Goal: Information Seeking & Learning: Learn about a topic

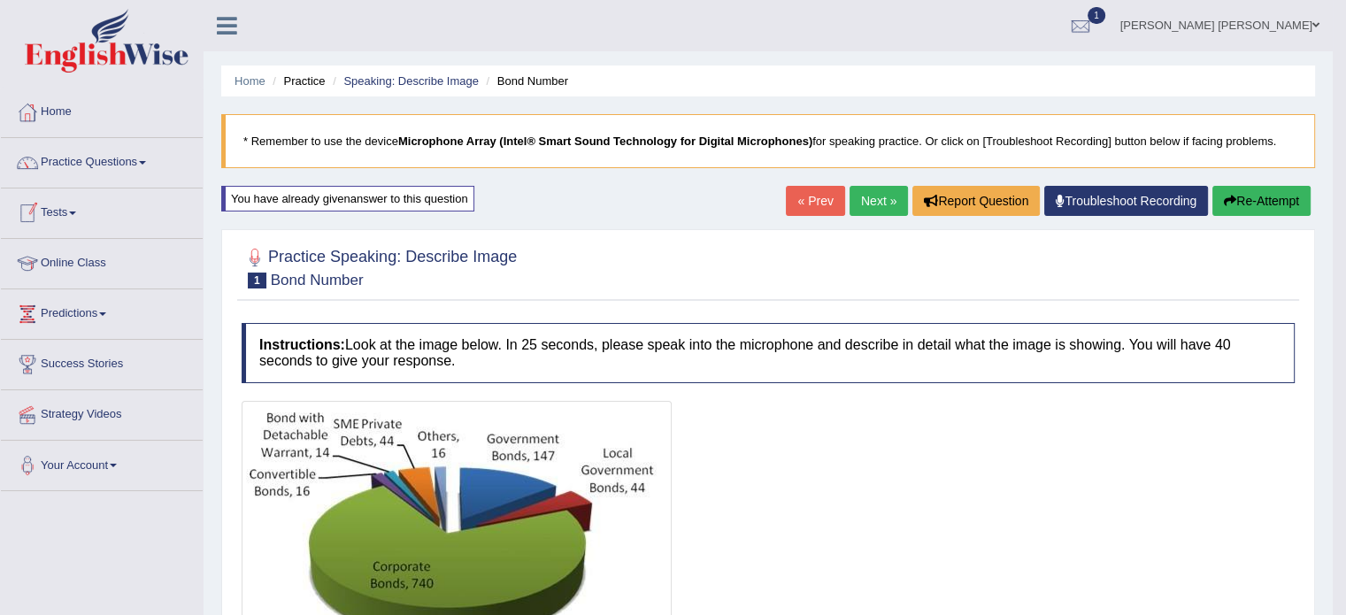
click at [79, 205] on link "Tests" at bounding box center [102, 210] width 202 height 44
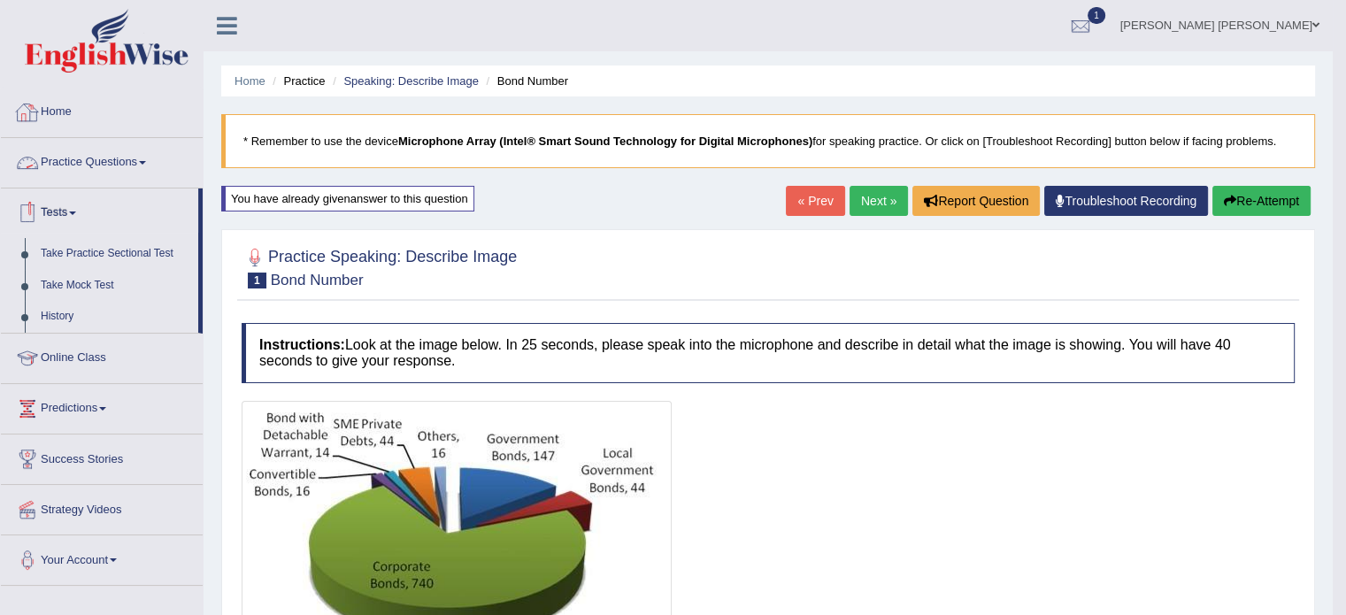
click at [145, 159] on link "Practice Questions" at bounding box center [102, 160] width 202 height 44
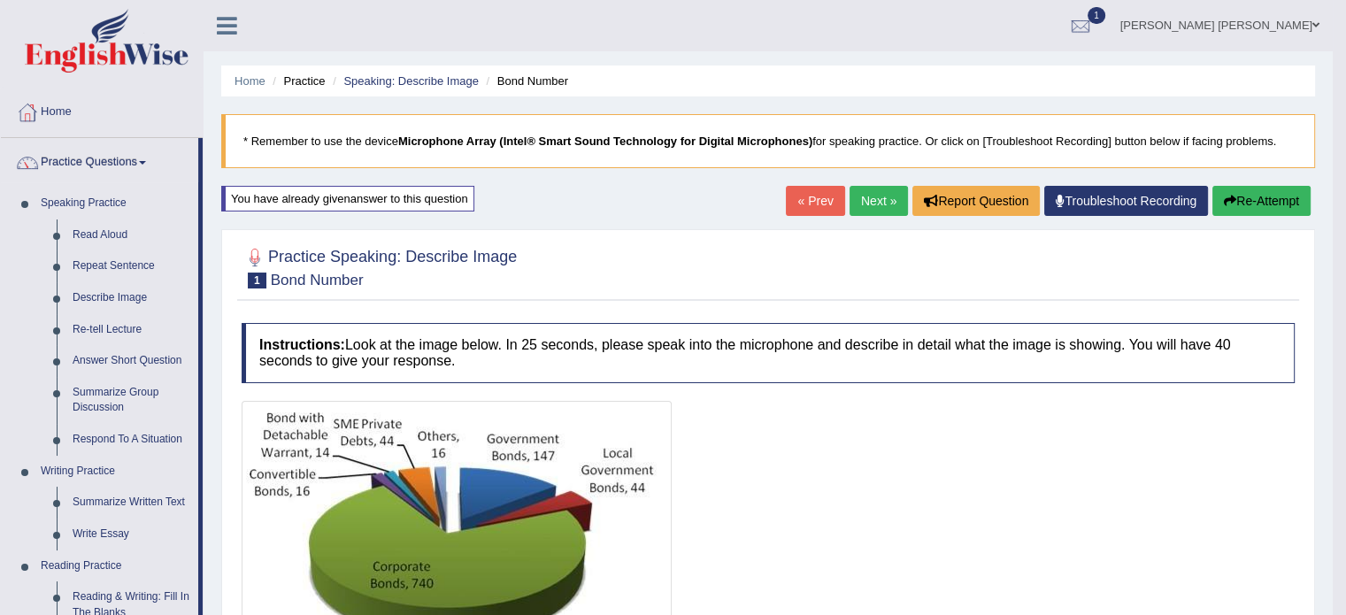
click at [993, 466] on div at bounding box center [768, 542] width 1053 height 283
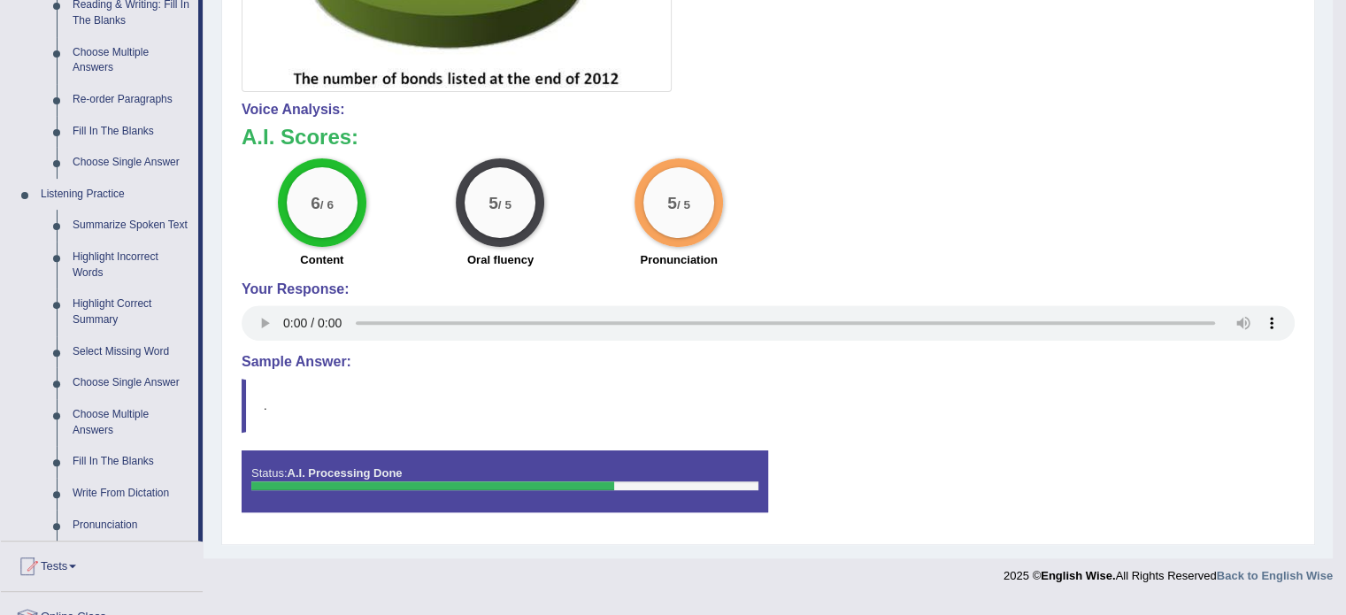
scroll to position [602, 0]
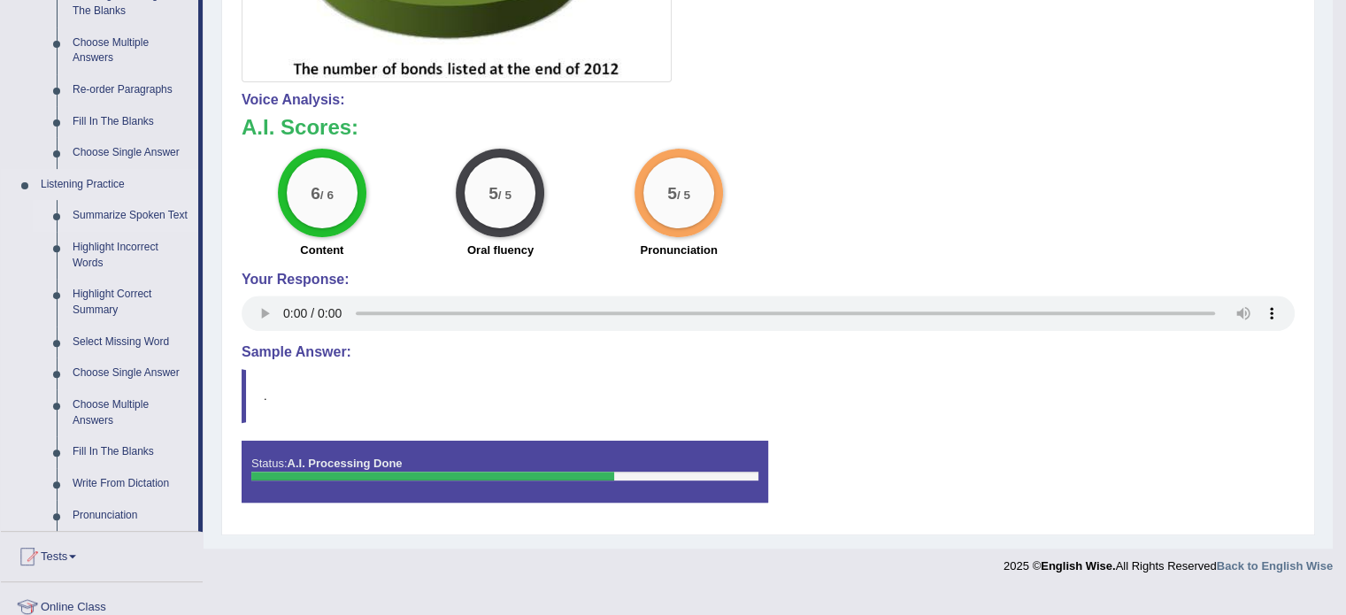
click at [153, 219] on link "Summarize Spoken Text" at bounding box center [132, 216] width 134 height 32
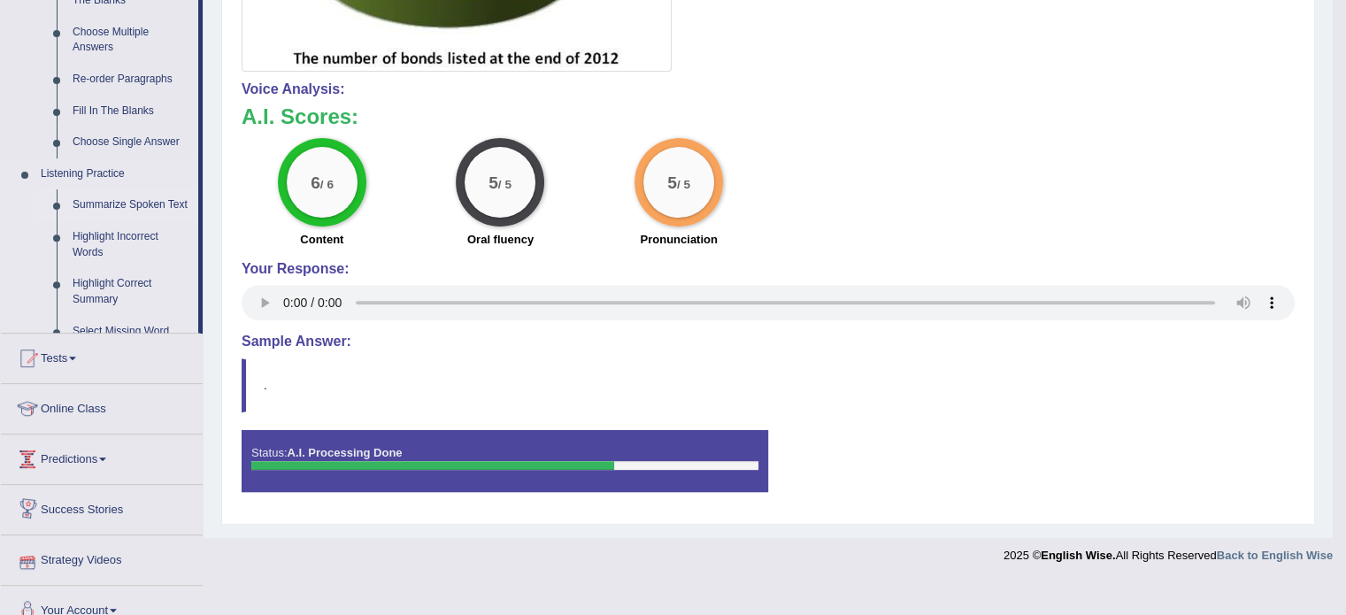
scroll to position [577, 0]
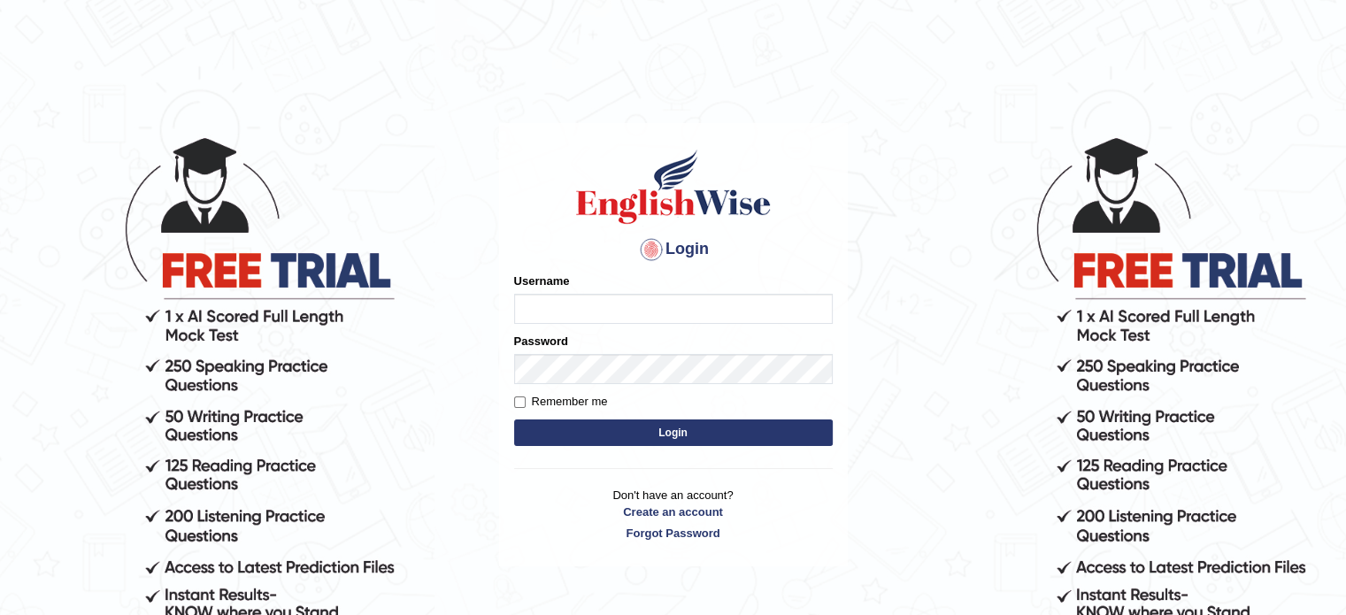
type input "Nigampatel"
click at [615, 422] on button "Login" at bounding box center [673, 432] width 319 height 27
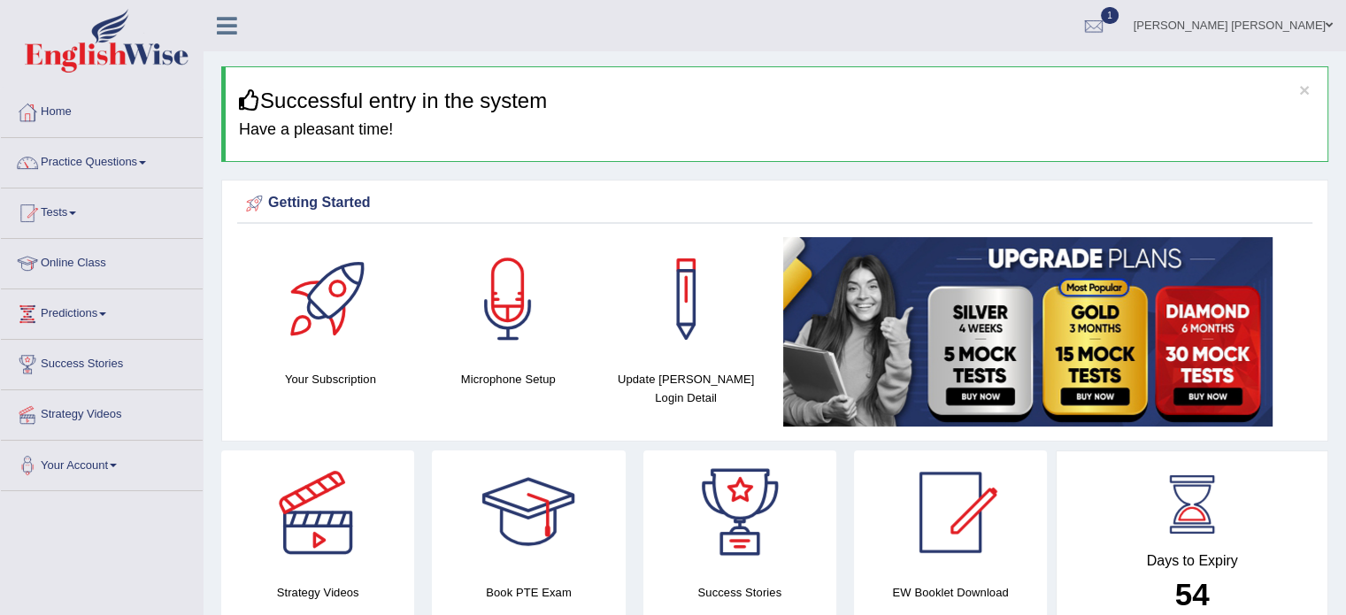
click at [143, 169] on link "Practice Questions" at bounding box center [102, 160] width 202 height 44
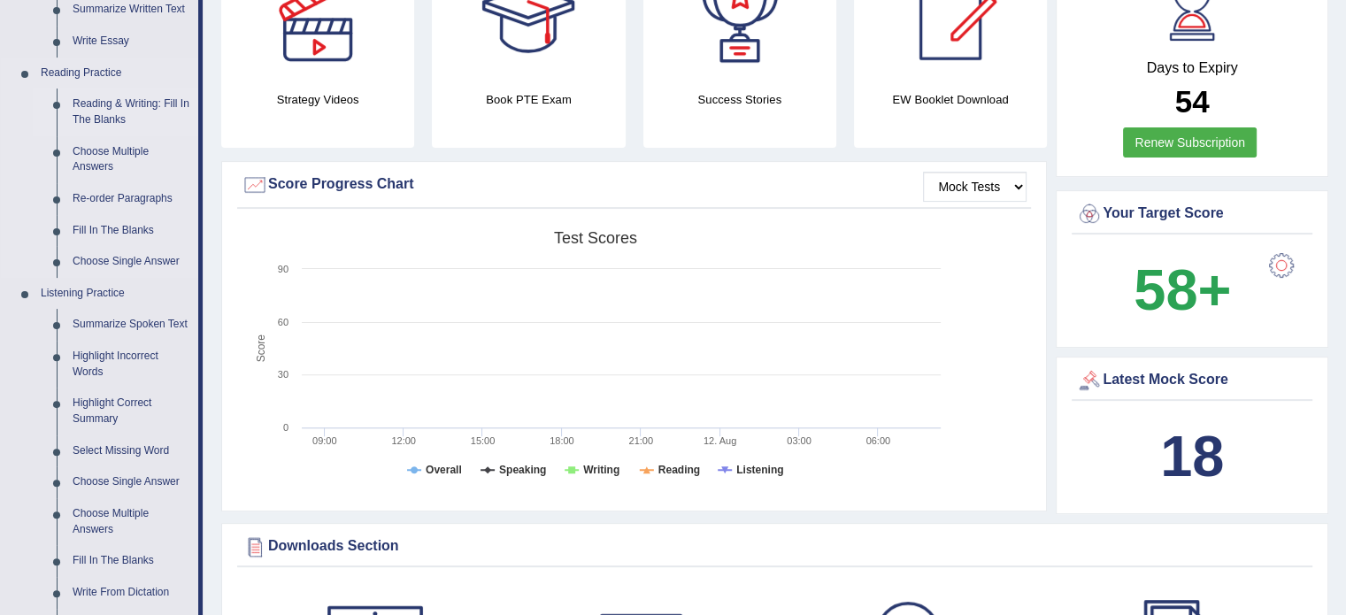
scroll to position [495, 0]
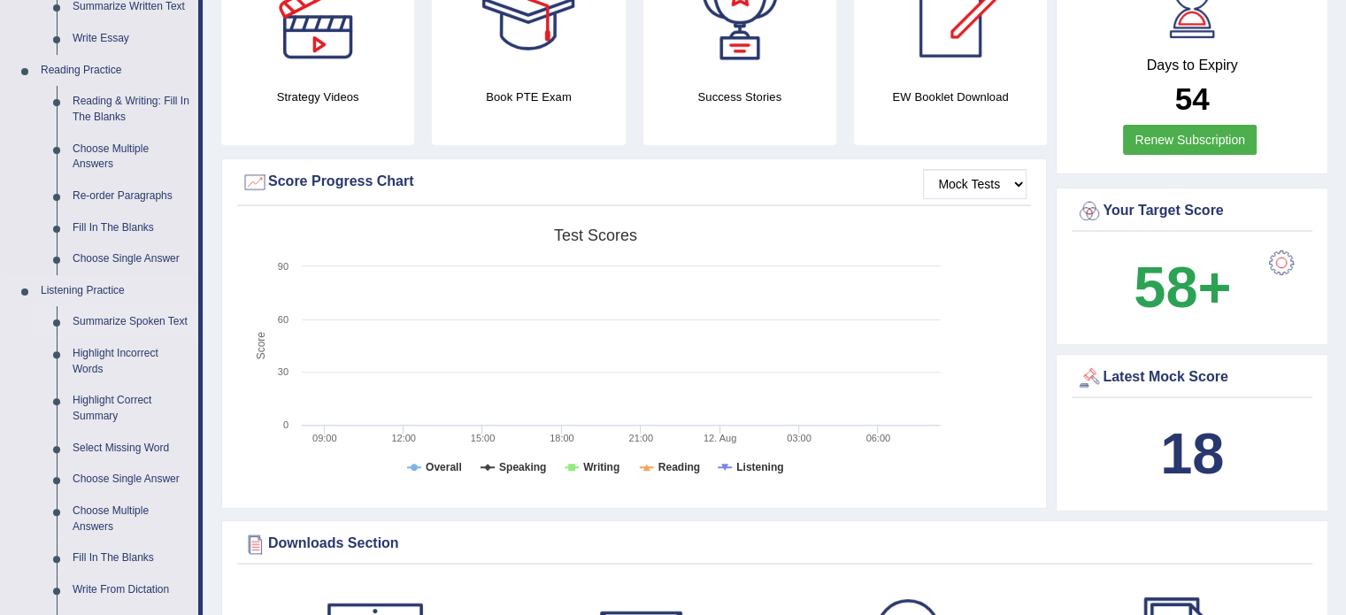
click at [105, 319] on link "Summarize Spoken Text" at bounding box center [132, 322] width 134 height 32
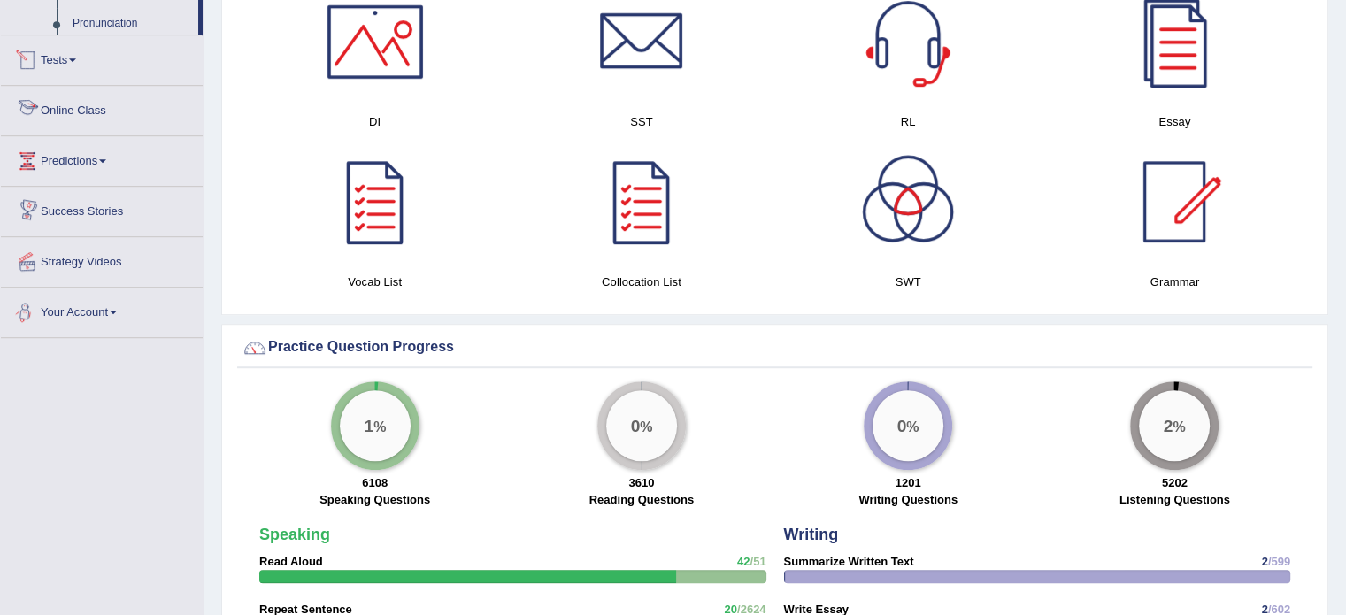
scroll to position [1015, 0]
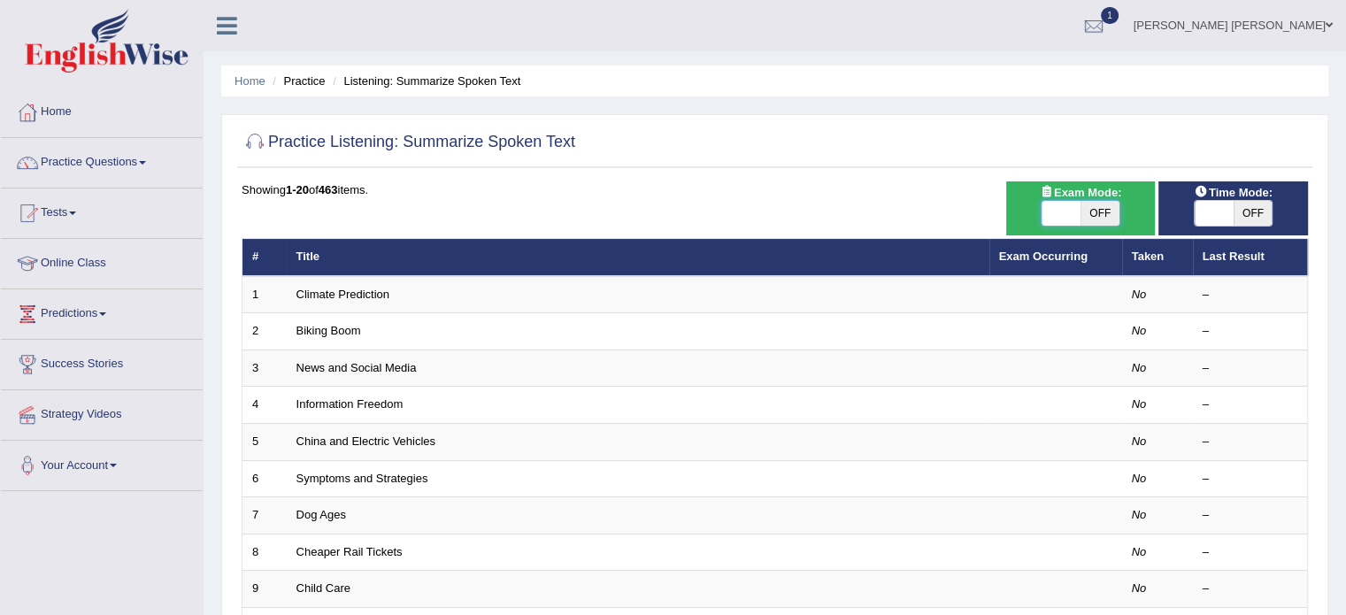
click at [1076, 208] on span at bounding box center [1060, 213] width 39 height 25
click at [1058, 208] on span at bounding box center [1060, 213] width 39 height 25
checkbox input "true"
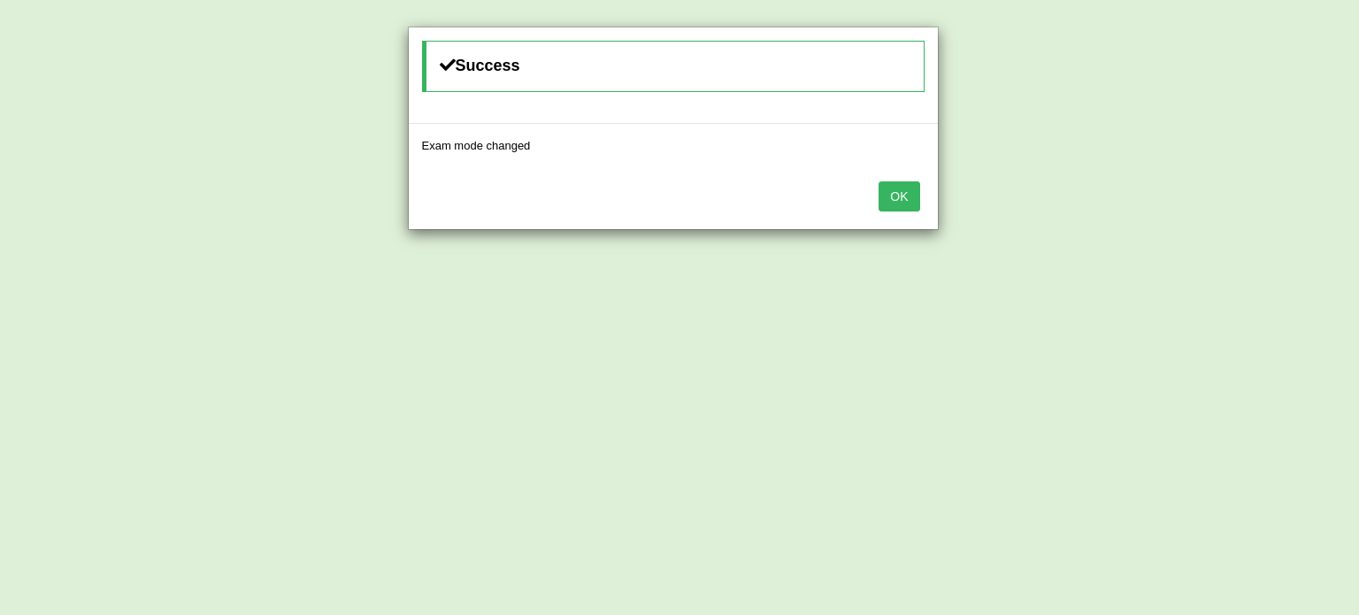
click at [907, 192] on button "OK" at bounding box center [899, 196] width 41 height 30
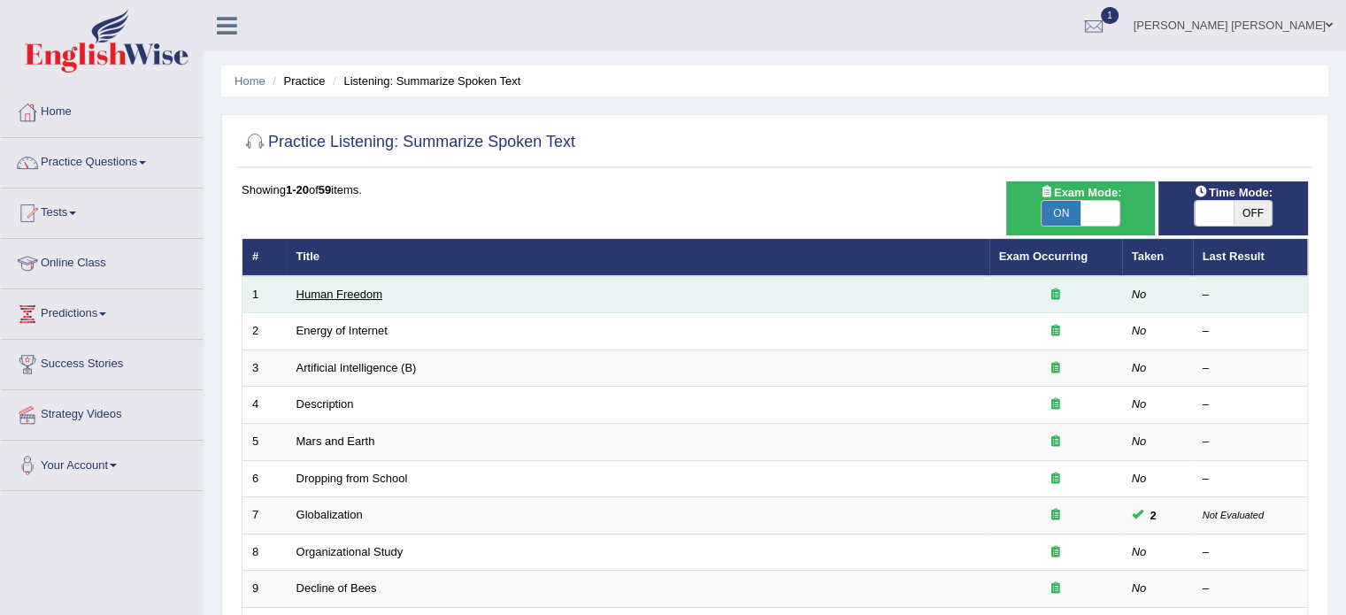
click at [357, 293] on link "Human Freedom" at bounding box center [339, 294] width 87 height 13
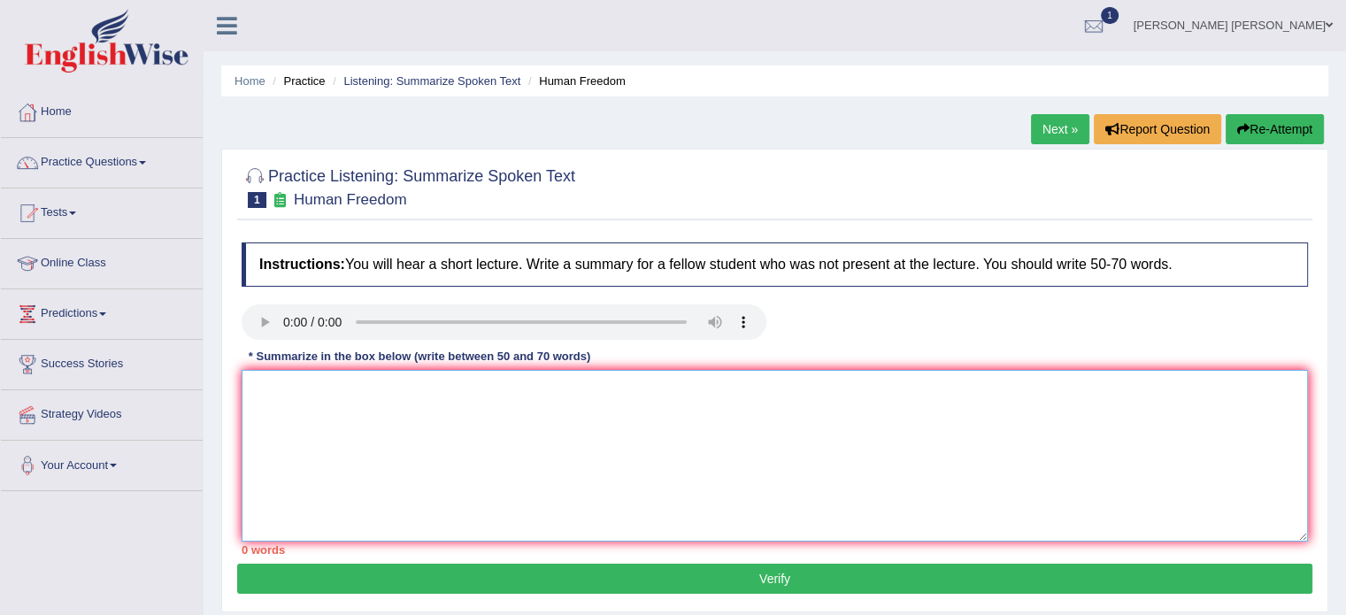
click at [288, 427] on textarea at bounding box center [775, 456] width 1066 height 172
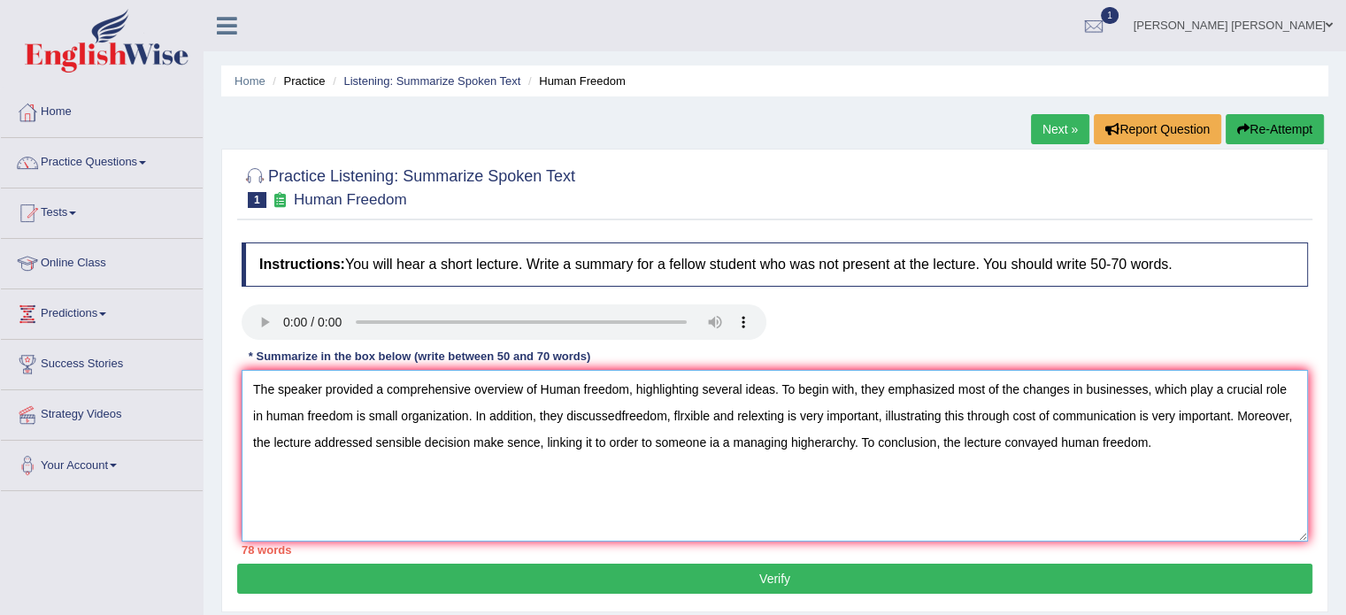
click at [775, 390] on textarea "The speaker provided a comprehensive overview of Human freedom, highlighting se…" at bounding box center [775, 456] width 1066 height 172
click at [911, 437] on textarea "The speaker provided a comprehensive overview of Human freedom. To begin with, …" at bounding box center [775, 456] width 1066 height 172
click at [1259, 388] on textarea "The speaker provided a comprehensive overview of Human freedom. To begin with, …" at bounding box center [775, 456] width 1066 height 172
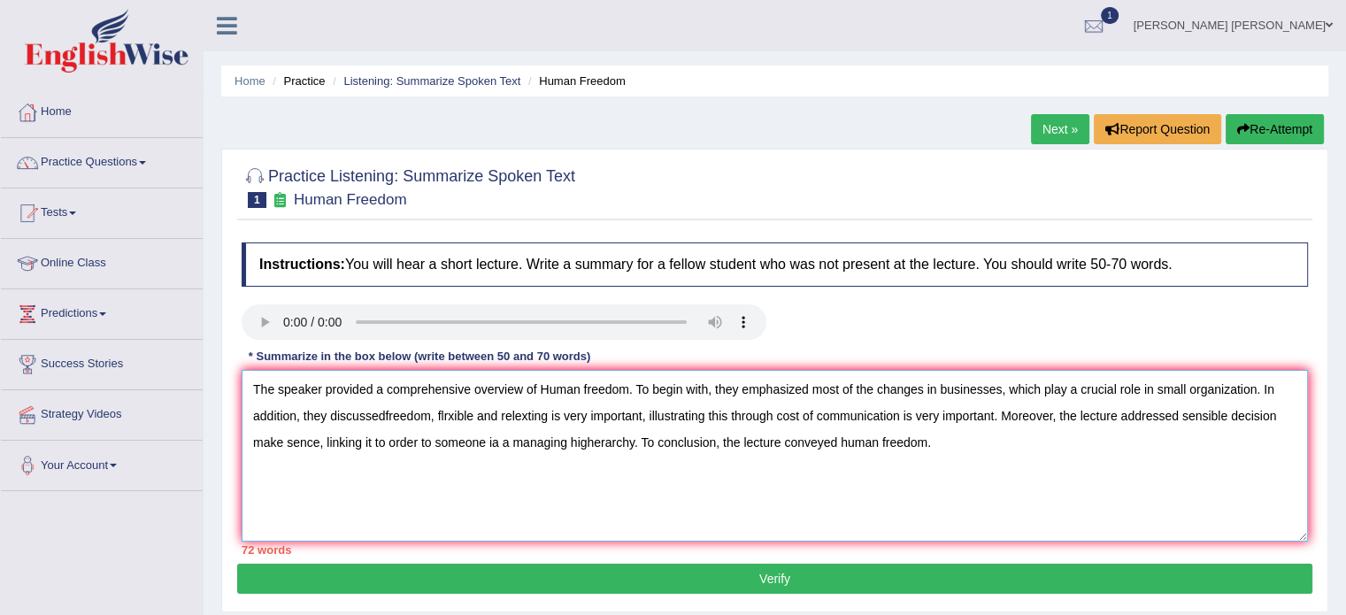
click at [382, 410] on textarea "The speaker provided a comprehensive overview of Human freedom. To begin with, …" at bounding box center [775, 456] width 1066 height 172
click at [503, 407] on textarea "The speaker provided a comprehensive overview of Human freedom. To begin with, …" at bounding box center [775, 456] width 1066 height 172
click at [899, 408] on textarea "The speaker provided a comprehensive overview of Human freedom. To begin with, …" at bounding box center [775, 456] width 1066 height 172
click at [1158, 415] on textarea "The speaker provided a comprehensive overview of Human freedom. To begin with, …" at bounding box center [775, 456] width 1066 height 172
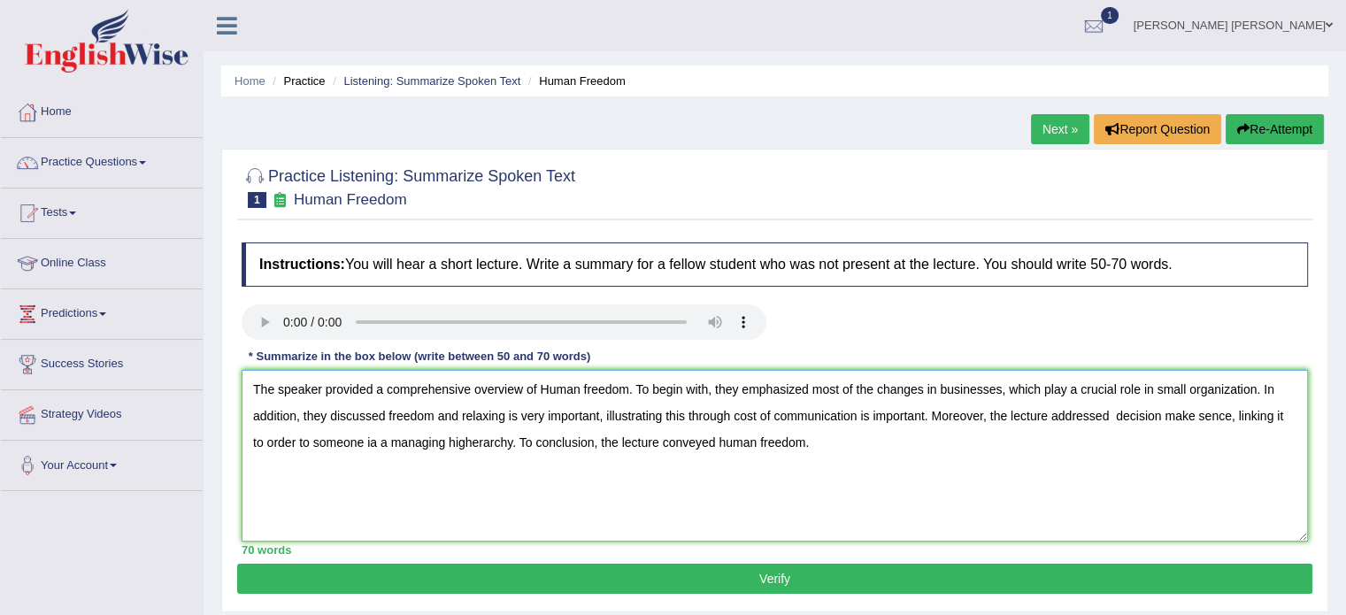
click at [1159, 415] on textarea "The speaker provided a comprehensive overview of Human freedom. To begin with, …" at bounding box center [775, 456] width 1066 height 172
click at [1189, 410] on textarea "The speaker provided a comprehensive overview of Human freedom. To begin with, …" at bounding box center [775, 456] width 1066 height 172
click at [373, 437] on textarea "The speaker provided a comprehensive overview of Human freedom. To begin with, …" at bounding box center [775, 456] width 1066 height 172
click at [307, 442] on textarea "The speaker provided a comprehensive overview of Human freedom. To begin with, …" at bounding box center [775, 456] width 1066 height 172
click at [501, 442] on textarea "The speaker provided a comprehensive overview of Human freedom. To begin with, …" at bounding box center [775, 456] width 1066 height 172
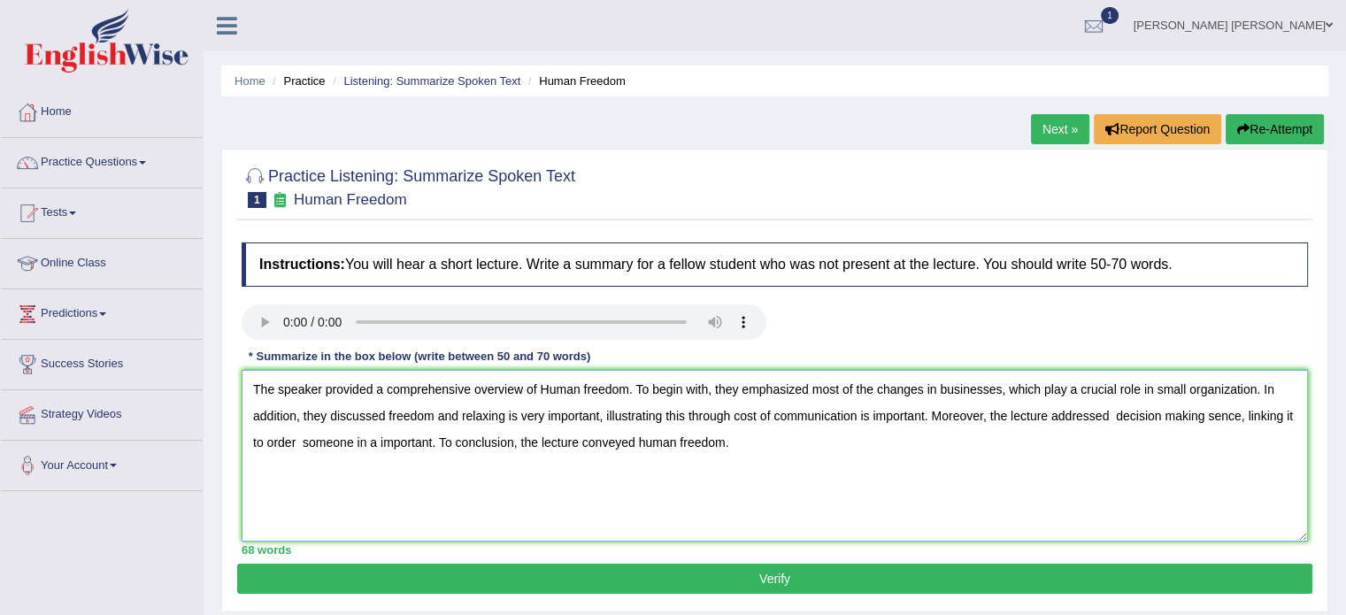
type textarea "The speaker provided a comprehensive overview of Human freedom. To begin with, …"
click at [329, 572] on button "Verify" at bounding box center [774, 579] width 1075 height 30
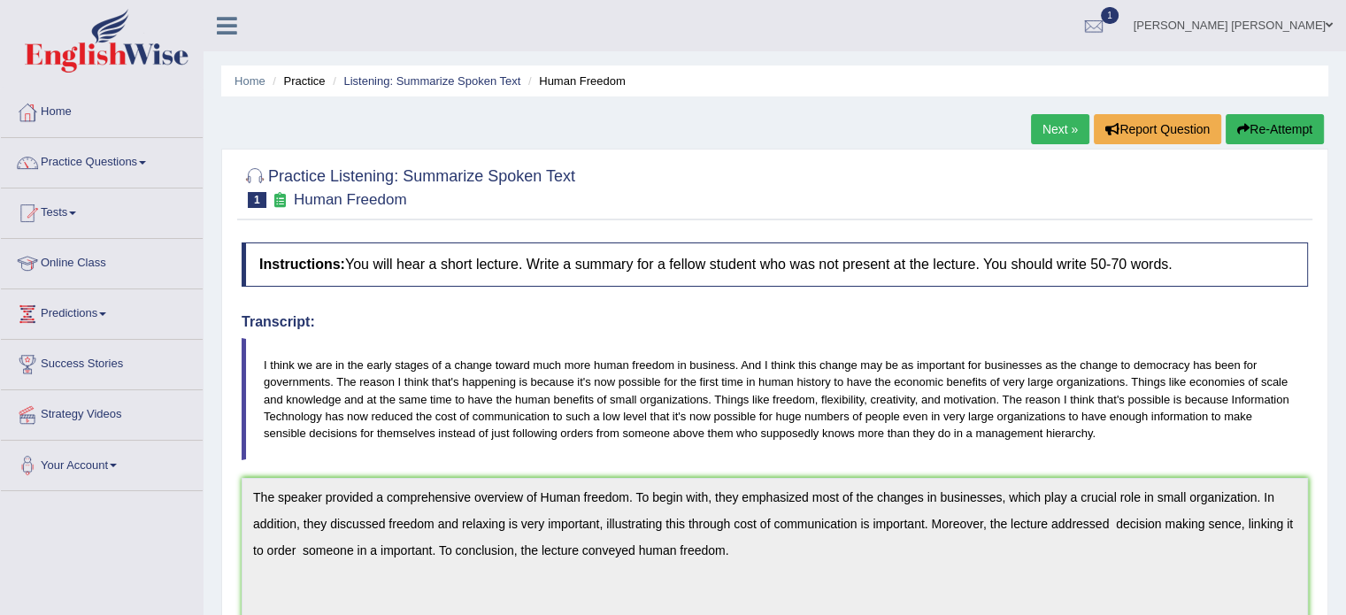
click at [1253, 121] on button "Re-Attempt" at bounding box center [1274, 129] width 98 height 30
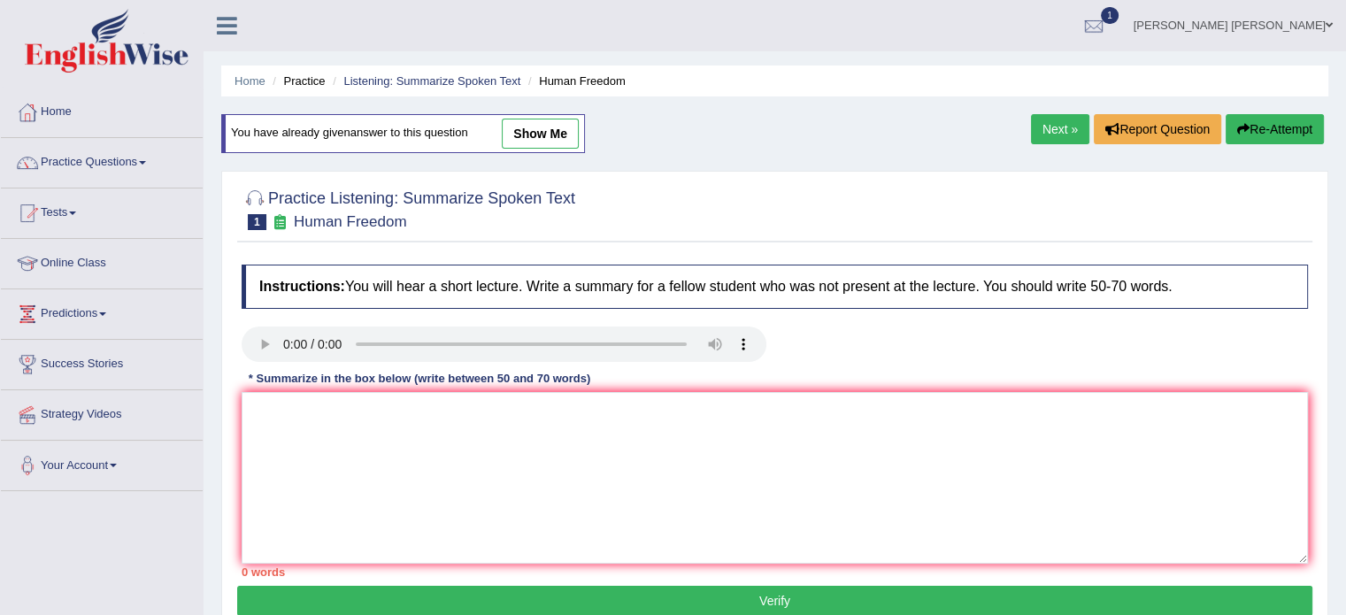
click at [418, 504] on textarea at bounding box center [775, 478] width 1066 height 172
type textarea "V"
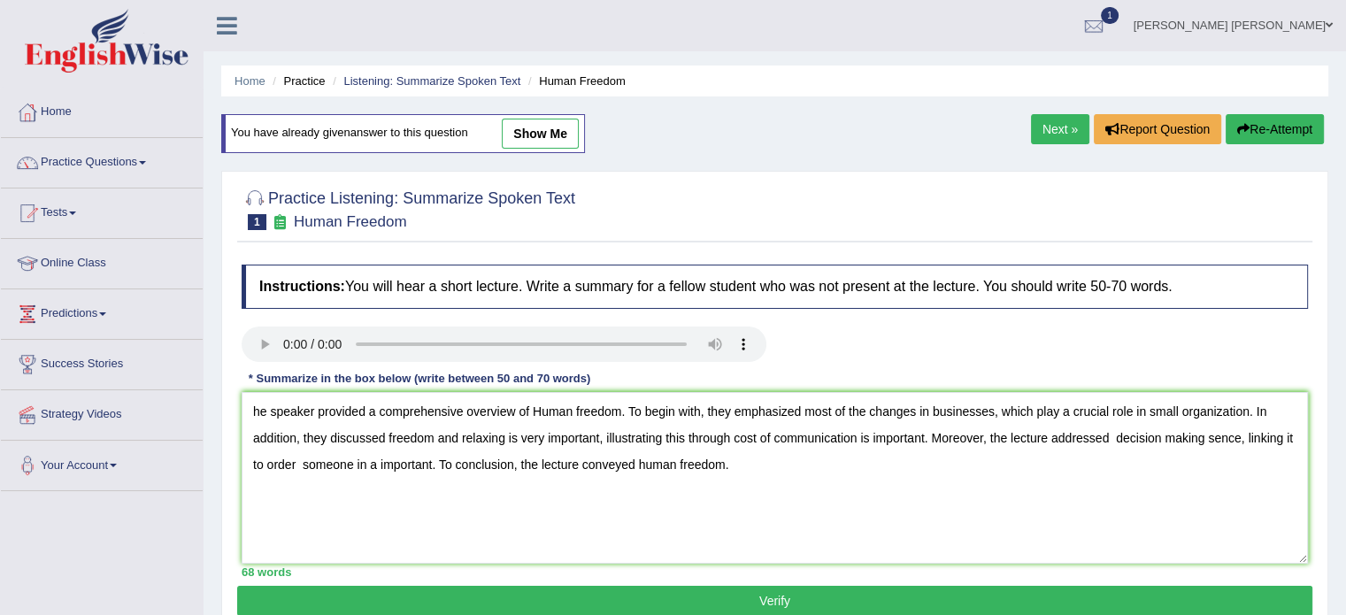
click at [252, 405] on textarea "he speaker provided a comprehensive overview of Human freedom. To begin with, t…" at bounding box center [775, 478] width 1066 height 172
click at [374, 463] on textarea "The speaker provided a comprehensive overview of Human freedom. To begin with, …" at bounding box center [775, 478] width 1066 height 172
click at [301, 466] on textarea "The speaker provided a comprehensive overview of Human freedom. To begin with, …" at bounding box center [775, 478] width 1066 height 172
click at [364, 463] on textarea "The speaker provided a comprehensive overview of Human freedom. To begin with, …" at bounding box center [775, 478] width 1066 height 172
click at [367, 467] on textarea "The speaker provided a comprehensive overview of Human freedom. To begin with, …" at bounding box center [775, 478] width 1066 height 172
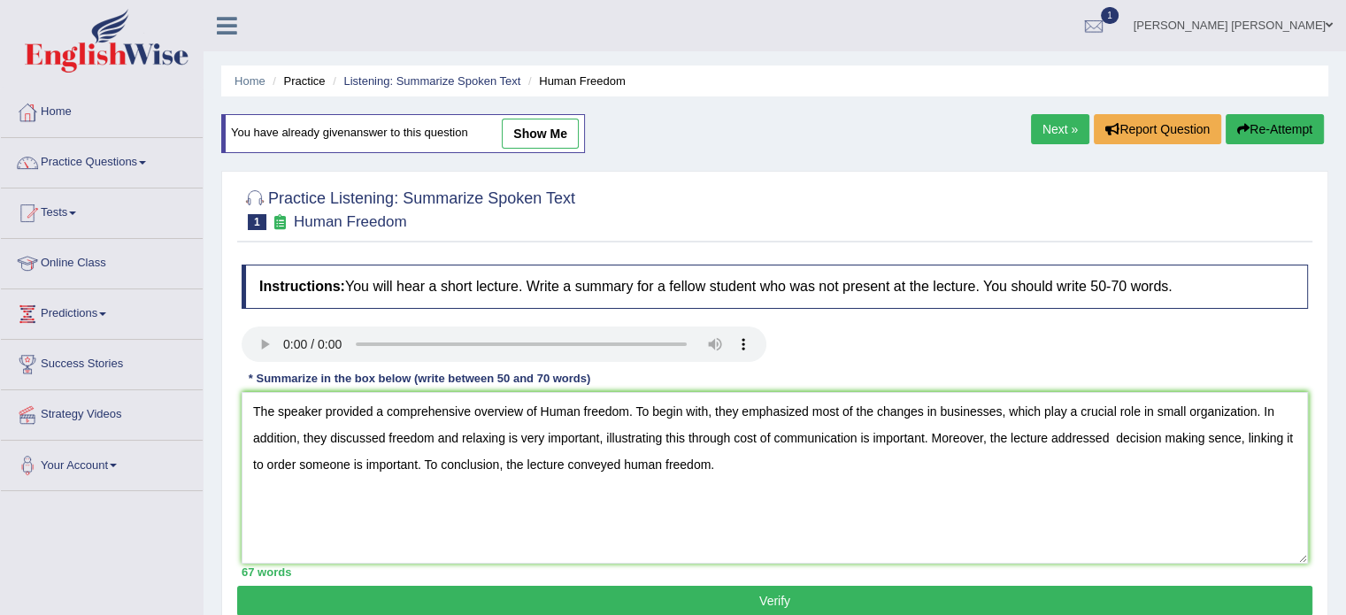
click at [1222, 435] on textarea "The speaker provided a comprehensive overview of Human freedom. To begin with, …" at bounding box center [775, 478] width 1066 height 172
type textarea "The speaker provided a comprehensive overview of Human freedom. To begin with, …"
click at [1210, 602] on button "Verify" at bounding box center [774, 601] width 1075 height 30
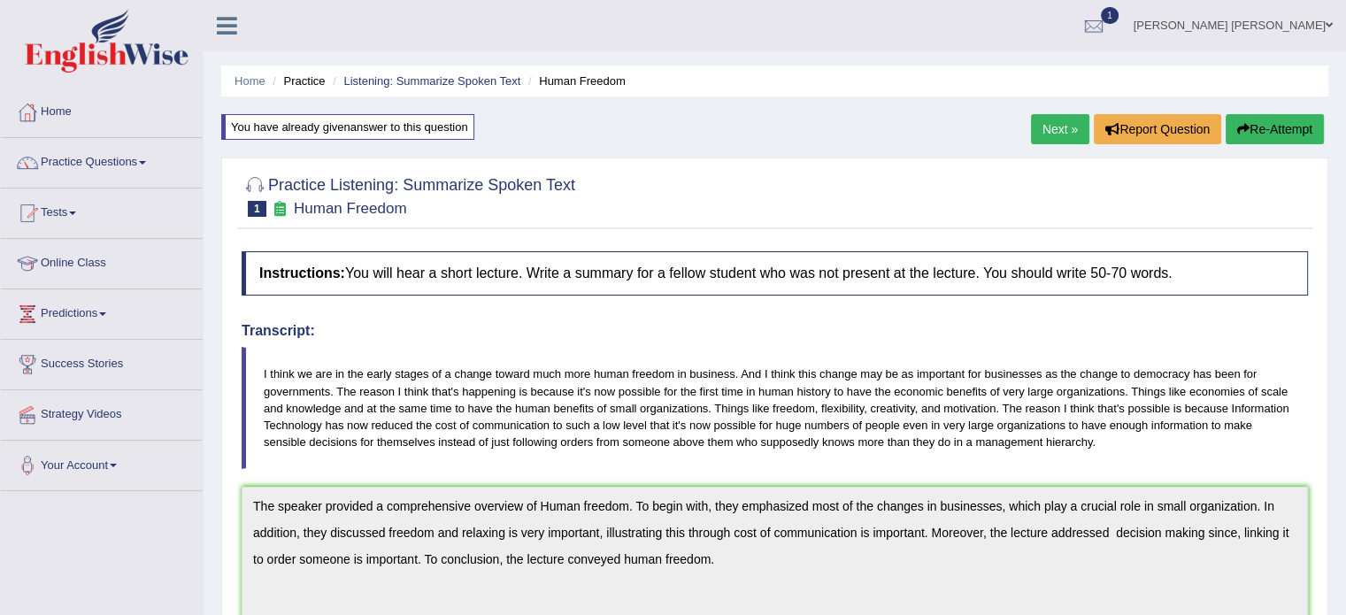
click at [1045, 130] on link "Next »" at bounding box center [1060, 129] width 58 height 30
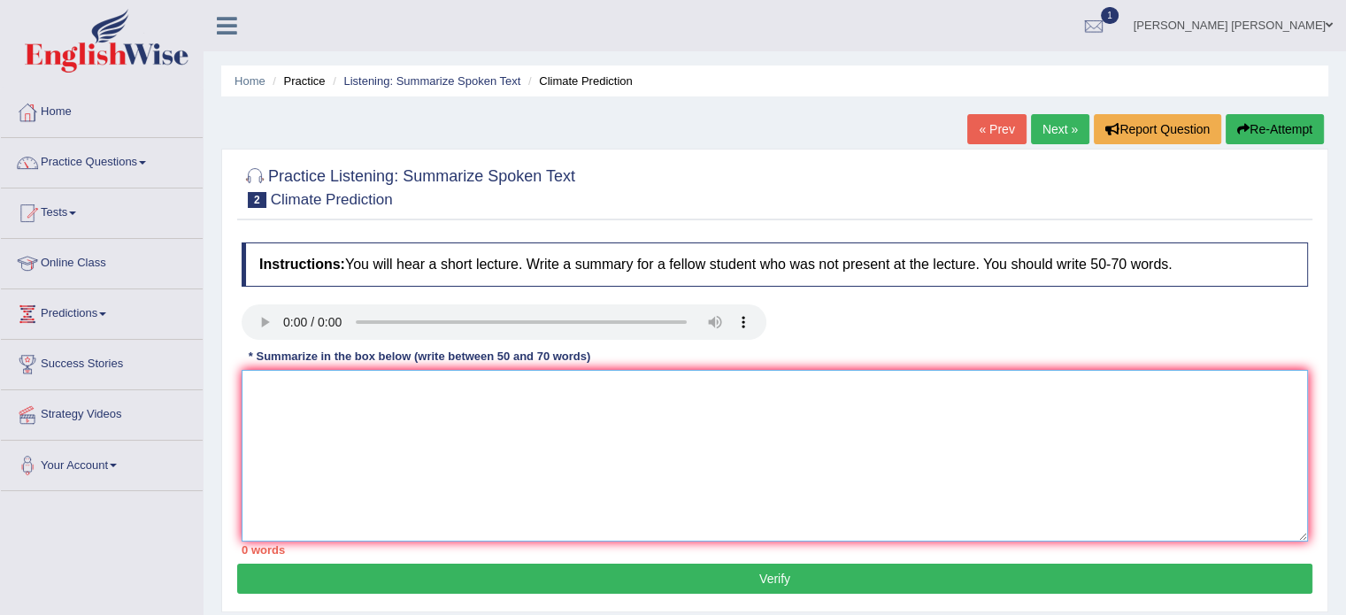
click at [366, 404] on textarea at bounding box center [775, 456] width 1066 height 172
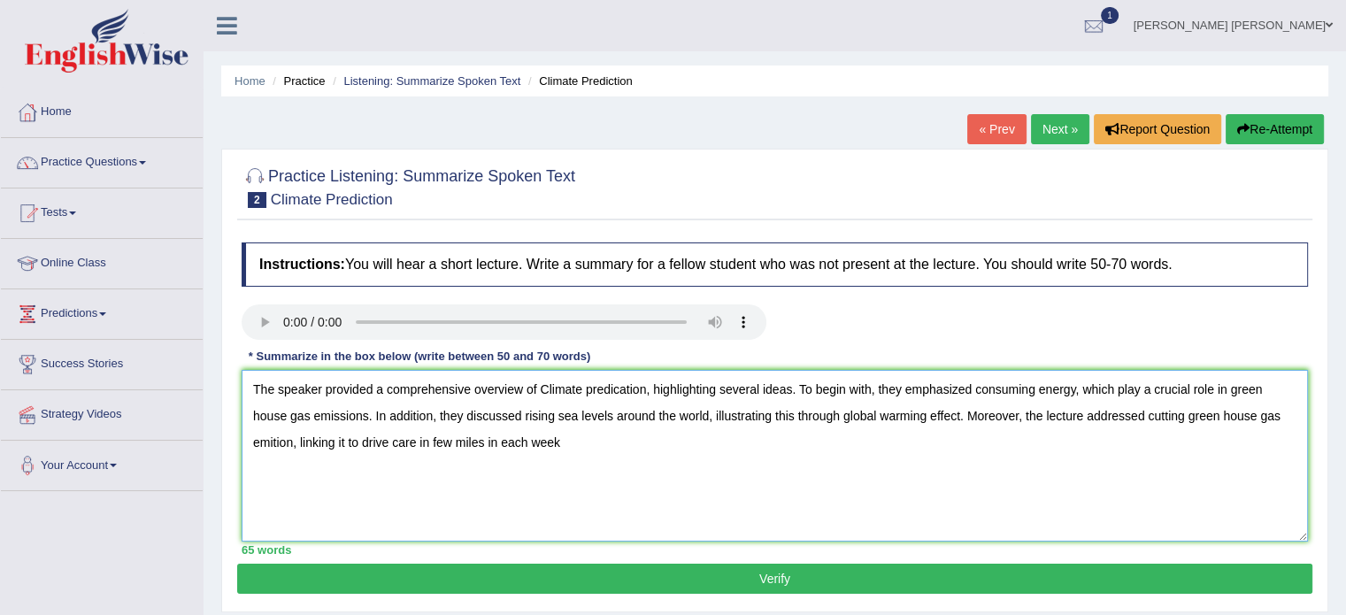
click at [564, 439] on textarea "The speaker provided a comprehensive overview of Climate predication, highlight…" at bounding box center [775, 456] width 1066 height 172
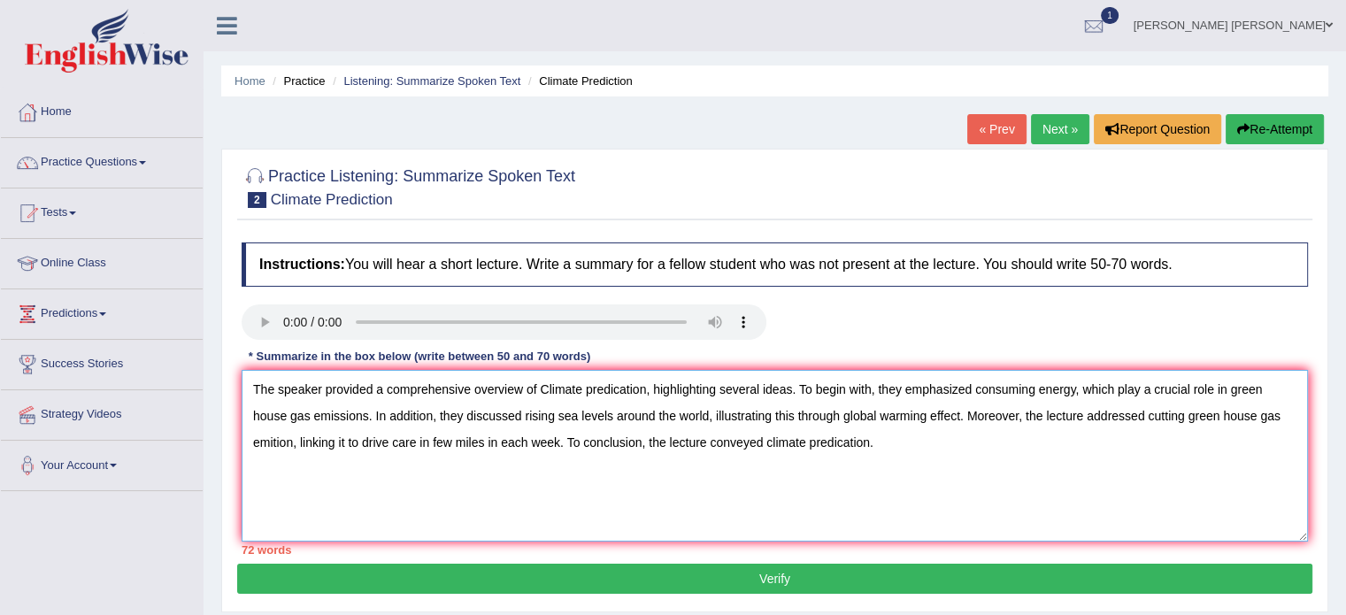
click at [788, 385] on textarea "The speaker provided a comprehensive overview of Climate predication, highlight…" at bounding box center [775, 456] width 1066 height 172
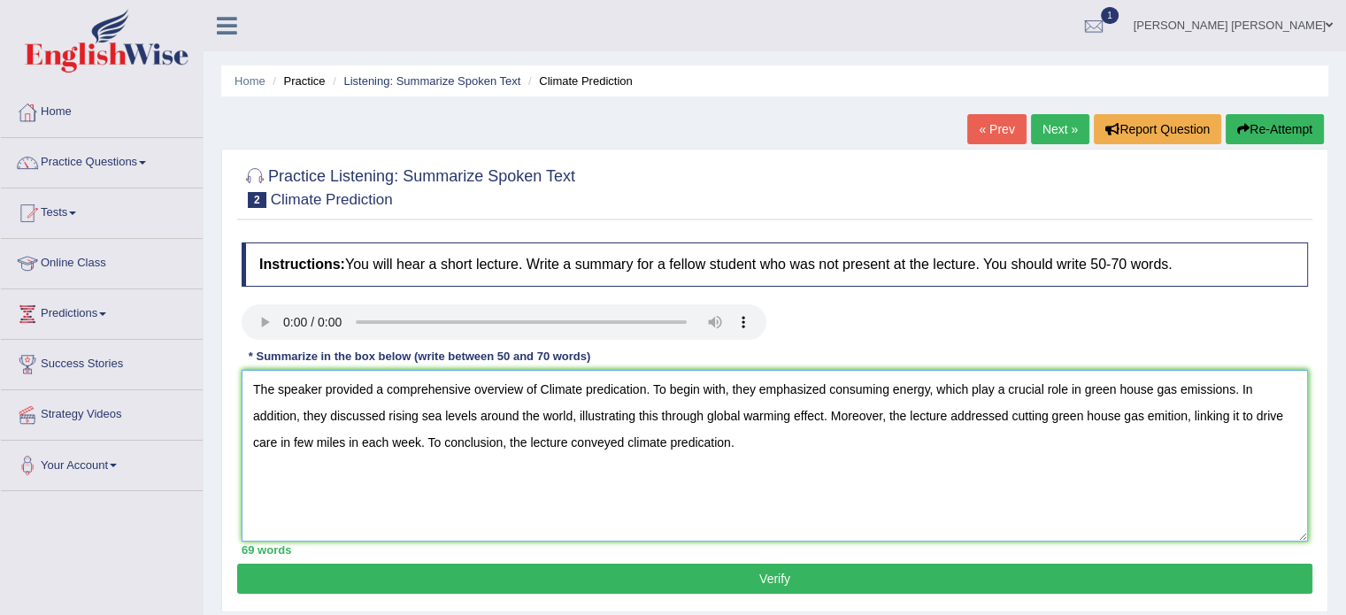
click at [1176, 387] on textarea "The speaker provided a comprehensive overview of Climate predication. To begin …" at bounding box center [775, 456] width 1066 height 172
click at [1133, 413] on textarea "The speaker provided a comprehensive overview of Climate predication. To begin …" at bounding box center [775, 456] width 1066 height 172
type textarea "The speaker provided a comprehensive overview of Climate predication. To begin …"
click at [859, 568] on button "Verify" at bounding box center [774, 579] width 1075 height 30
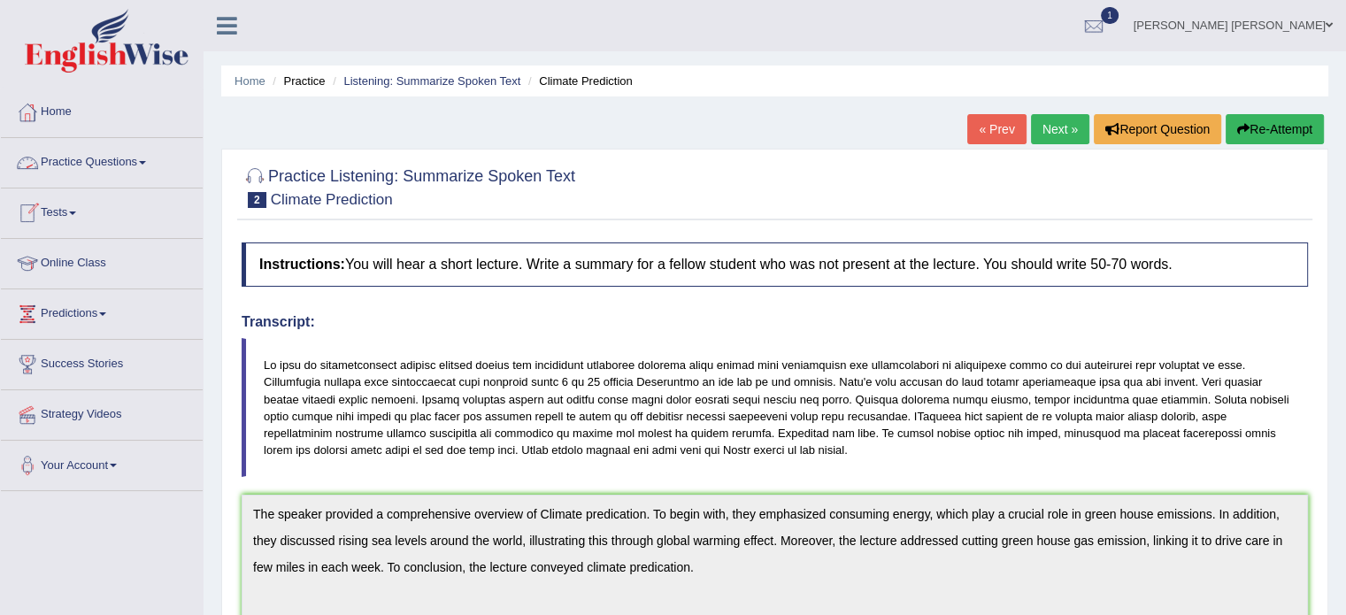
click at [142, 165] on link "Practice Questions" at bounding box center [102, 160] width 202 height 44
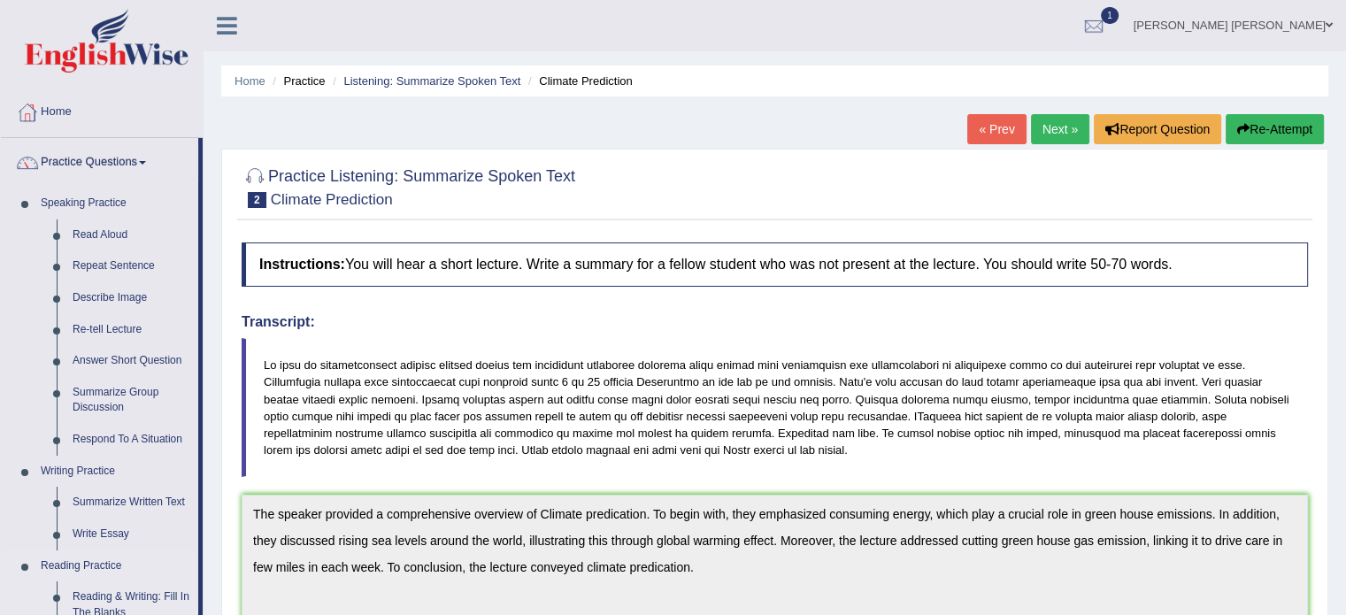
click at [167, 555] on link "Reading Practice" at bounding box center [115, 566] width 165 height 32
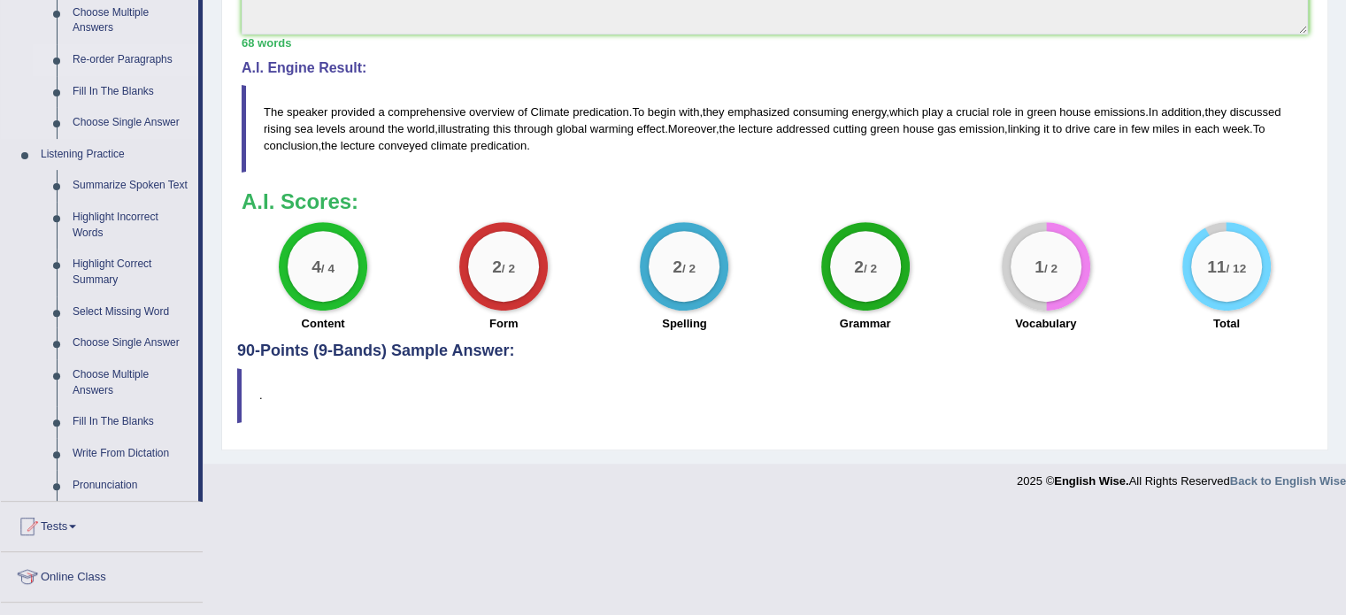
scroll to position [637, 0]
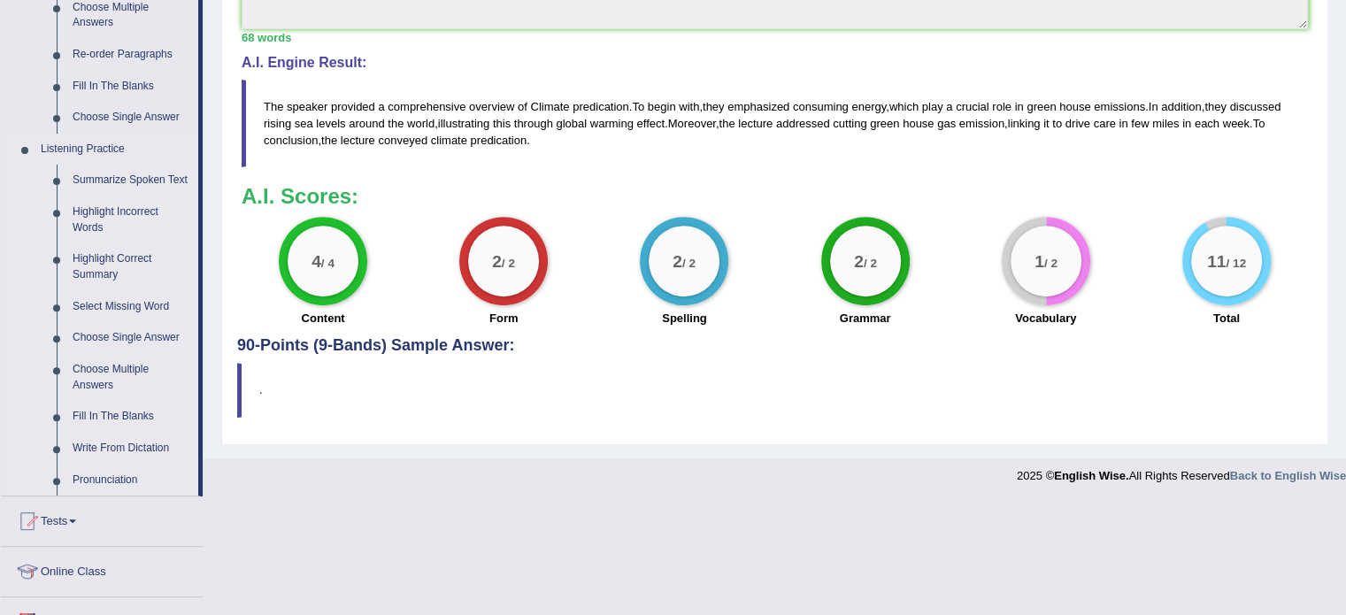
click at [86, 208] on link "Highlight Incorrect Words" at bounding box center [132, 219] width 134 height 47
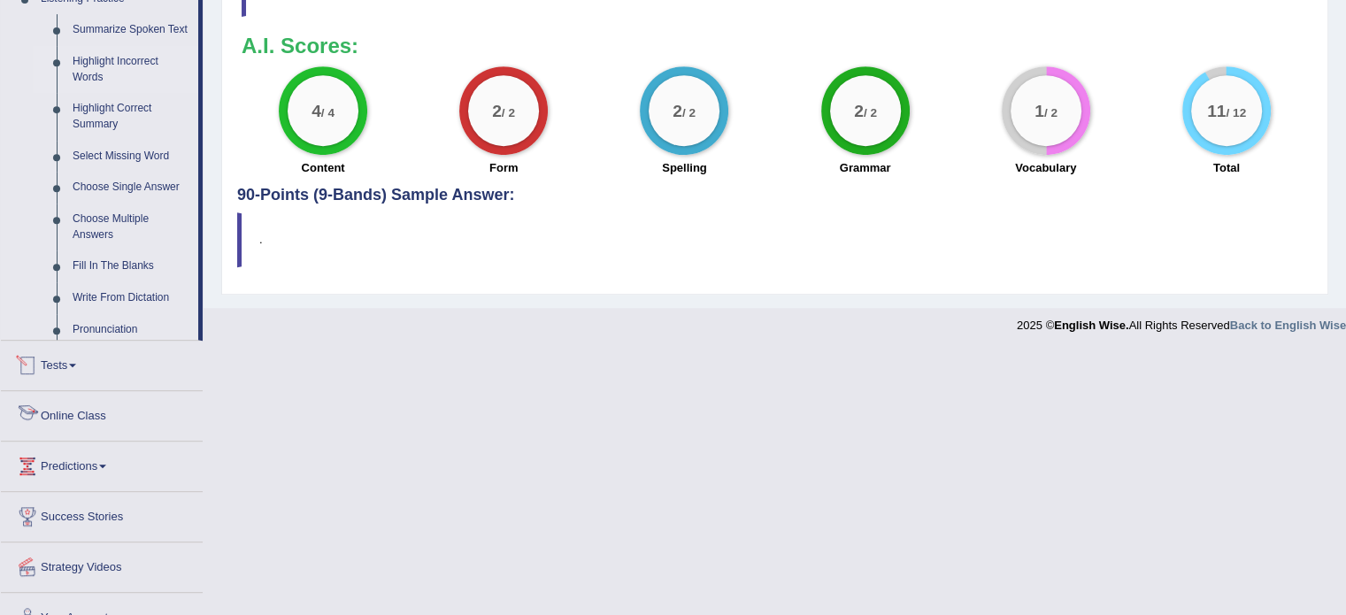
scroll to position [651, 0]
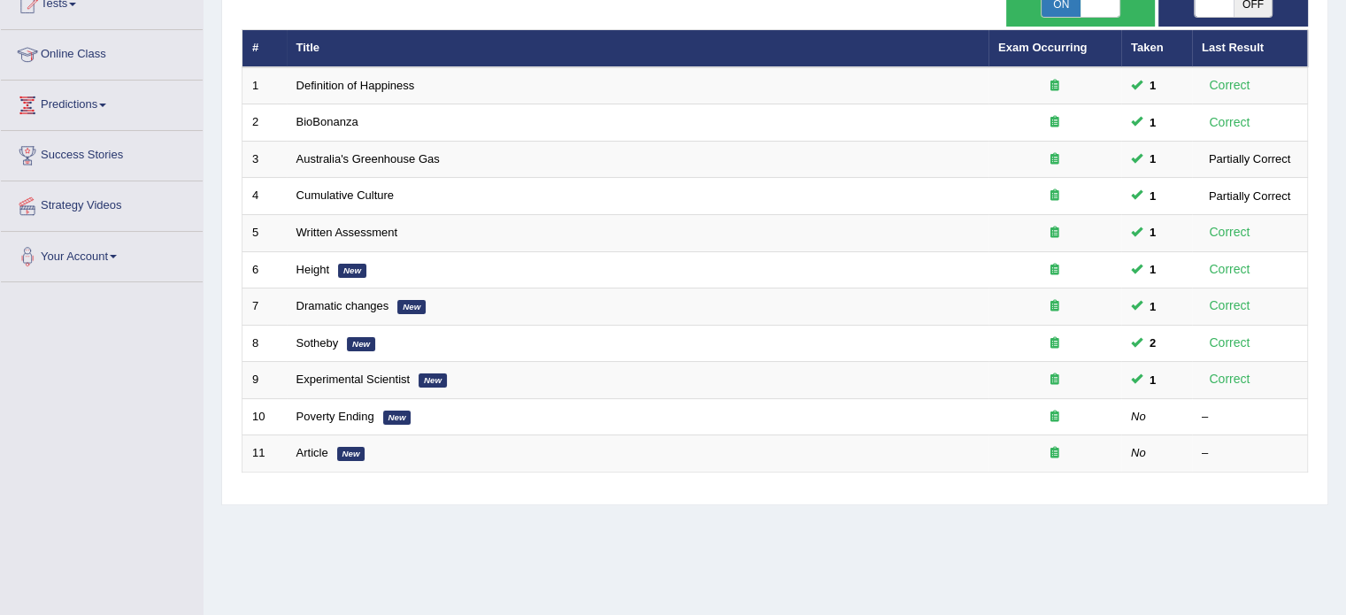
scroll to position [283, 0]
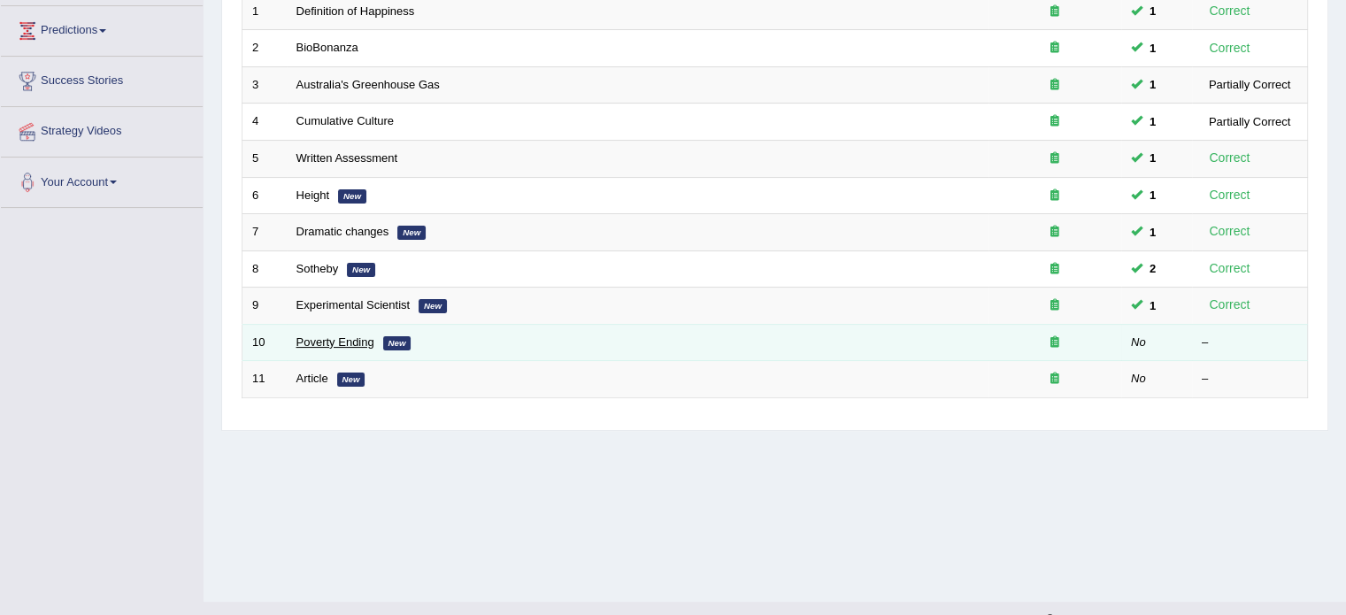
click at [350, 335] on link "Poverty Ending" at bounding box center [335, 341] width 78 height 13
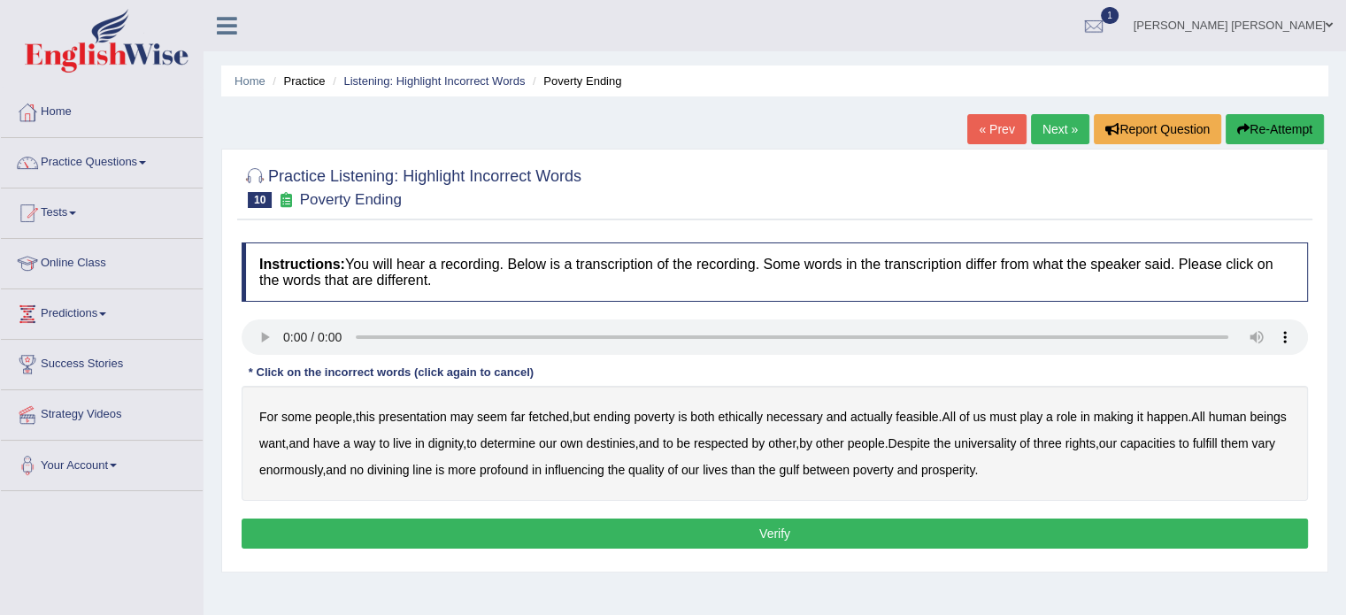
click at [428, 410] on b "presentation" at bounding box center [413, 417] width 68 height 14
click at [754, 418] on b "ethically" at bounding box center [740, 417] width 45 height 14
click at [376, 445] on b "way" at bounding box center [365, 443] width 22 height 14
click at [1062, 448] on b "three" at bounding box center [1047, 443] width 28 height 14
click at [888, 531] on button "Verify" at bounding box center [775, 533] width 1066 height 30
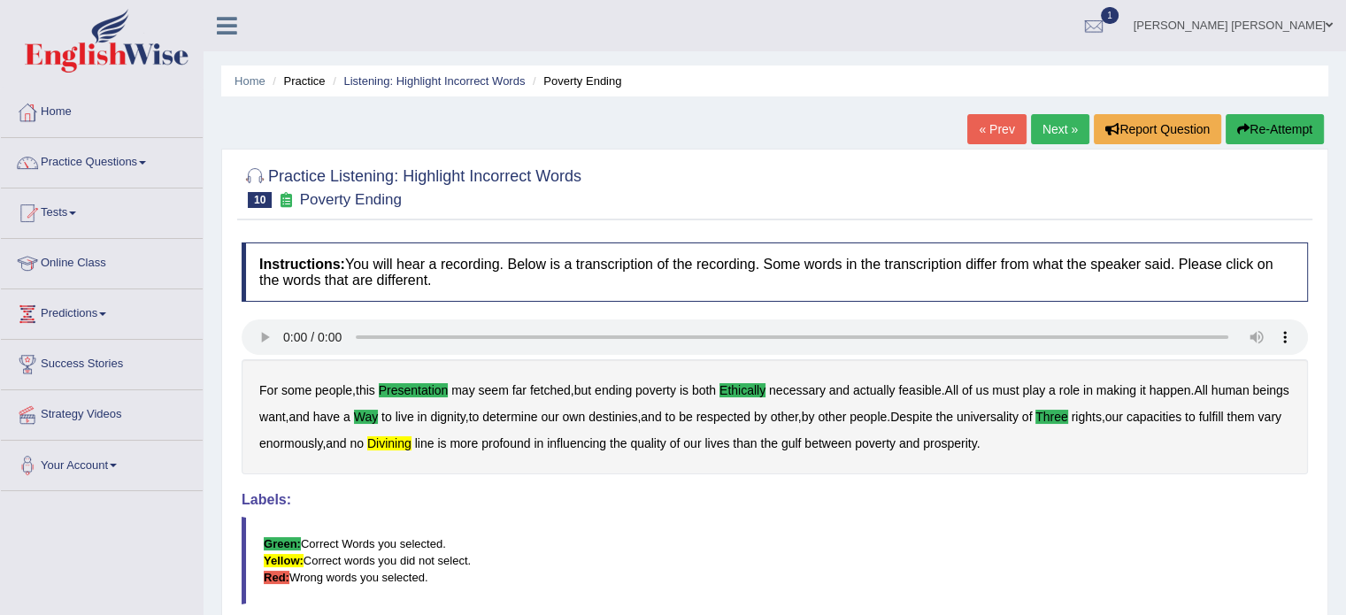
click at [1061, 120] on link "Next »" at bounding box center [1060, 129] width 58 height 30
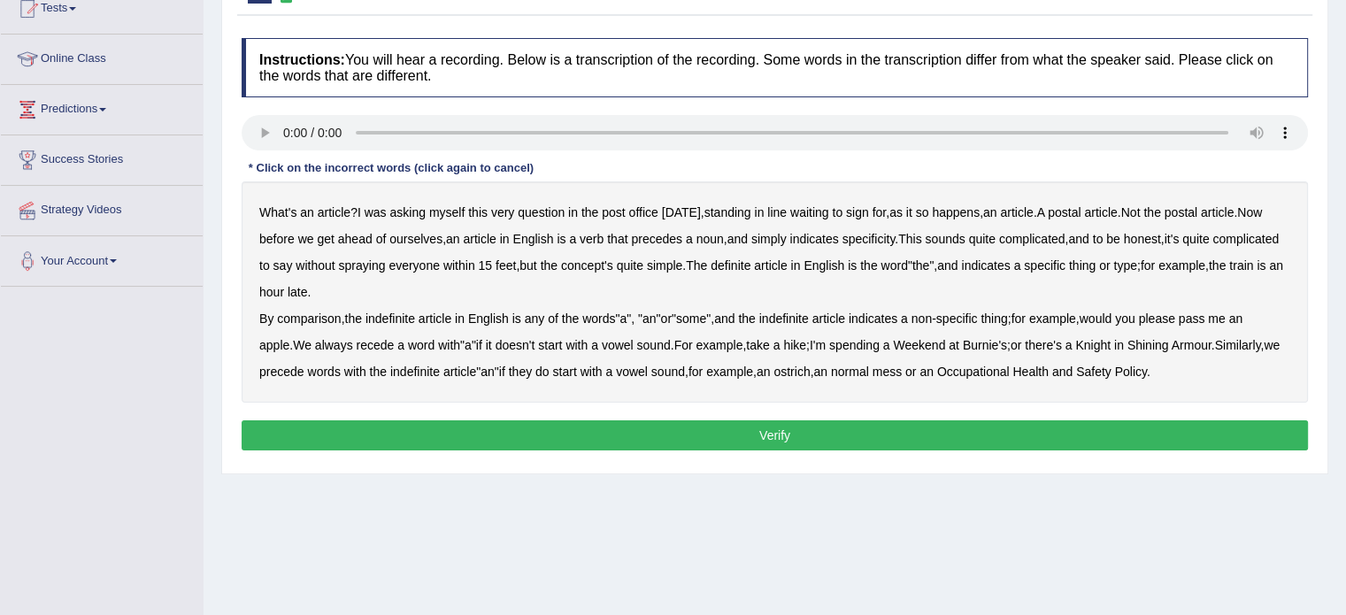
scroll to position [248, 0]
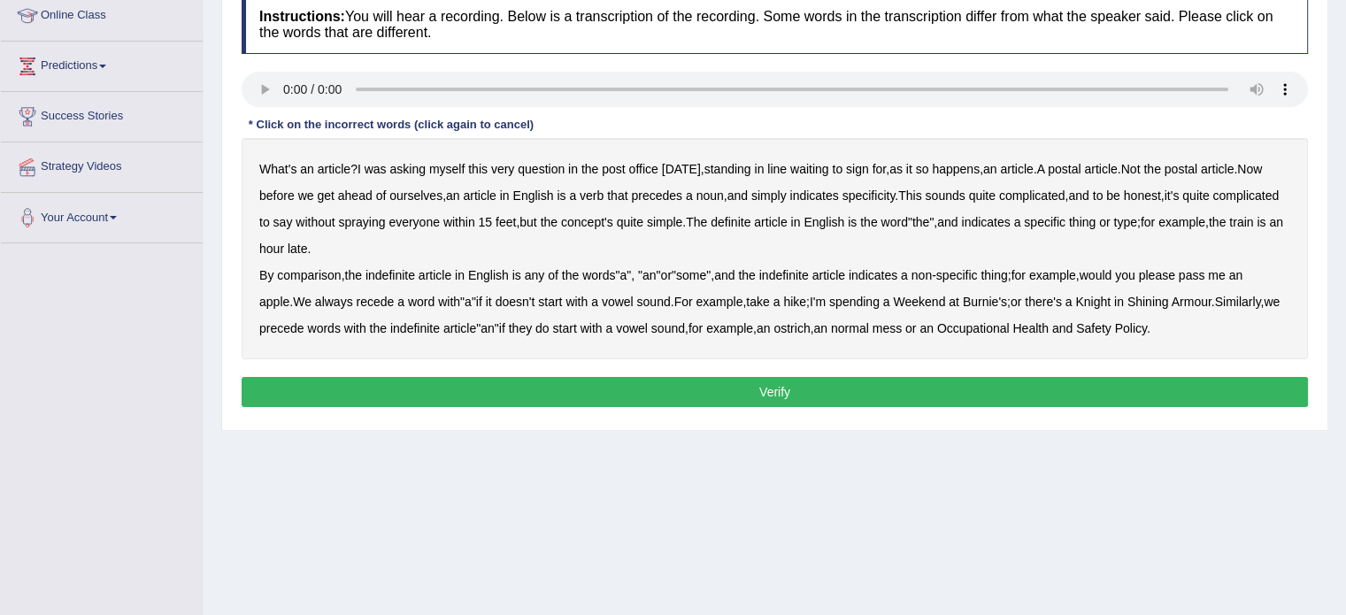
click at [386, 220] on b "spraying" at bounding box center [362, 222] width 47 height 14
click at [326, 269] on b "comparison" at bounding box center [309, 275] width 64 height 14
click at [845, 274] on b "article" at bounding box center [828, 275] width 33 height 14
click at [381, 295] on b "recede" at bounding box center [375, 302] width 38 height 14
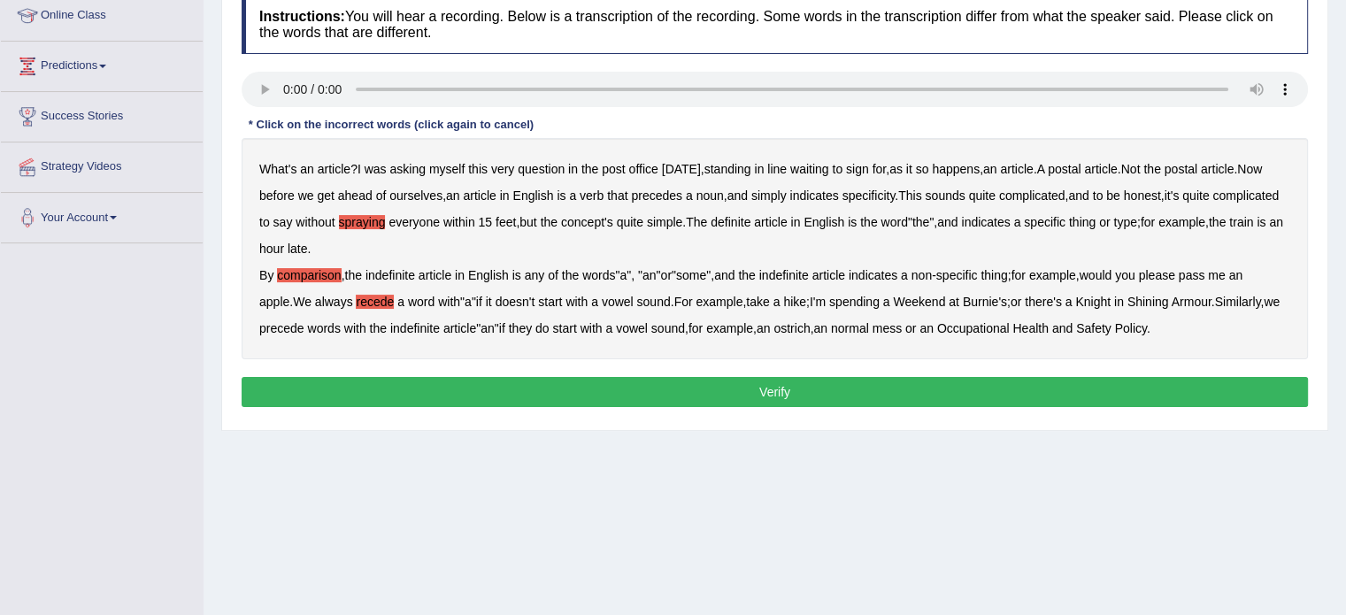
click at [626, 299] on b "vowel" at bounding box center [618, 302] width 32 height 14
click at [648, 327] on b "vowel" at bounding box center [632, 328] width 32 height 14
click at [913, 381] on button "Verify" at bounding box center [775, 392] width 1066 height 30
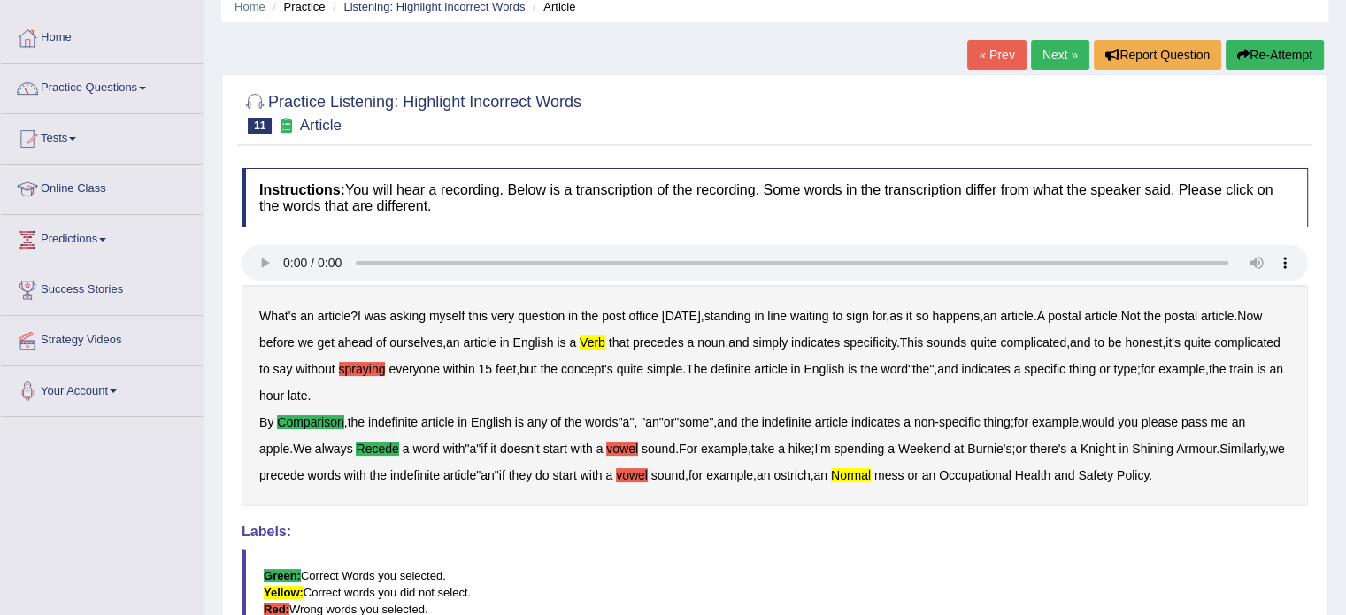
scroll to position [35, 0]
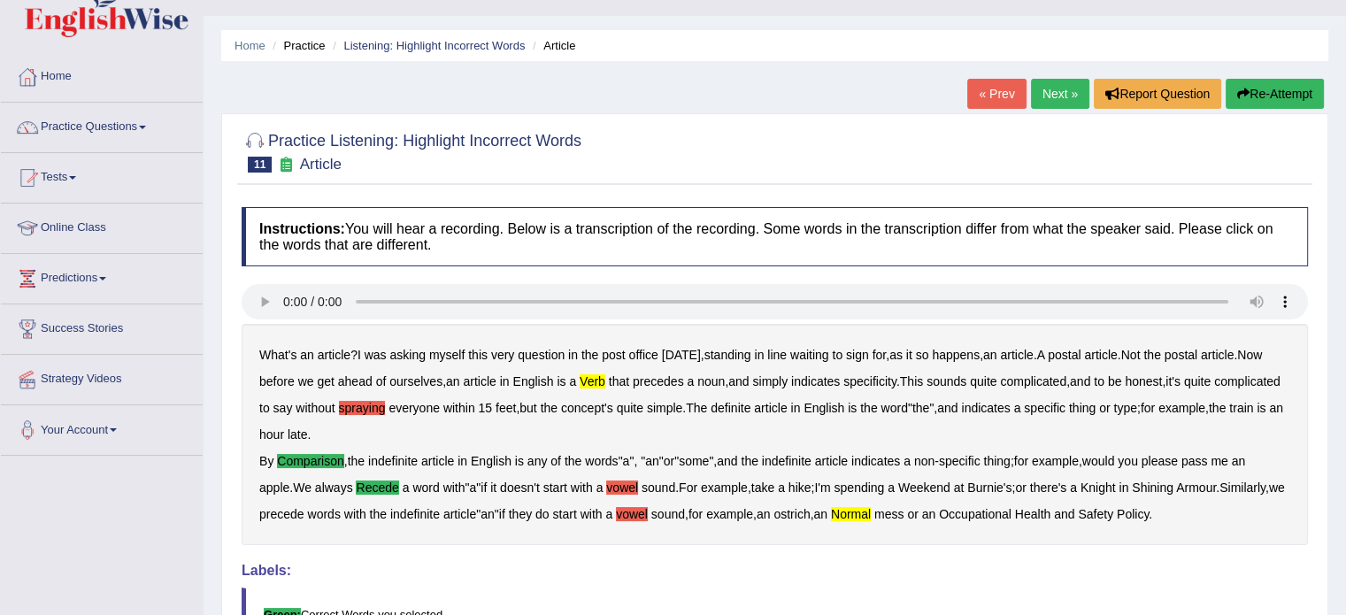
click at [1235, 81] on button "Re-Attempt" at bounding box center [1274, 94] width 98 height 30
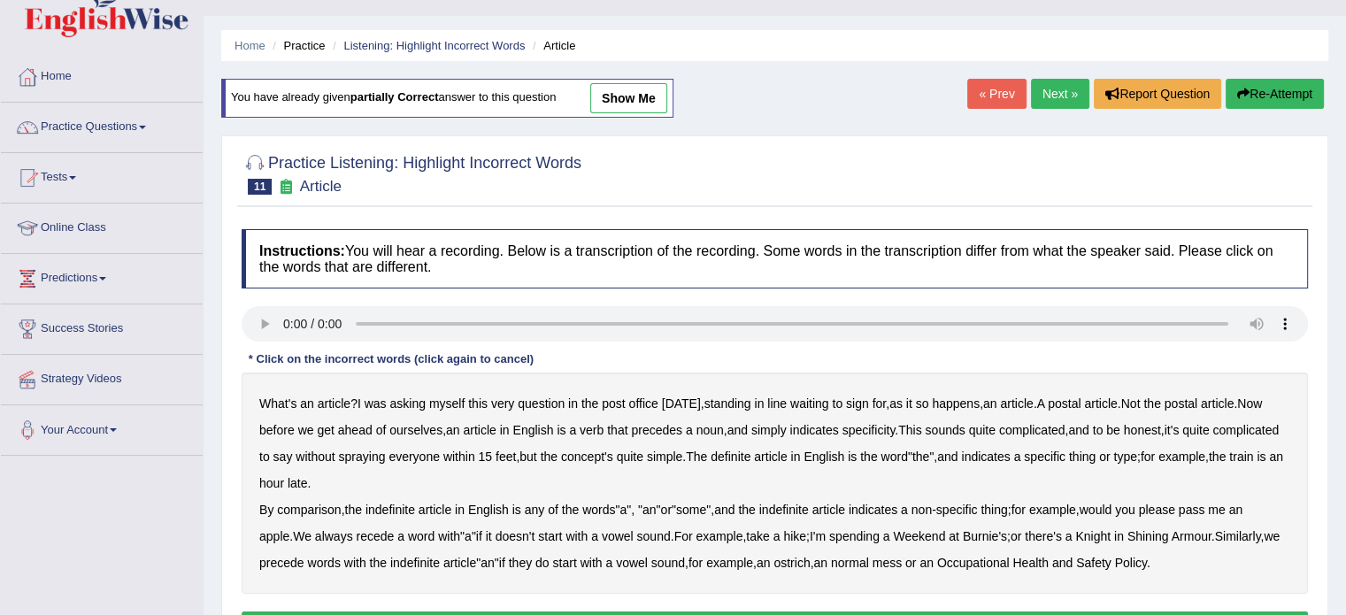
click at [603, 426] on b "verb" at bounding box center [592, 430] width 24 height 14
click at [301, 503] on b "comparison" at bounding box center [309, 510] width 64 height 14
click at [371, 534] on b "recede" at bounding box center [375, 536] width 38 height 14
click at [1110, 534] on b "Knight" at bounding box center [1092, 536] width 35 height 14
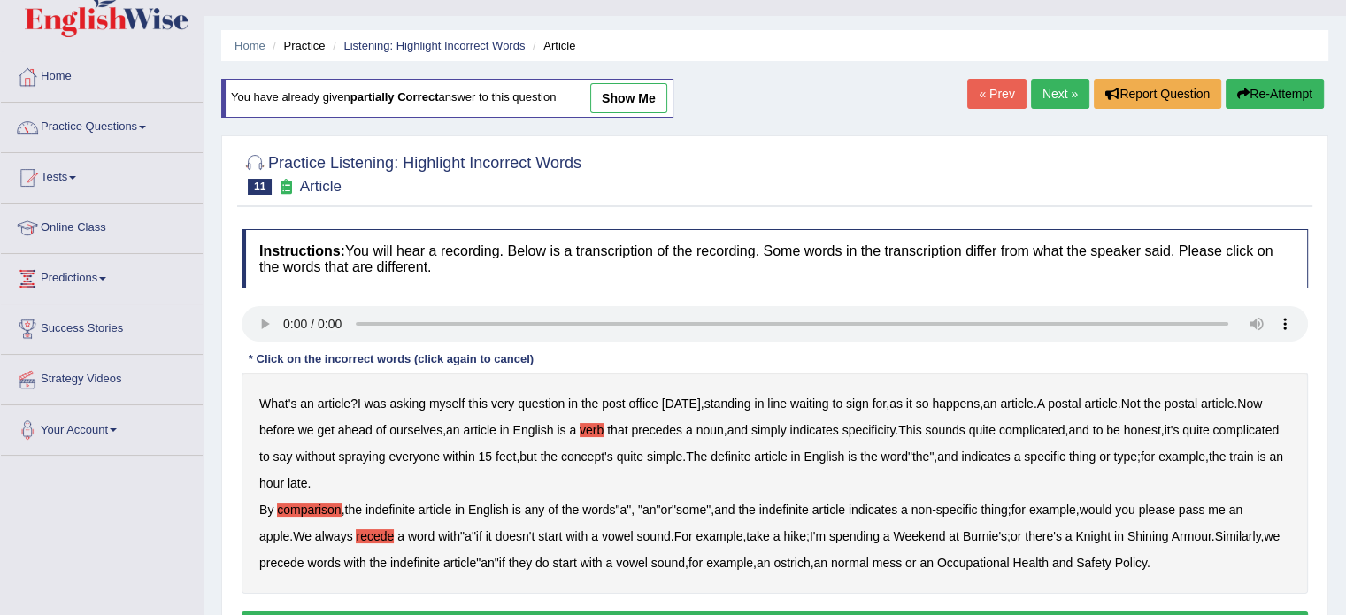
click at [1110, 534] on b "Knight" at bounding box center [1092, 536] width 35 height 14
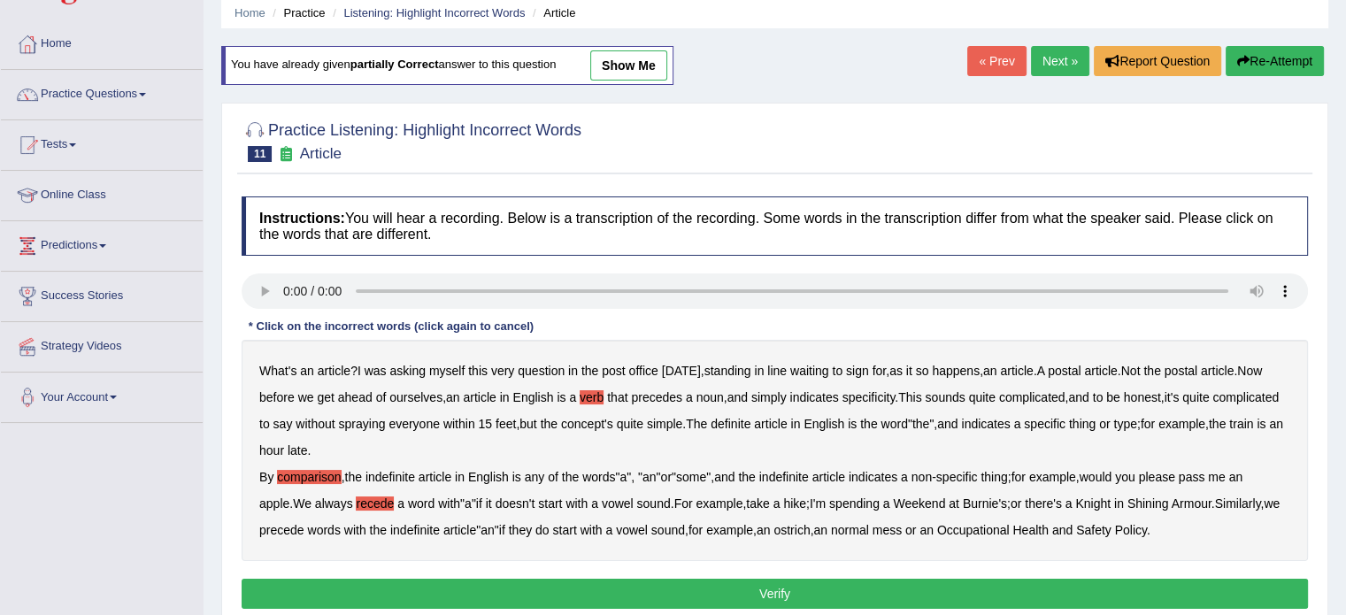
scroll to position [71, 0]
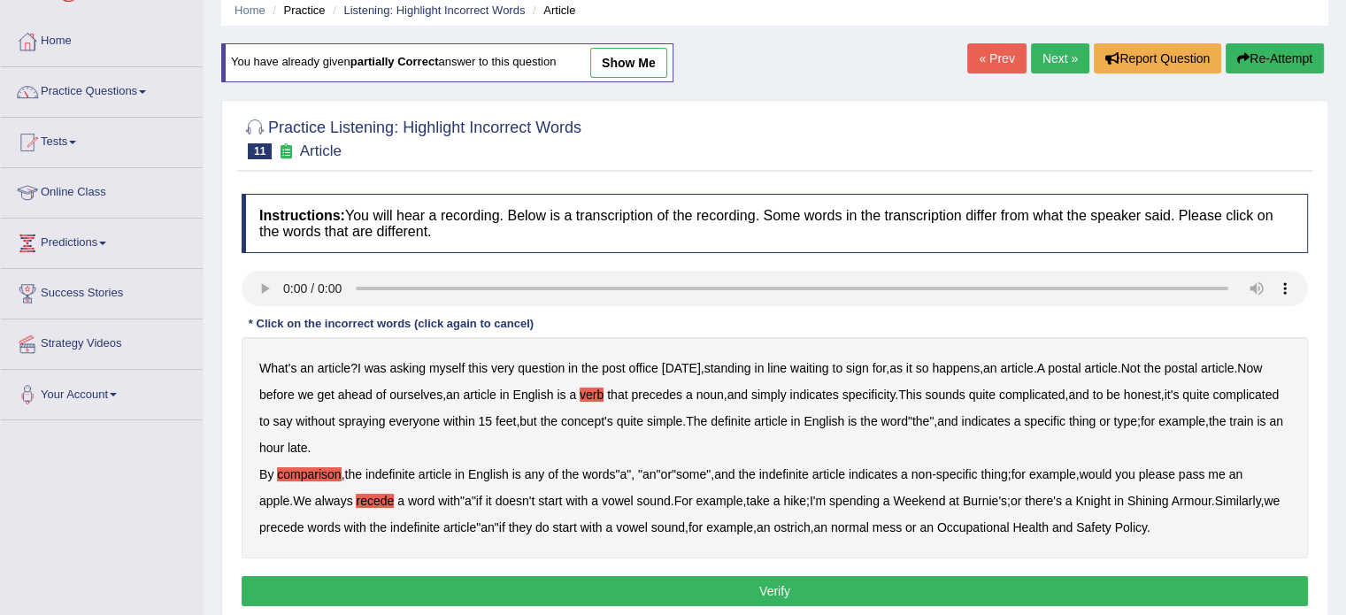
click at [1110, 589] on button "Verify" at bounding box center [775, 591] width 1066 height 30
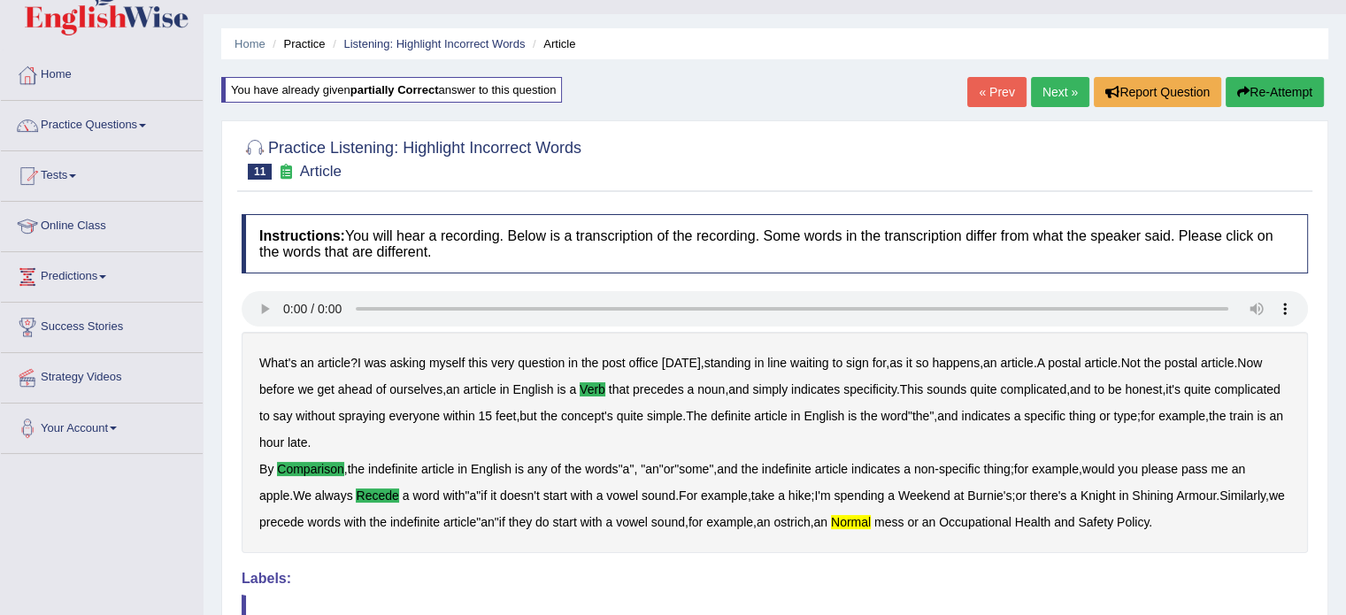
scroll to position [35, 0]
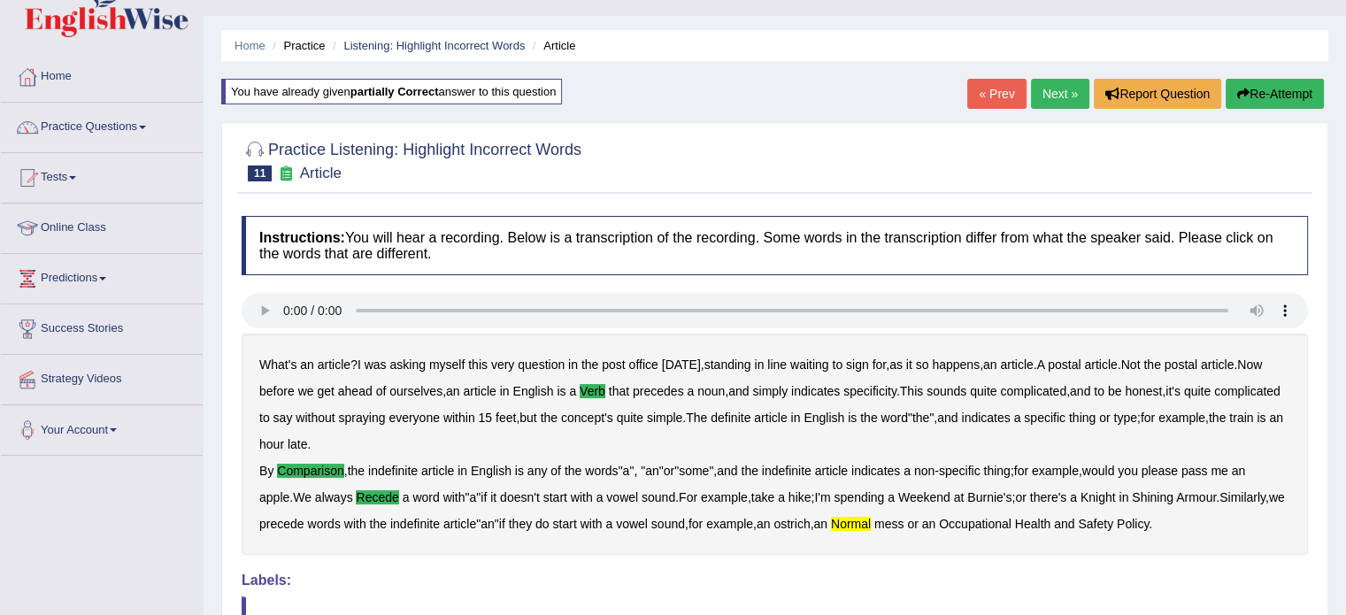
click at [1073, 104] on link "Next »" at bounding box center [1060, 94] width 58 height 30
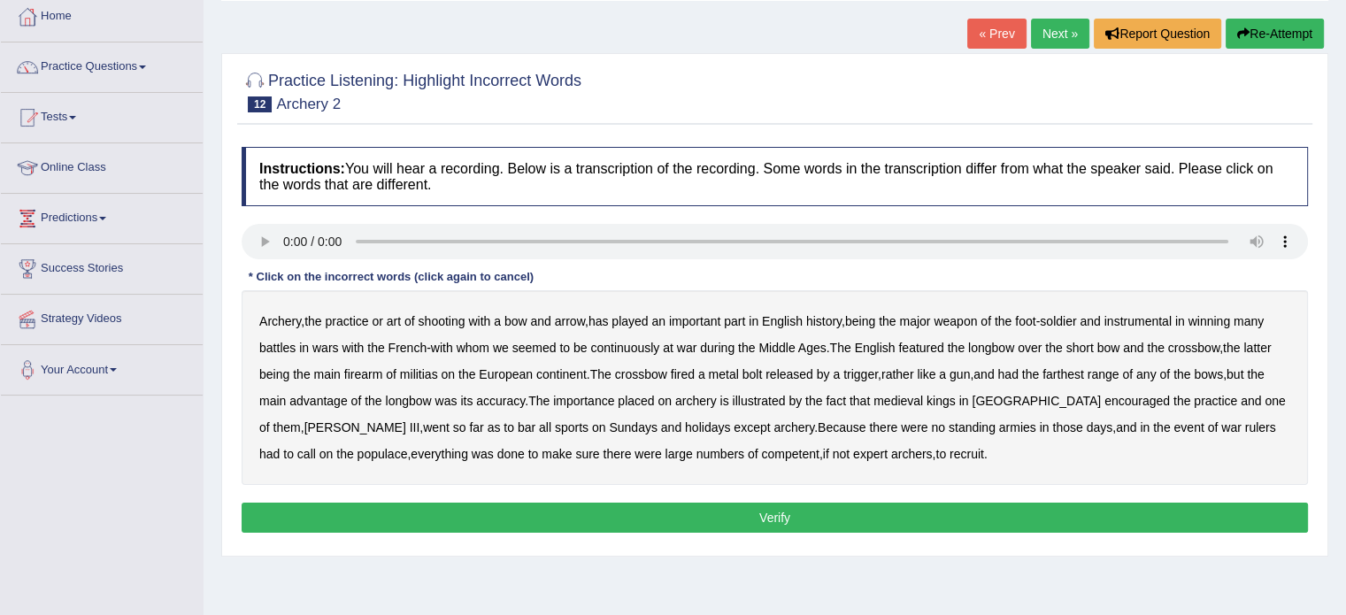
scroll to position [177, 0]
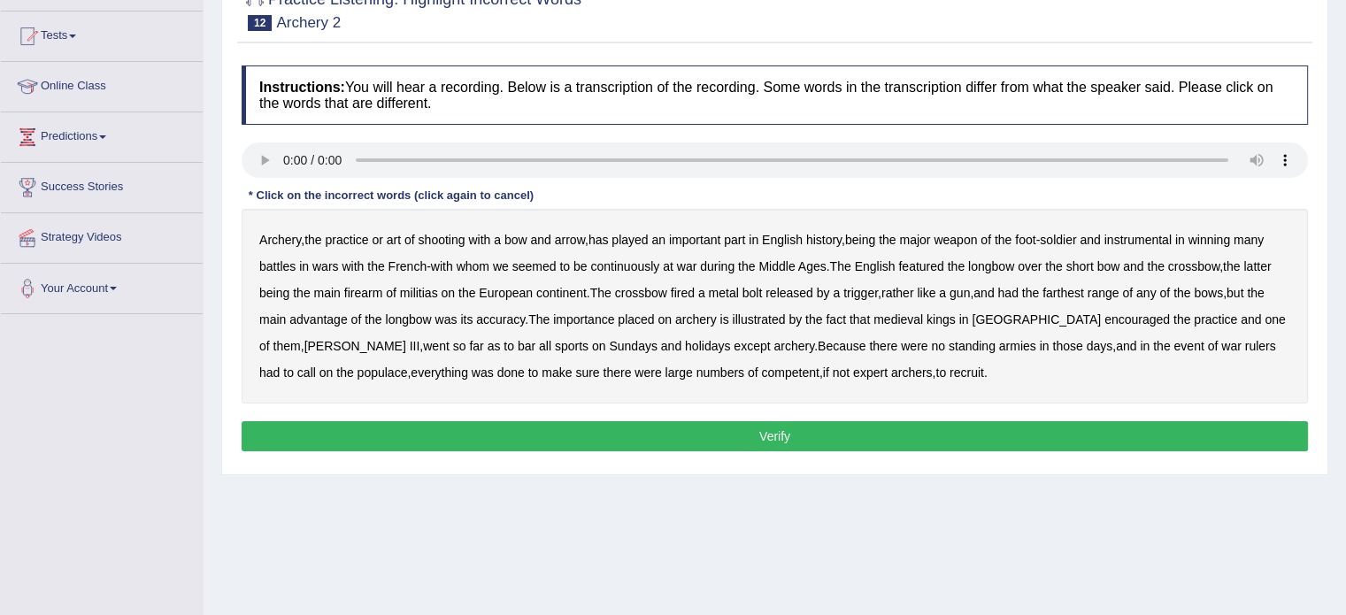
click at [922, 236] on b "major" at bounding box center [914, 240] width 31 height 14
click at [655, 261] on b "continuously" at bounding box center [624, 266] width 69 height 14
click at [930, 263] on b "featured" at bounding box center [920, 266] width 45 height 14
click at [1084, 288] on b "farthest" at bounding box center [1063, 293] width 42 height 14
click at [518, 344] on b "bar" at bounding box center [527, 346] width 18 height 14
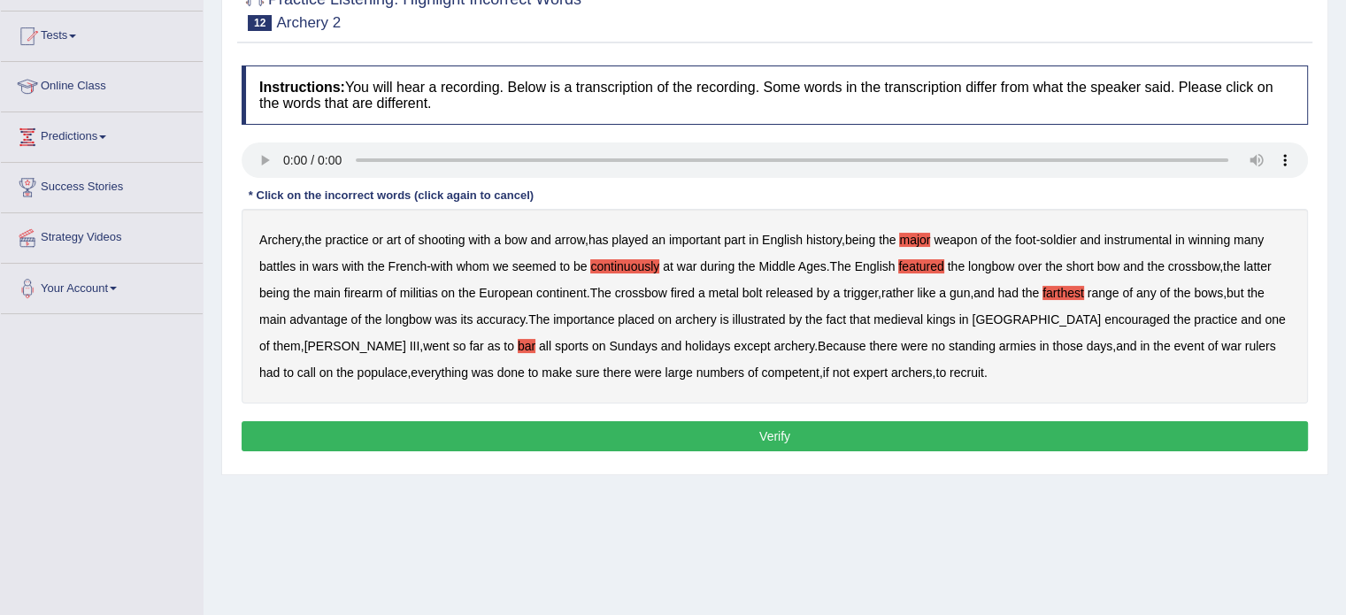
click at [752, 320] on b "illustrated" at bounding box center [758, 319] width 53 height 14
click at [1245, 342] on b "rulers" at bounding box center [1260, 346] width 31 height 14
click at [761, 319] on b "illustrated" at bounding box center [758, 319] width 53 height 14
click at [805, 427] on button "Verify" at bounding box center [775, 436] width 1066 height 30
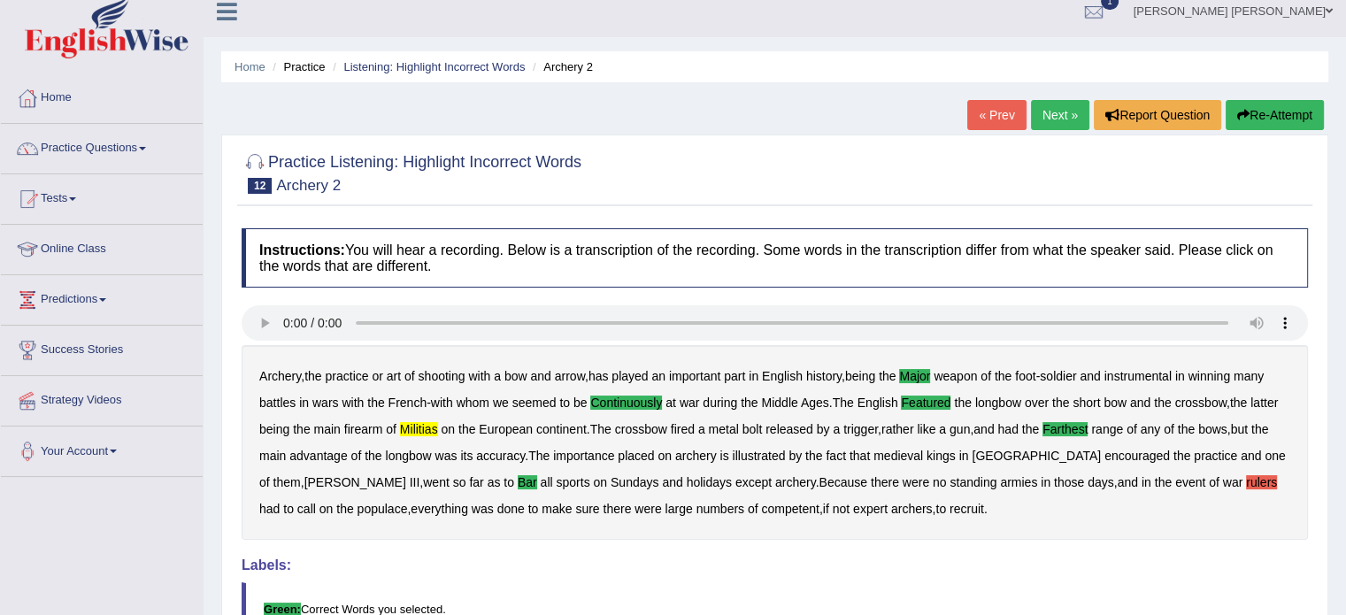
scroll to position [0, 0]
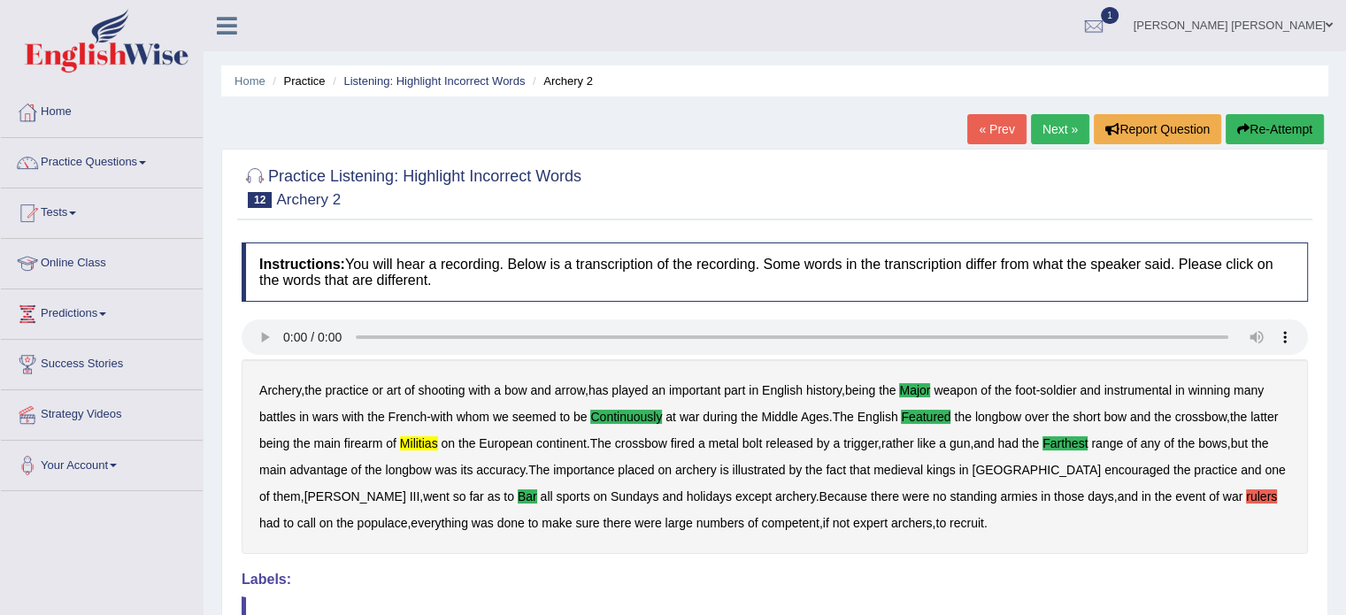
click at [1041, 134] on link "Next »" at bounding box center [1060, 129] width 58 height 30
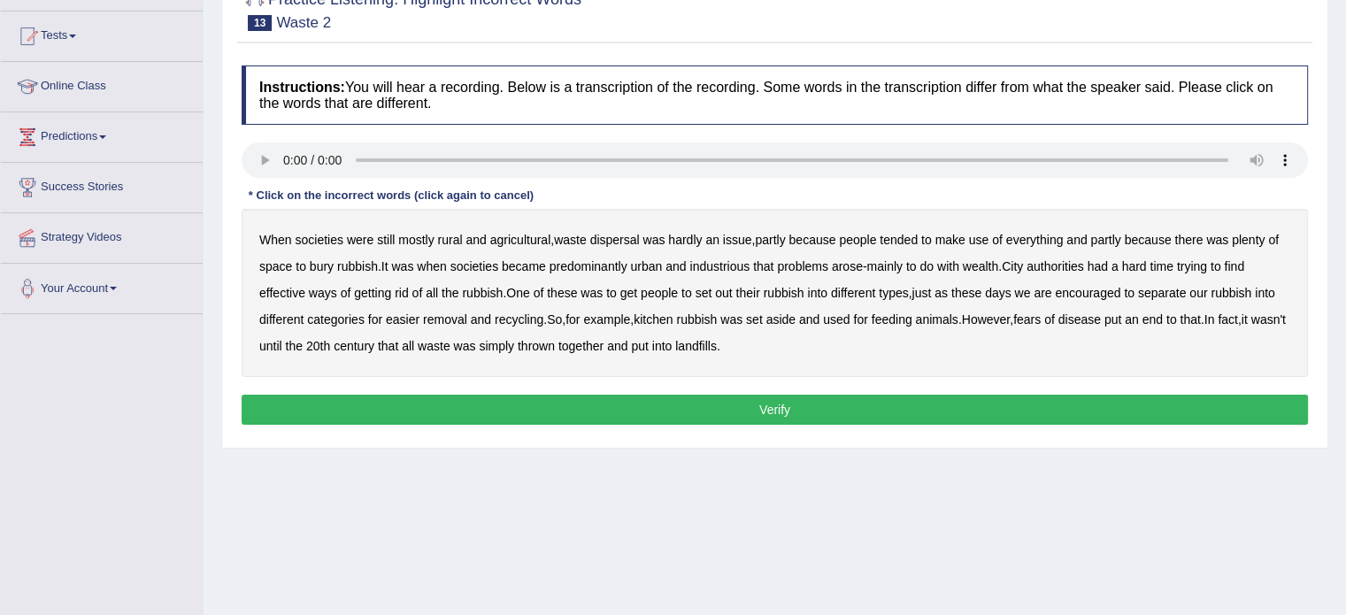
scroll to position [177, 0]
click at [622, 237] on b "dispersal" at bounding box center [615, 240] width 50 height 14
click at [728, 259] on b "industrious" at bounding box center [719, 266] width 60 height 14
click at [993, 266] on b "wealth" at bounding box center [980, 266] width 35 height 14
click at [271, 279] on div "When societies were still mostly rural and agricultural , waste dispersal was h…" at bounding box center [775, 293] width 1066 height 168
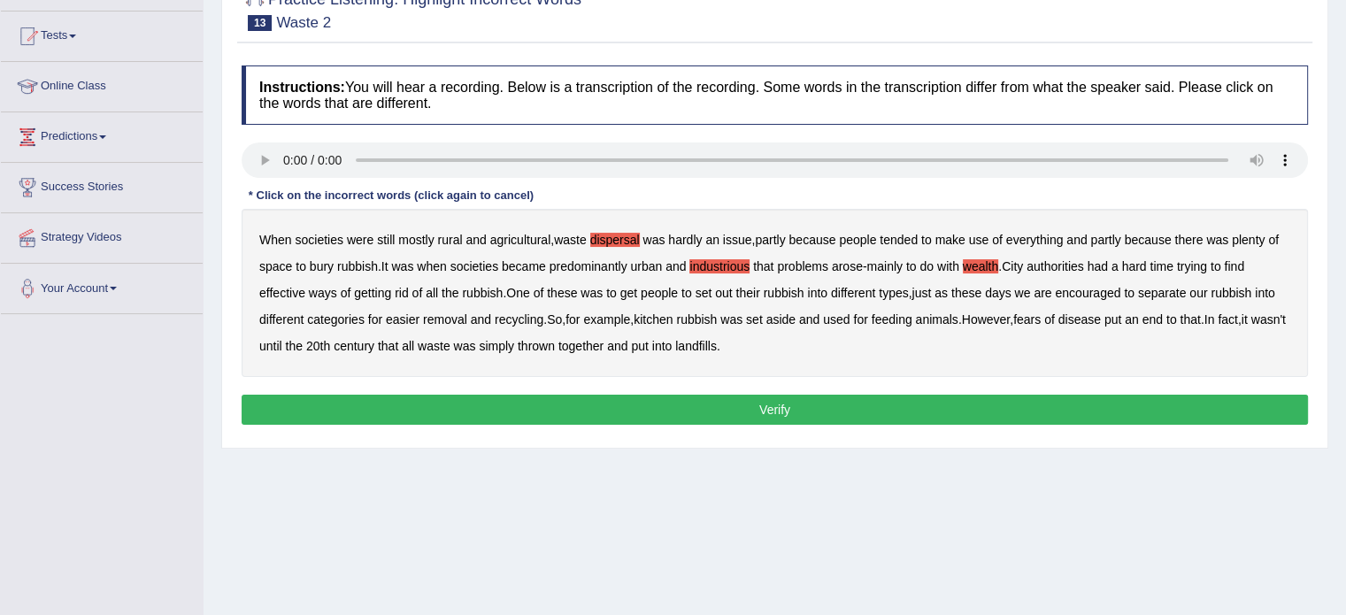
click at [276, 286] on b "effective" at bounding box center [282, 293] width 46 height 14
click at [710, 288] on b "set" at bounding box center [703, 293] width 17 height 14
click at [648, 341] on b "put" at bounding box center [639, 346] width 17 height 14
click at [684, 405] on button "Verify" at bounding box center [775, 410] width 1066 height 30
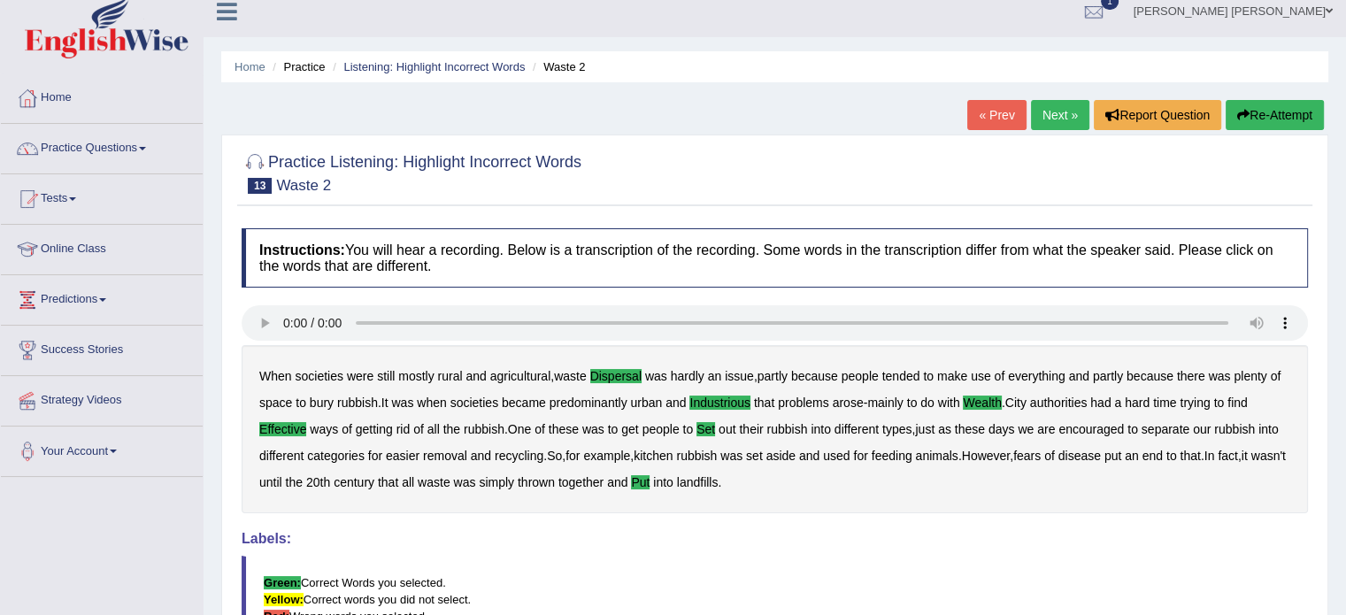
scroll to position [0, 0]
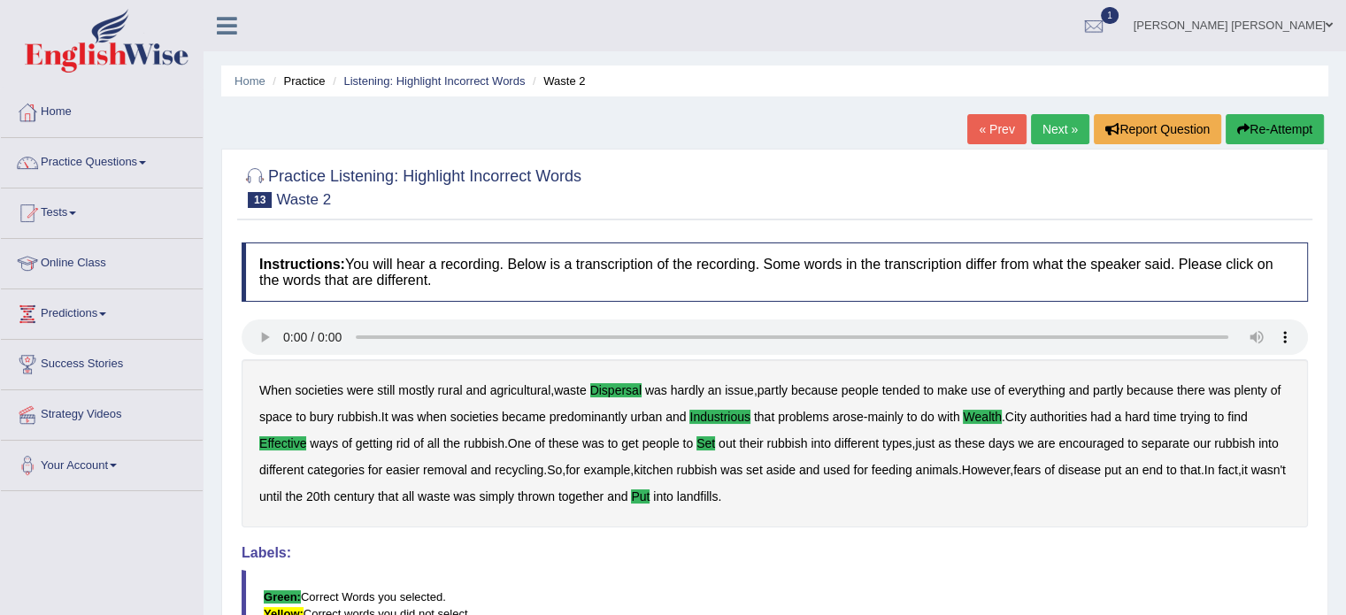
click at [1055, 128] on link "Next »" at bounding box center [1060, 129] width 58 height 30
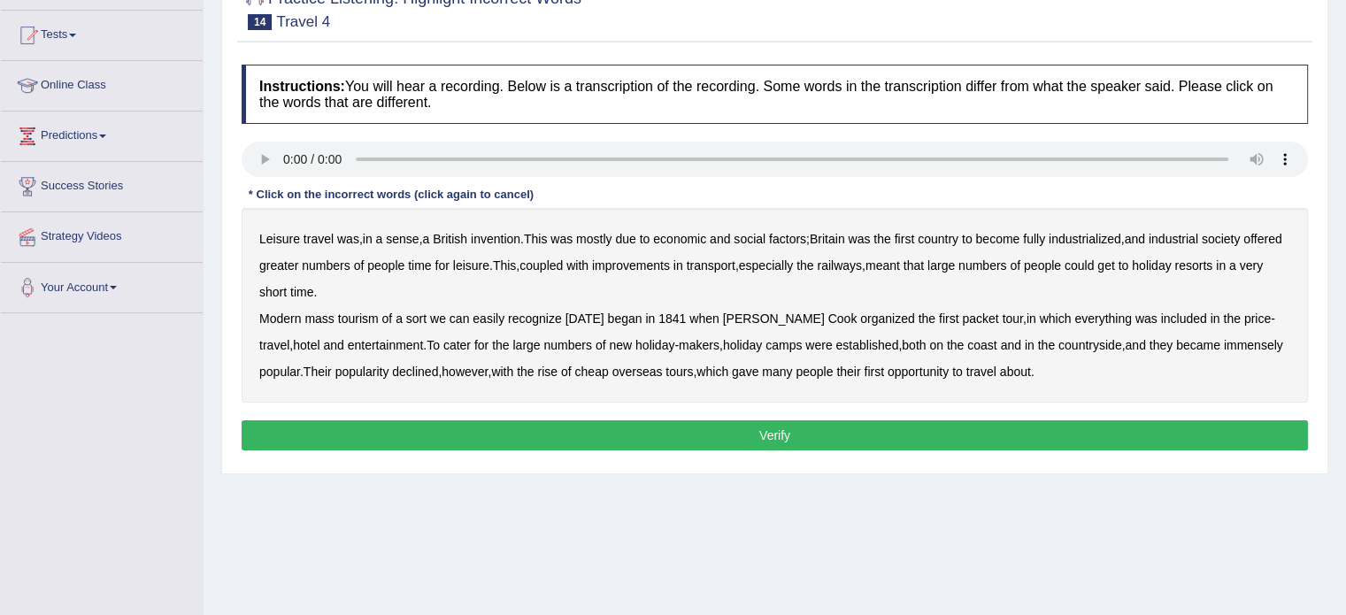
scroll to position [177, 0]
click at [605, 237] on b "mostly" at bounding box center [593, 240] width 35 height 14
click at [298, 262] on b "greater" at bounding box center [278, 266] width 39 height 14
click at [1225, 262] on b "in" at bounding box center [1221, 266] width 10 height 14
click at [962, 315] on b "packet" at bounding box center [980, 319] width 36 height 14
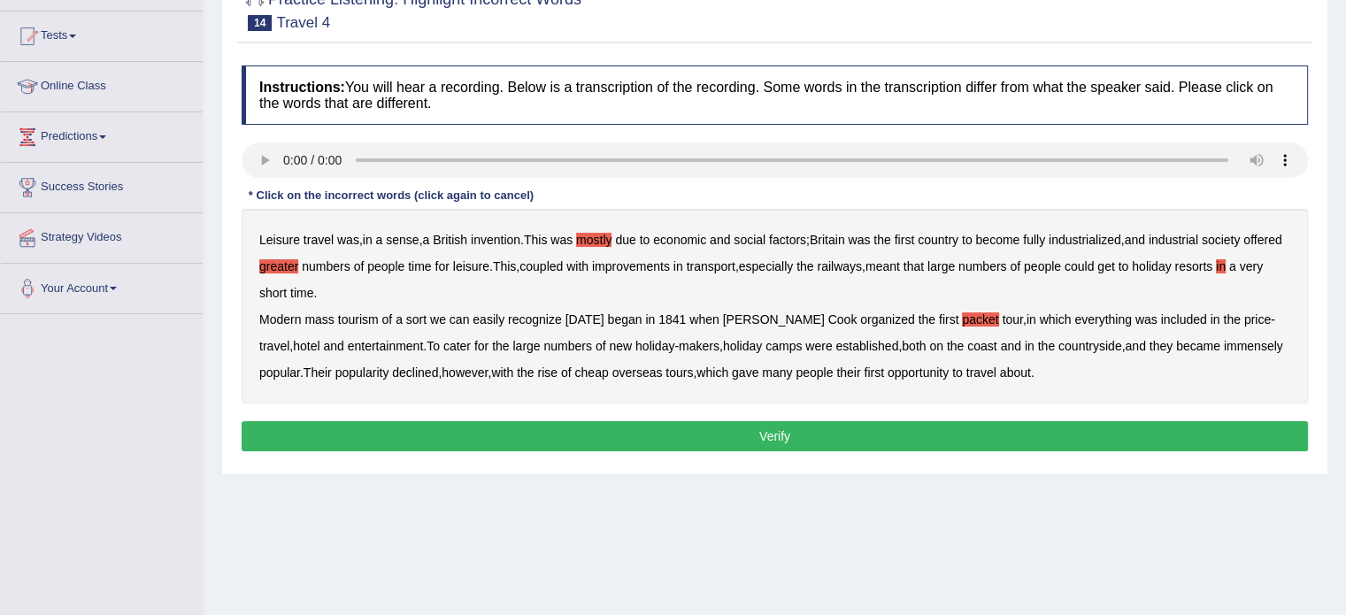
click at [1244, 315] on b "price" at bounding box center [1257, 319] width 27 height 14
click at [1000, 371] on b "about" at bounding box center [1015, 372] width 31 height 14
click at [1225, 263] on b "in" at bounding box center [1221, 266] width 10 height 14
click at [1280, 423] on button "Verify" at bounding box center [775, 436] width 1066 height 30
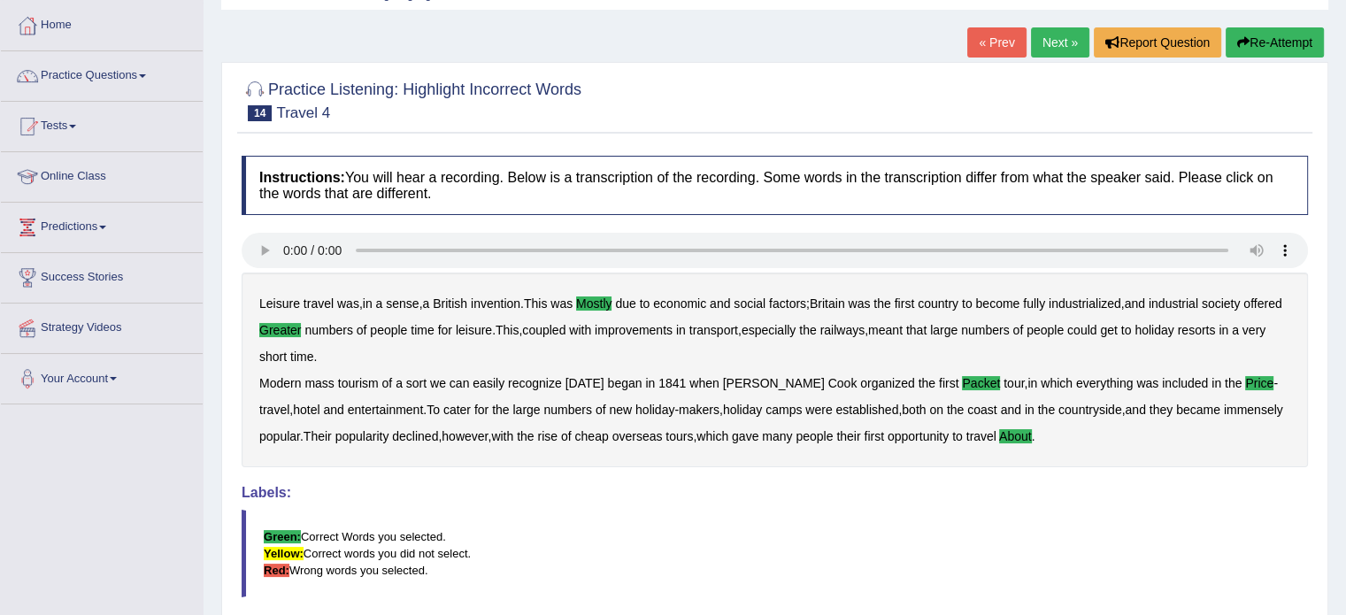
scroll to position [0, 0]
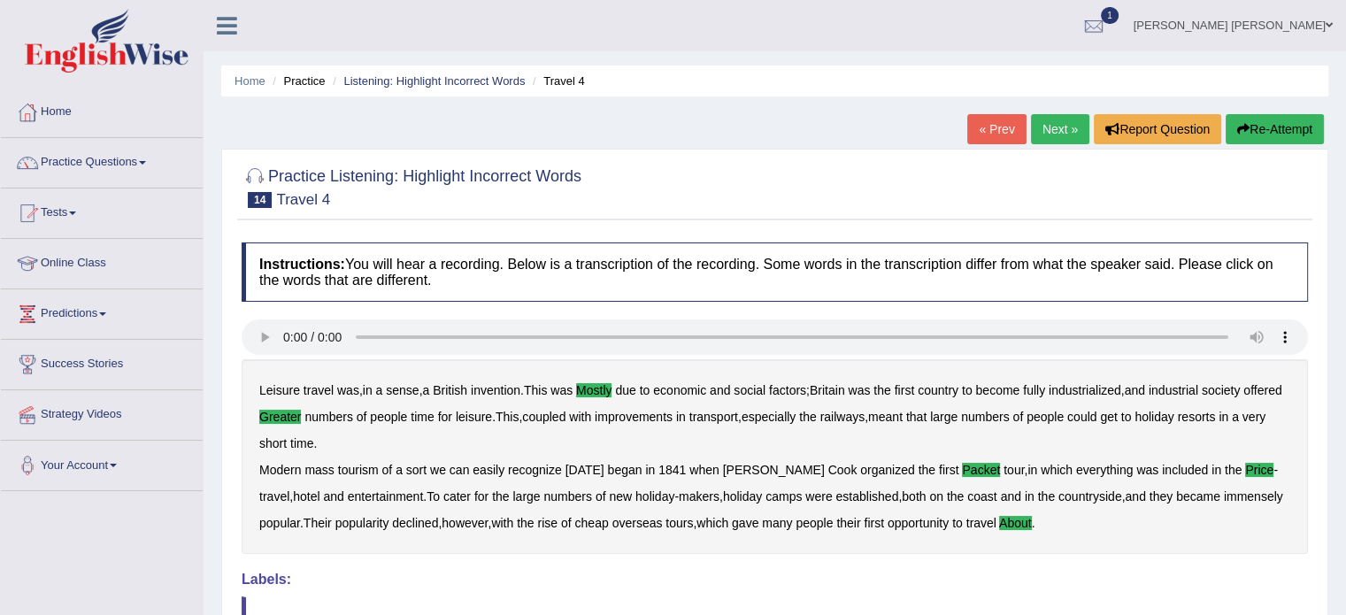
click at [1072, 114] on link "Next »" at bounding box center [1060, 129] width 58 height 30
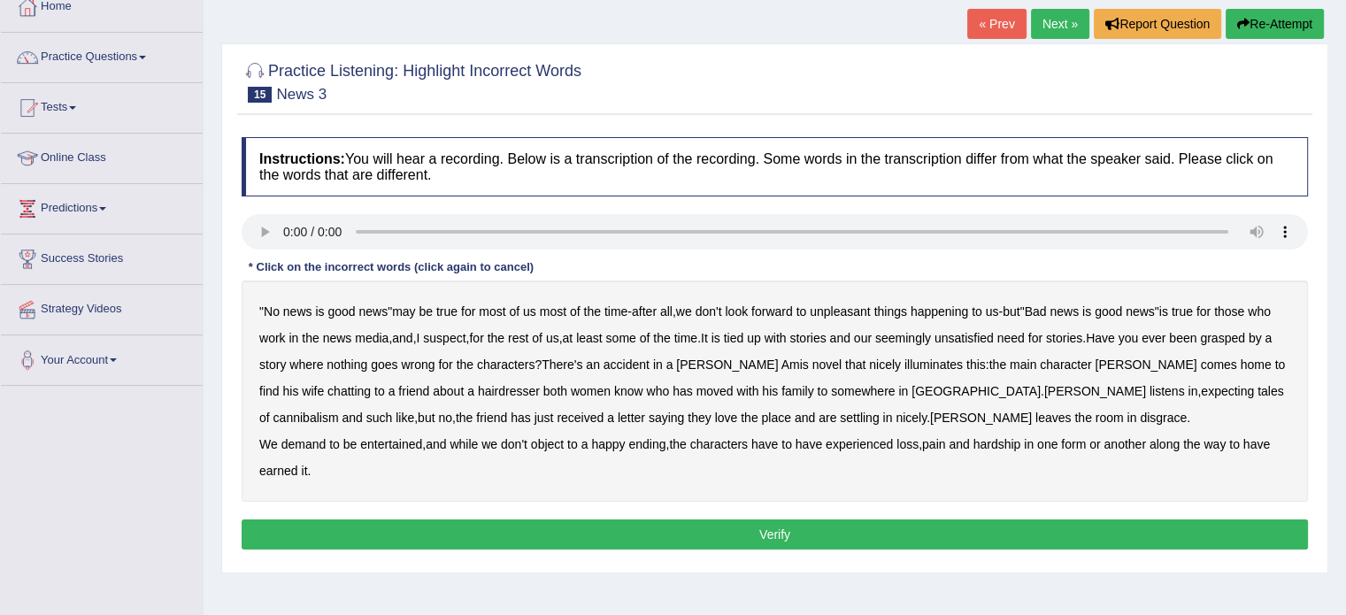
scroll to position [138, 0]
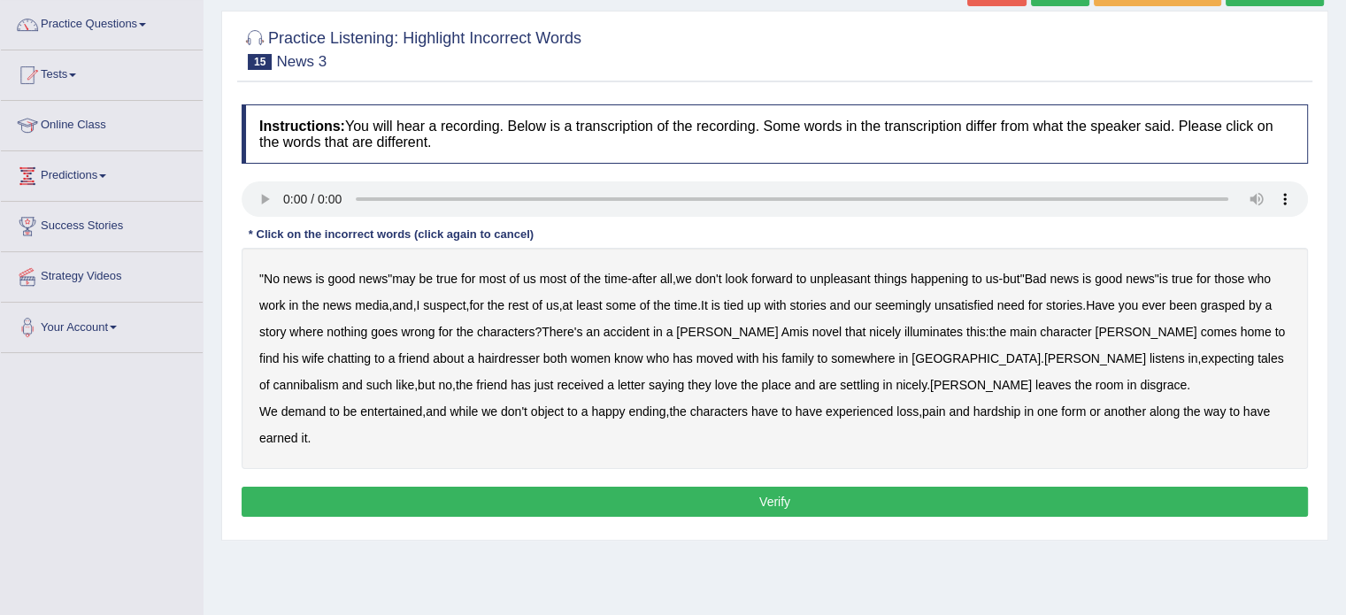
click at [994, 298] on b "unsatisfied" at bounding box center [963, 305] width 59 height 14
click at [1200, 312] on b "grasped" at bounding box center [1222, 305] width 45 height 14
click at [649, 329] on b "accident" at bounding box center [626, 332] width 46 height 14
click at [818, 386] on b "are" at bounding box center [827, 385] width 18 height 14
click at [265, 434] on b "earned" at bounding box center [278, 438] width 39 height 14
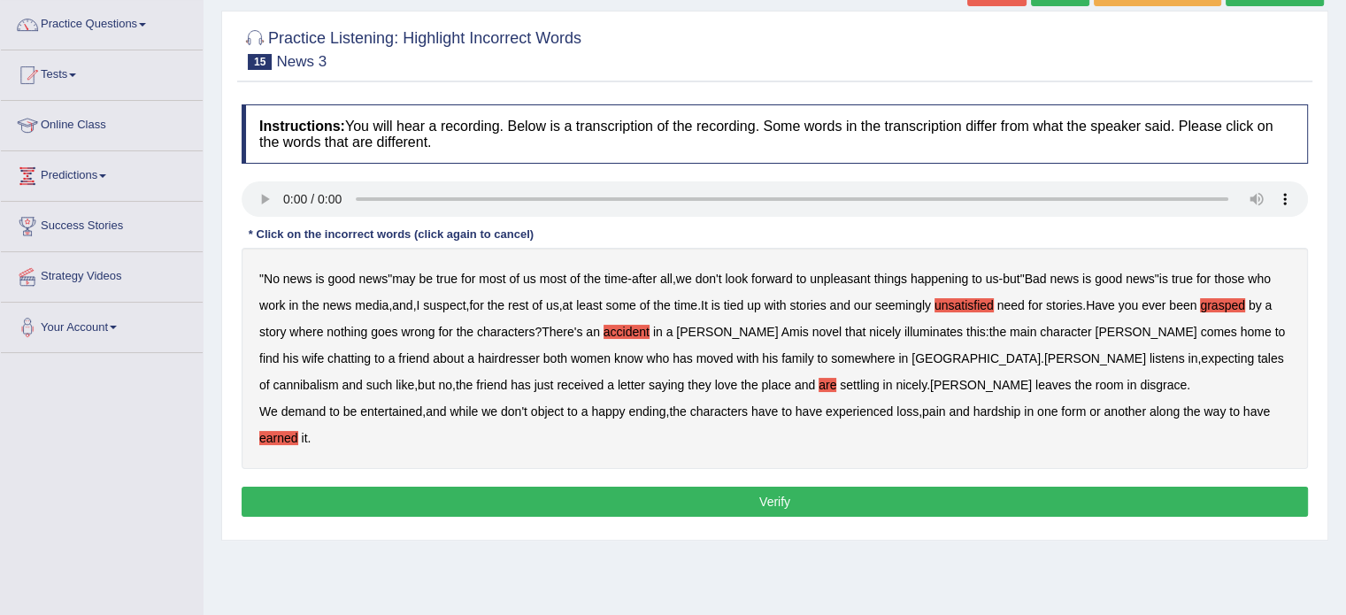
click at [320, 512] on button "Verify" at bounding box center [775, 502] width 1066 height 30
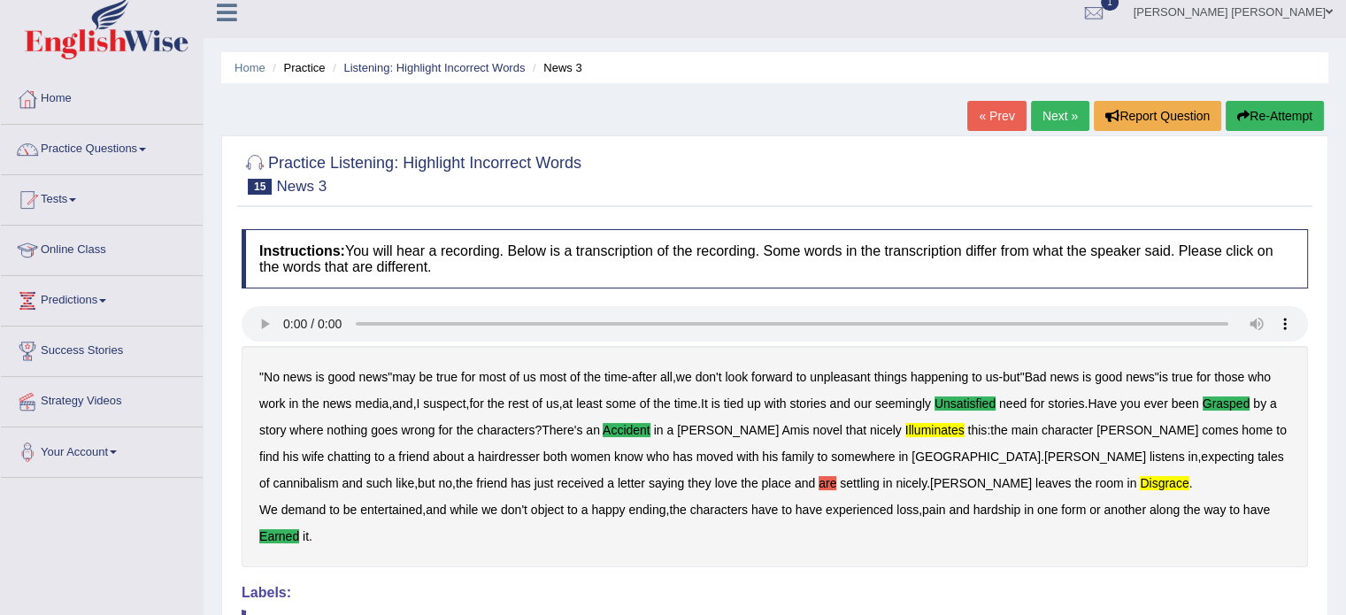
scroll to position [0, 0]
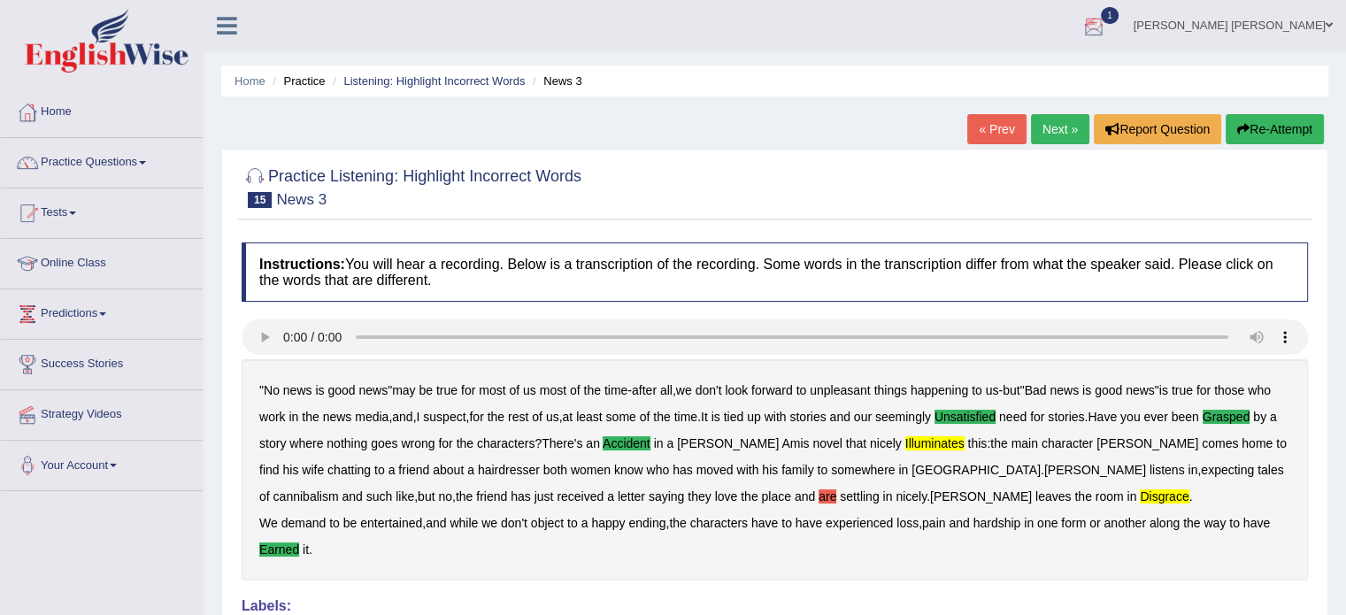
click at [1107, 18] on div at bounding box center [1093, 26] width 27 height 27
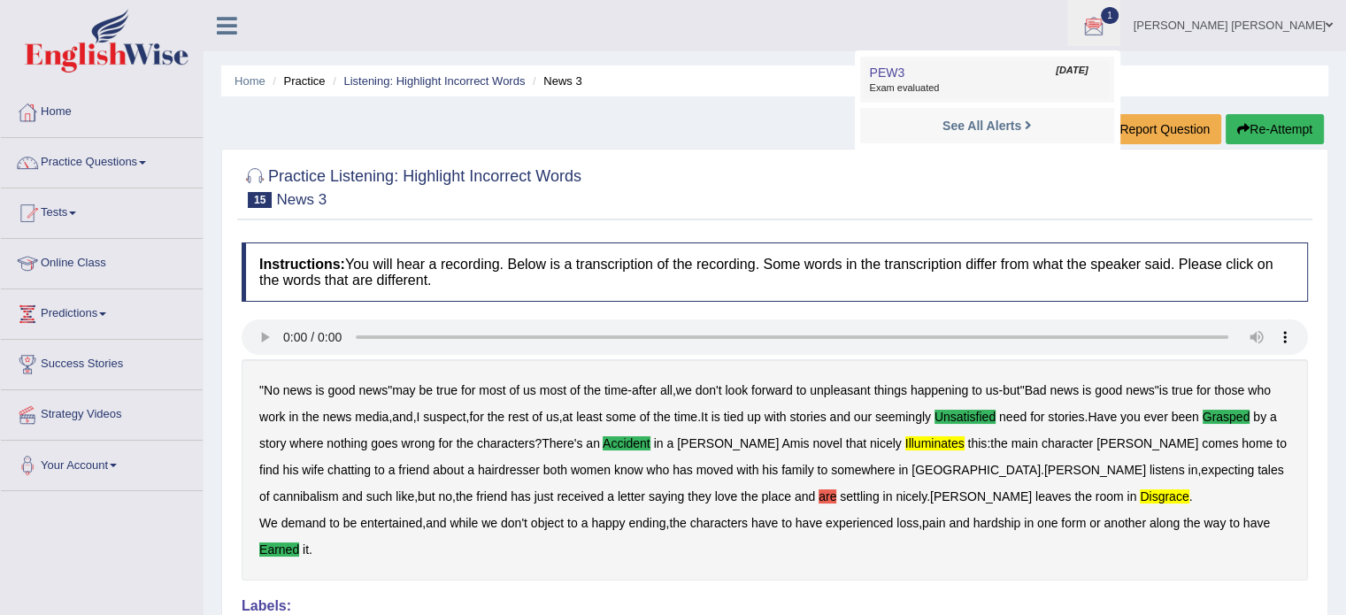
click at [1109, 73] on link "PEW3 Aug 12, 2025 Exam evaluated" at bounding box center [986, 79] width 244 height 37
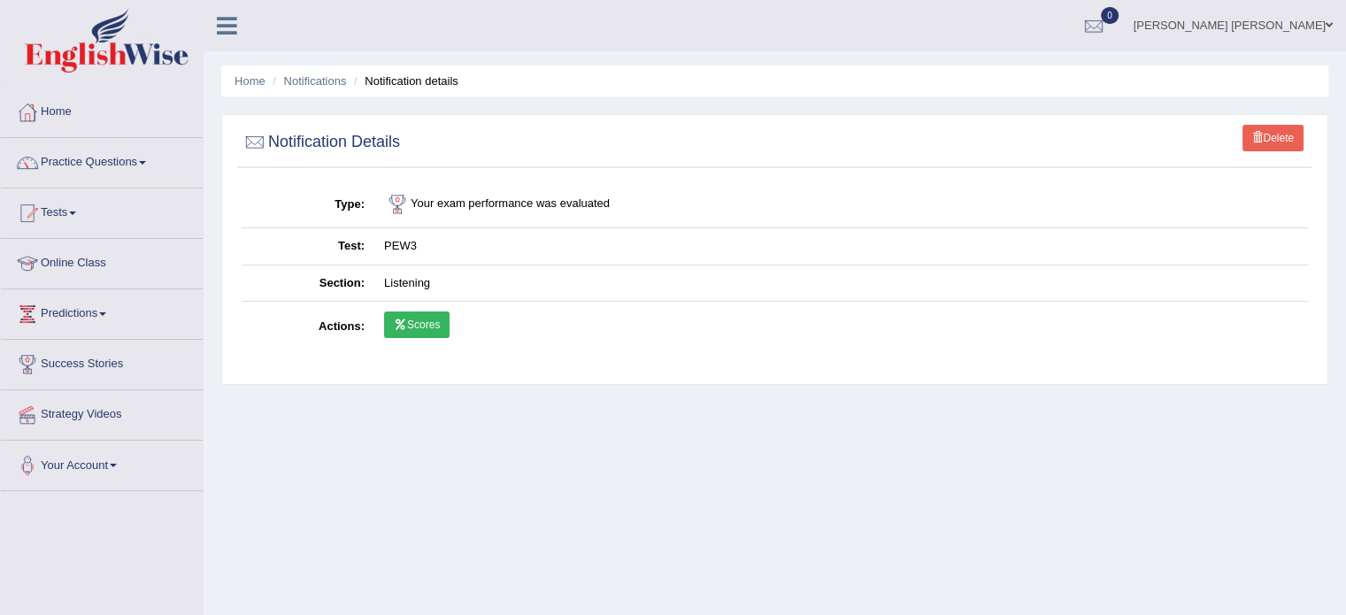
click at [421, 326] on link "Scores" at bounding box center [416, 324] width 65 height 27
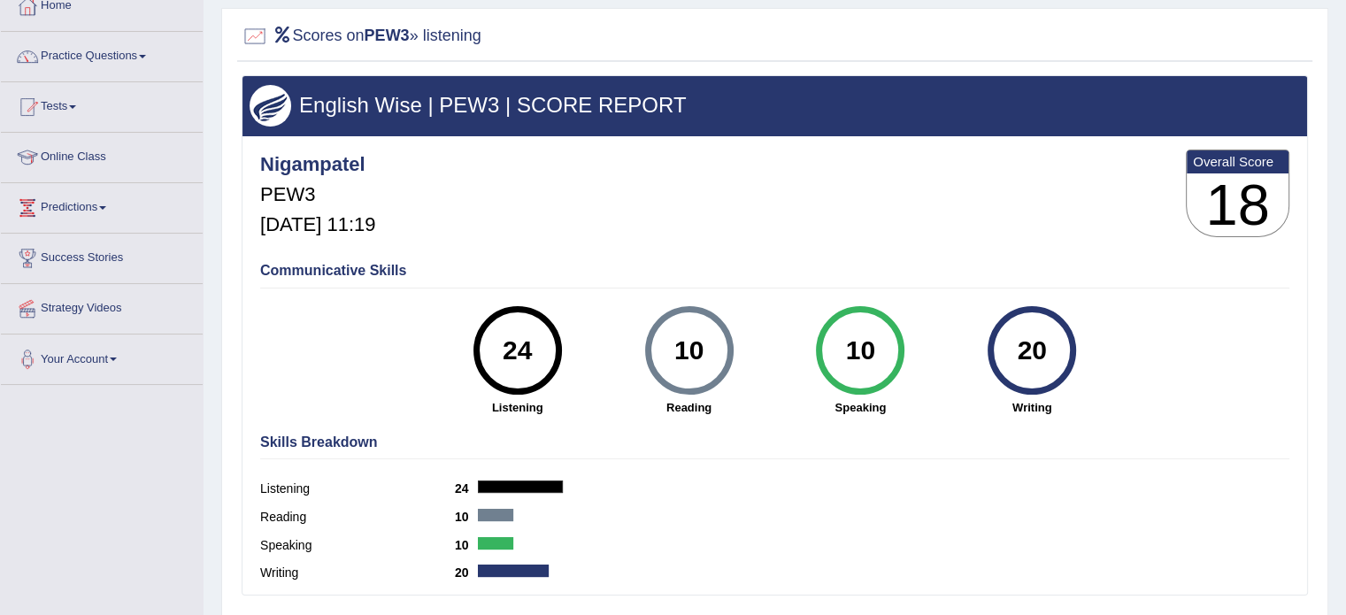
scroll to position [71, 0]
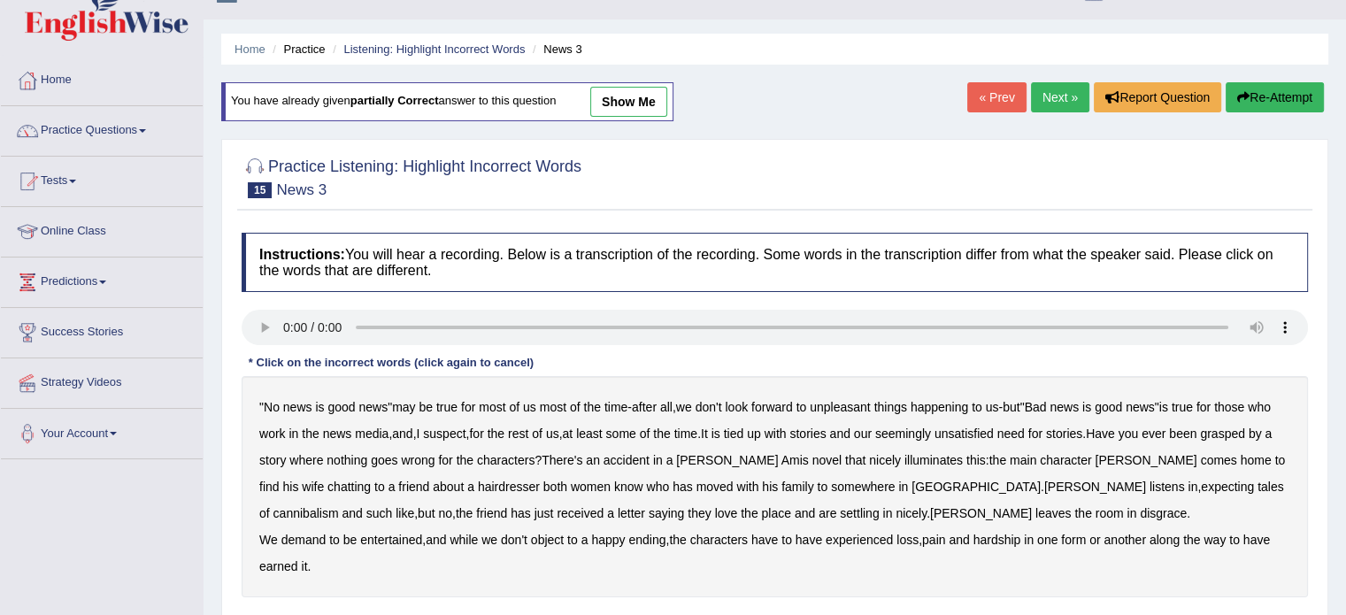
scroll to position [35, 0]
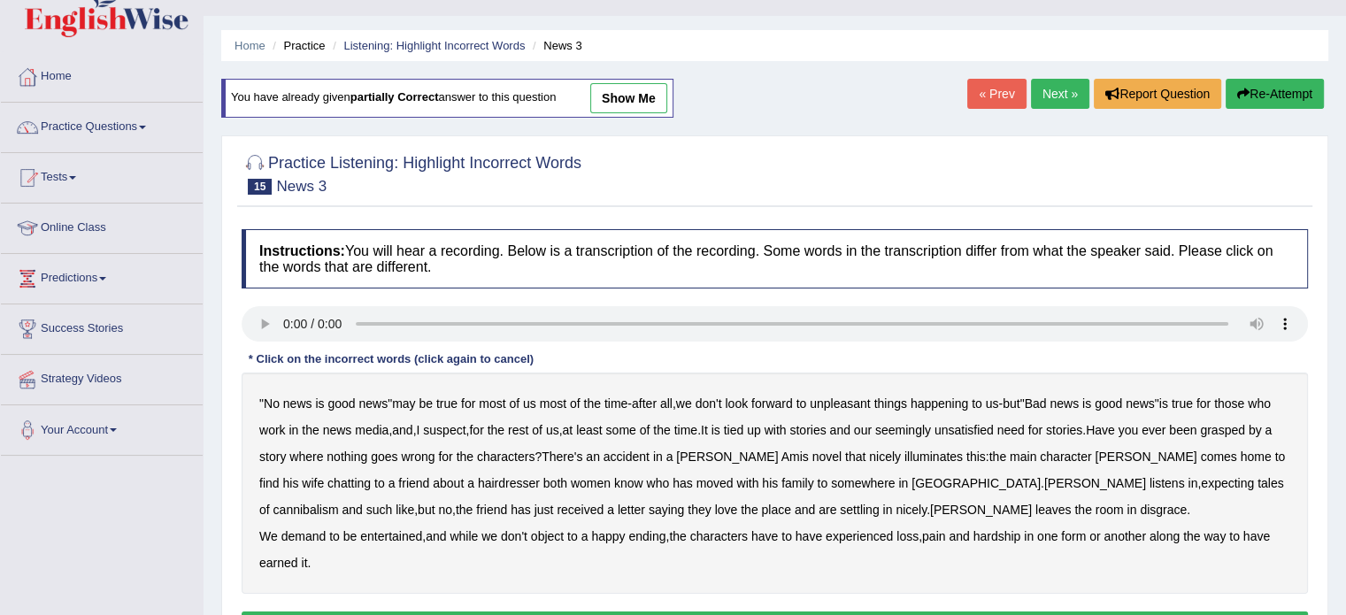
click at [1040, 96] on link "Next »" at bounding box center [1060, 94] width 58 height 30
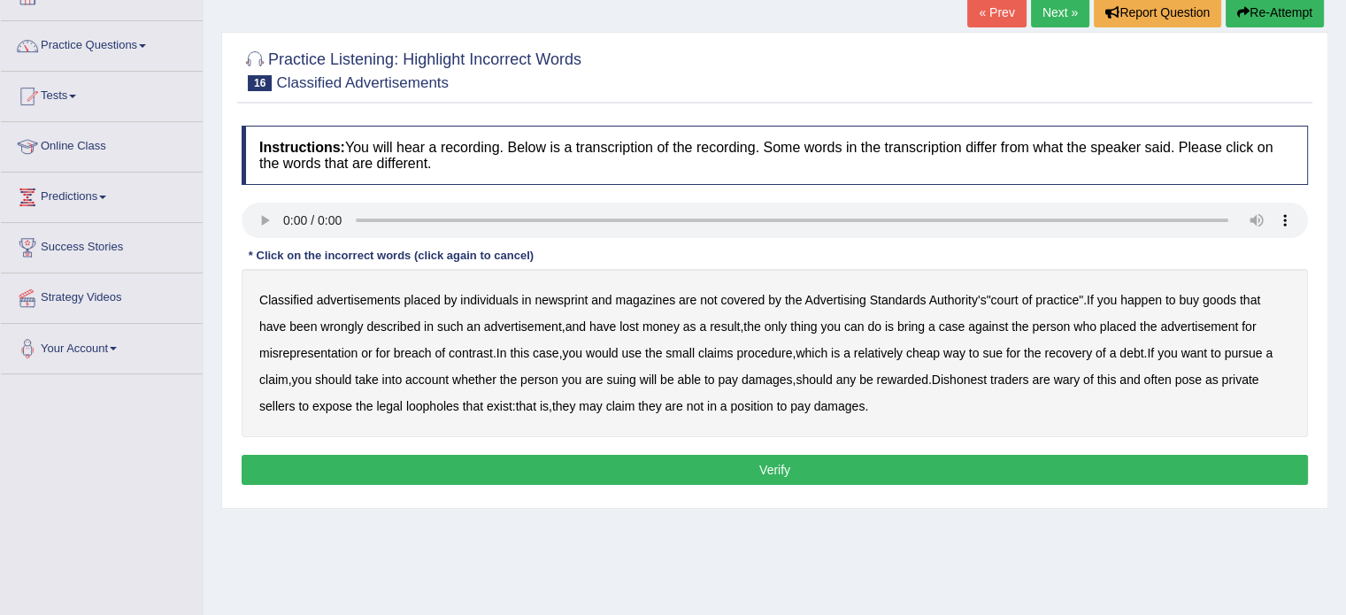
scroll to position [177, 0]
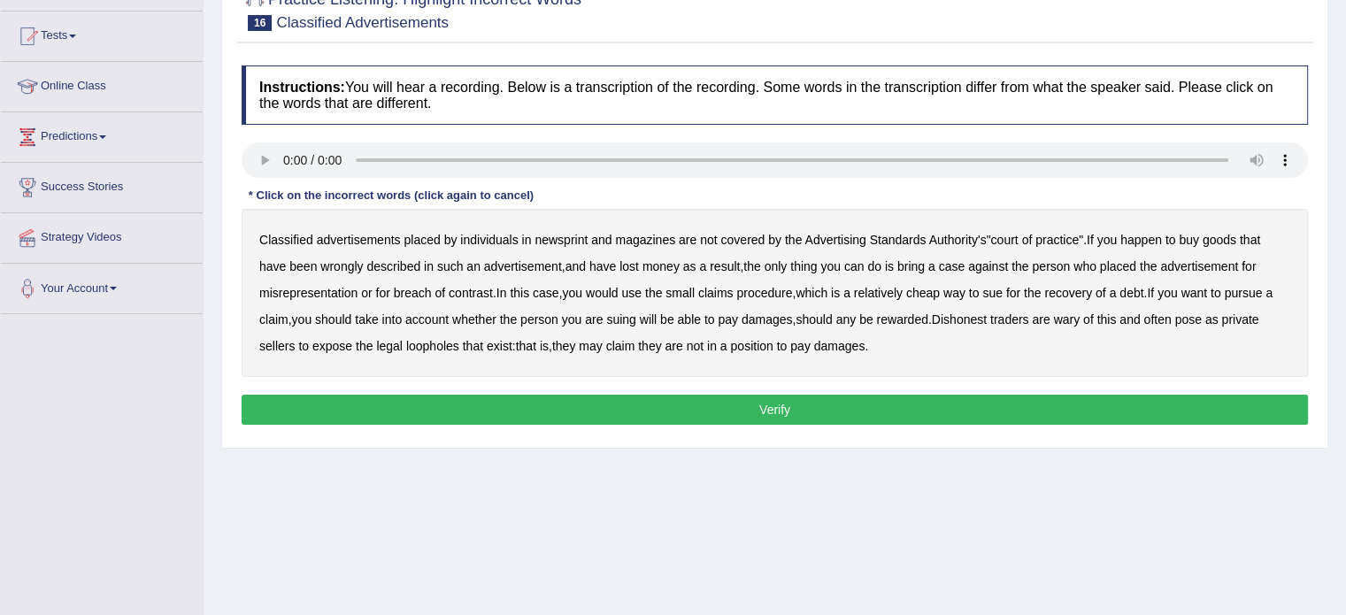
click at [569, 243] on b "newsprint" at bounding box center [560, 240] width 53 height 14
click at [779, 289] on b "procedure" at bounding box center [764, 293] width 56 height 14
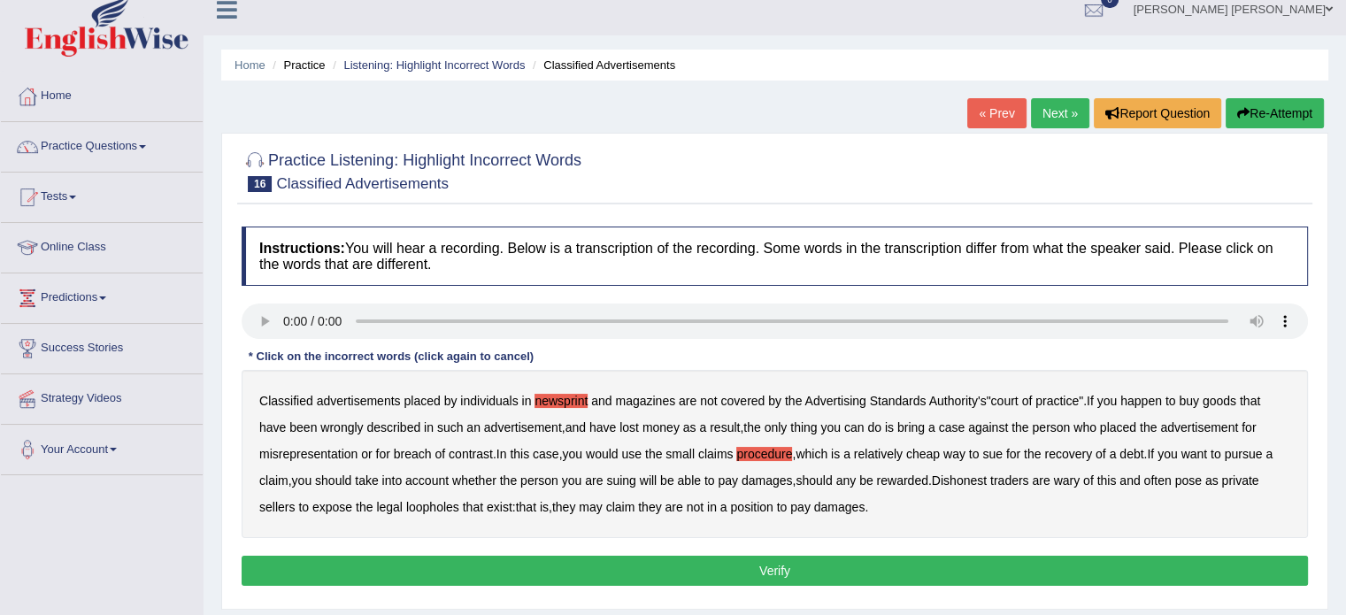
scroll to position [0, 0]
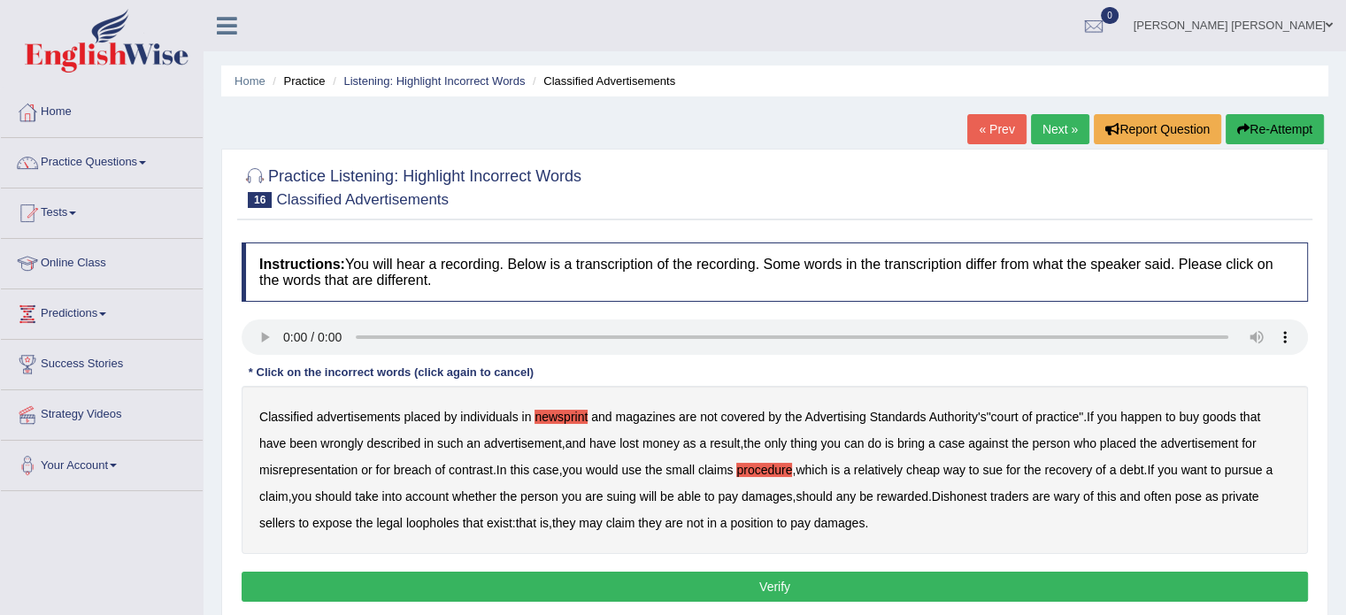
click at [1241, 126] on icon "button" at bounding box center [1243, 129] width 12 height 12
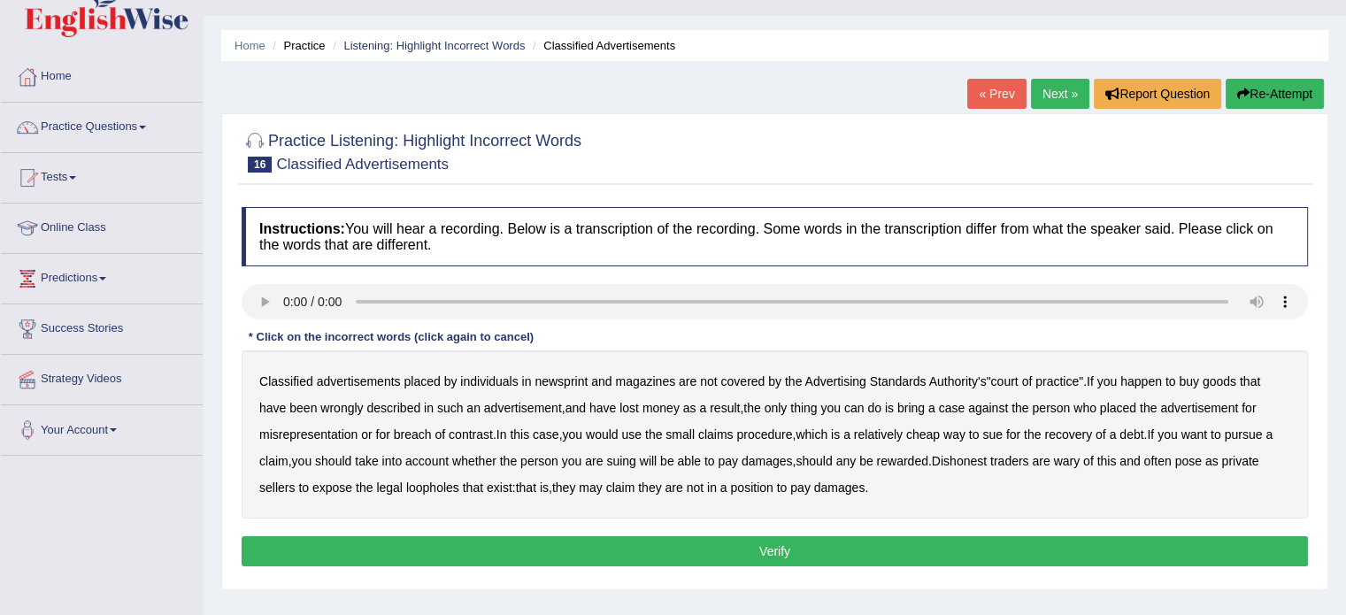
scroll to position [71, 0]
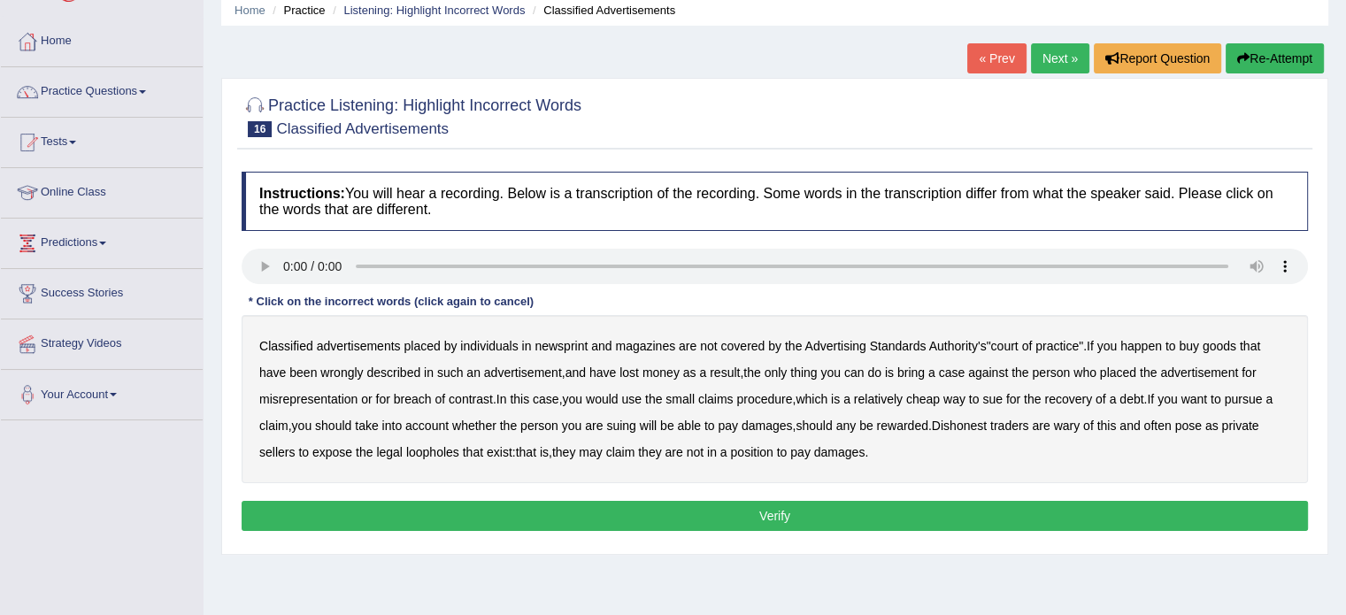
click at [584, 342] on b "newsprint" at bounding box center [560, 346] width 53 height 14
click at [368, 396] on b "or" at bounding box center [366, 399] width 11 height 14
click at [776, 396] on b "procedure" at bounding box center [764, 399] width 56 height 14
click at [729, 512] on button "Verify" at bounding box center [775, 516] width 1066 height 30
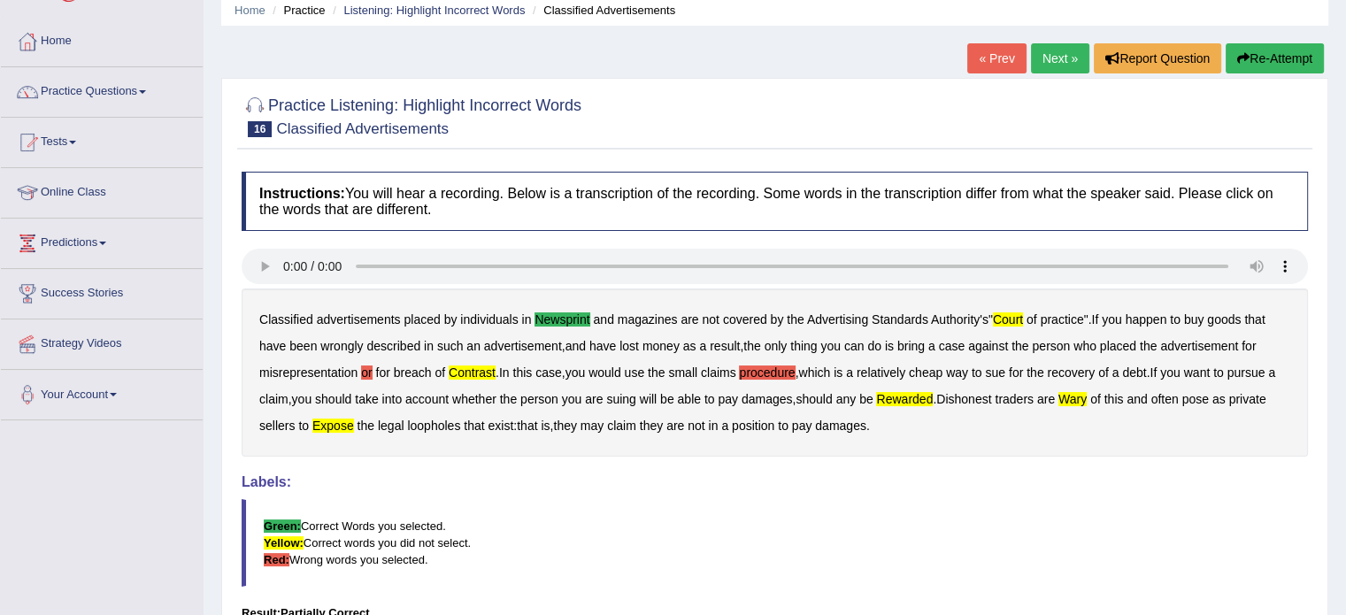
click at [1271, 50] on button "Re-Attempt" at bounding box center [1274, 58] width 98 height 30
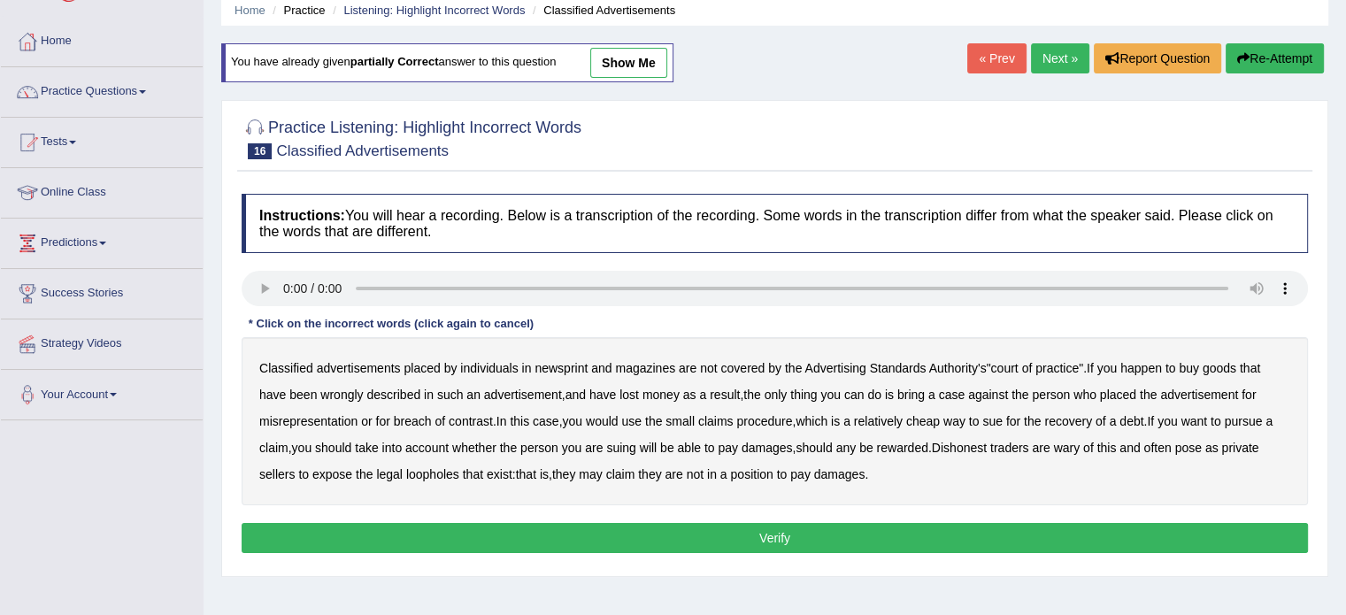
click at [566, 371] on b "newsprint" at bounding box center [560, 368] width 53 height 14
click at [995, 367] on b "court" at bounding box center [1003, 368] width 27 height 14
click at [907, 446] on b "rewarded" at bounding box center [901, 448] width 51 height 14
click at [764, 541] on button "Verify" at bounding box center [775, 538] width 1066 height 30
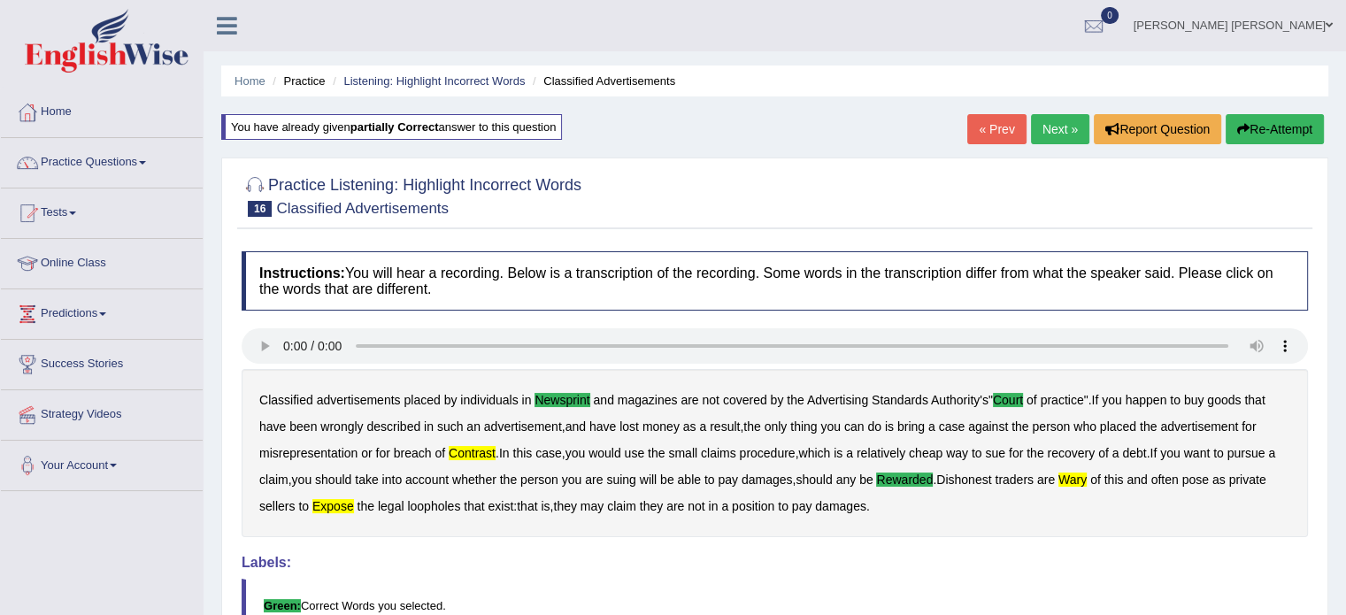
click at [1056, 127] on link "Next »" at bounding box center [1060, 129] width 58 height 30
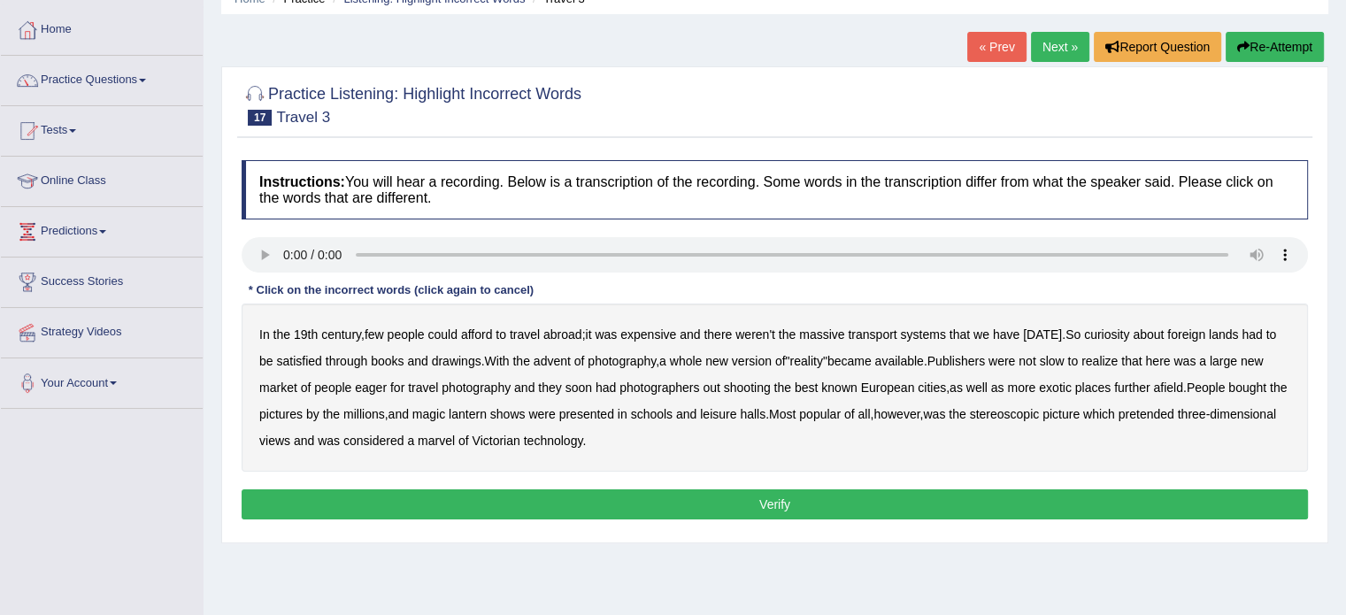
scroll to position [106, 0]
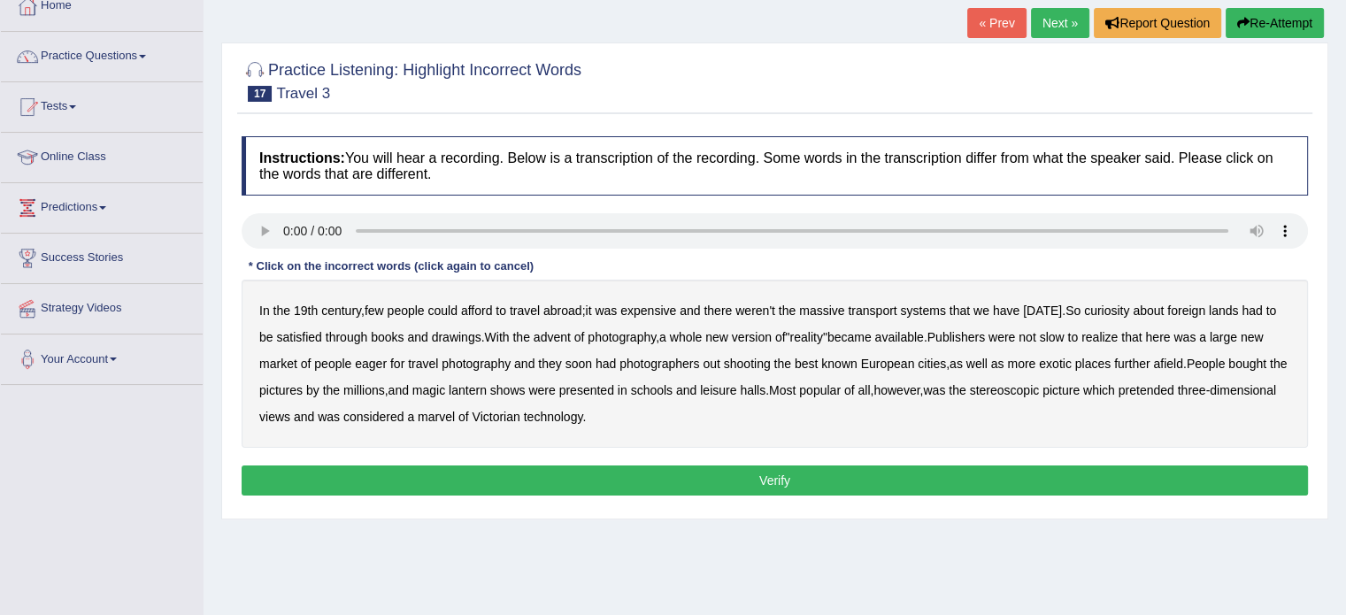
click at [760, 330] on b "version" at bounding box center [752, 337] width 40 height 14
click at [376, 364] on b "eager" at bounding box center [371, 364] width 32 height 14
click at [736, 388] on b "leisure" at bounding box center [718, 390] width 36 height 14
click at [1174, 385] on b "pretended" at bounding box center [1146, 390] width 56 height 14
click at [538, 470] on button "Verify" at bounding box center [775, 480] width 1066 height 30
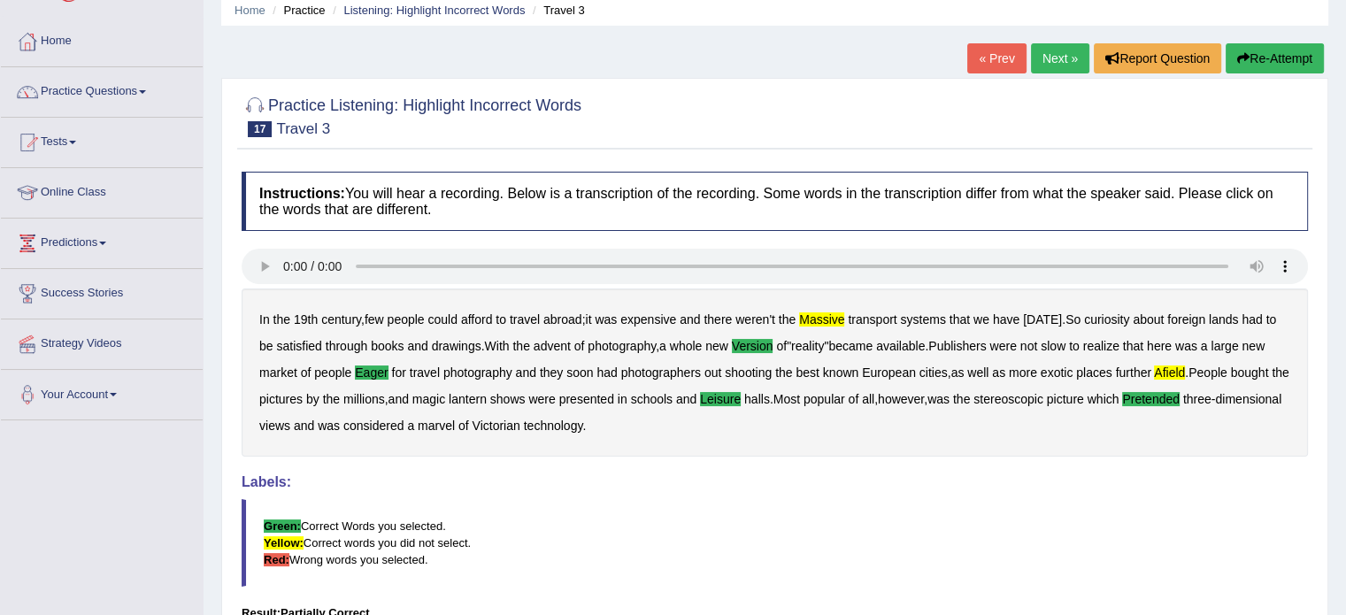
scroll to position [0, 0]
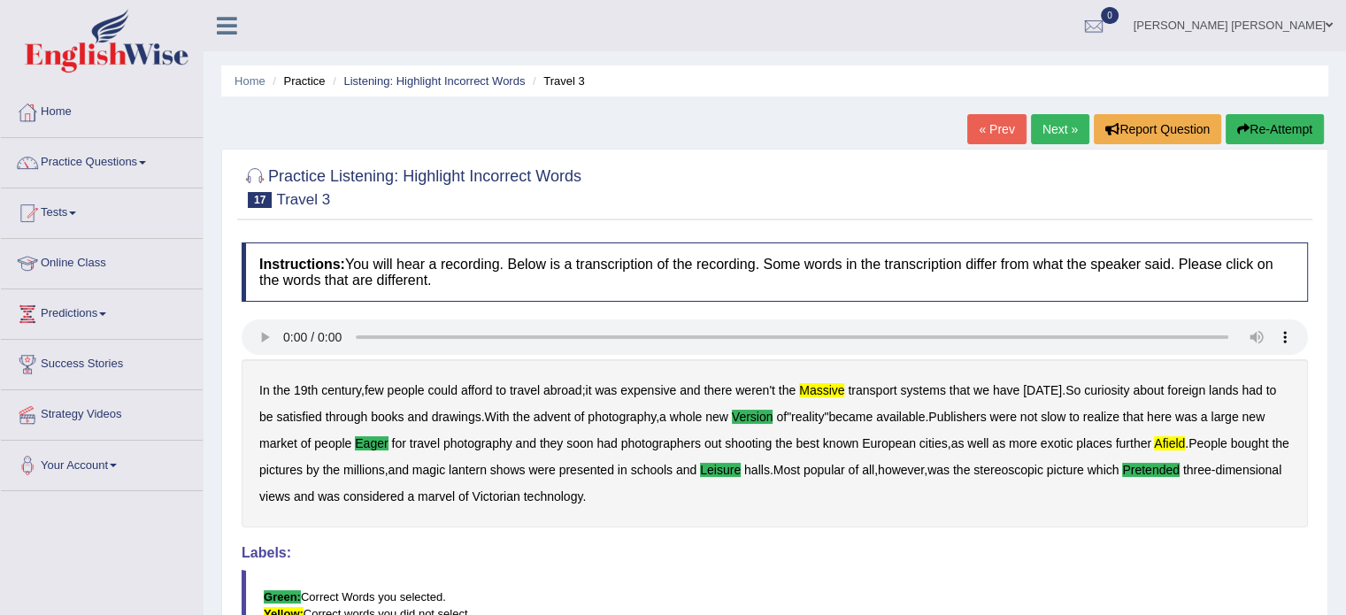
click at [1069, 125] on link "Next »" at bounding box center [1060, 129] width 58 height 30
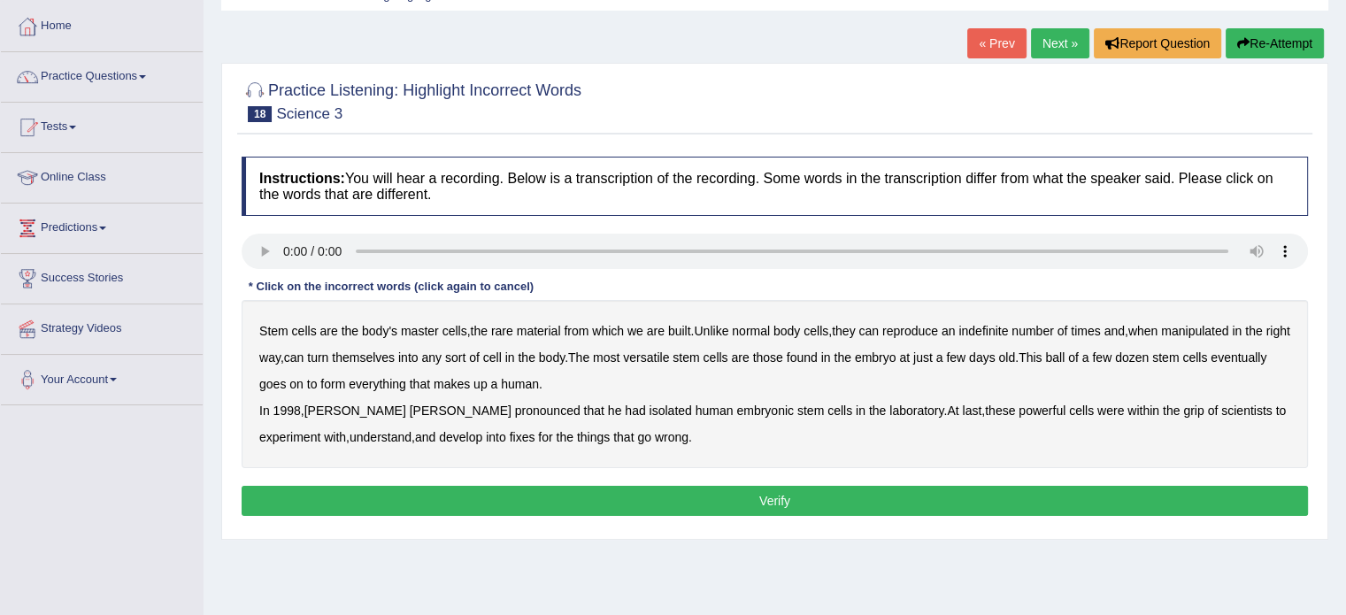
scroll to position [142, 0]
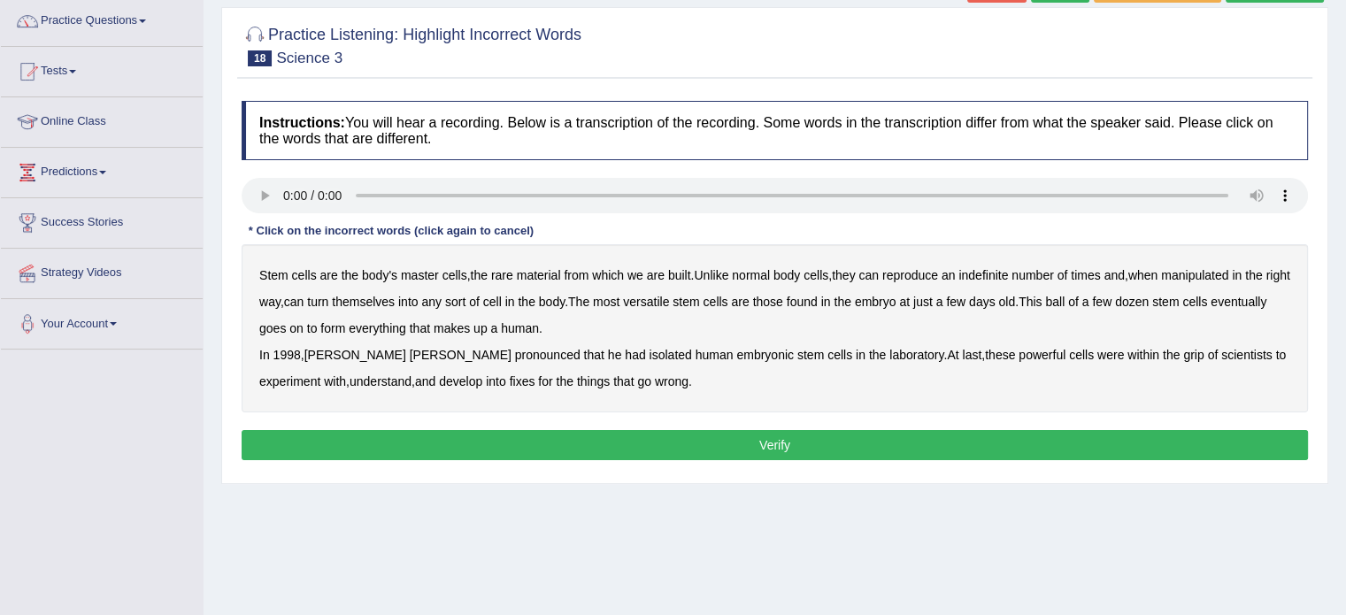
click at [507, 273] on b "rare" at bounding box center [502, 275] width 22 height 14
click at [989, 269] on b "indefinite" at bounding box center [983, 275] width 50 height 14
click at [465, 297] on b "sort" at bounding box center [455, 302] width 20 height 14
click at [539, 321] on b "human" at bounding box center [520, 328] width 38 height 14
click at [515, 357] on b "pronounced" at bounding box center [547, 355] width 65 height 14
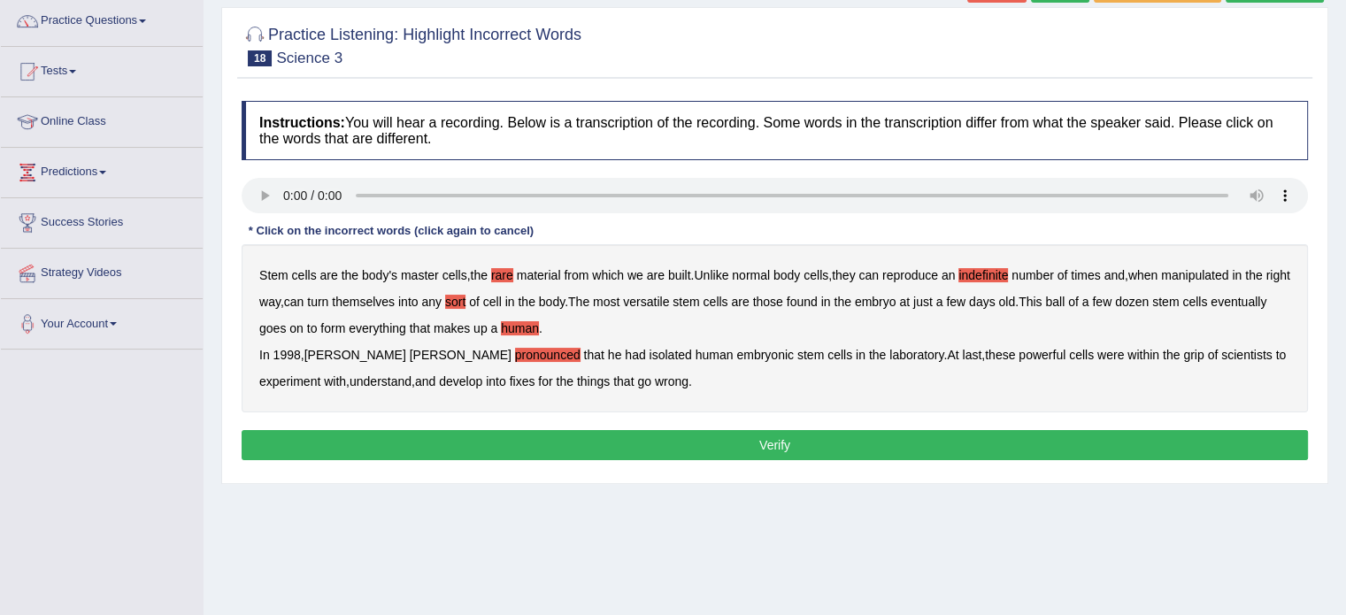
click at [1183, 353] on b "grip" at bounding box center [1193, 355] width 20 height 14
click at [509, 434] on button "Verify" at bounding box center [775, 445] width 1066 height 30
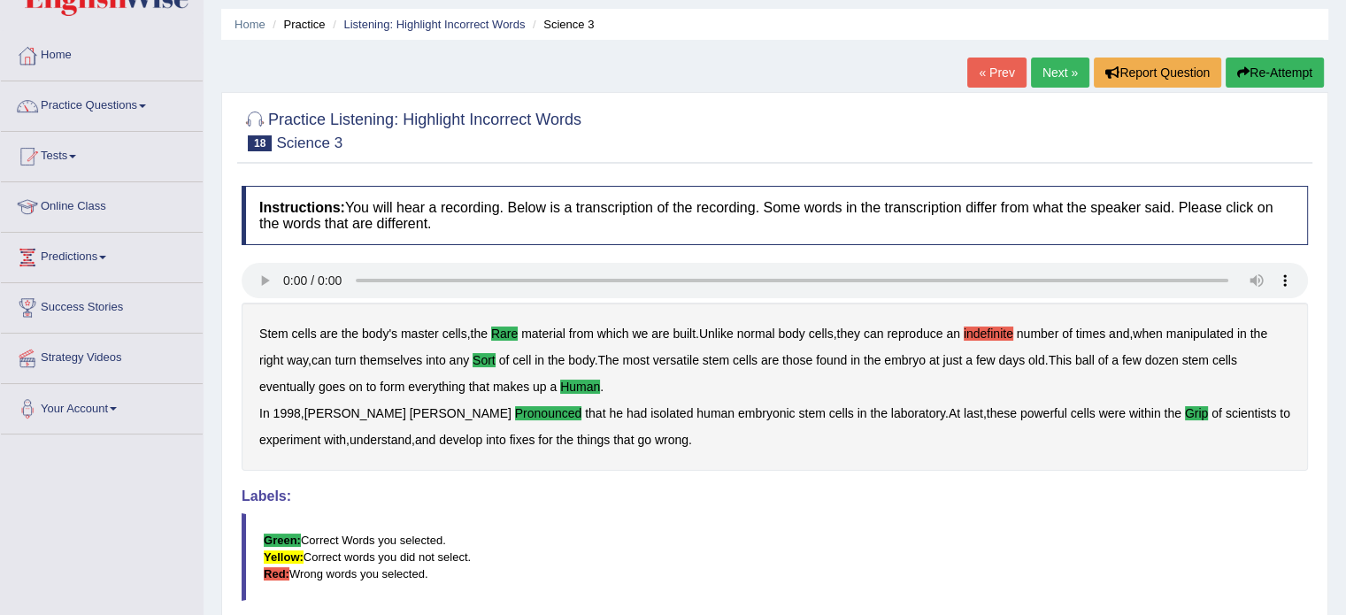
scroll to position [0, 0]
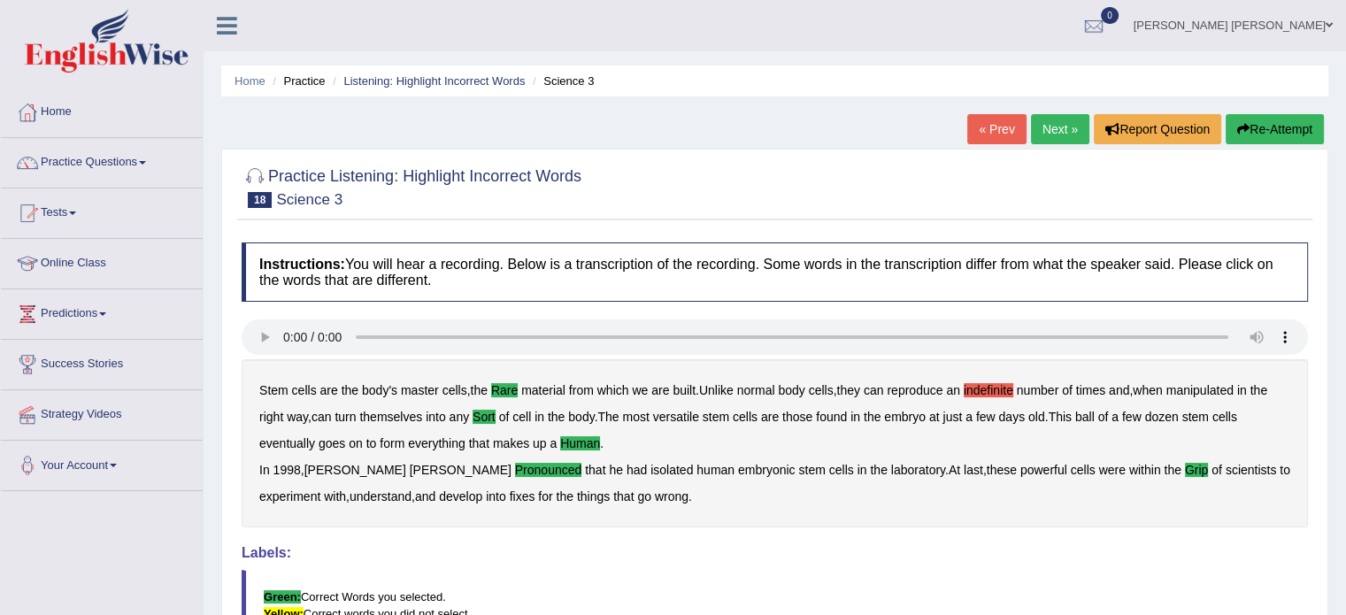
click at [1041, 115] on link "Next »" at bounding box center [1060, 129] width 58 height 30
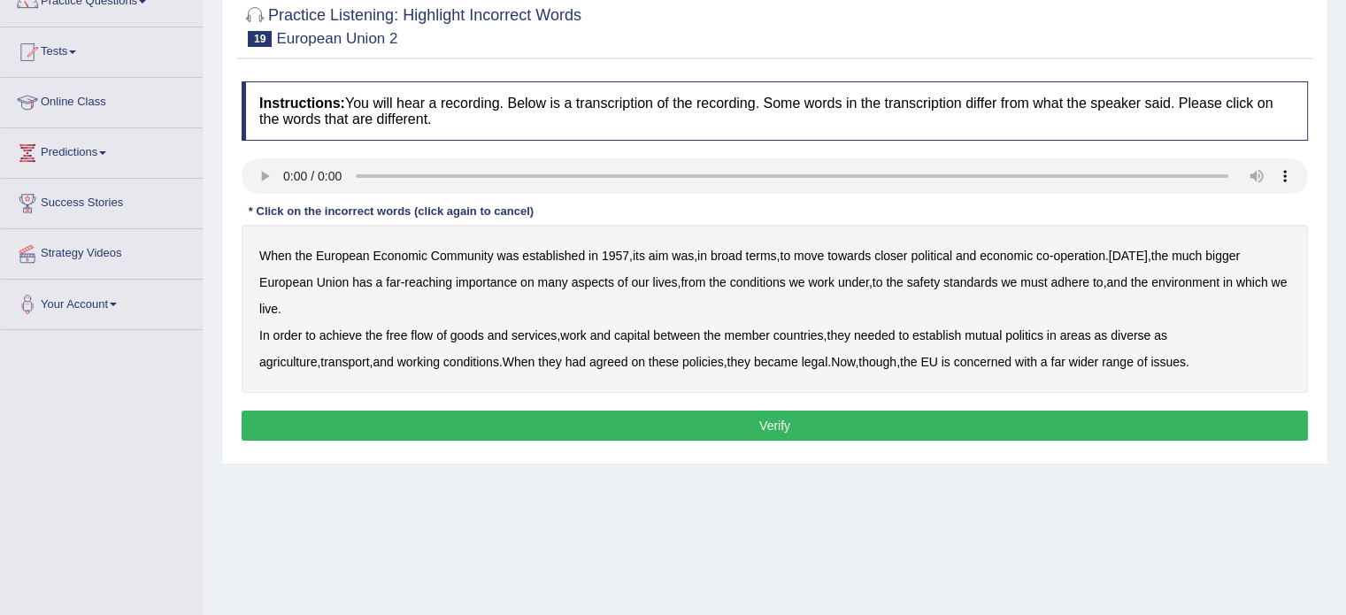
scroll to position [177, 0]
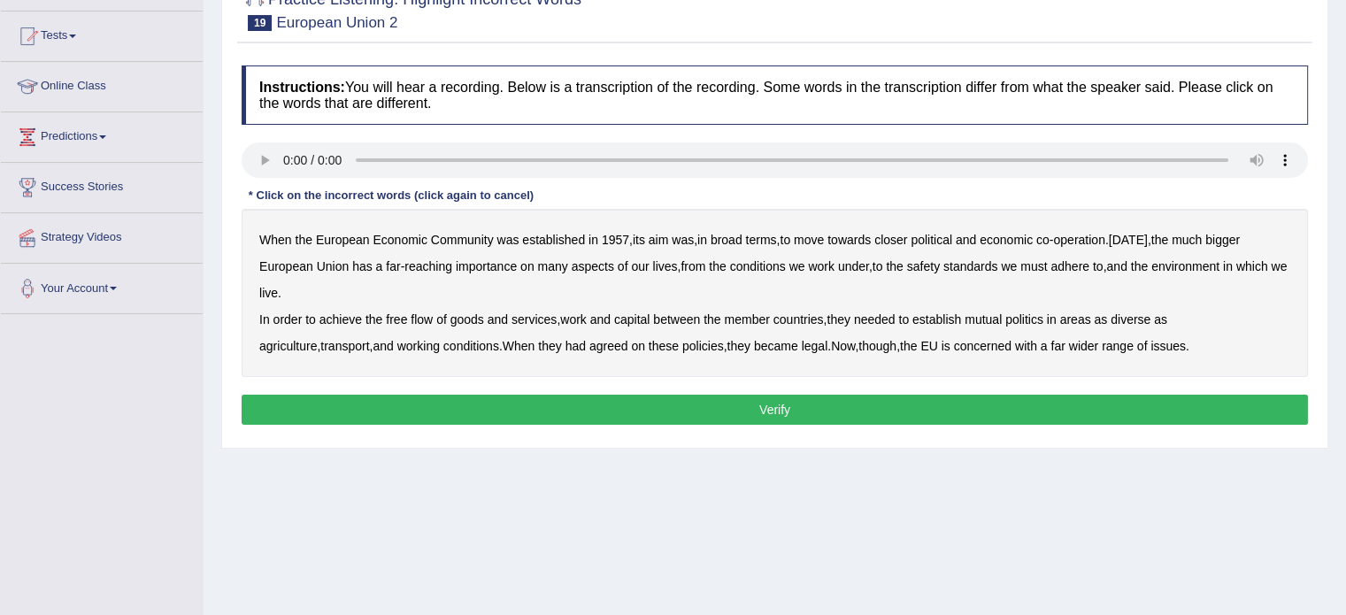
click at [1230, 236] on b "bigger" at bounding box center [1222, 240] width 35 height 14
click at [472, 269] on b "importance" at bounding box center [486, 266] width 61 height 14
click at [1083, 267] on b "adhere" at bounding box center [1069, 266] width 39 height 14
click at [574, 319] on b "work" at bounding box center [573, 319] width 27 height 14
click at [1043, 312] on b "politics" at bounding box center [1024, 319] width 38 height 14
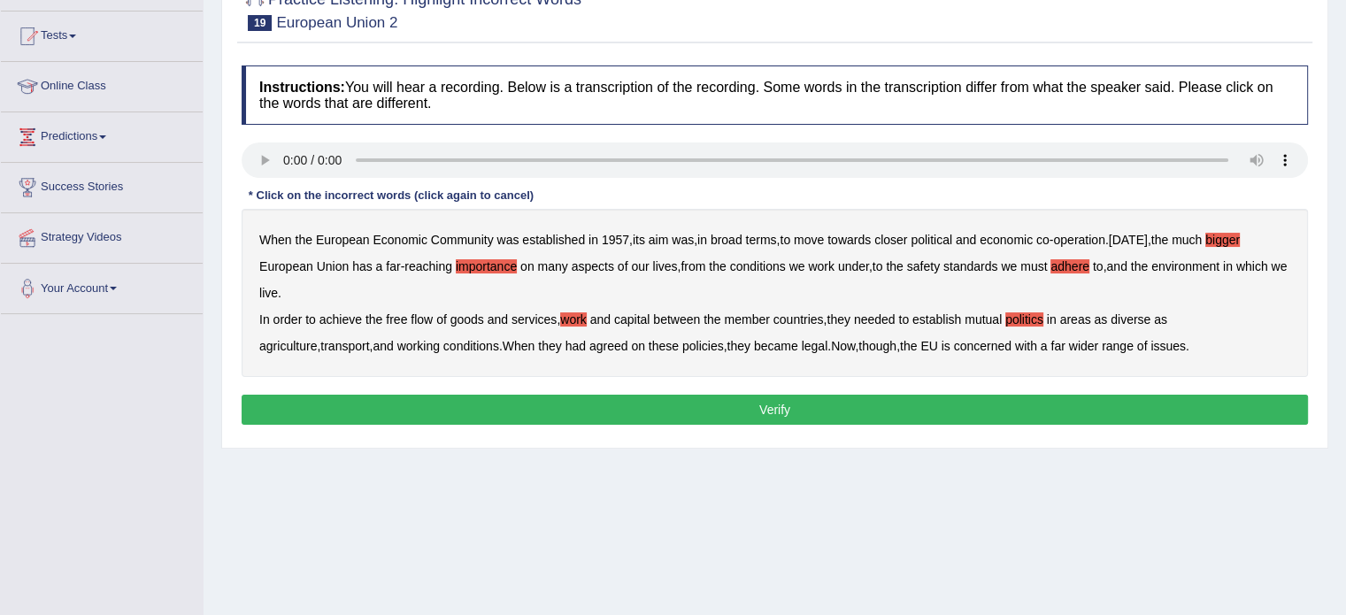
click at [810, 409] on button "Verify" at bounding box center [775, 410] width 1066 height 30
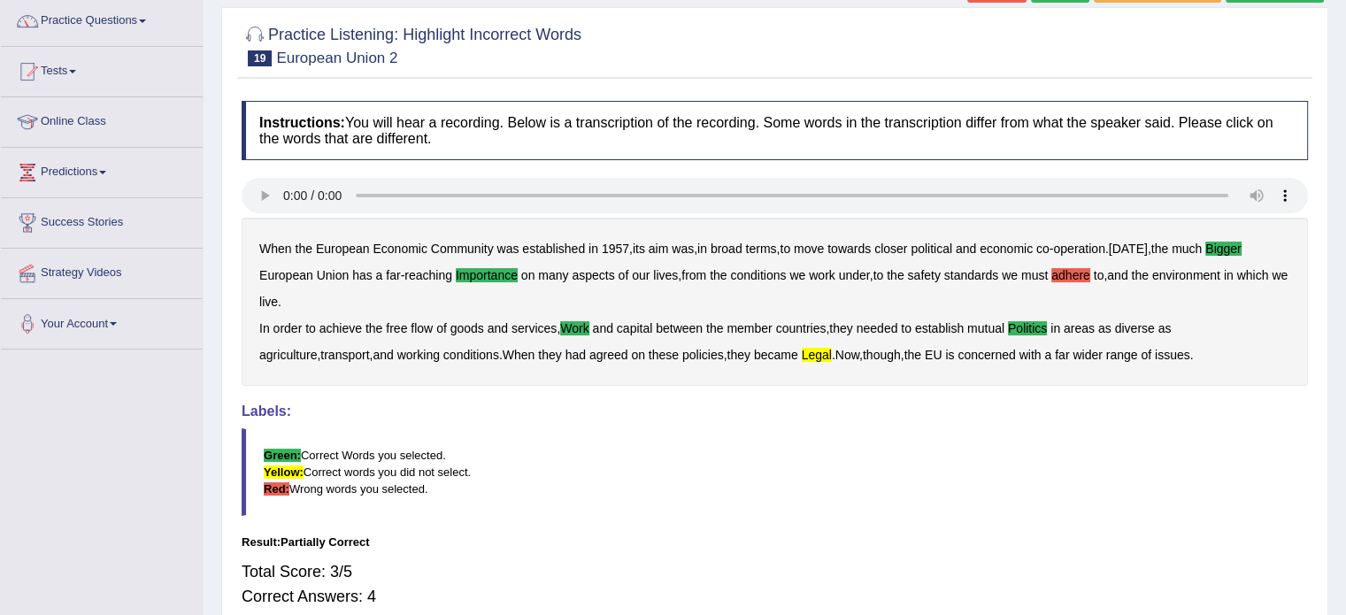
scroll to position [35, 0]
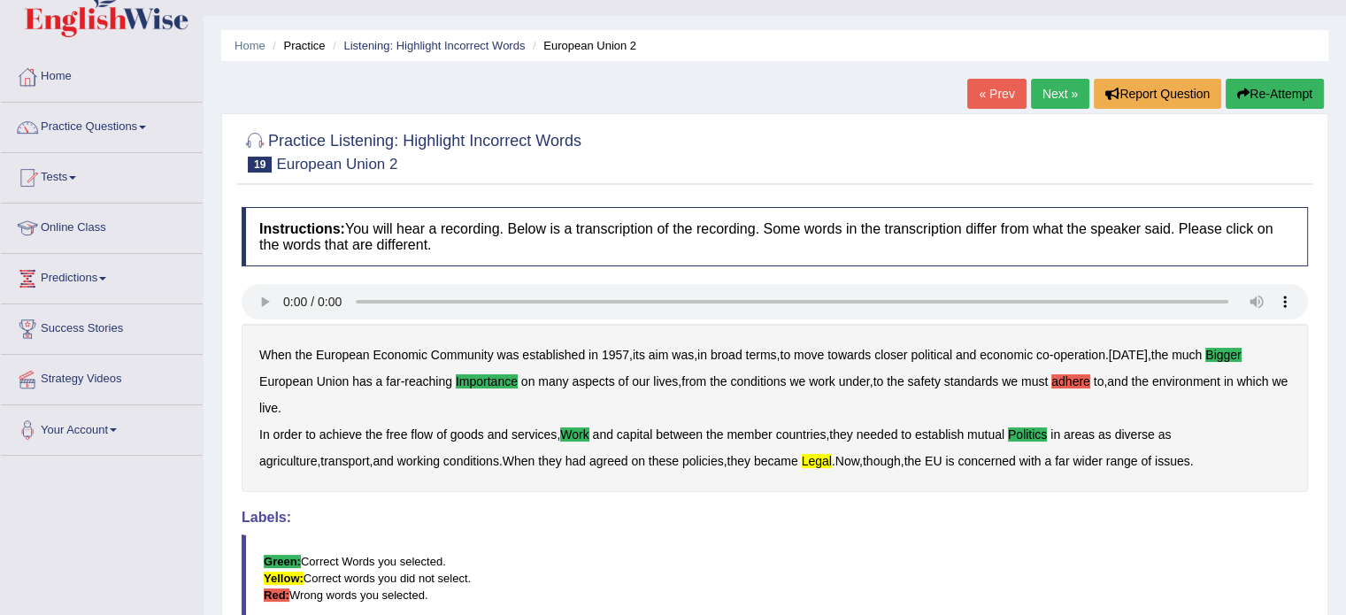
click at [1062, 88] on link "Next »" at bounding box center [1060, 94] width 58 height 30
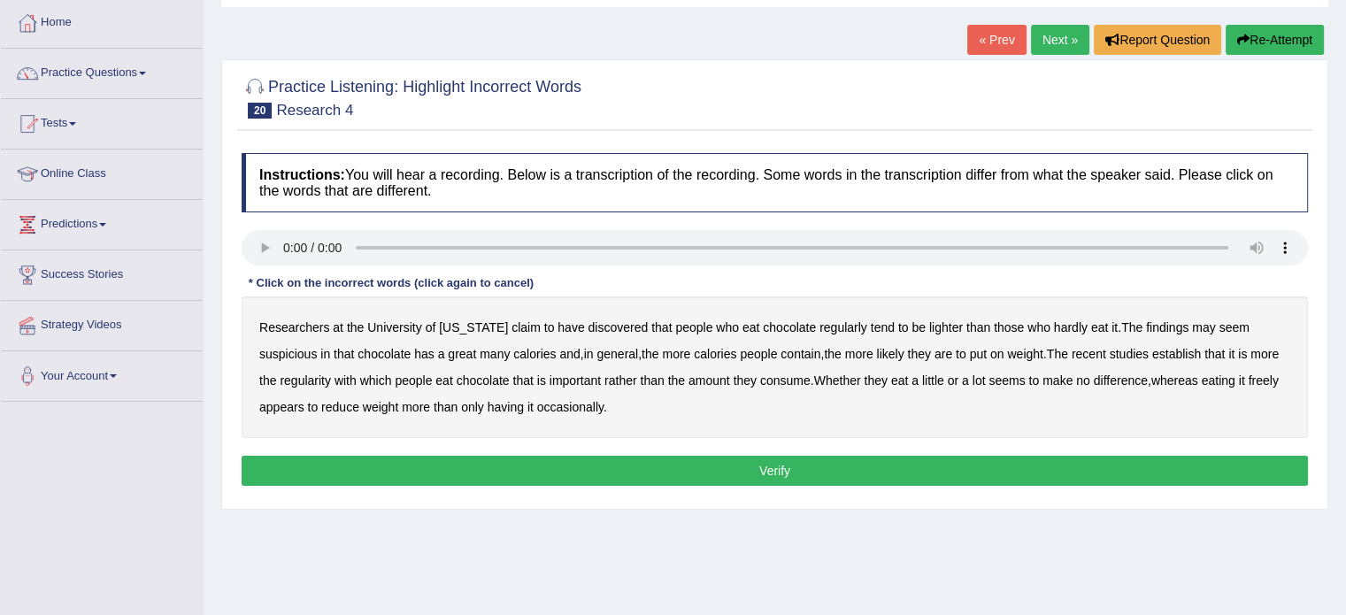
scroll to position [142, 0]
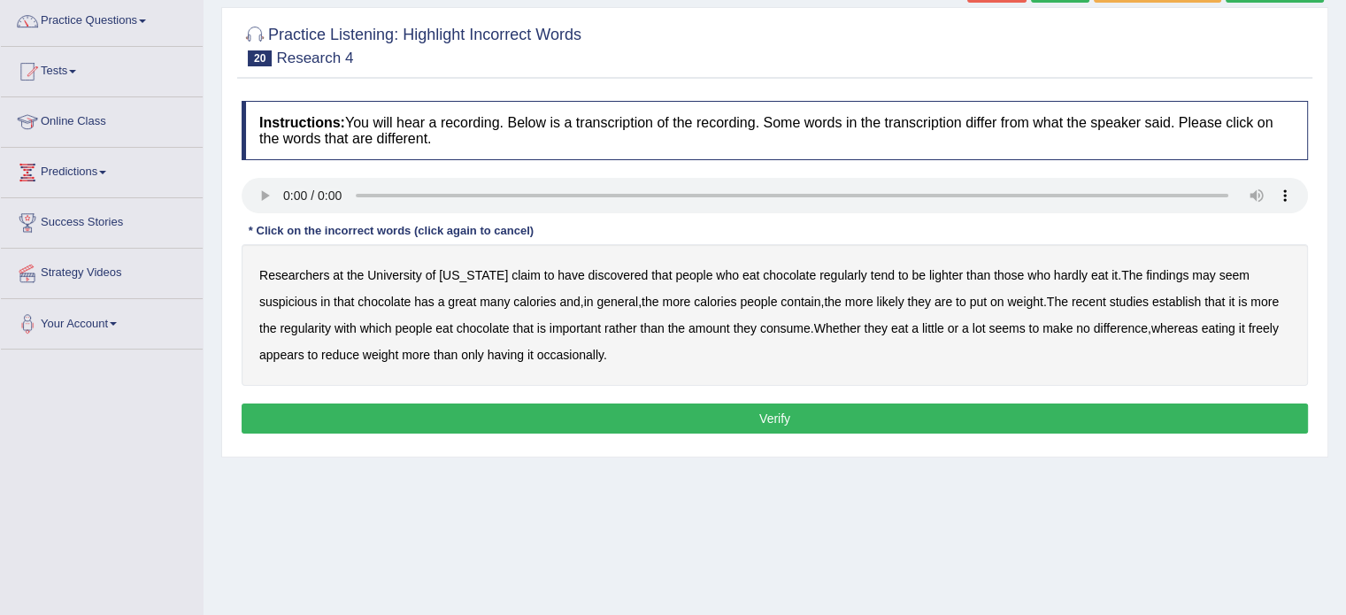
click at [1054, 273] on b "hardly" at bounding box center [1071, 275] width 34 height 14
click at [286, 297] on b "suspicious" at bounding box center [288, 302] width 58 height 14
click at [803, 299] on b "contain" at bounding box center [800, 302] width 40 height 14
click at [1201, 299] on b "establish" at bounding box center [1176, 302] width 49 height 14
click at [601, 324] on b "important" at bounding box center [574, 328] width 51 height 14
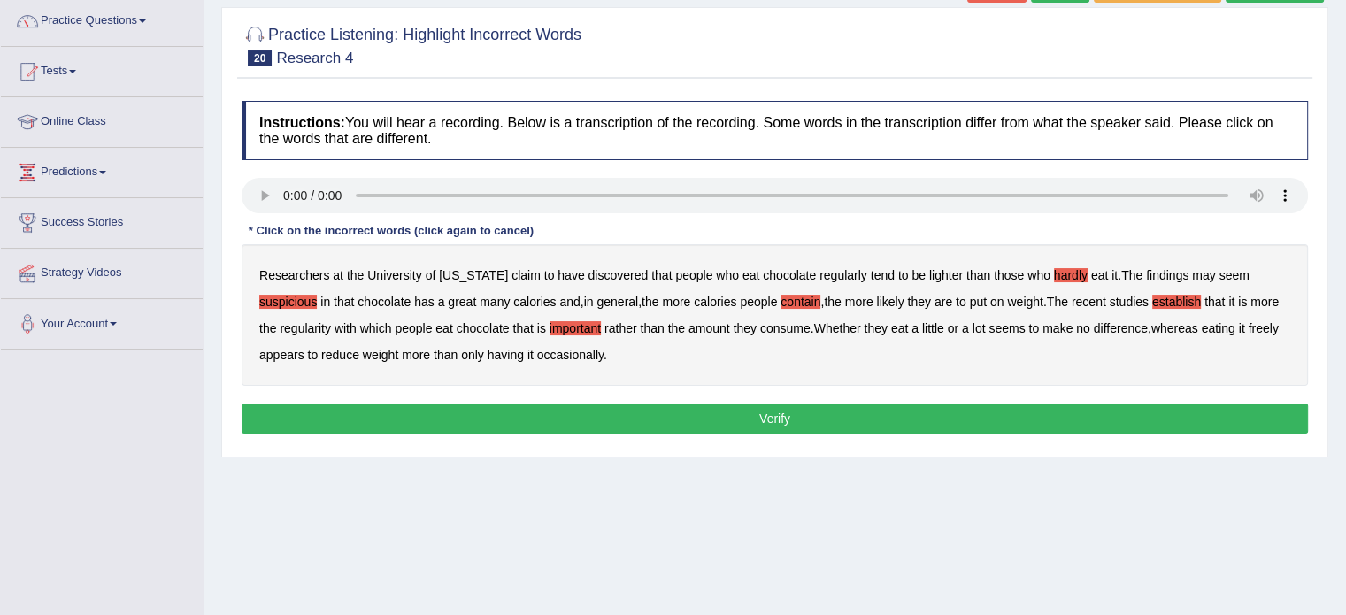
click at [1248, 335] on b "freely" at bounding box center [1263, 328] width 30 height 14
click at [469, 407] on button "Verify" at bounding box center [775, 418] width 1066 height 30
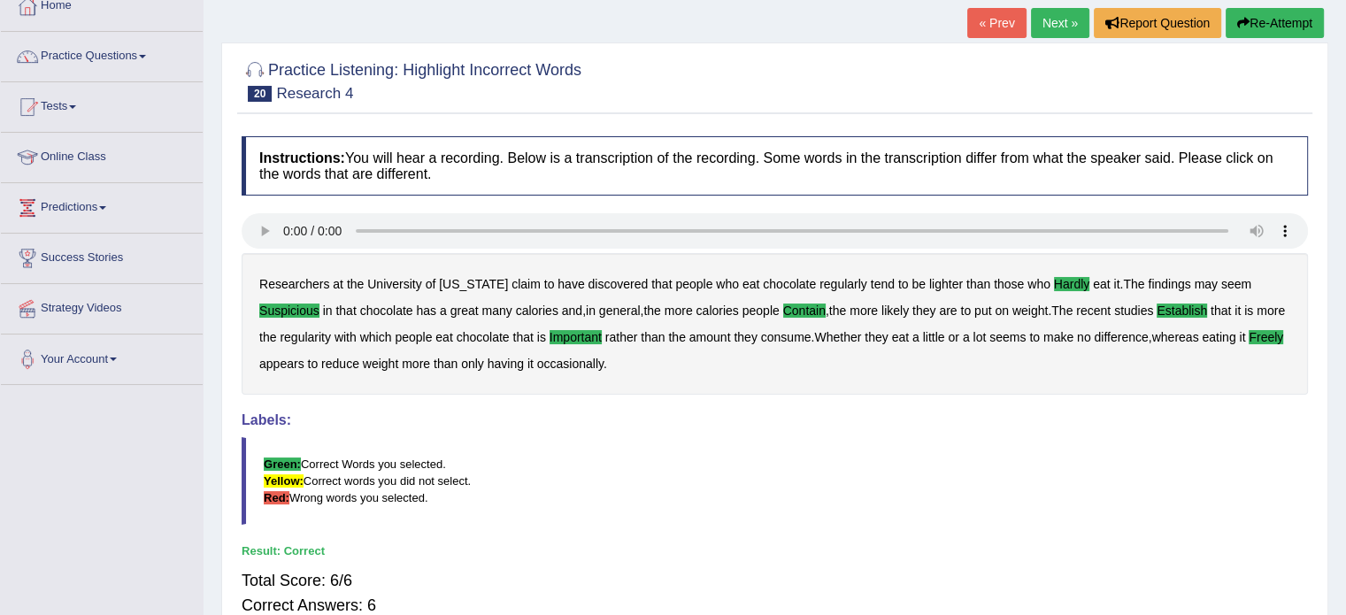
scroll to position [0, 0]
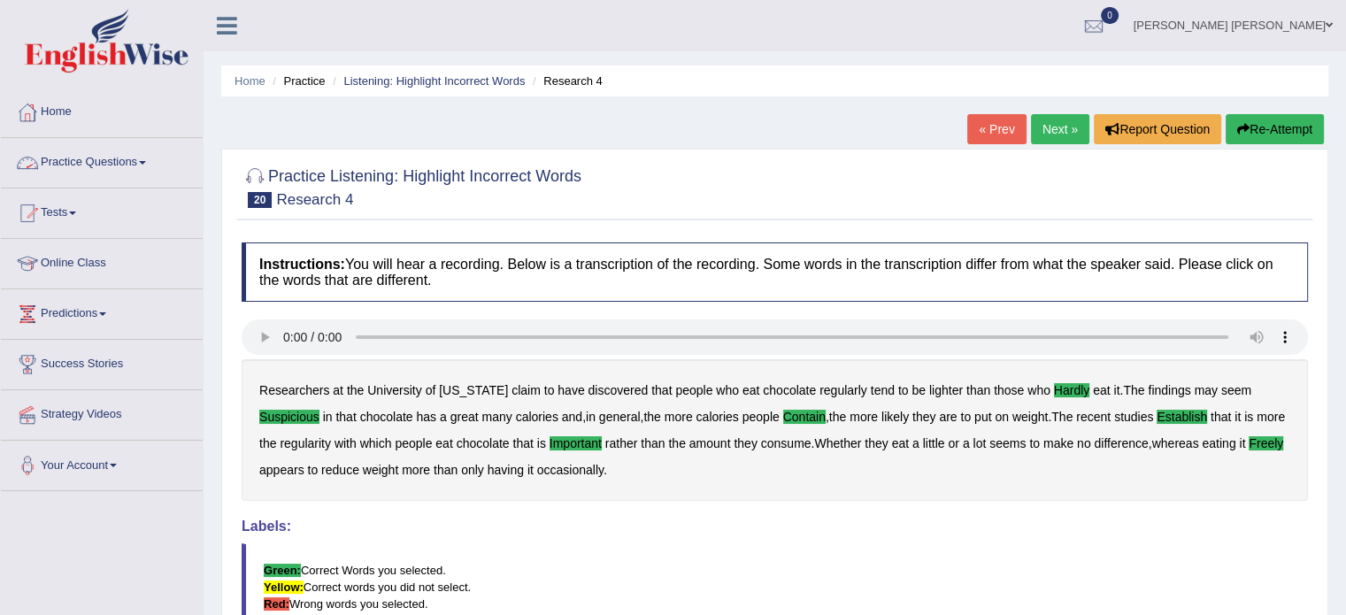
click at [149, 165] on link "Practice Questions" at bounding box center [102, 160] width 202 height 44
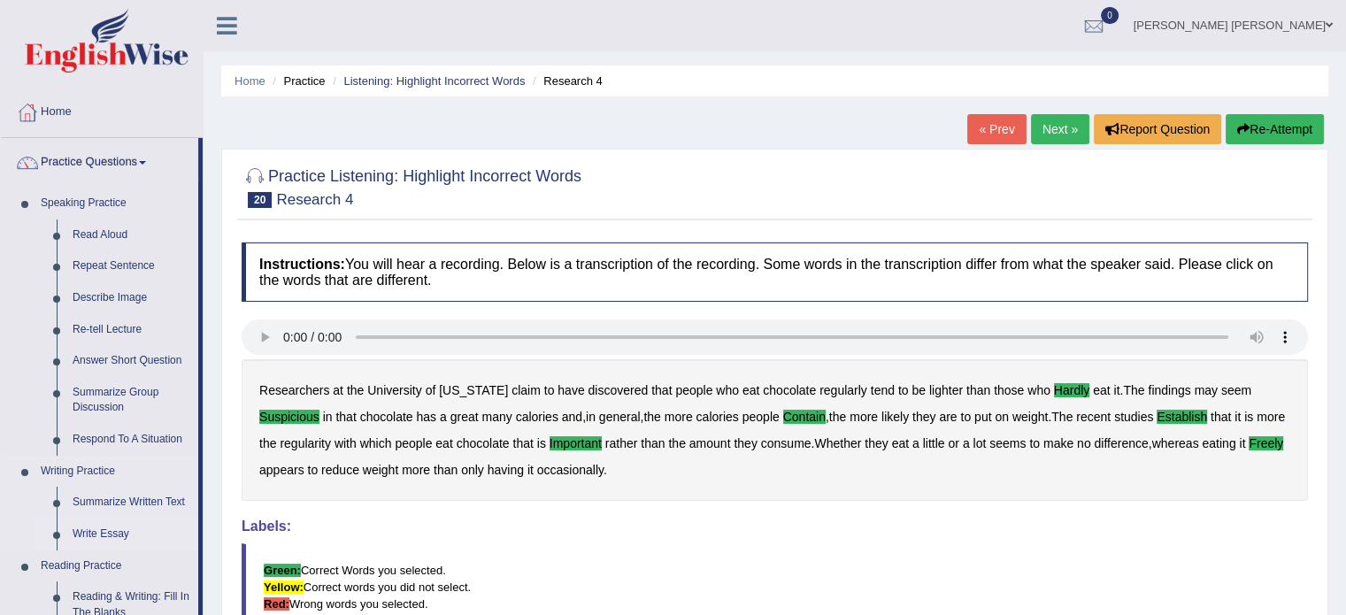
click at [169, 544] on link "Write Essay" at bounding box center [132, 534] width 134 height 32
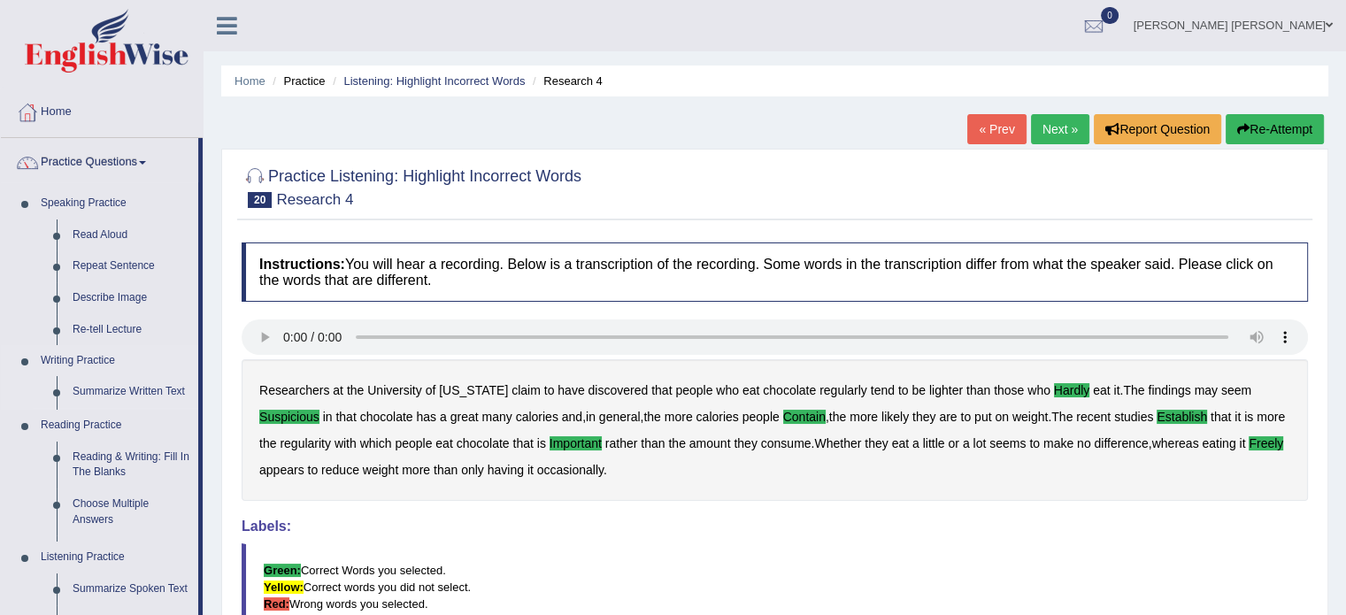
scroll to position [35, 0]
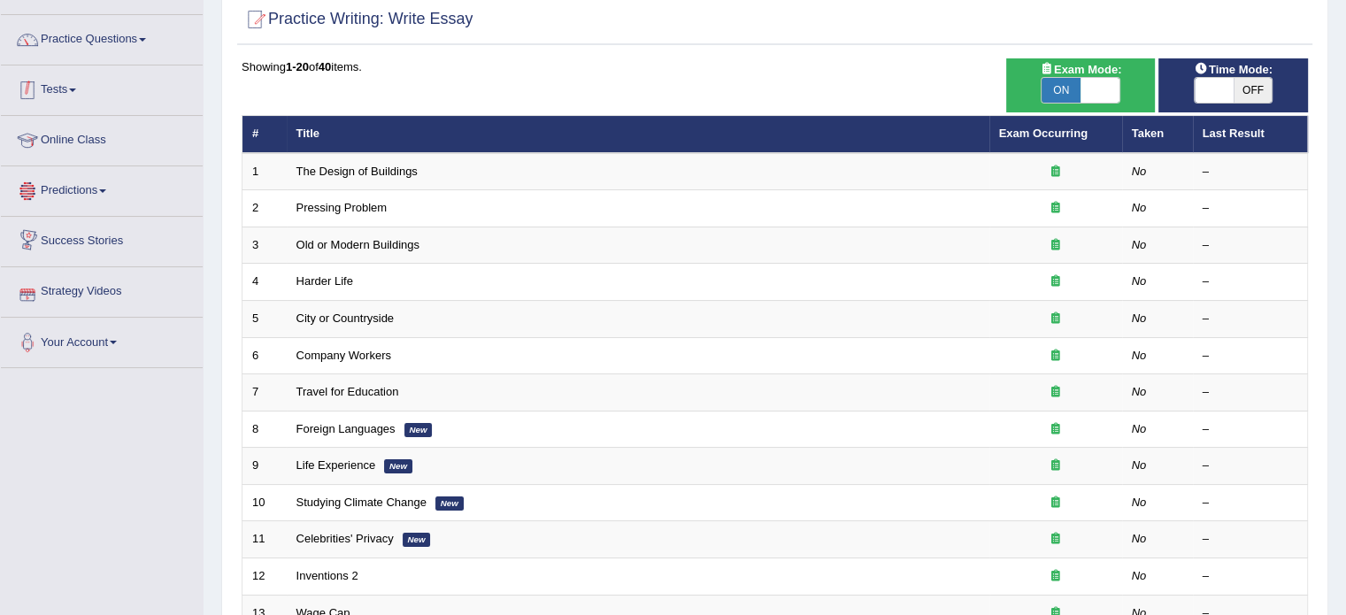
scroll to position [120, 0]
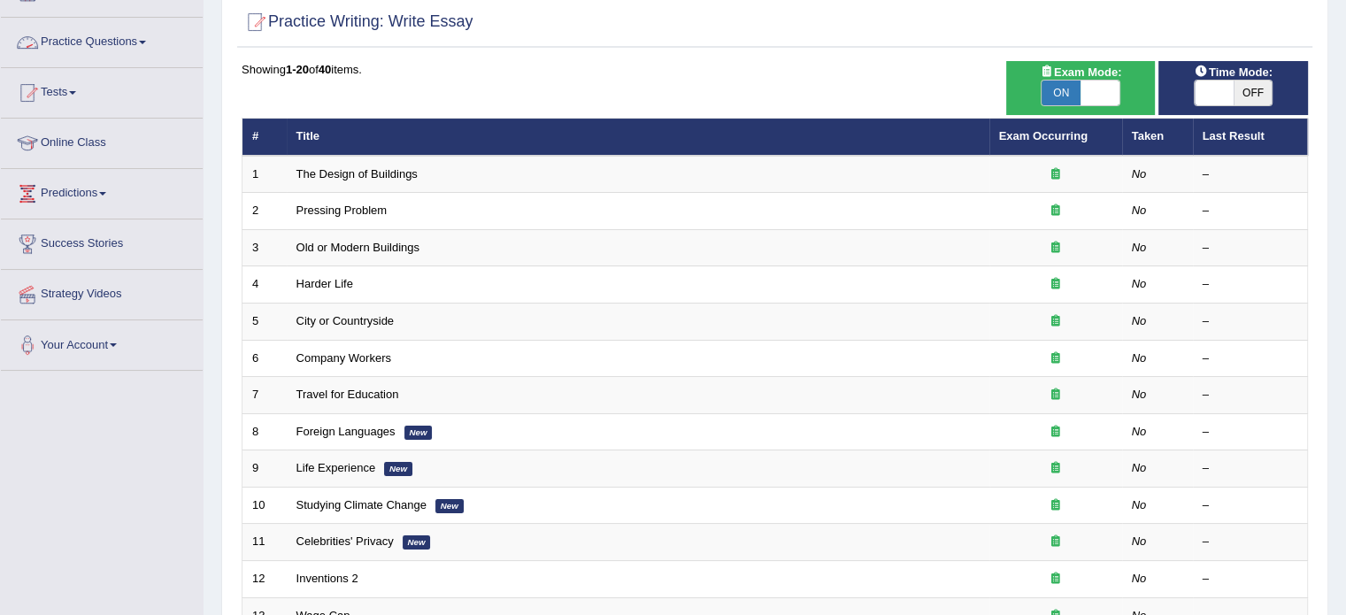
click at [152, 42] on link "Practice Questions" at bounding box center [102, 40] width 202 height 44
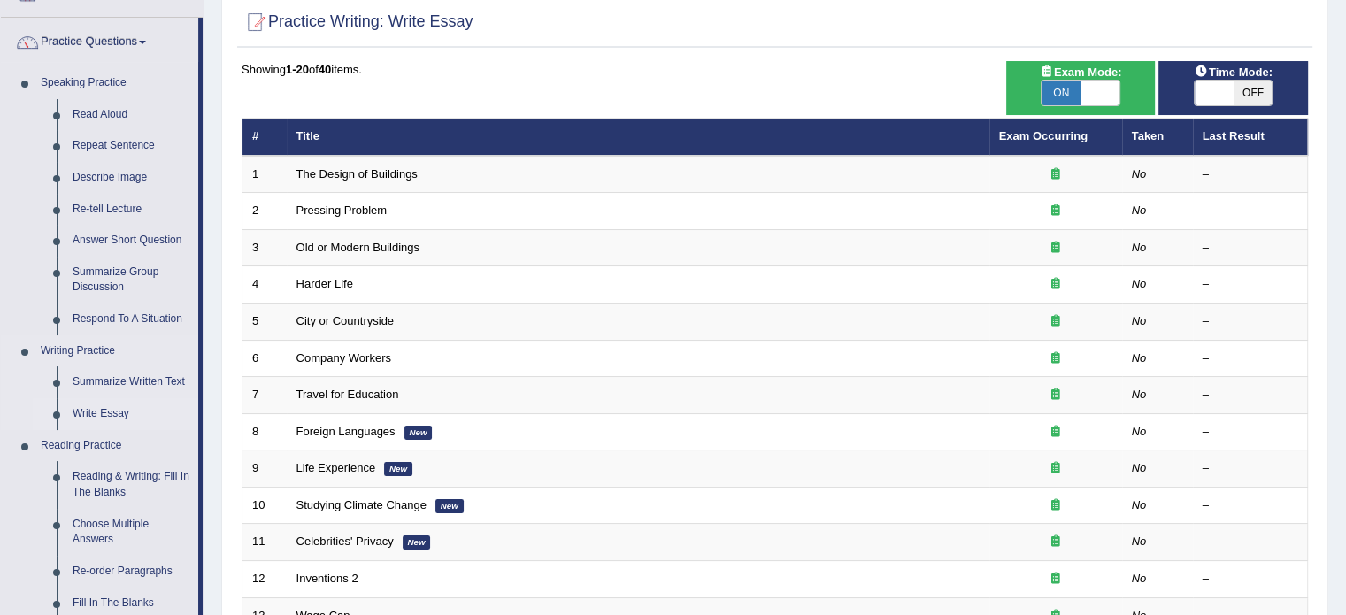
click at [170, 415] on link "Write Essay" at bounding box center [132, 414] width 134 height 32
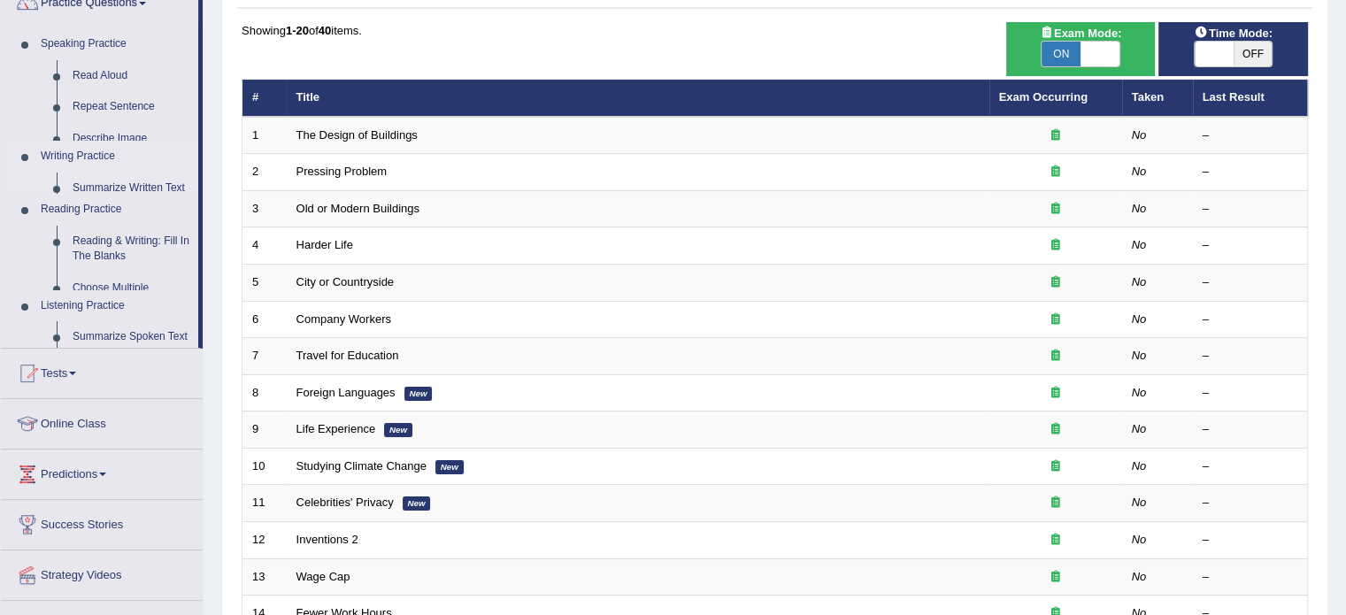
scroll to position [188, 0]
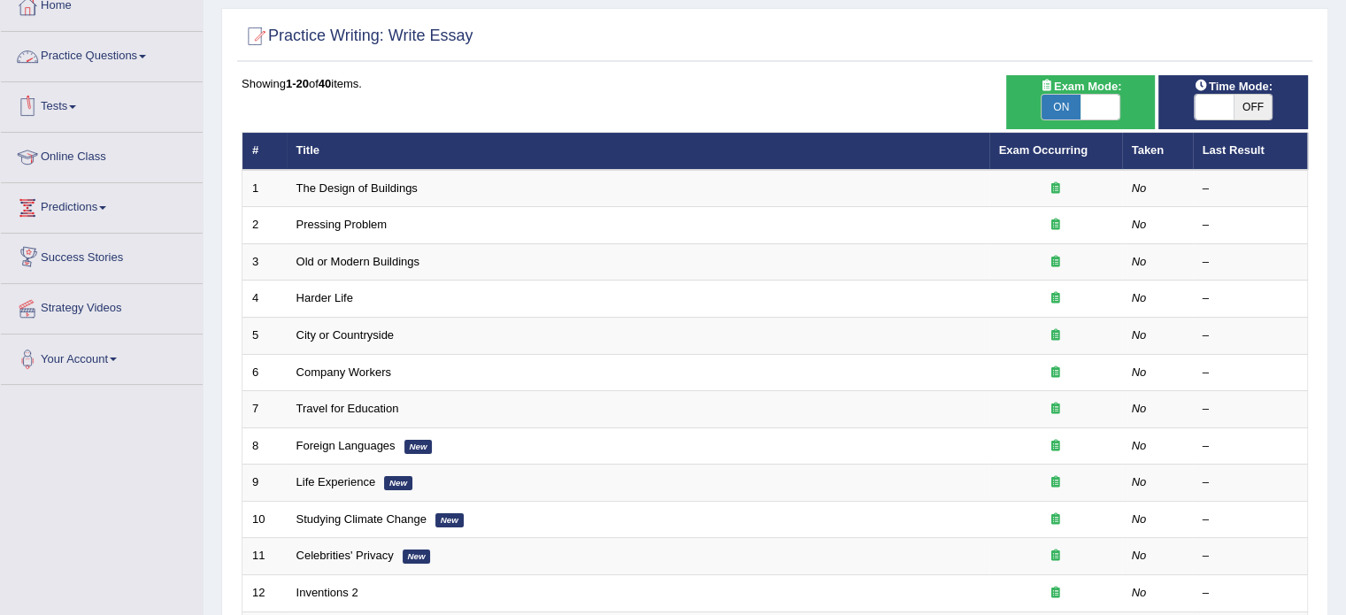
click at [154, 46] on link "Practice Questions" at bounding box center [102, 54] width 202 height 44
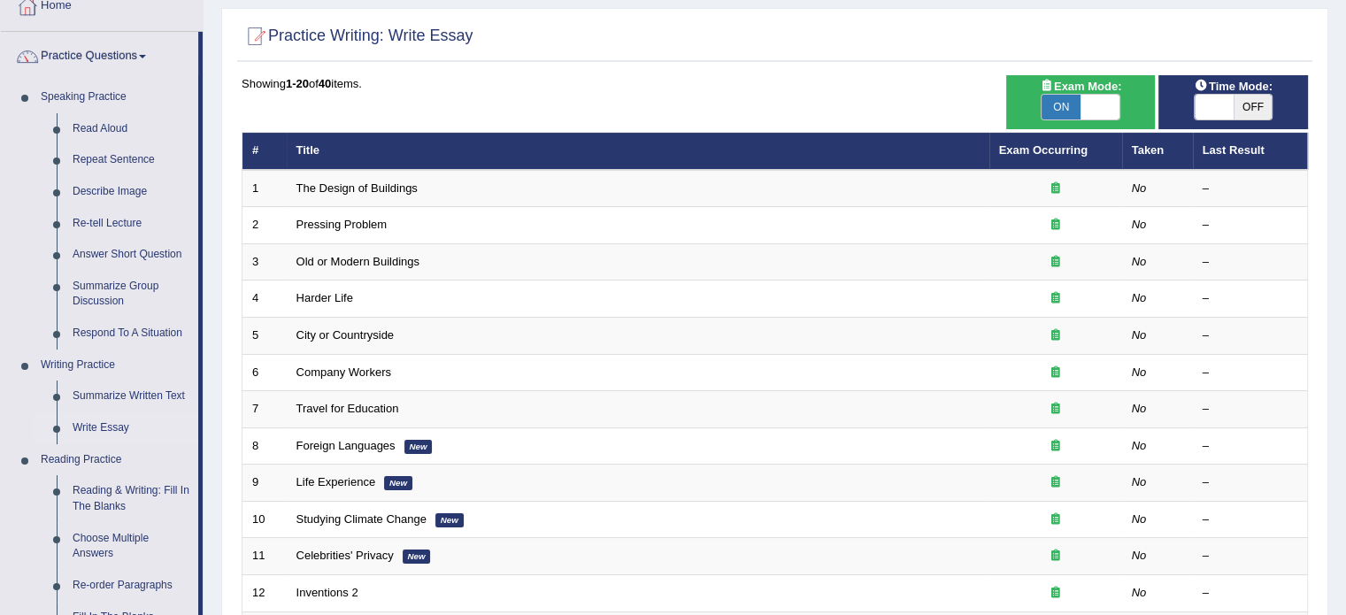
click at [429, 83] on div "Showing 1-20 of 40 items." at bounding box center [775, 83] width 1066 height 17
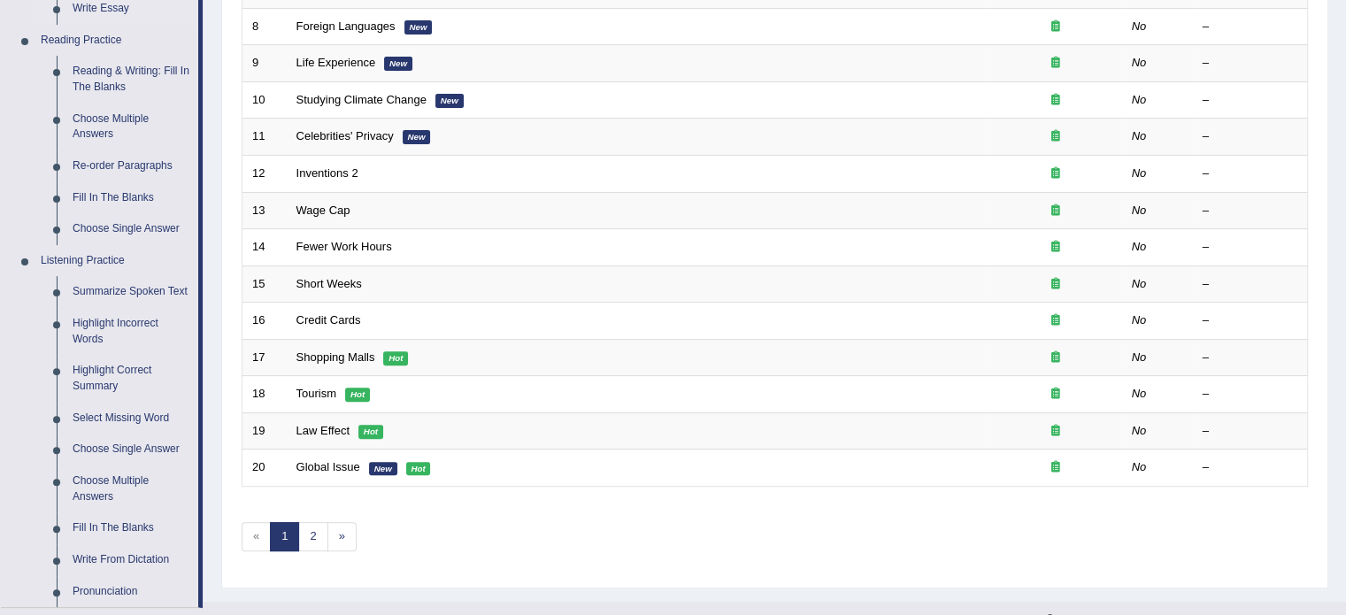
scroll to position [531, 0]
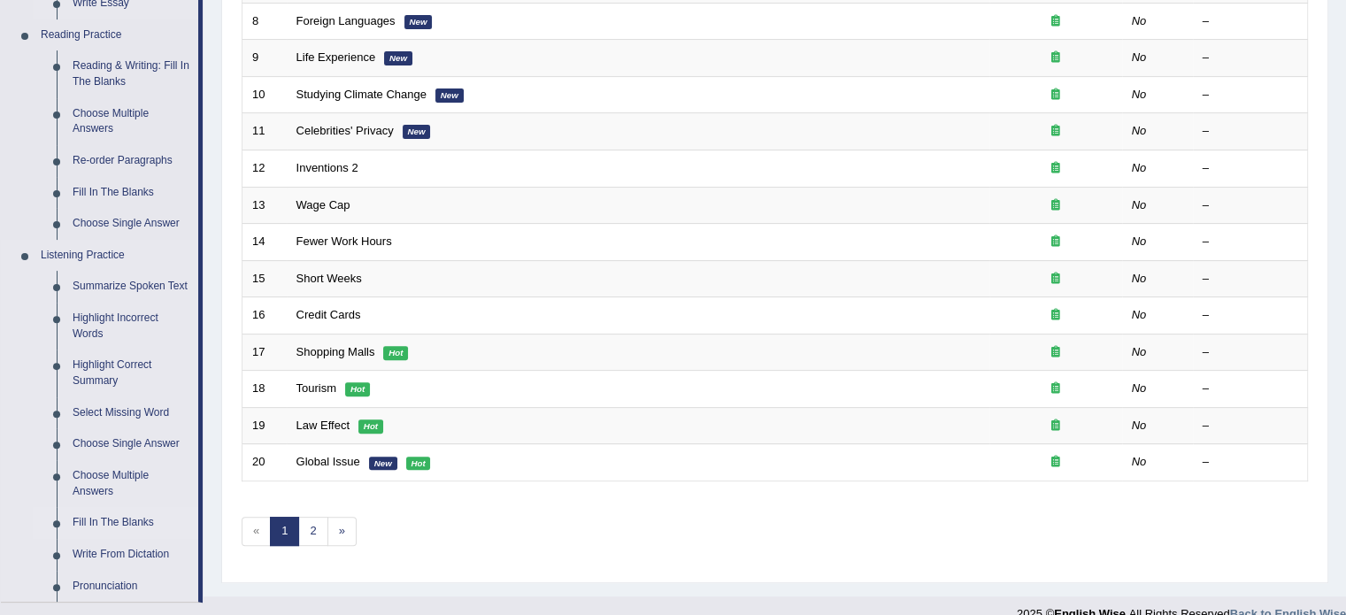
click at [80, 523] on link "Fill In The Blanks" at bounding box center [132, 523] width 134 height 32
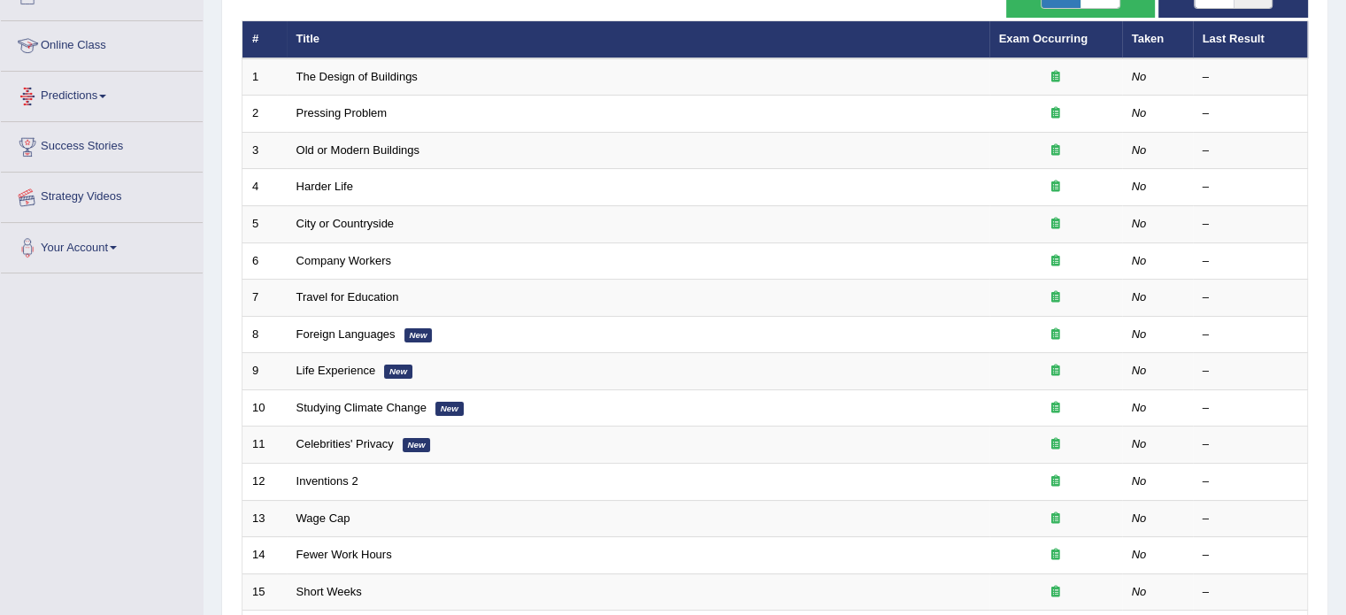
scroll to position [225, 0]
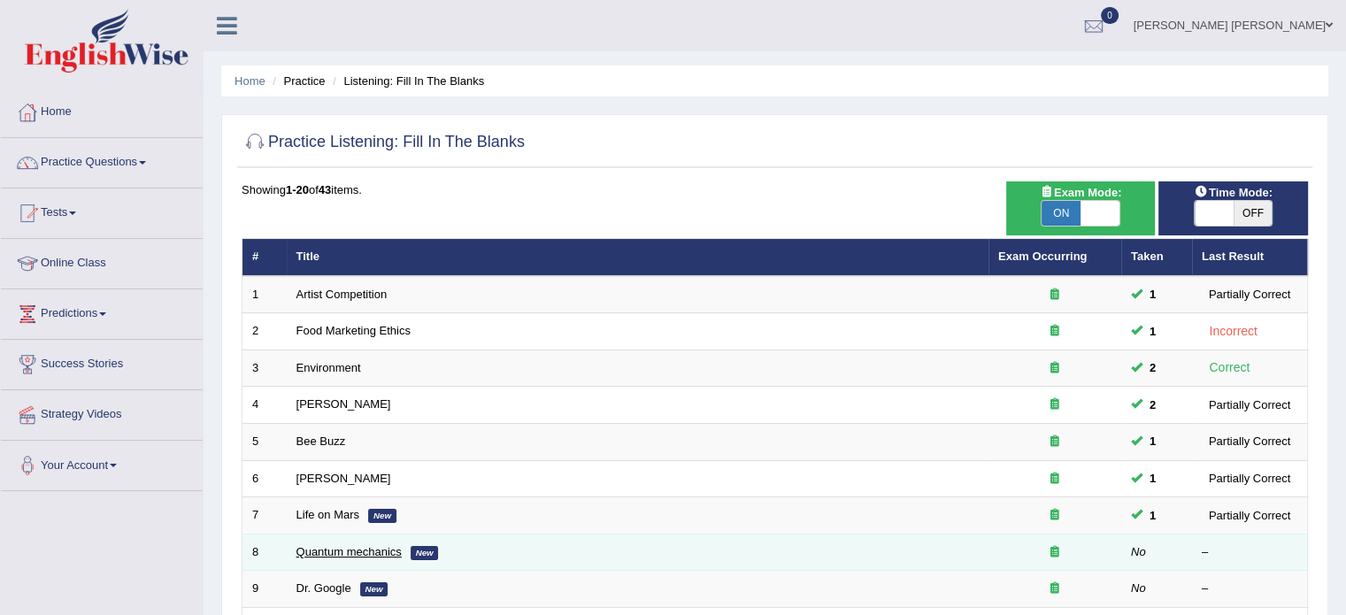
click at [335, 551] on link "Quantum mechanics" at bounding box center [348, 551] width 105 height 13
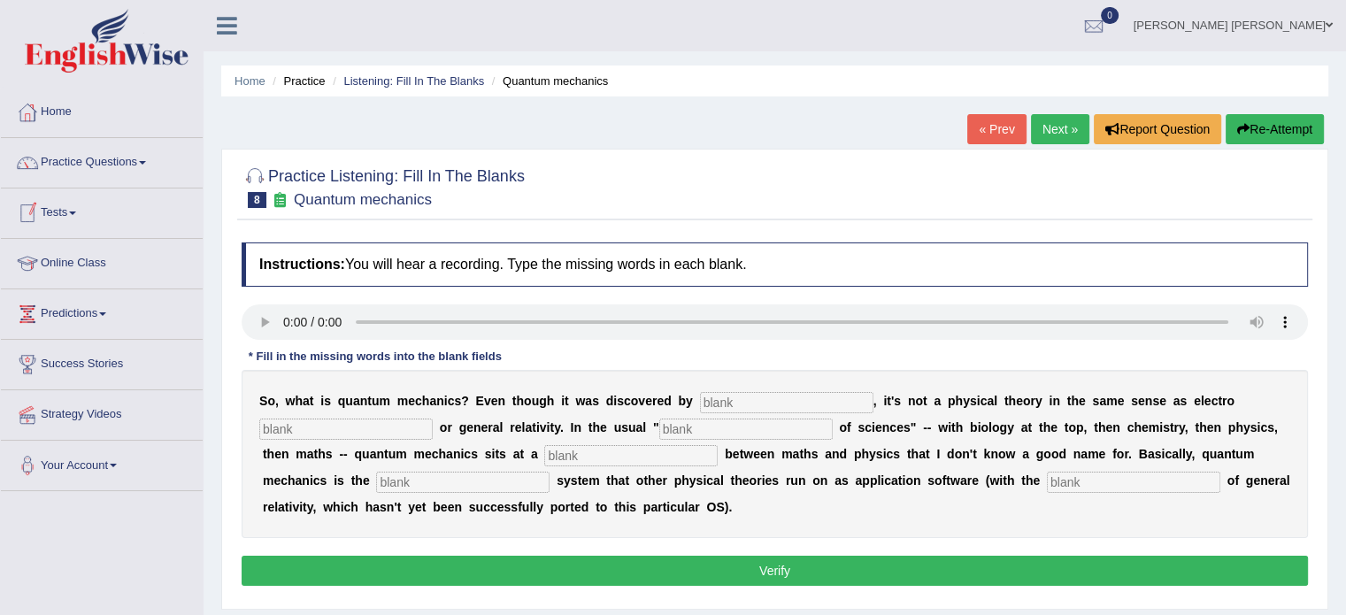
click at [757, 392] on input "text" at bounding box center [786, 402] width 173 height 21
click at [308, 424] on input "text" at bounding box center [345, 429] width 173 height 21
drag, startPoint x: 767, startPoint y: 397, endPoint x: 851, endPoint y: 420, distance: 87.1
click at [851, 420] on div "S o , w h a t i s q u a n t u m m e c h a n i c s ? E v e n t h o u g h i t w a…" at bounding box center [775, 454] width 1066 height 168
click at [849, 397] on input "physiciansmagnatisam" at bounding box center [786, 402] width 173 height 21
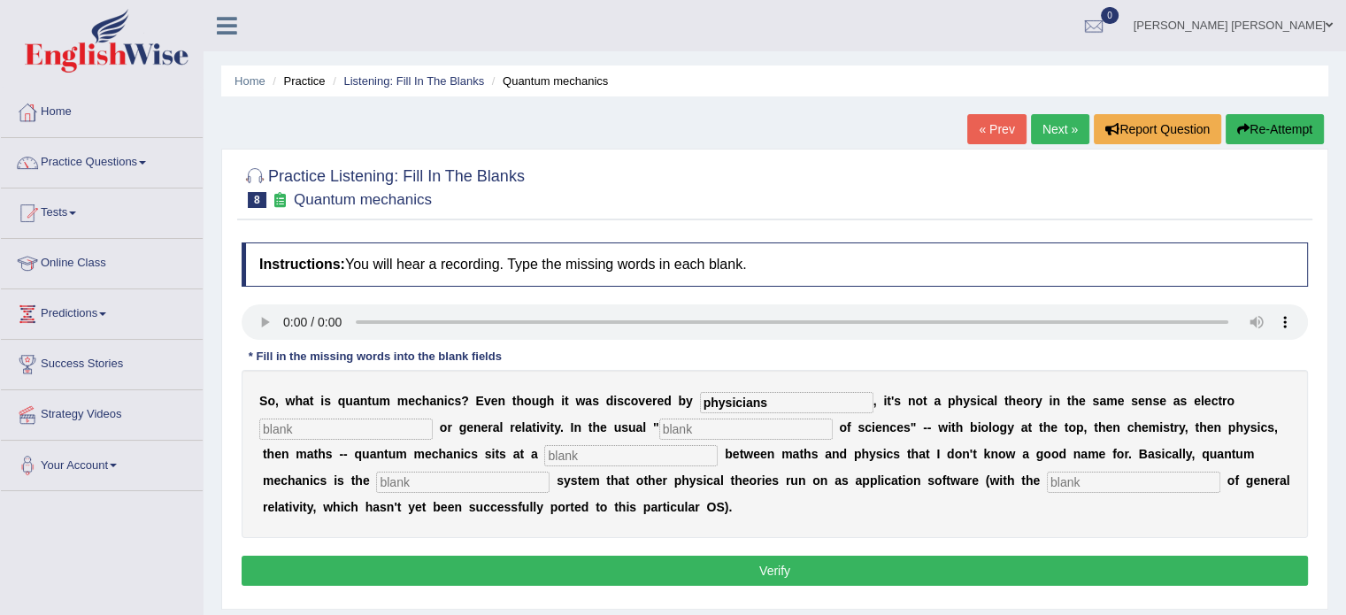
type input "physicians"
click at [353, 426] on input "text" at bounding box center [345, 429] width 173 height 21
type input "magnetisam"
click at [726, 421] on input "text" at bounding box center [745, 429] width 173 height 21
type input "hierarchy"
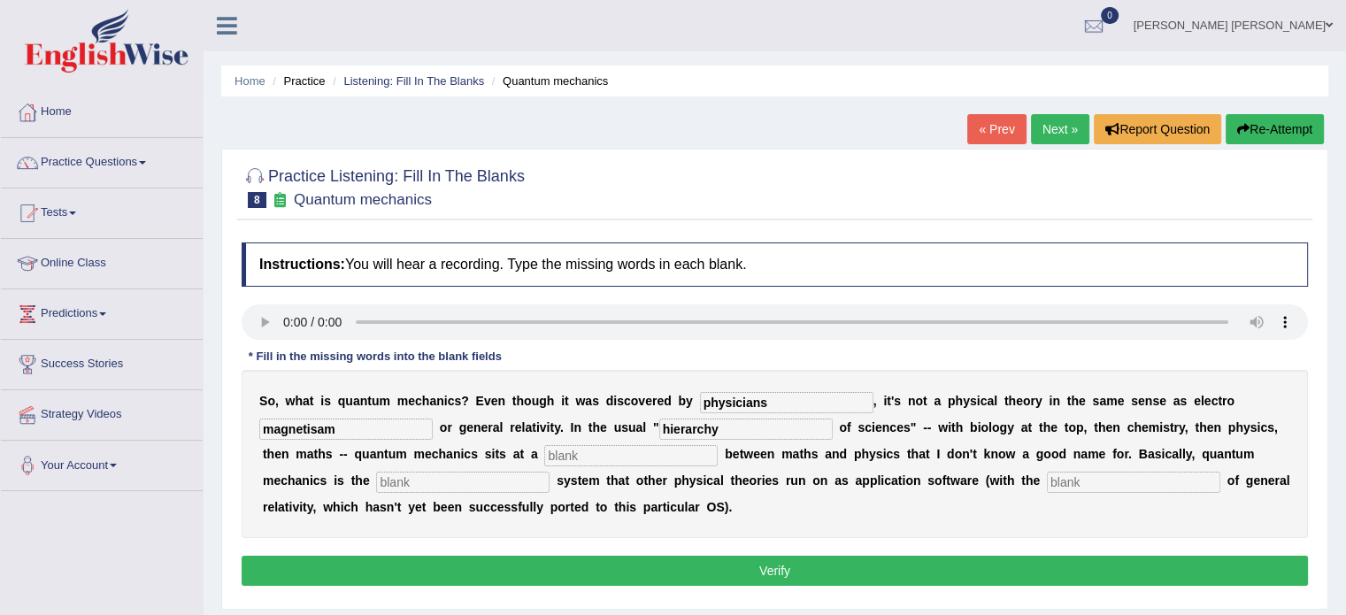
click at [624, 456] on input "text" at bounding box center [630, 455] width 173 height 21
type input "level"
click at [532, 478] on input "text" at bounding box center [462, 482] width 173 height 21
type input "operating"
click at [1061, 475] on input "text" at bounding box center [1133, 482] width 173 height 21
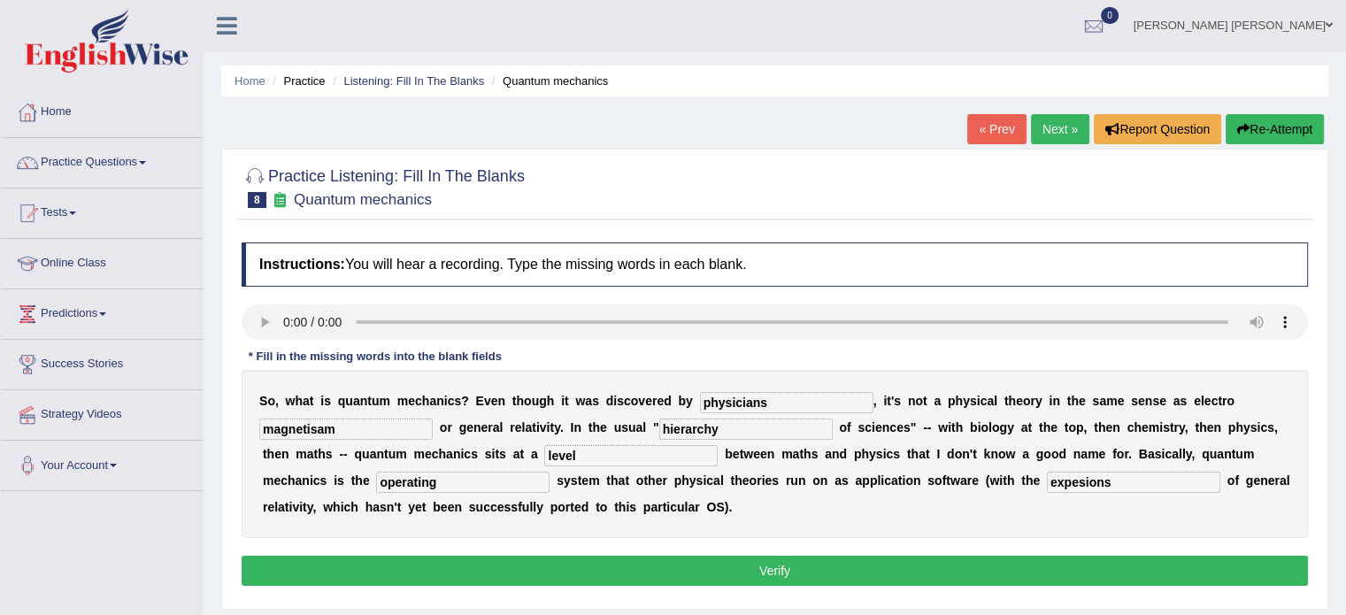
type input "expesions"
click at [1004, 569] on button "Verify" at bounding box center [775, 571] width 1066 height 30
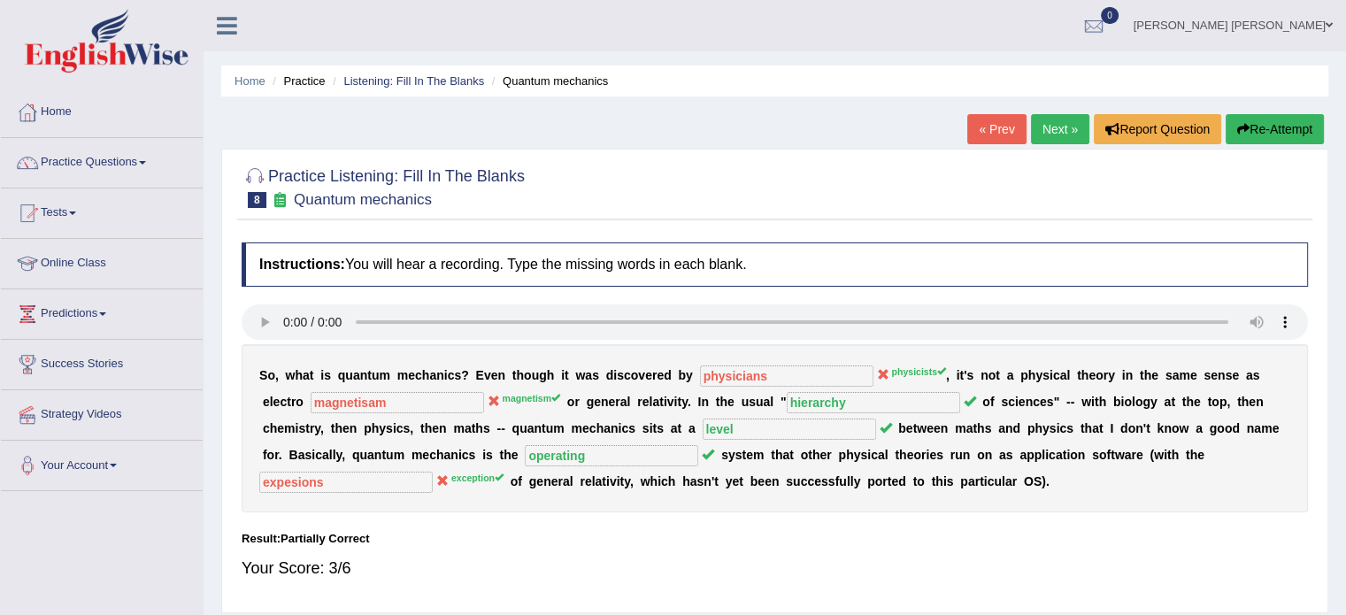
scroll to position [35, 0]
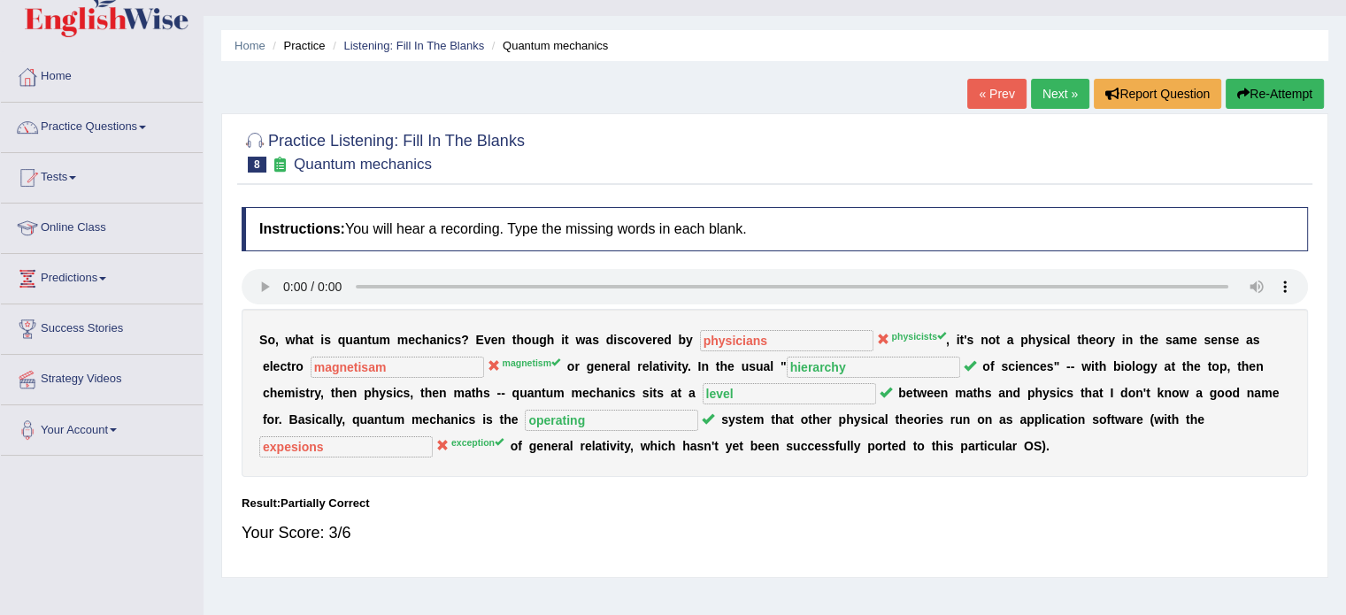
click at [1256, 95] on button "Re-Attempt" at bounding box center [1274, 94] width 98 height 30
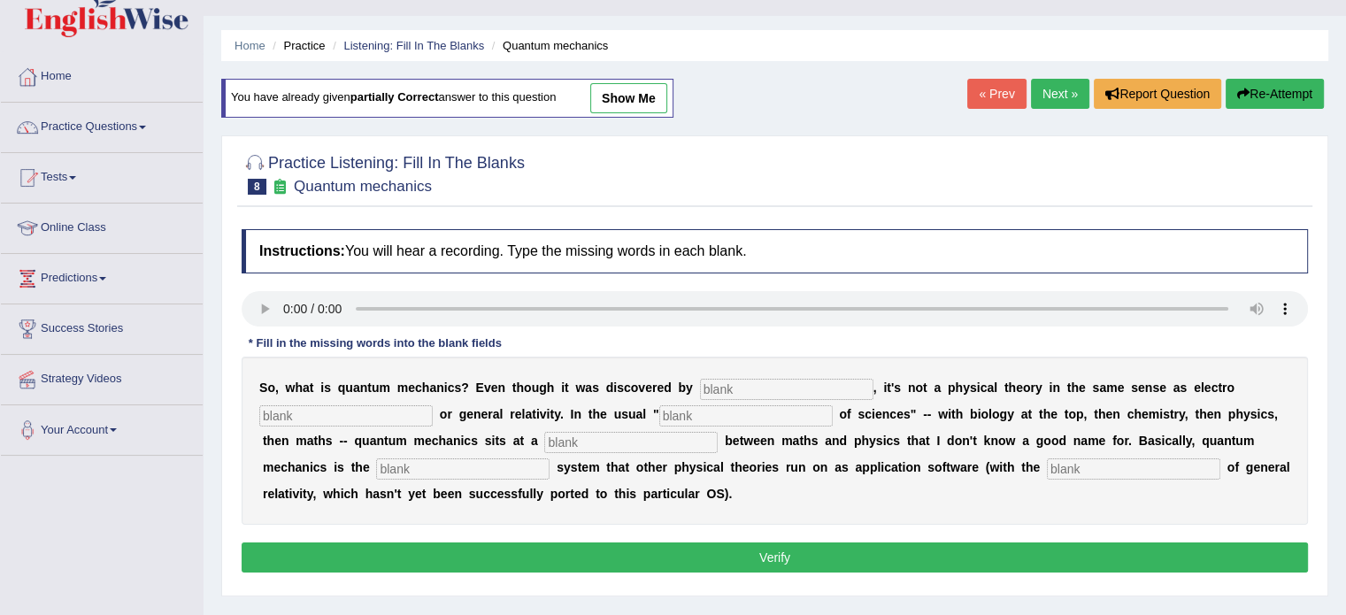
click at [853, 392] on input "text" at bounding box center [786, 389] width 173 height 21
type input "physicists"
drag, startPoint x: 400, startPoint y: 398, endPoint x: 397, endPoint y: 408, distance: 10.1
click at [397, 408] on div "S o , w h a t i s q u a n t u m m e c h a n i c s ? E v e n t h o u g h i t w a…" at bounding box center [775, 441] width 1066 height 168
click at [397, 408] on input "text" at bounding box center [345, 415] width 173 height 21
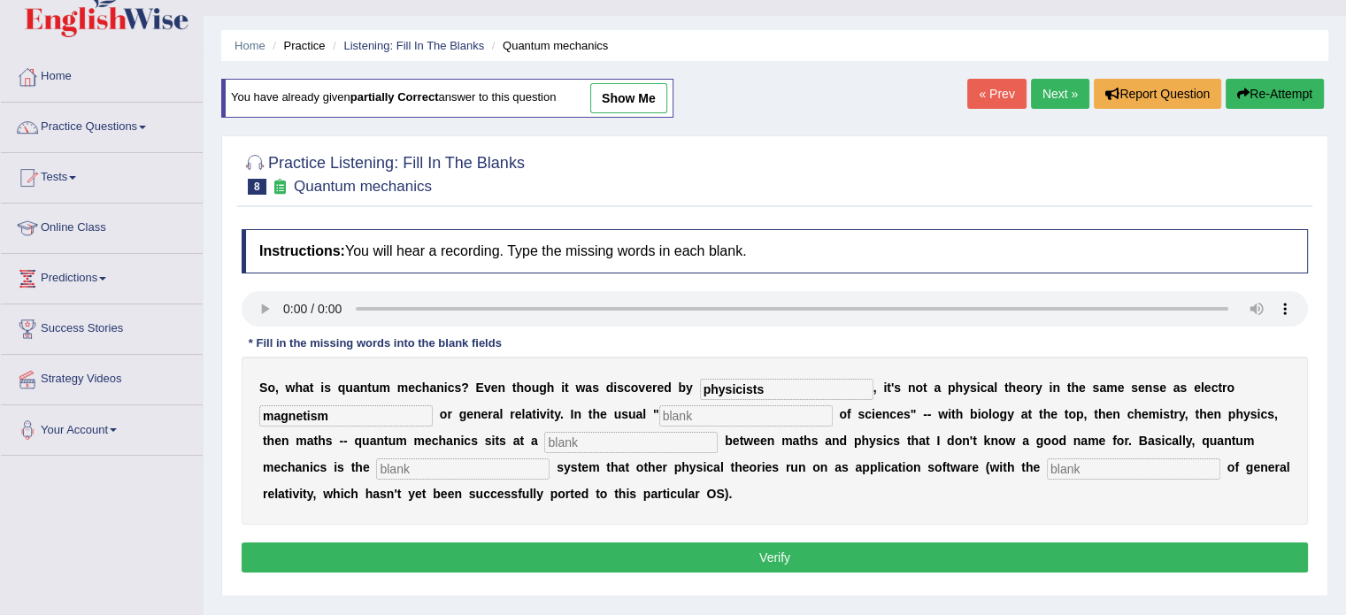
type input "magnetism"
click at [723, 417] on input "text" at bounding box center [745, 415] width 173 height 21
type input "hierarchy"
click at [568, 446] on input "text" at bounding box center [630, 442] width 173 height 21
click at [470, 470] on input "text" at bounding box center [462, 468] width 173 height 21
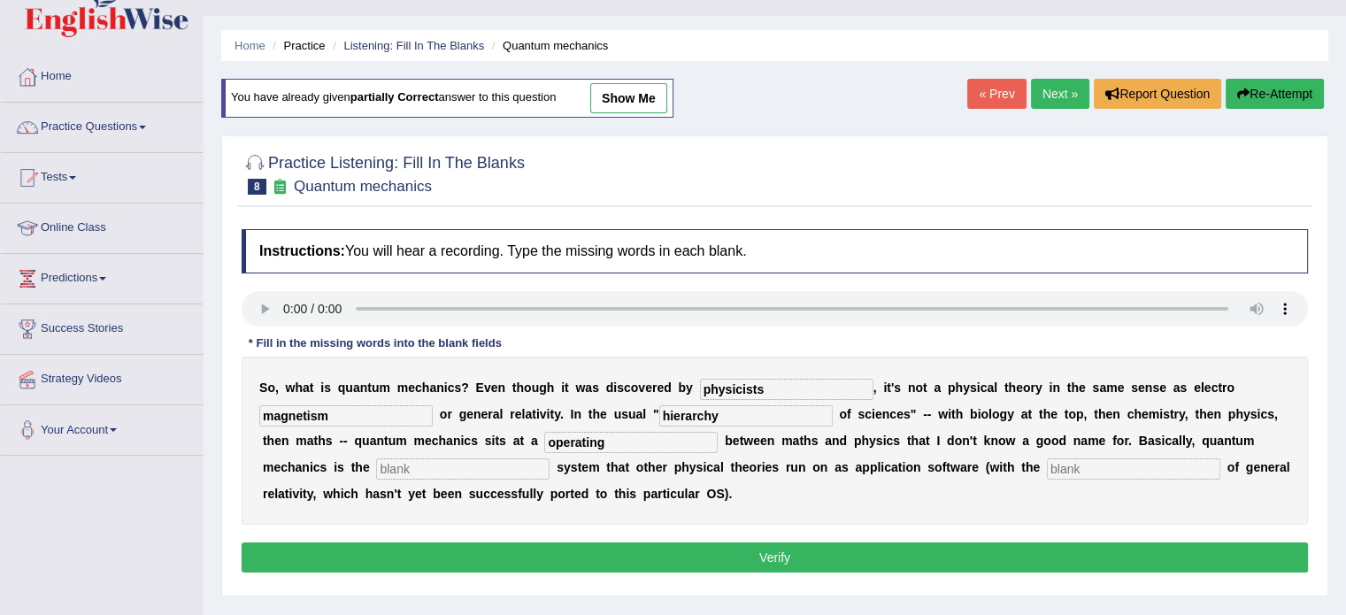
click at [640, 445] on input "operating" at bounding box center [630, 442] width 173 height 21
type input "o"
type input "level"
click at [541, 458] on input "text" at bounding box center [462, 468] width 173 height 21
type input "operating"
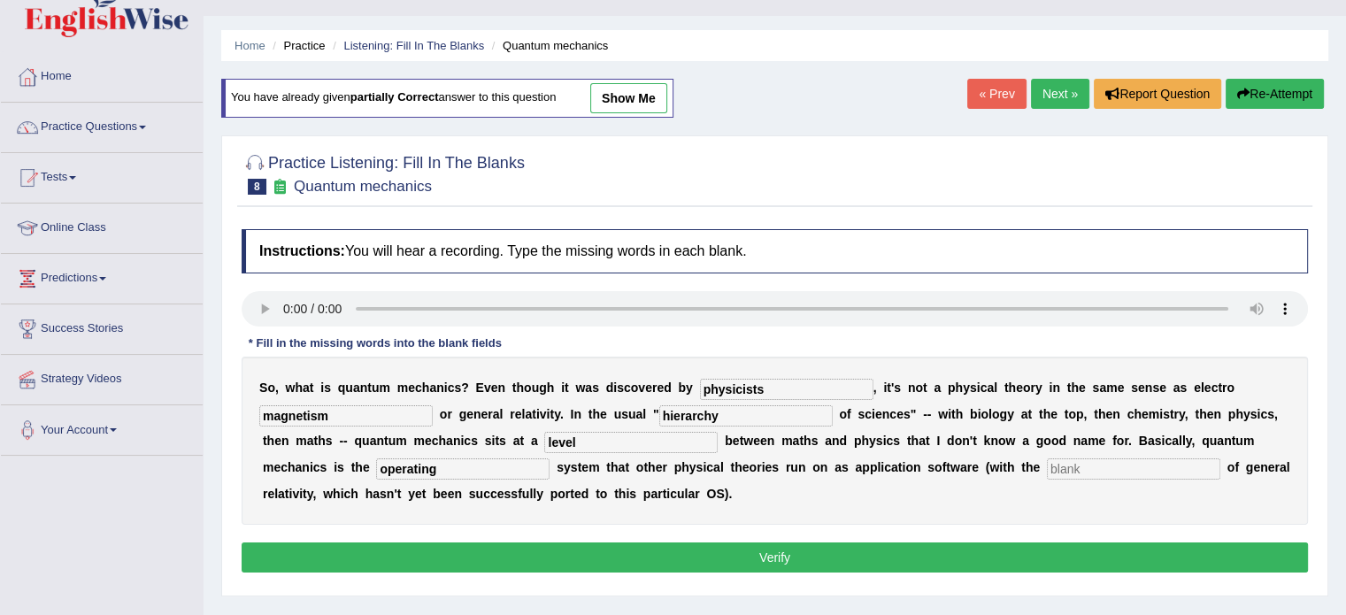
click at [1097, 463] on input "text" at bounding box center [1133, 468] width 173 height 21
type input "exception"
click at [1069, 549] on button "Verify" at bounding box center [775, 557] width 1066 height 30
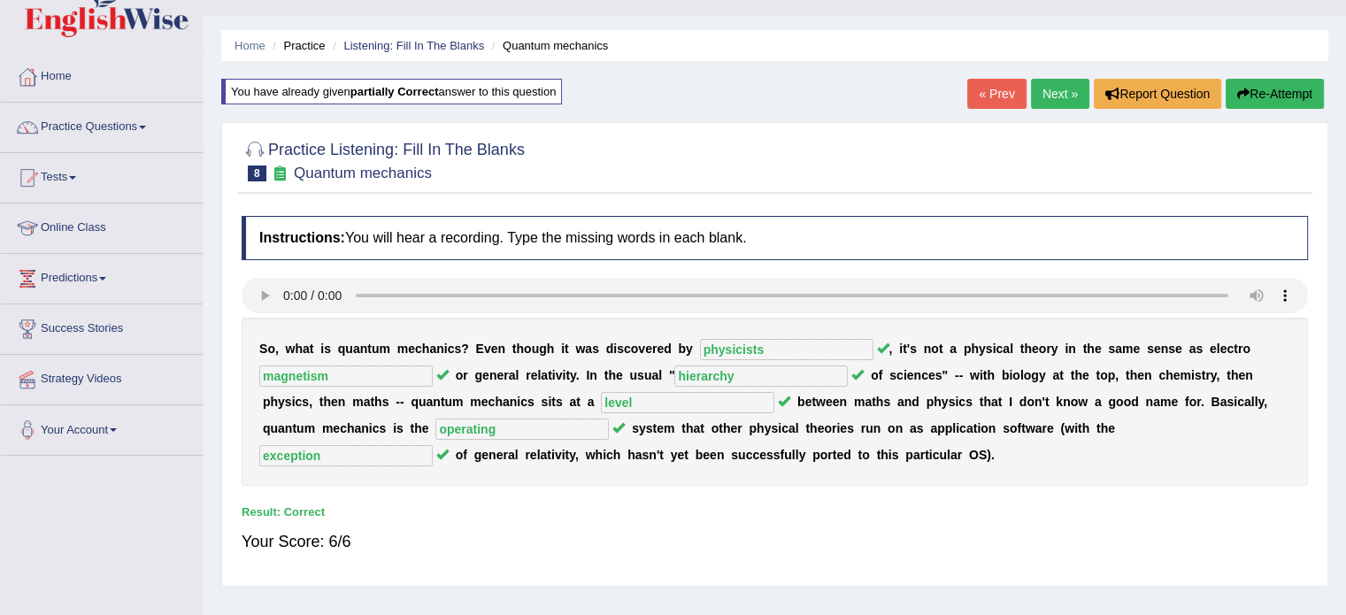
click at [1065, 89] on link "Next »" at bounding box center [1060, 94] width 58 height 30
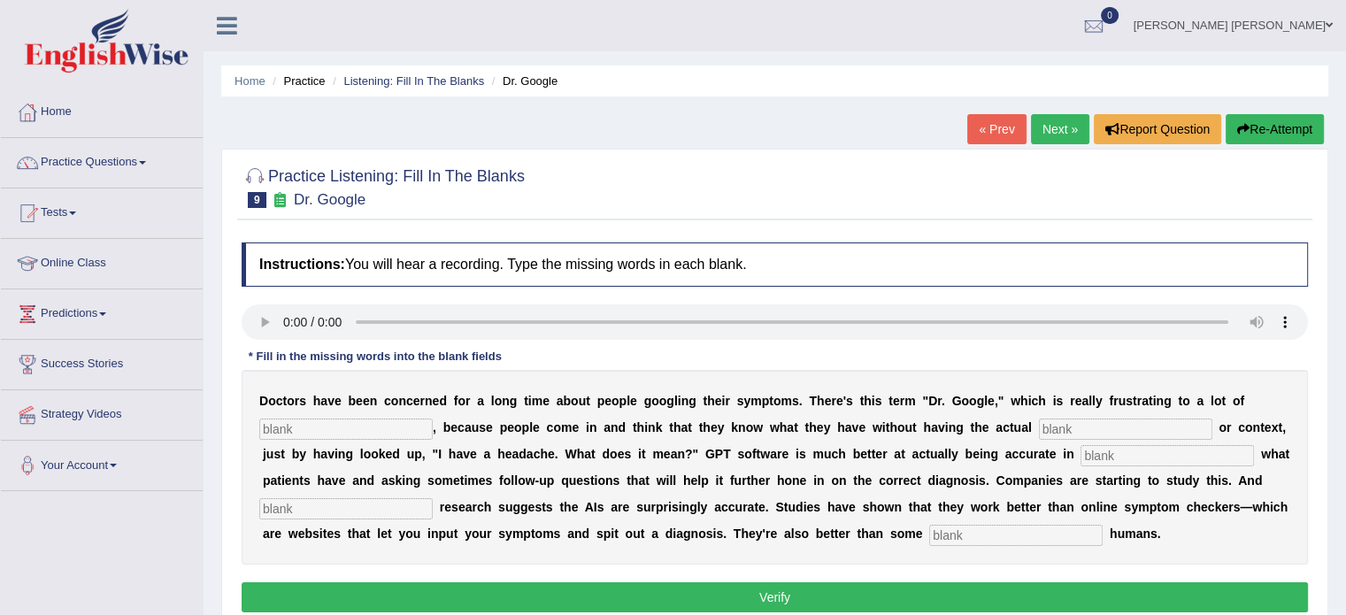
click at [1064, 535] on input "text" at bounding box center [1015, 535] width 173 height 21
type input "untrained"
click at [319, 504] on input "text" at bounding box center [345, 508] width 173 height 21
type input "p"
click at [285, 421] on input "text" at bounding box center [345, 429] width 173 height 21
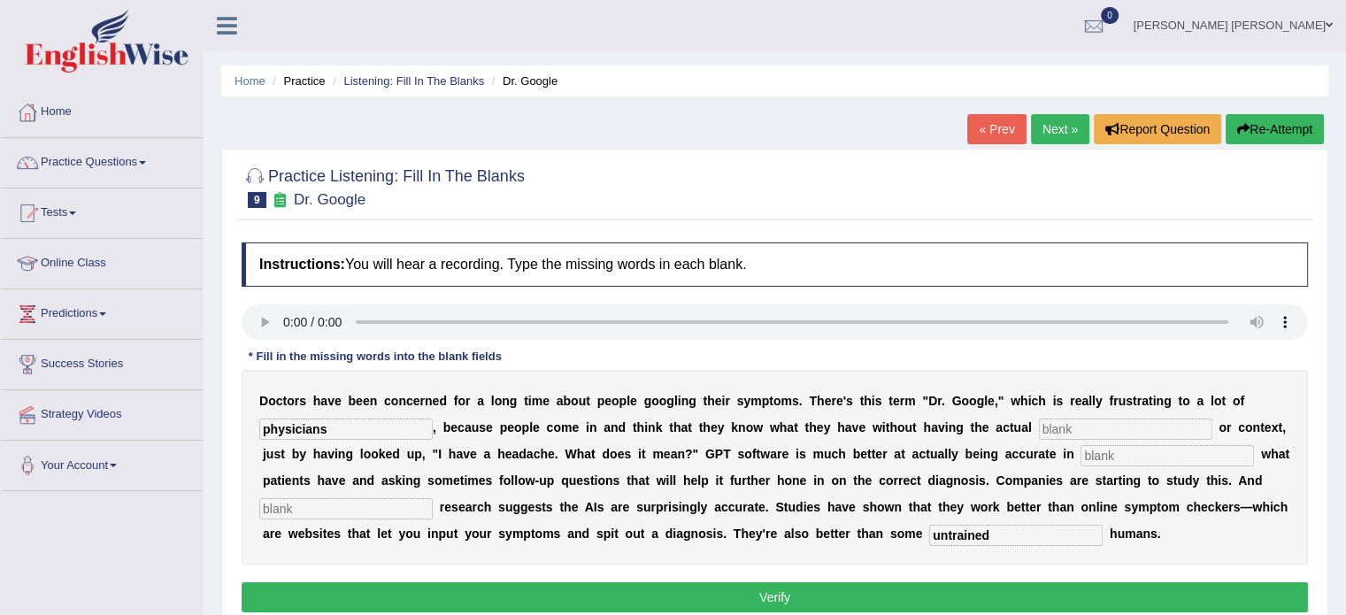
type input "physicians"
click at [1111, 431] on input "text" at bounding box center [1125, 429] width 173 height 21
type input "expertise"
click at [1090, 445] on input "text" at bounding box center [1166, 455] width 173 height 21
type input "determining"
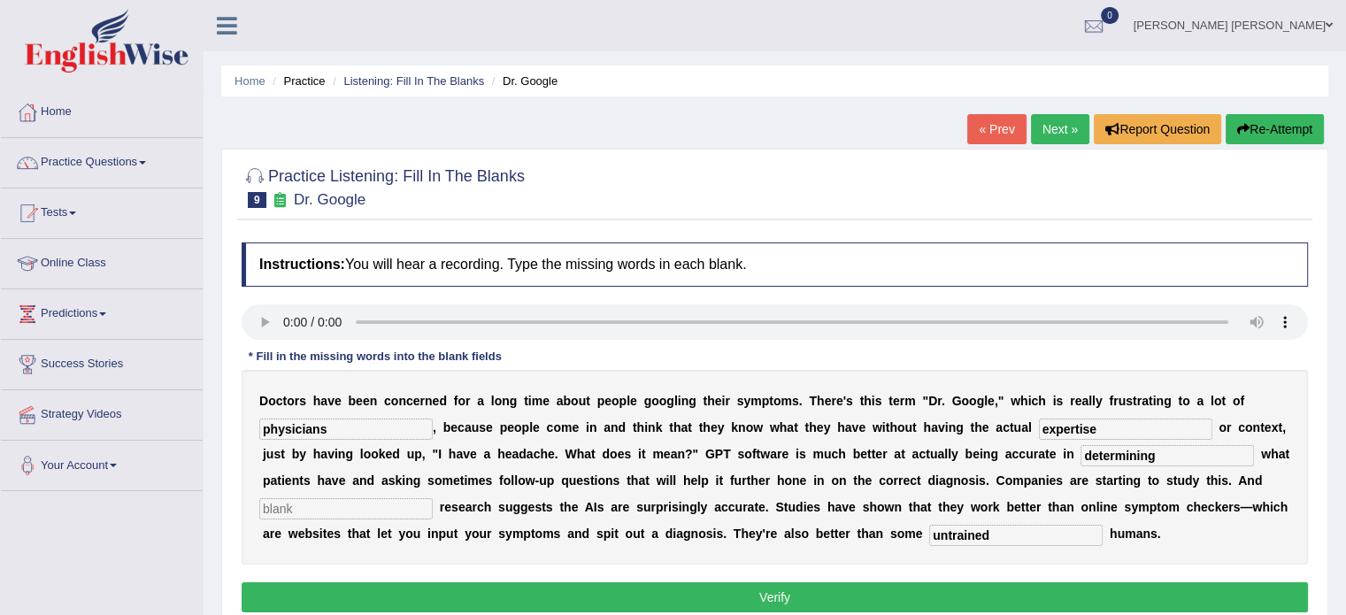
click at [384, 507] on input "text" at bounding box center [345, 508] width 173 height 21
type input "priliminary"
click at [334, 597] on button "Verify" at bounding box center [775, 597] width 1066 height 30
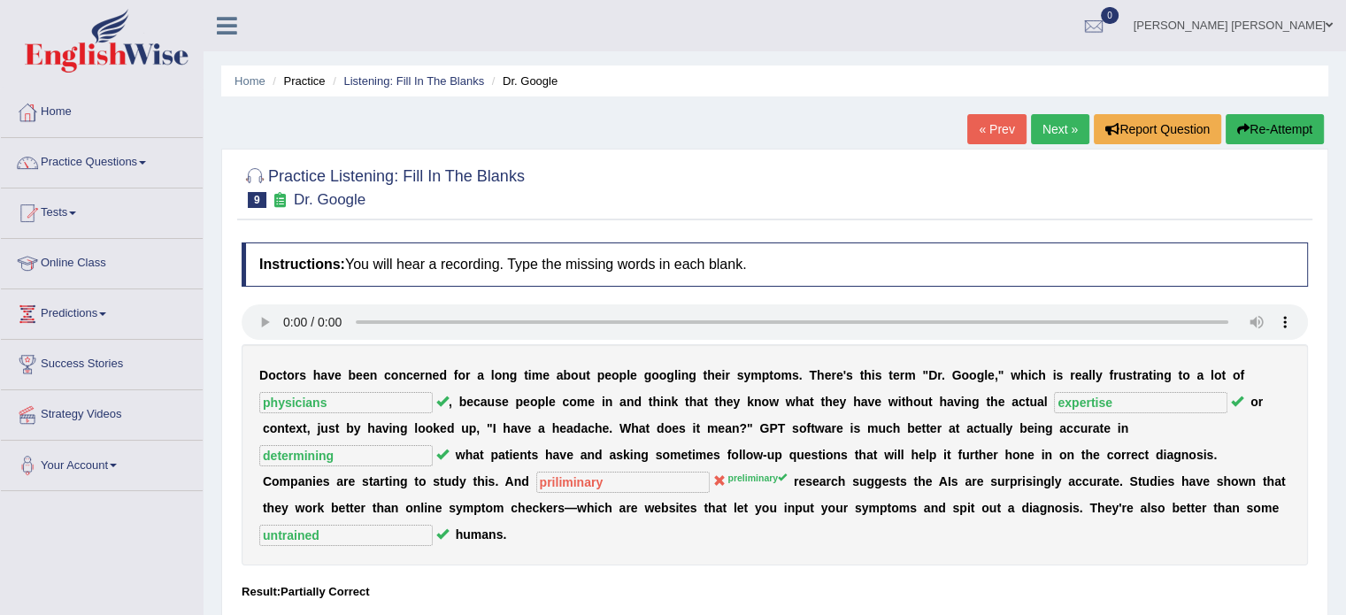
click at [1271, 119] on button "Re-Attempt" at bounding box center [1274, 129] width 98 height 30
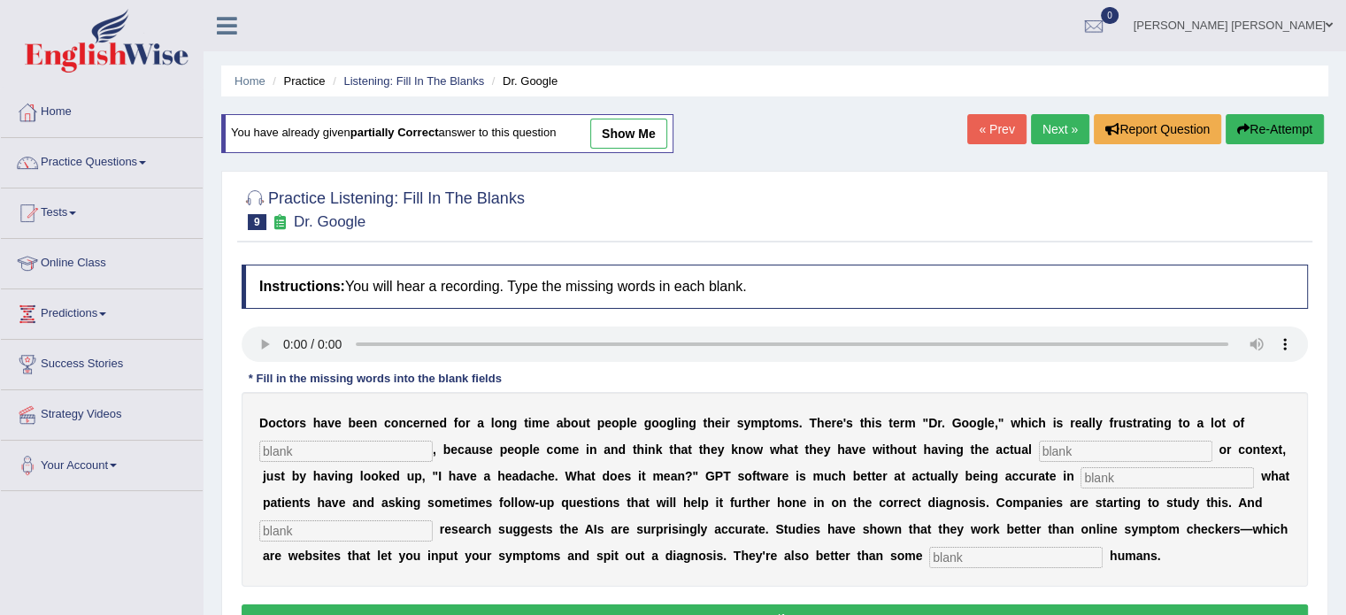
click at [355, 444] on input "text" at bounding box center [345, 451] width 173 height 21
type input "physicians"
click at [1164, 446] on input "text" at bounding box center [1125, 451] width 173 height 21
type input "expertise"
click at [1105, 480] on input "text" at bounding box center [1166, 477] width 173 height 21
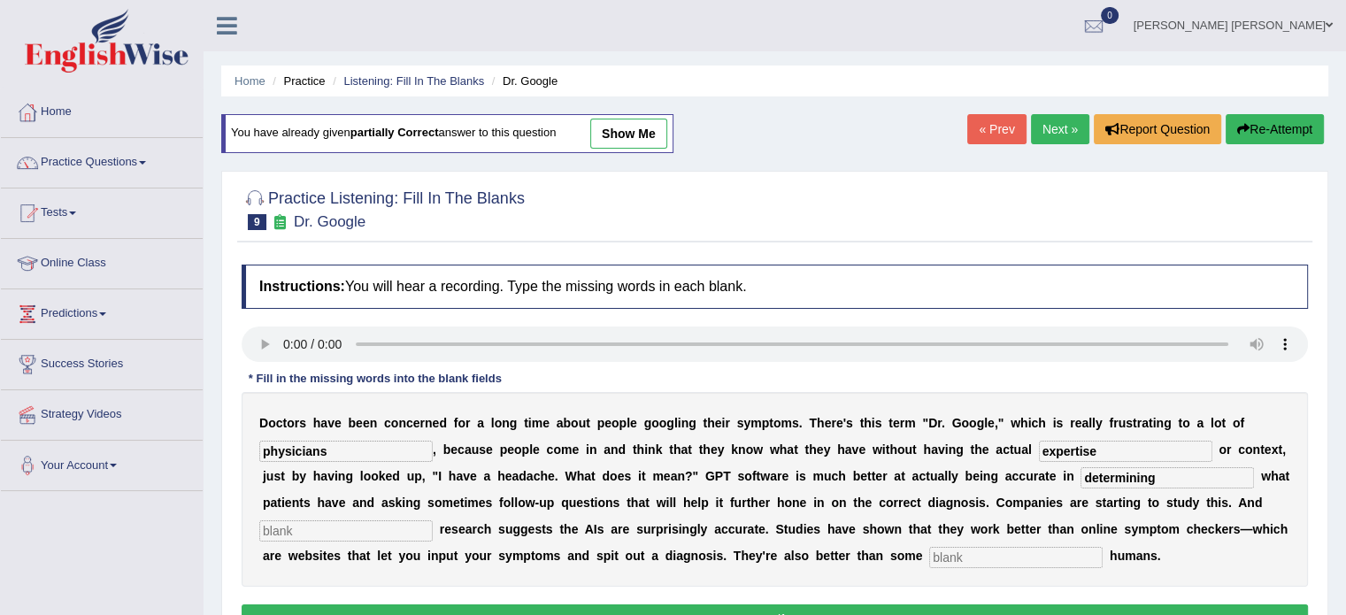
type input "determining"
click at [395, 526] on input "text" at bounding box center [345, 530] width 173 height 21
click at [267, 530] on input "oreliminary" at bounding box center [345, 530] width 173 height 21
type input "preliminary"
click at [945, 558] on input "text" at bounding box center [1015, 557] width 173 height 21
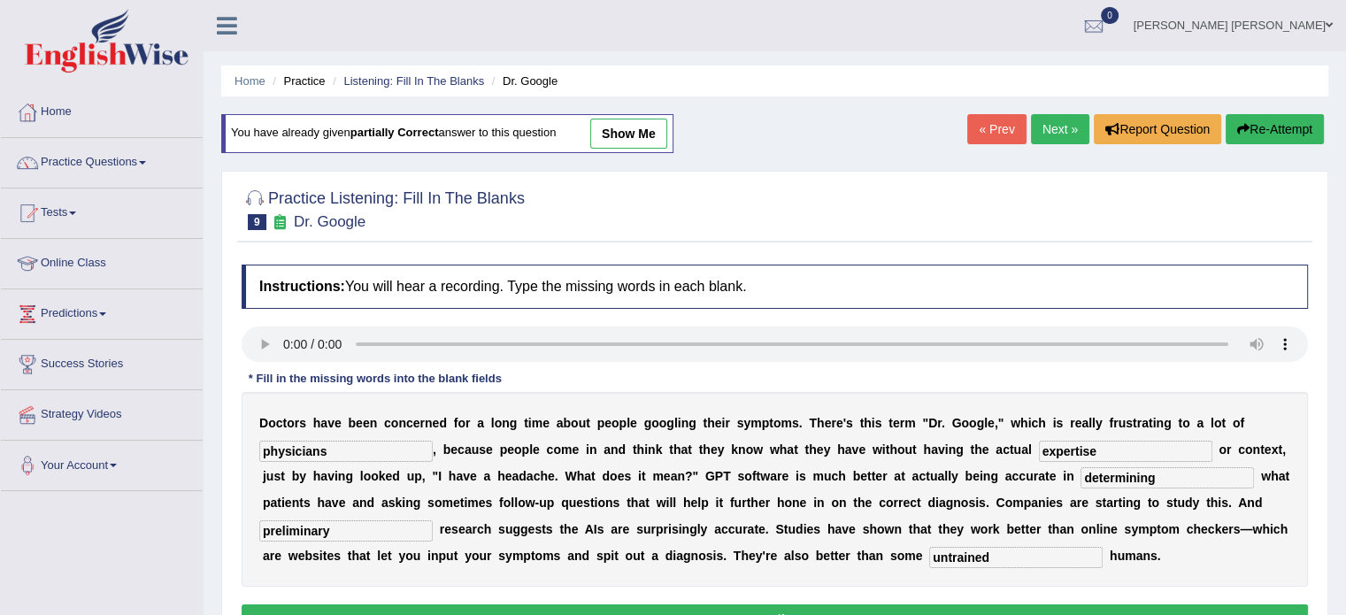
type input "untrained"
click at [1259, 604] on button "Verify" at bounding box center [775, 619] width 1066 height 30
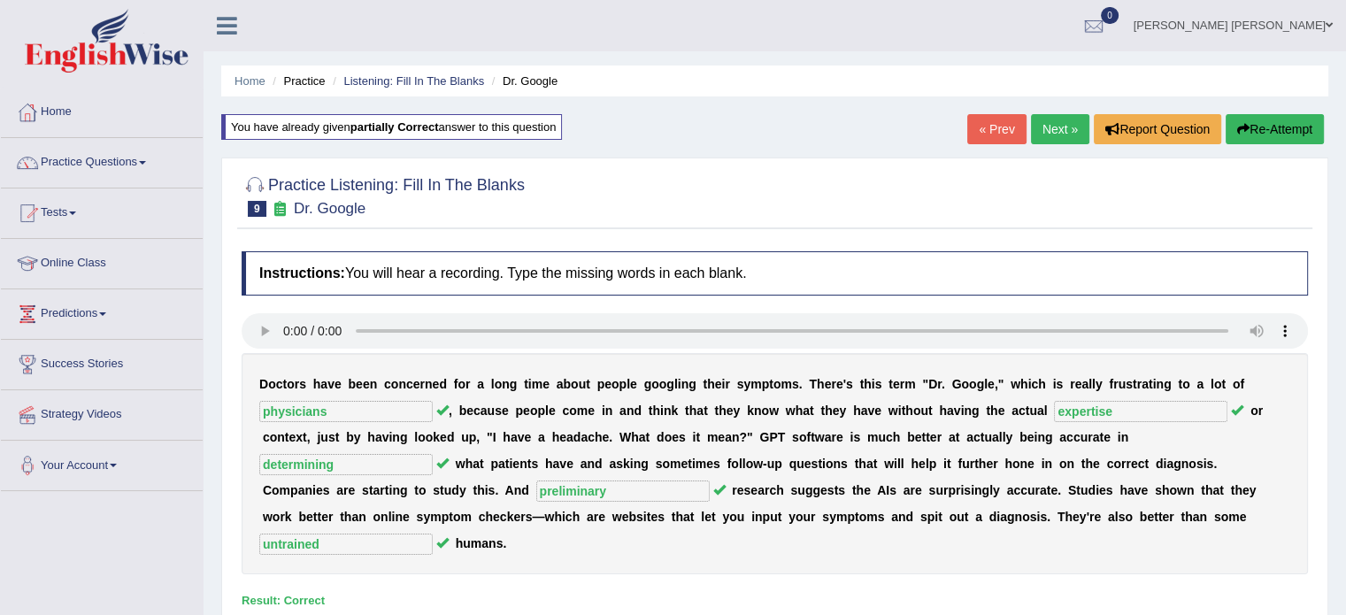
scroll to position [35, 0]
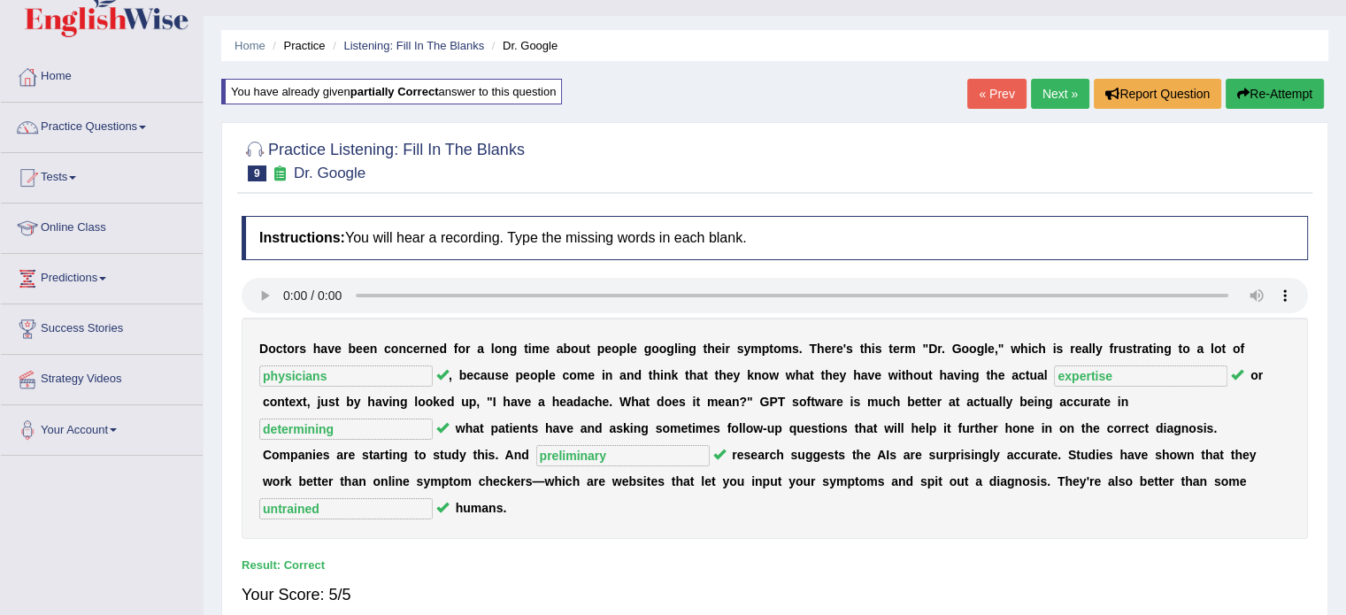
click at [1054, 91] on link "Next »" at bounding box center [1060, 94] width 58 height 30
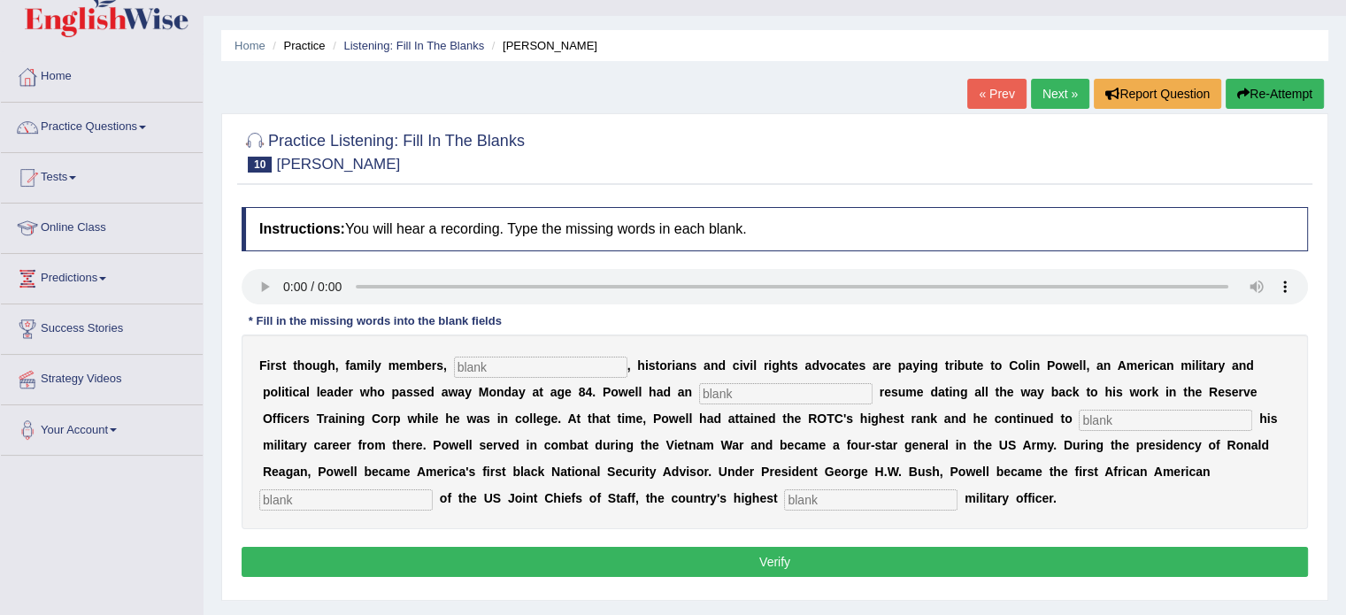
scroll to position [71, 0]
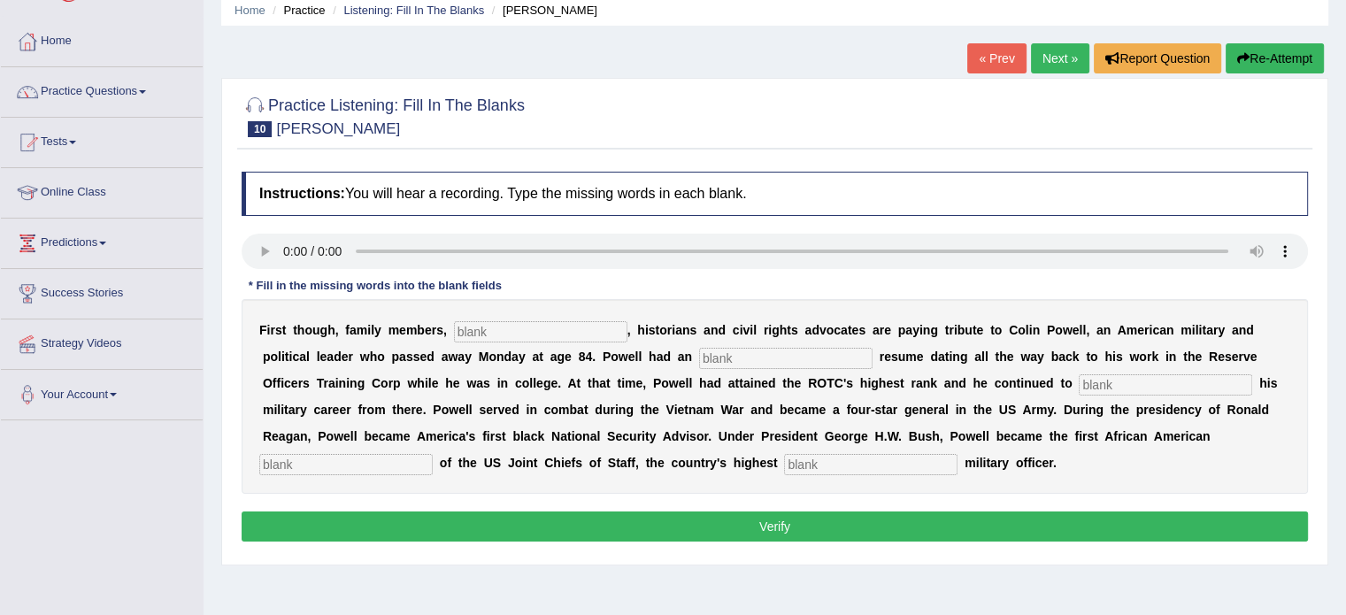
click at [812, 457] on input "text" at bounding box center [870, 464] width 173 height 21
type input "ranking"
click at [309, 457] on input "text" at bounding box center [345, 464] width 173 height 21
type input "chairman"
click at [1128, 385] on input "text" at bounding box center [1165, 384] width 173 height 21
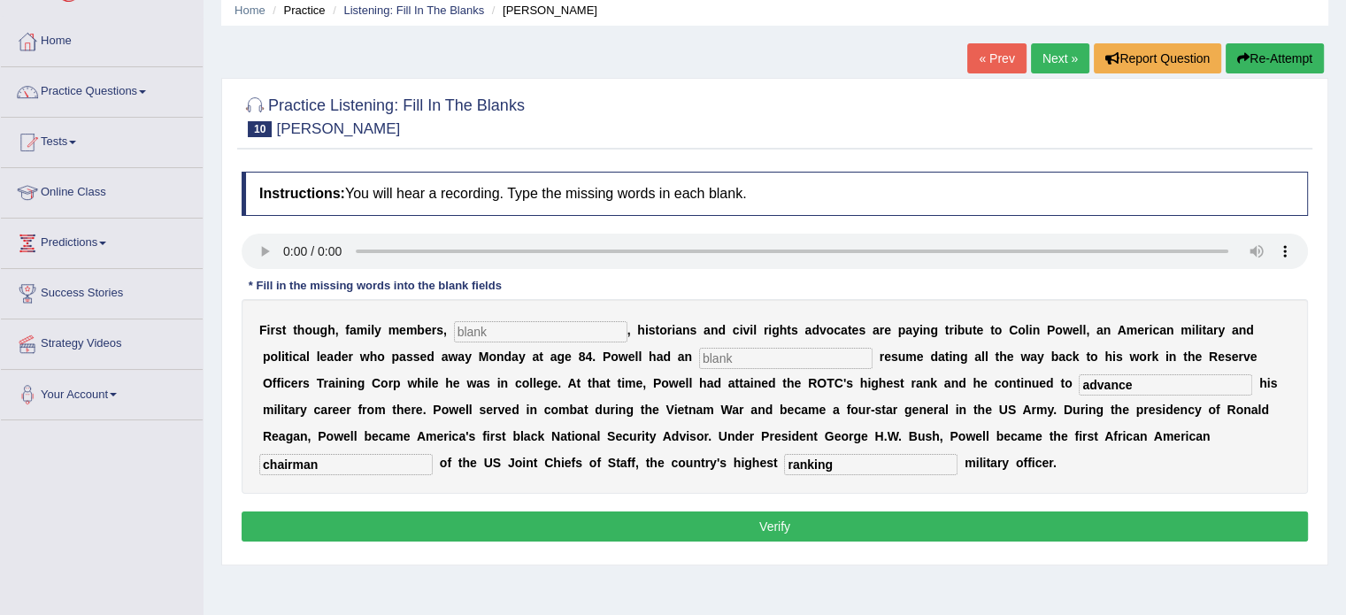
type input "advance"
click at [826, 357] on input "text" at bounding box center [785, 358] width 173 height 21
type input "extraordinary"
click at [484, 333] on input "text" at bounding box center [540, 331] width 173 height 21
type input "politicians"
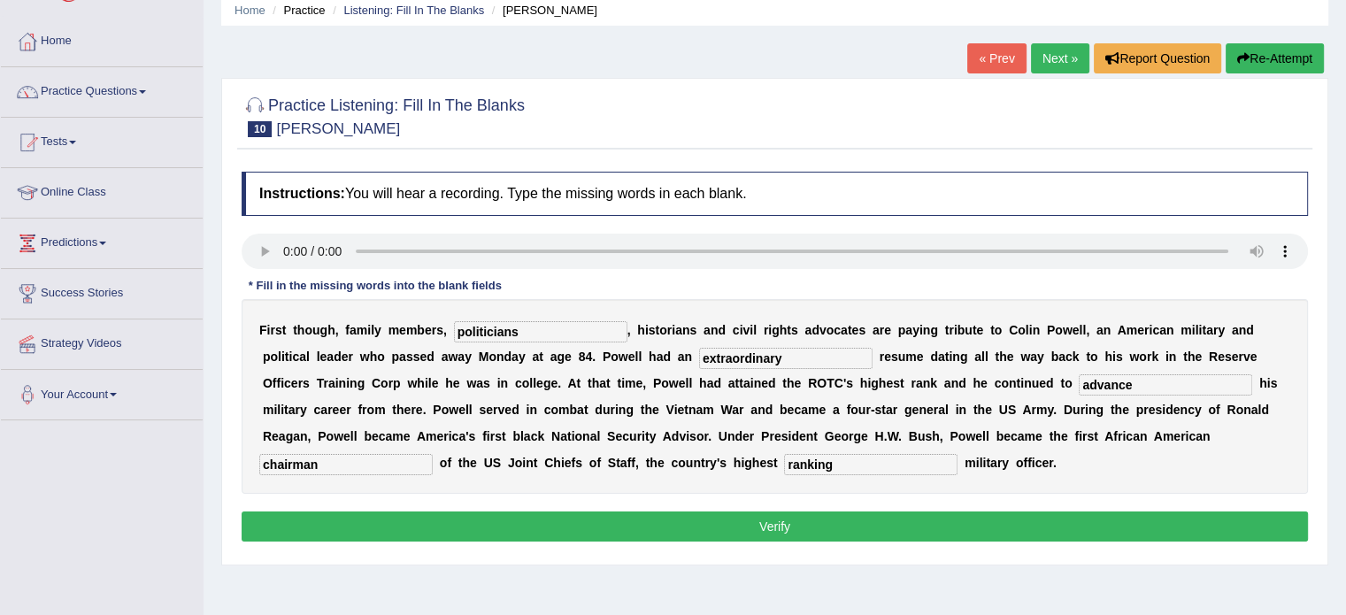
click at [575, 524] on button "Verify" at bounding box center [775, 526] width 1066 height 30
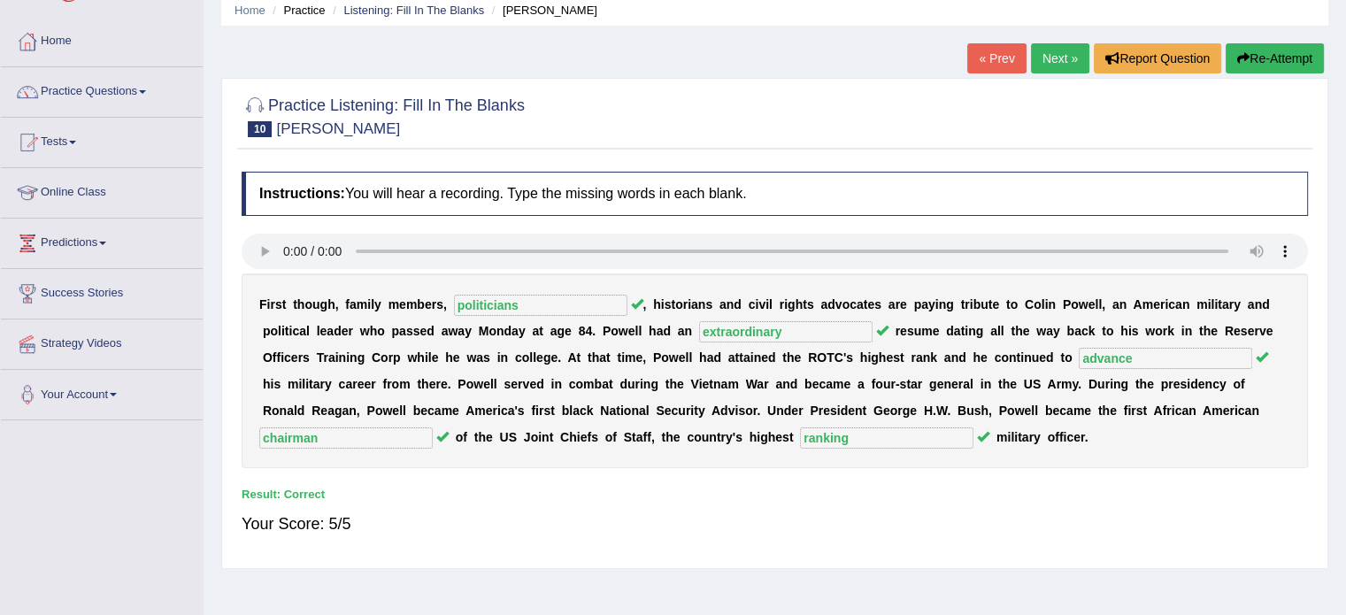
click at [1043, 65] on link "Next »" at bounding box center [1060, 58] width 58 height 30
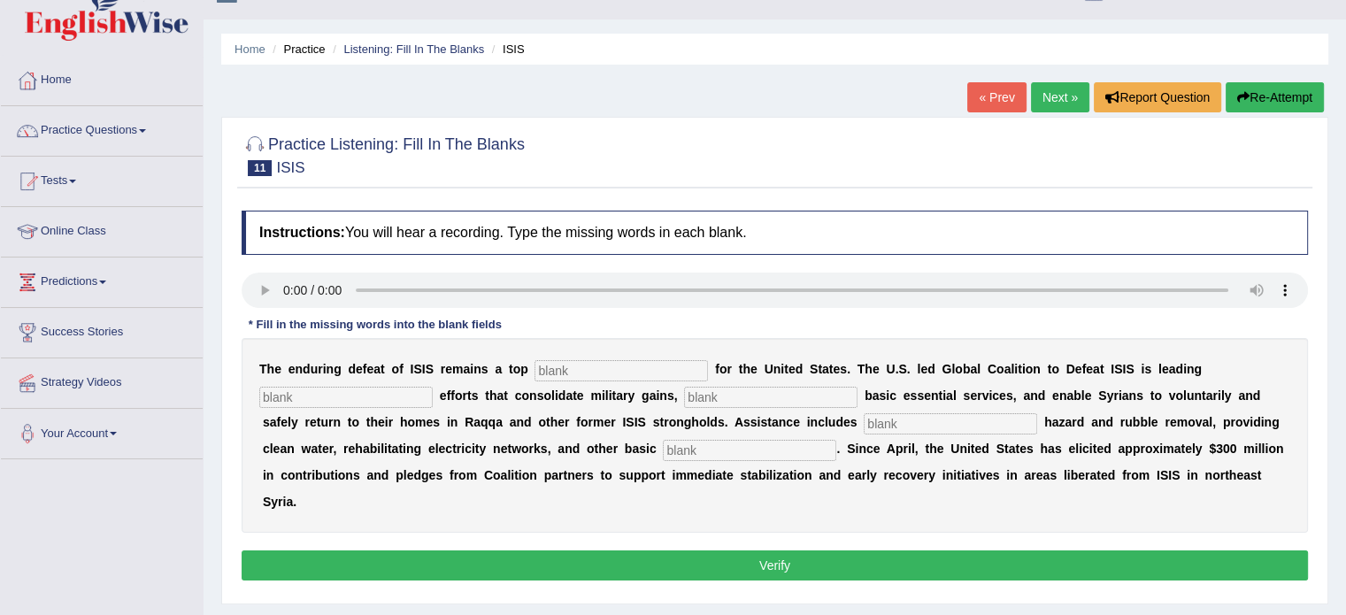
scroll to position [35, 0]
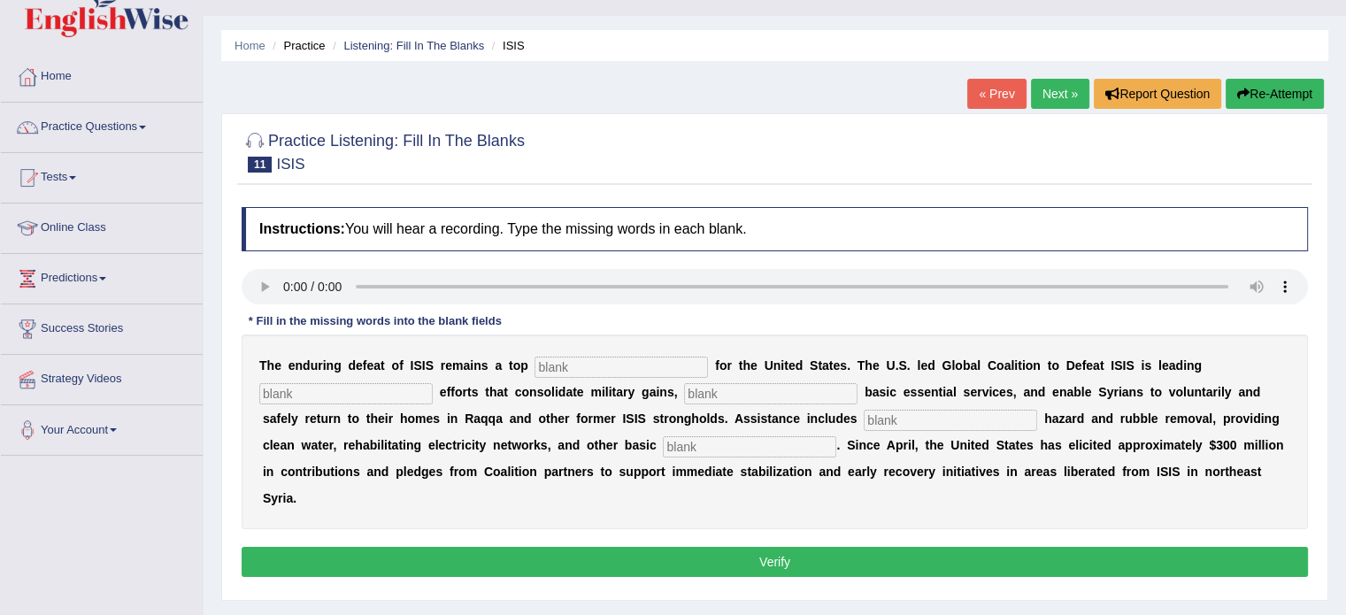
click at [588, 373] on input "text" at bounding box center [620, 367] width 173 height 21
type input "priority"
click at [407, 401] on input "text" at bounding box center [345, 393] width 173 height 21
type input "stabilization"
click at [704, 392] on input "text" at bounding box center [770, 393] width 173 height 21
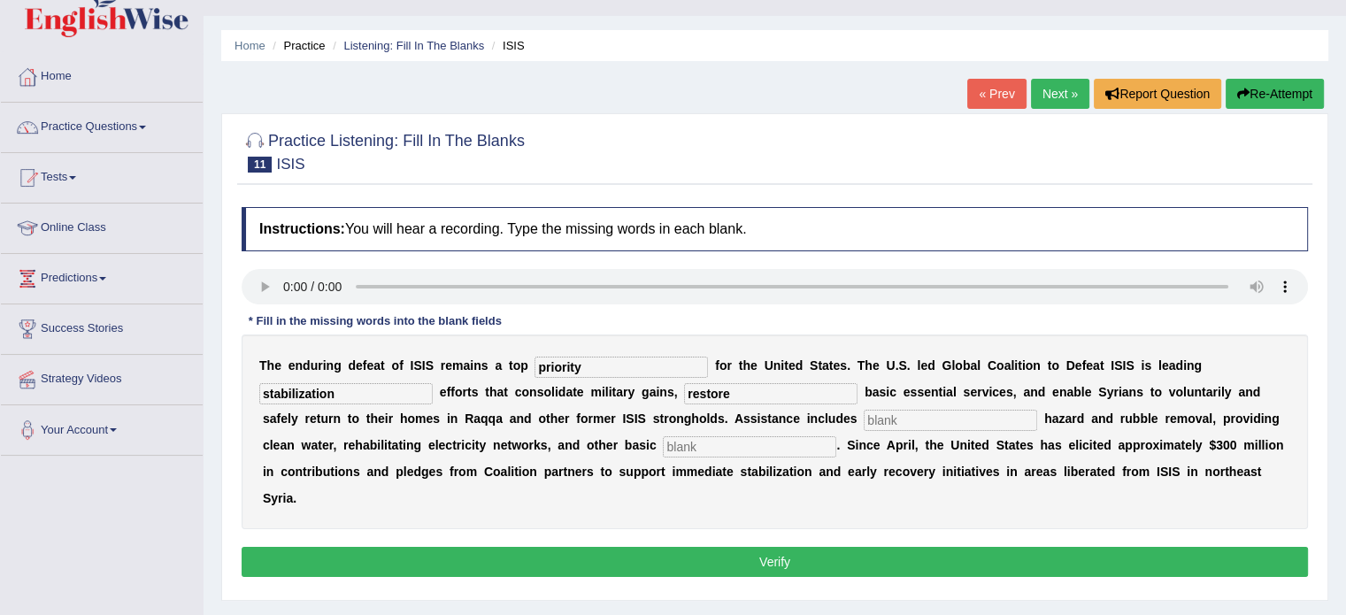
type input "restore"
click at [887, 411] on input "text" at bounding box center [950, 420] width 173 height 21
type input "exposive"
click at [775, 449] on input "text" at bounding box center [749, 446] width 173 height 21
click at [686, 446] on input "nesecities" at bounding box center [749, 446] width 173 height 21
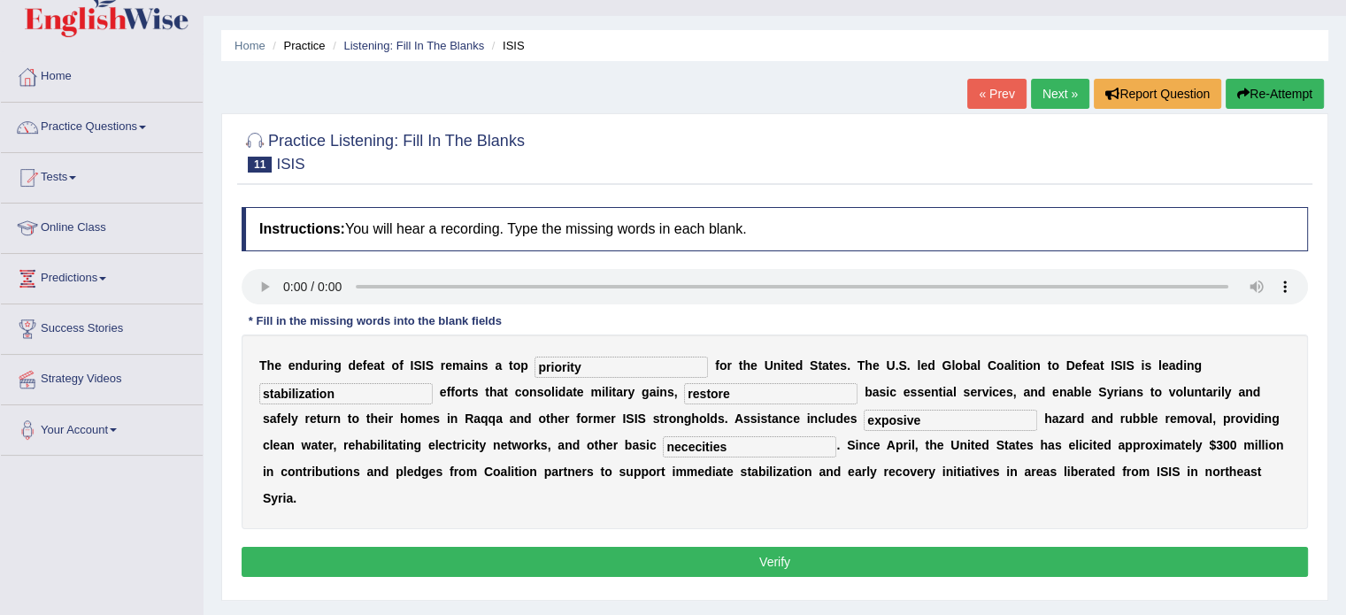
type input "nececities"
click at [695, 564] on button "Verify" at bounding box center [775, 562] width 1066 height 30
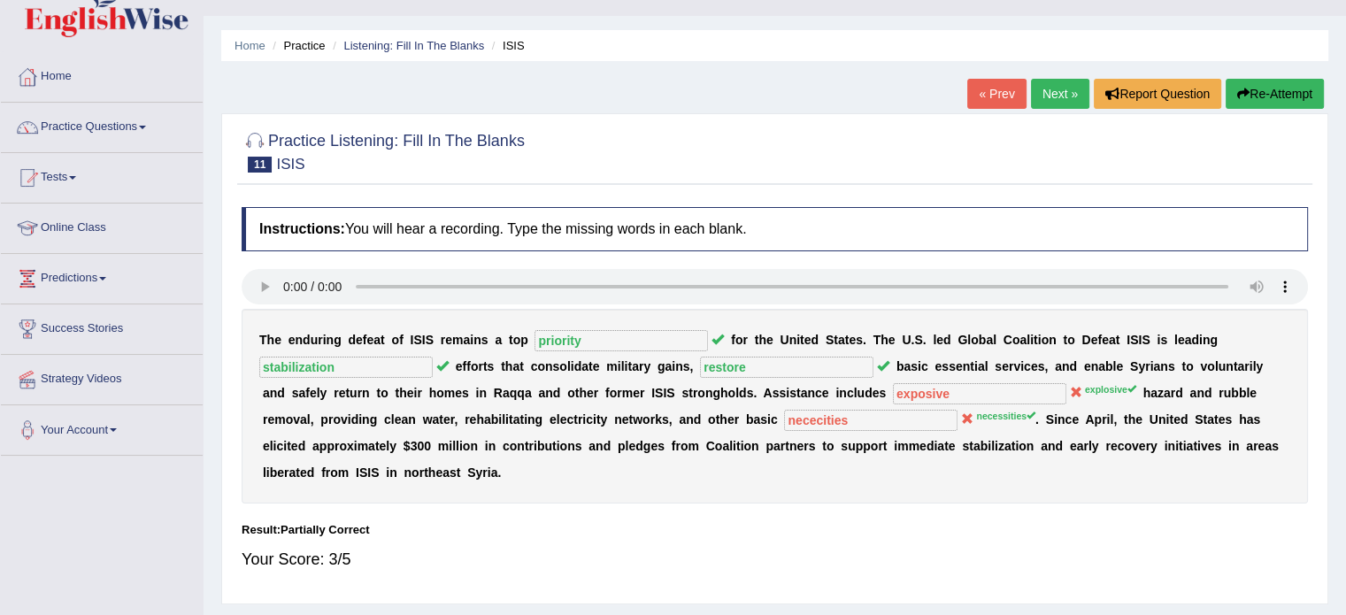
click at [1271, 90] on button "Re-Attempt" at bounding box center [1274, 94] width 98 height 30
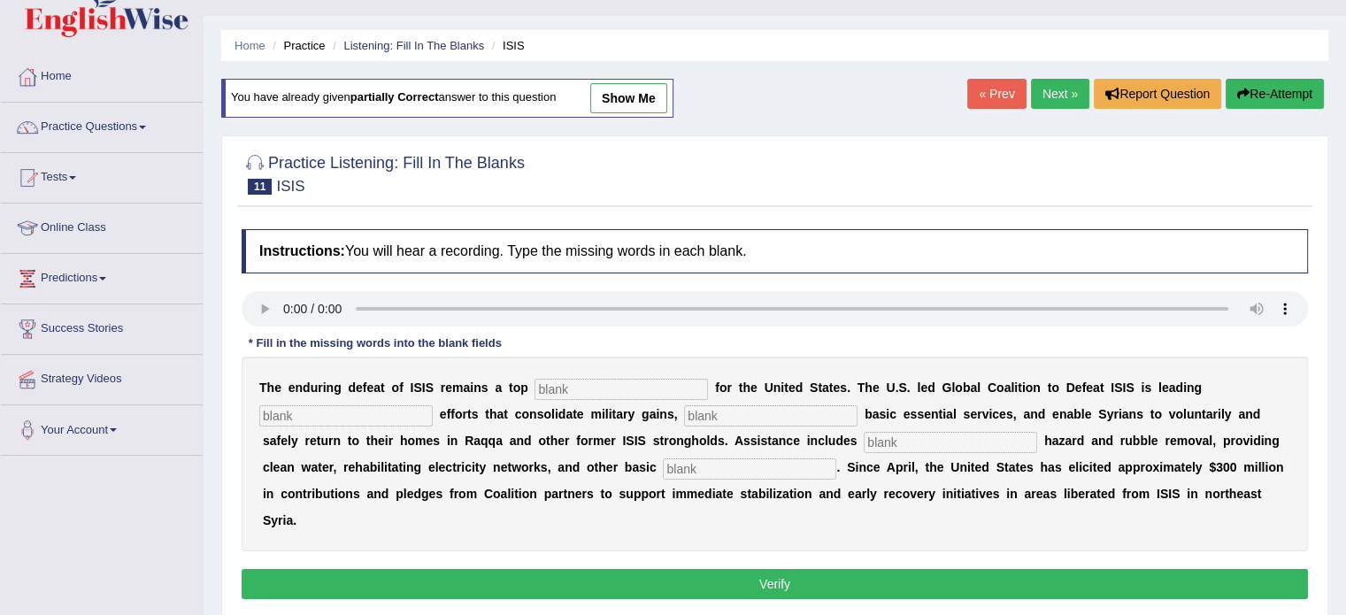
click at [588, 380] on input "text" at bounding box center [620, 389] width 173 height 21
type input "priority"
click at [370, 414] on input "text" at bounding box center [345, 415] width 173 height 21
type input "stabilization"
click at [772, 415] on input "text" at bounding box center [770, 415] width 173 height 21
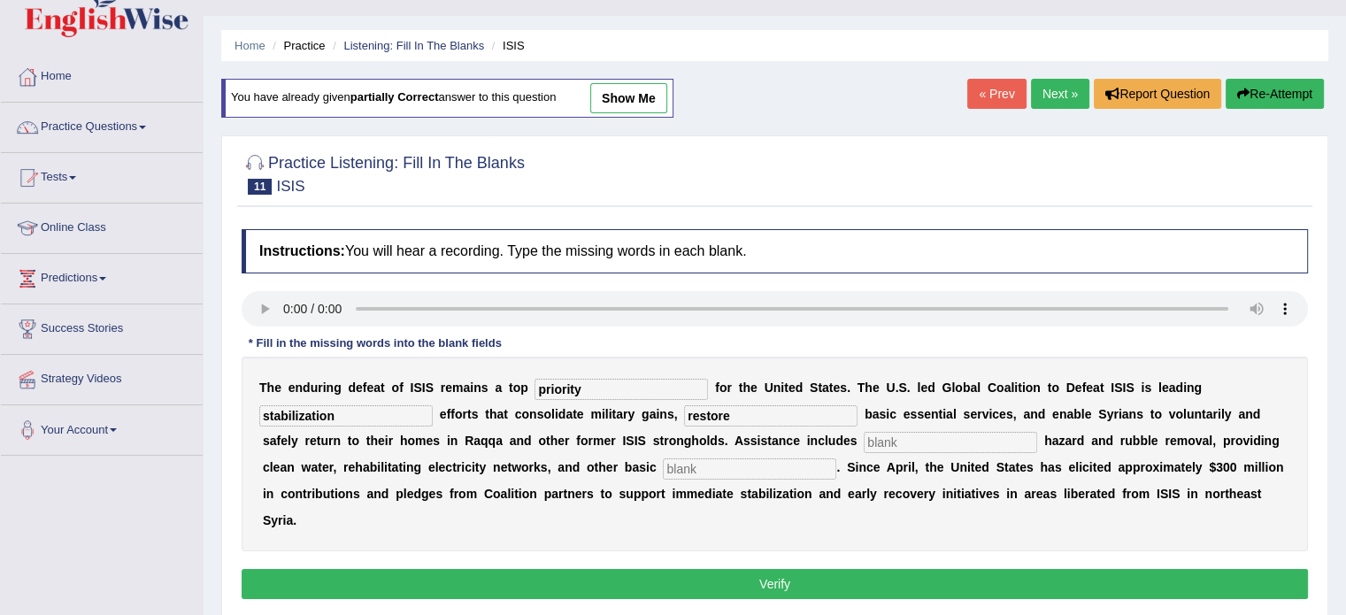
type input "restore"
click at [915, 444] on input "text" at bounding box center [950, 442] width 173 height 21
type input "explosive"
click at [783, 466] on input "text" at bounding box center [749, 468] width 173 height 21
type input "recessities"
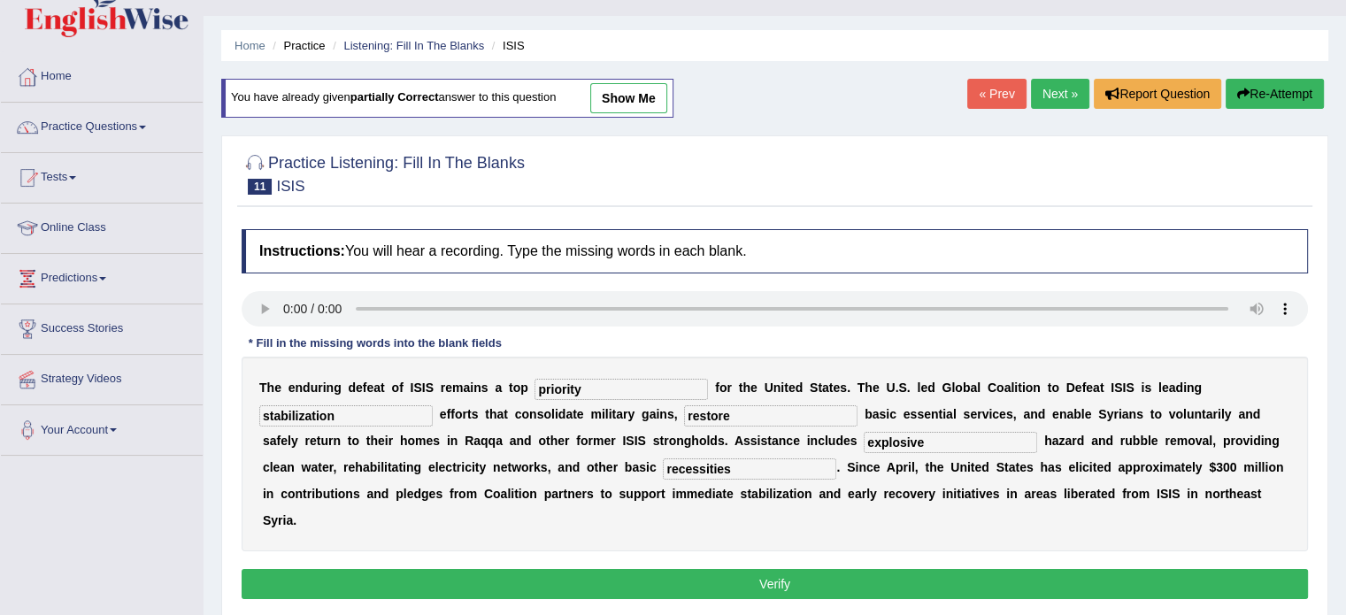
click at [1009, 570] on button "Verify" at bounding box center [775, 584] width 1066 height 30
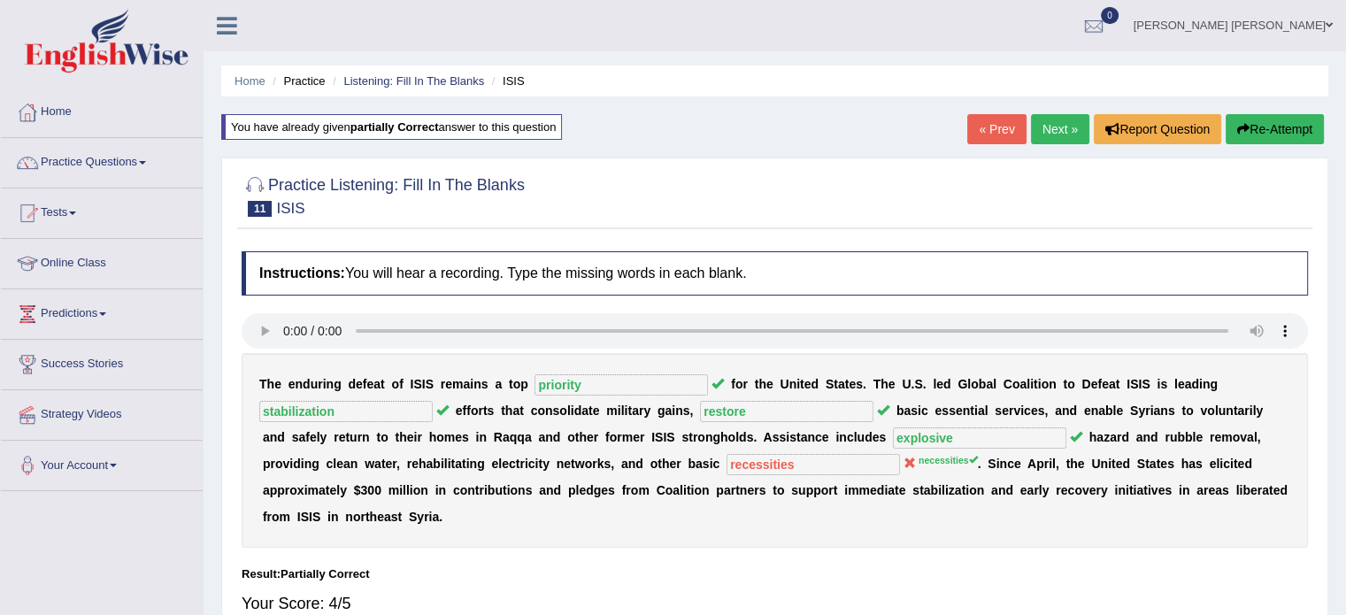
click at [1040, 130] on link "Next »" at bounding box center [1060, 129] width 58 height 30
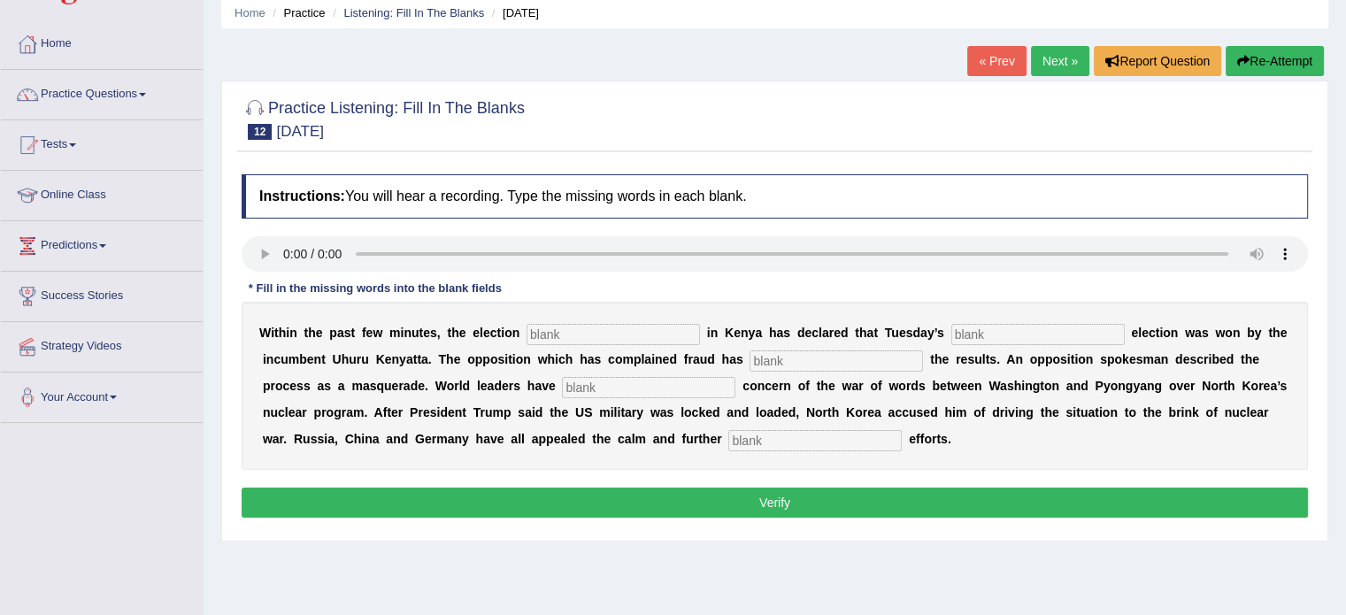
scroll to position [71, 0]
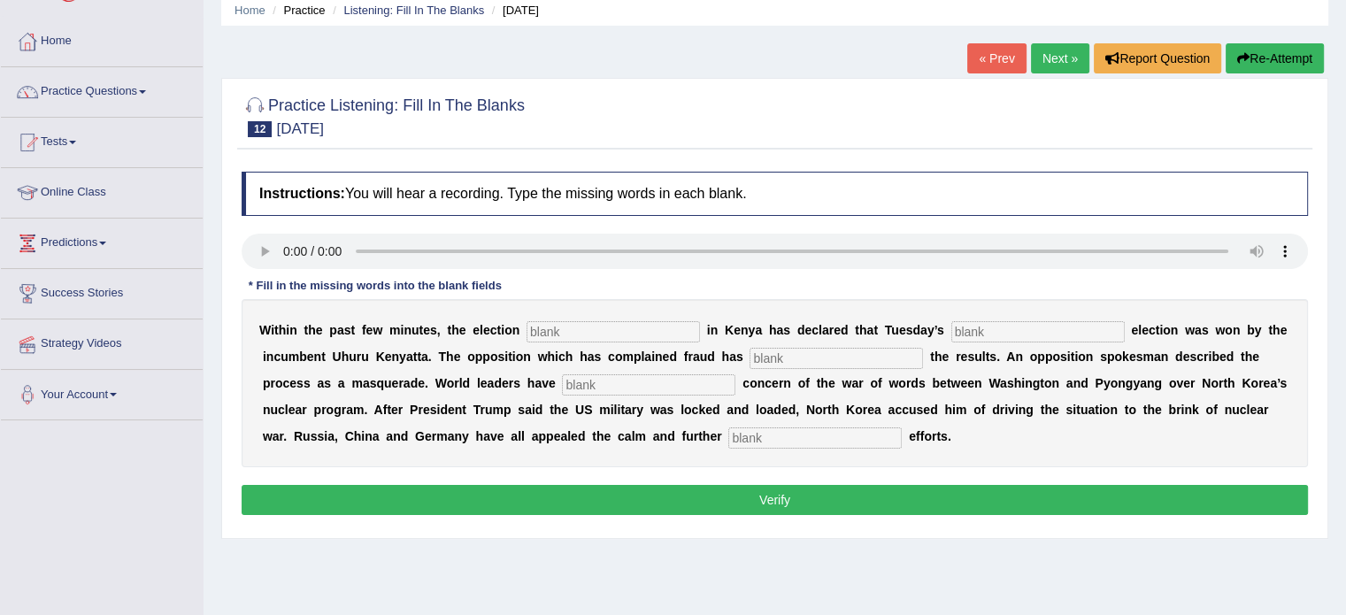
click at [788, 434] on input "text" at bounding box center [814, 437] width 173 height 21
type input "diplomatic"
click at [654, 378] on input "text" at bounding box center [648, 384] width 173 height 21
type input "express"
click at [795, 362] on input "text" at bounding box center [835, 358] width 173 height 21
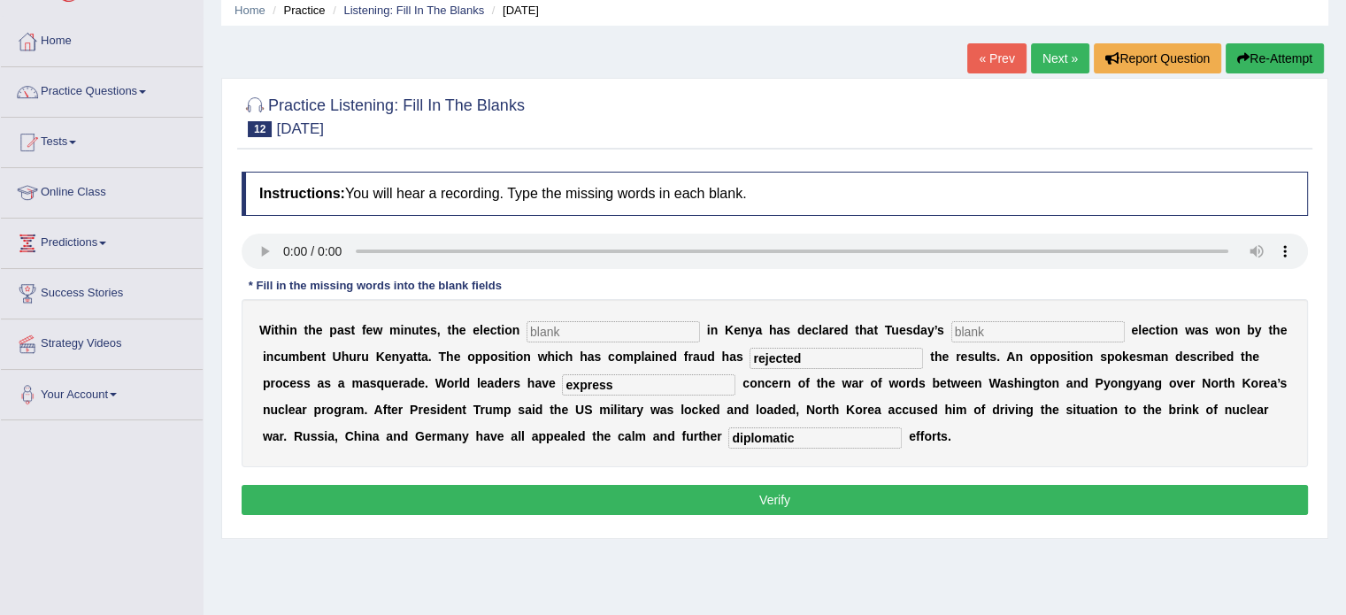
type input "rejected"
click at [991, 321] on input "text" at bounding box center [1037, 331] width 173 height 21
click at [662, 332] on input "text" at bounding box center [612, 331] width 173 height 21
click at [1000, 325] on input "presidental" at bounding box center [1037, 331] width 173 height 21
type input "presidantal"
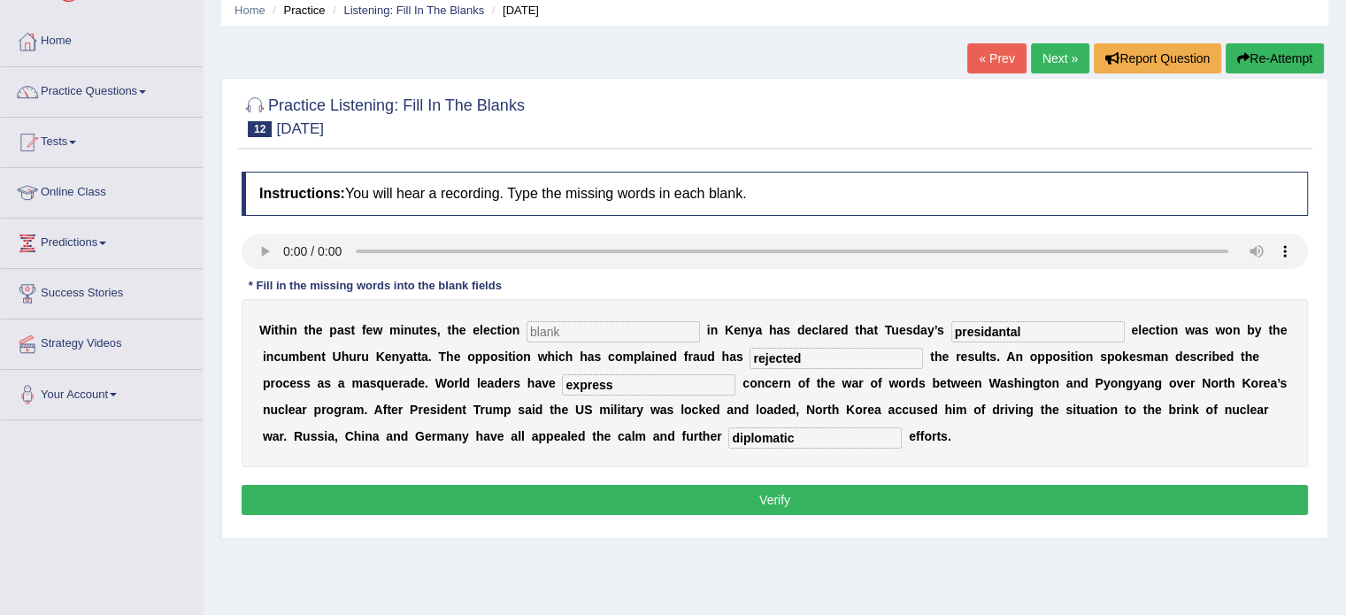
click at [549, 335] on input "text" at bounding box center [612, 331] width 173 height 21
type input "comission"
click at [728, 495] on button "Verify" at bounding box center [775, 500] width 1066 height 30
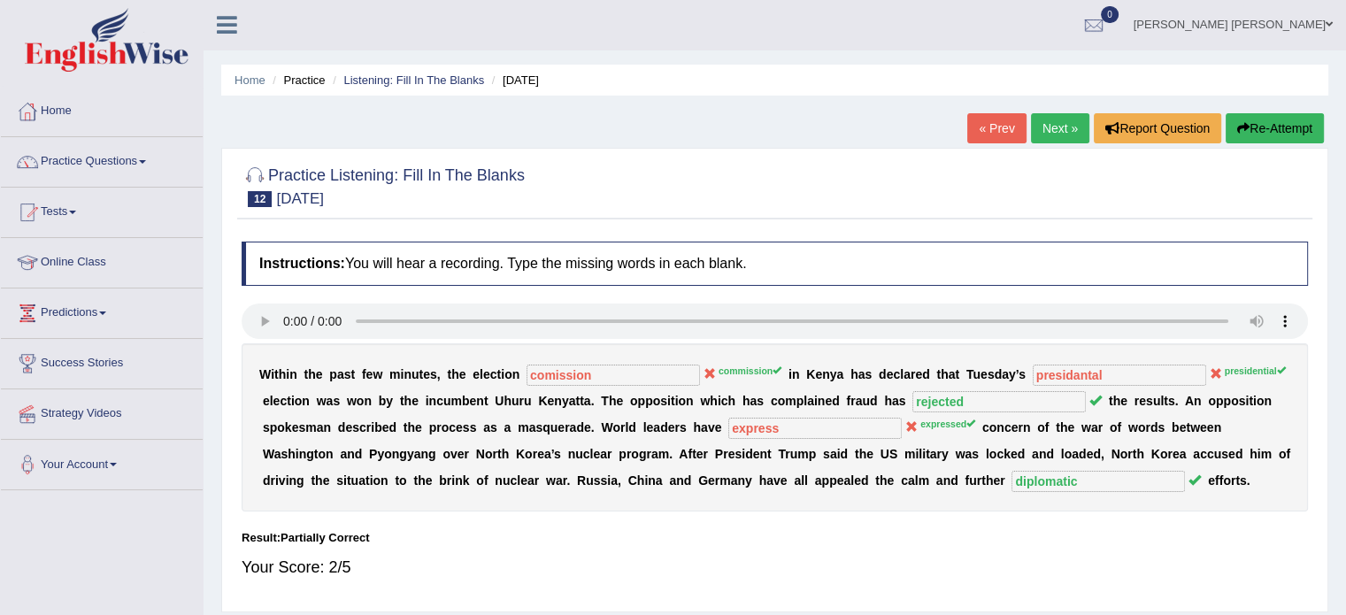
scroll to position [0, 0]
click at [1253, 132] on button "Re-Attempt" at bounding box center [1274, 129] width 98 height 30
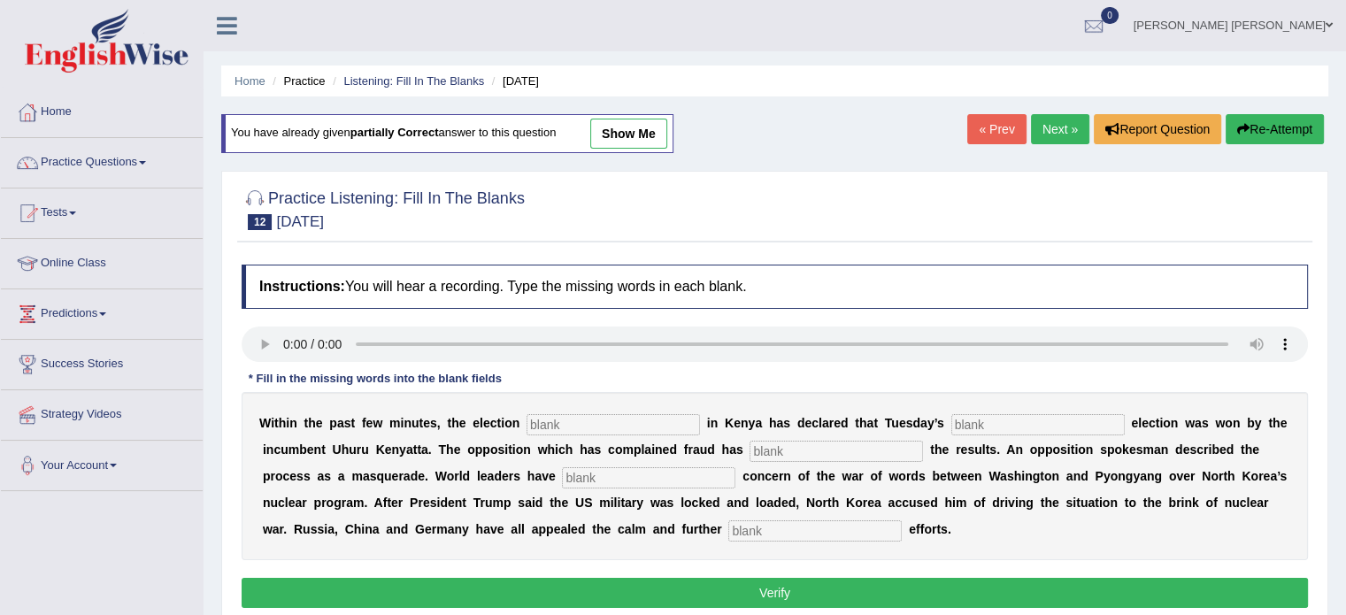
click at [603, 420] on input "text" at bounding box center [612, 424] width 173 height 21
type input "comissions"
click at [959, 421] on input "text" at bounding box center [1037, 424] width 173 height 21
type input "president"
click at [830, 441] on input "text" at bounding box center [835, 451] width 173 height 21
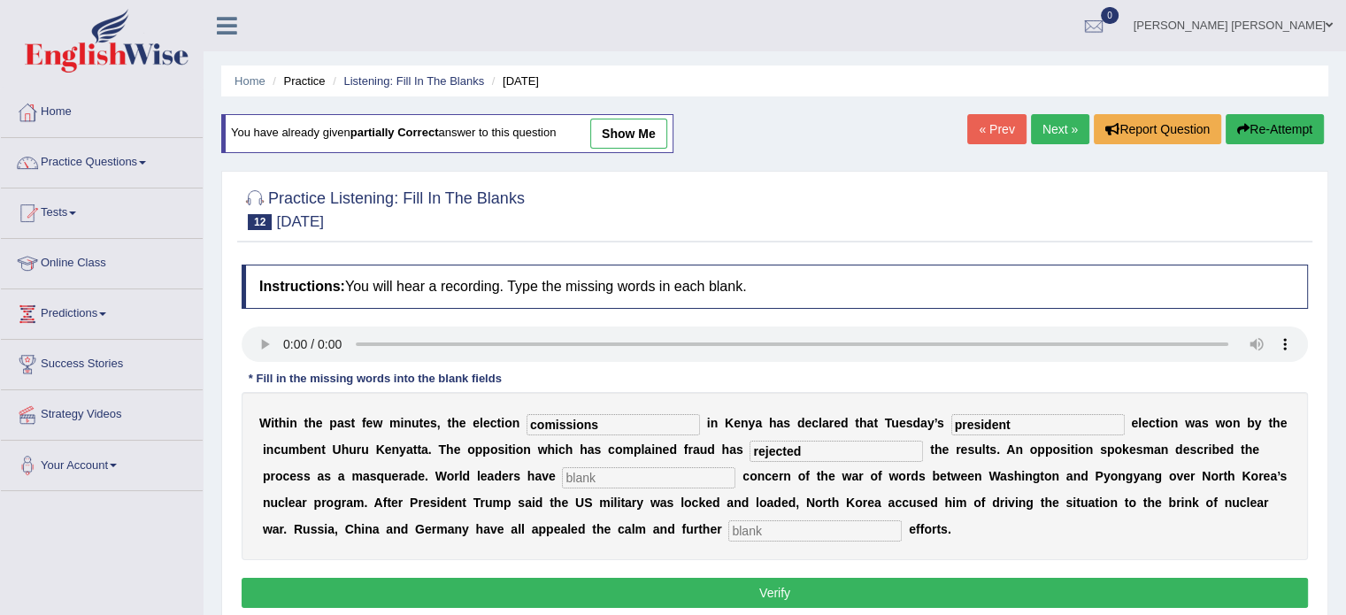
type input "rejected"
click at [680, 473] on input "text" at bounding box center [648, 477] width 173 height 21
type input "expressed"
click at [741, 523] on input "text" at bounding box center [814, 530] width 173 height 21
type input "diplomatics"
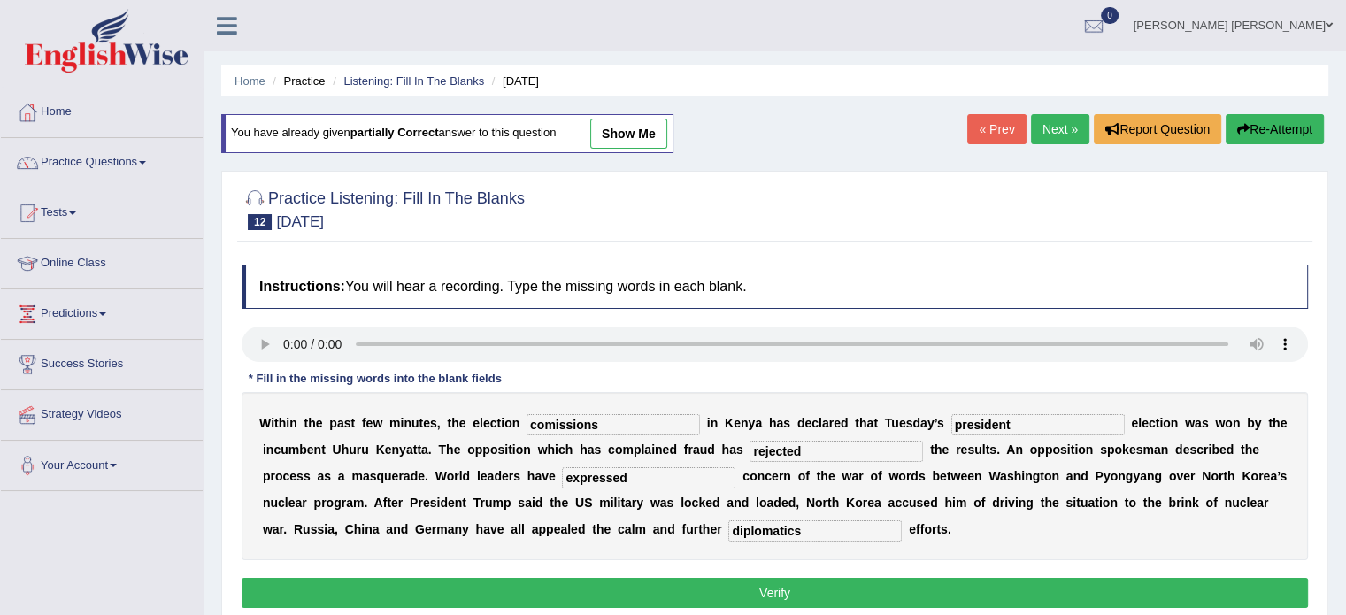
click at [787, 583] on button "Verify" at bounding box center [775, 593] width 1066 height 30
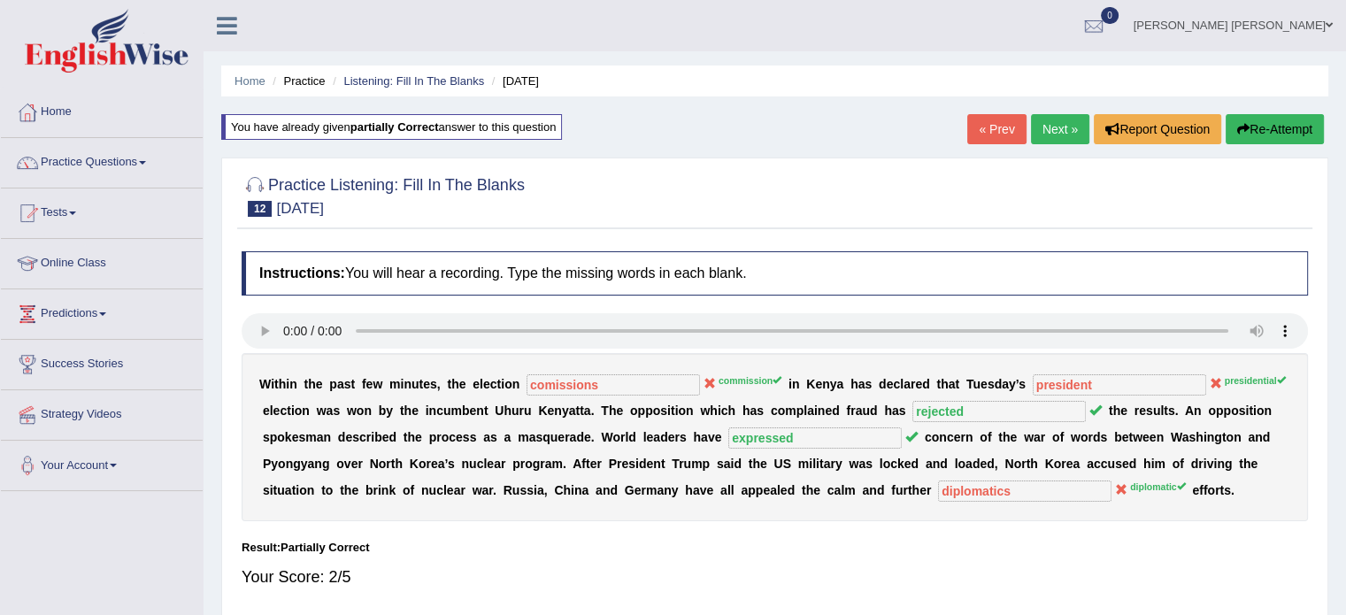
click at [1295, 121] on button "Re-Attempt" at bounding box center [1274, 129] width 98 height 30
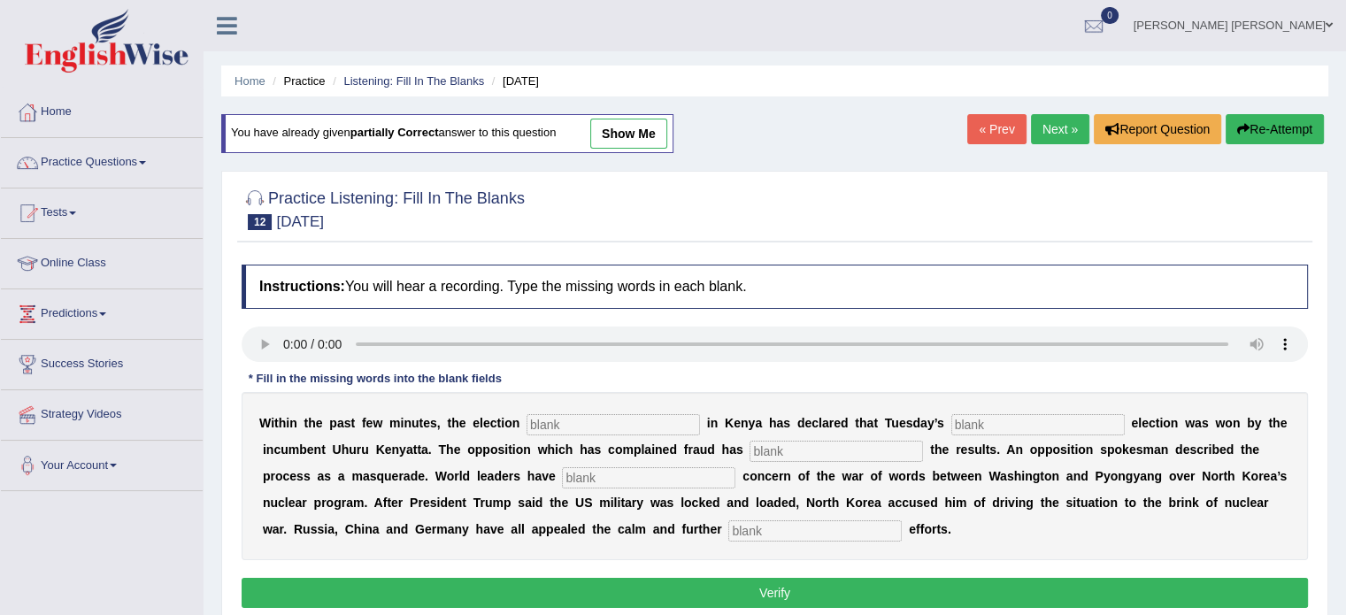
click at [601, 423] on input "text" at bounding box center [612, 424] width 173 height 21
type input "commission"
click at [977, 433] on div "W i t h i n t h e p a s t f e w m i n u t e s , t h e e l e c t i o n commissio…" at bounding box center [775, 476] width 1066 height 168
click at [978, 427] on input "text" at bounding box center [1037, 424] width 173 height 21
type input "president"
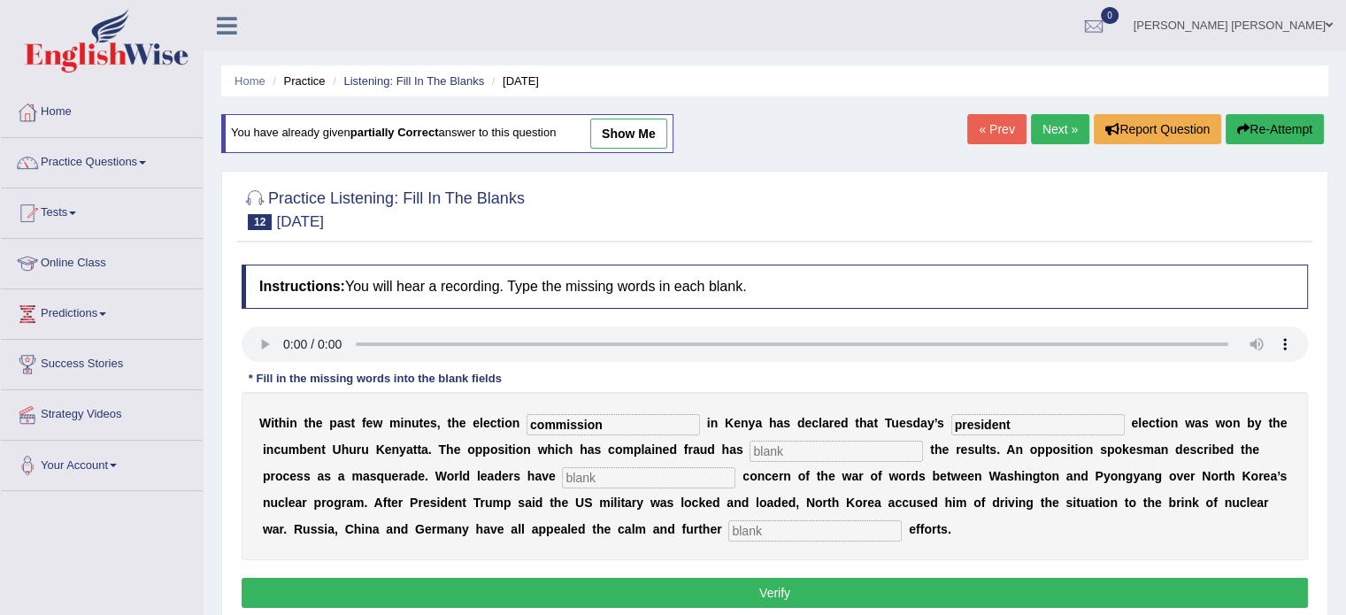
click at [860, 443] on input "text" at bounding box center [835, 451] width 173 height 21
click at [647, 482] on input "text" at bounding box center [648, 477] width 173 height 21
click at [848, 451] on input "expressed" at bounding box center [835, 451] width 173 height 21
type input "e"
type input "rejected"
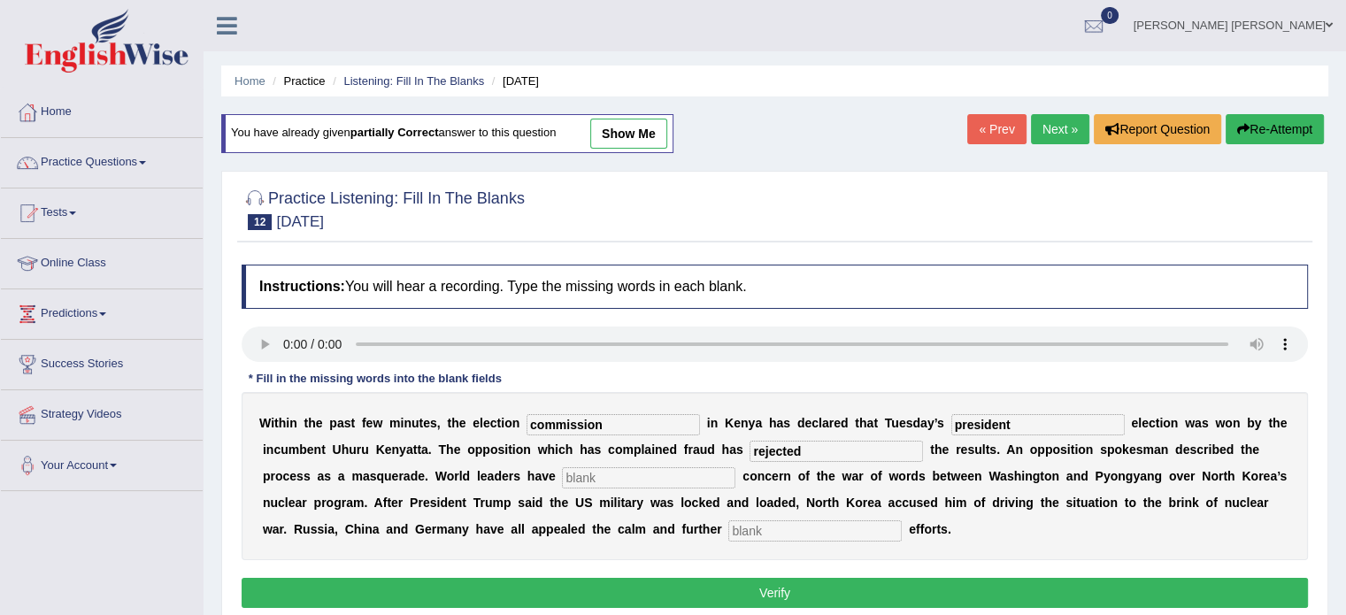
click at [733, 472] on input "text" at bounding box center [648, 477] width 173 height 21
type input "expressed"
click at [860, 526] on input "text" at bounding box center [814, 530] width 173 height 21
type input "diplomatics"
click at [794, 583] on button "Verify" at bounding box center [775, 593] width 1066 height 30
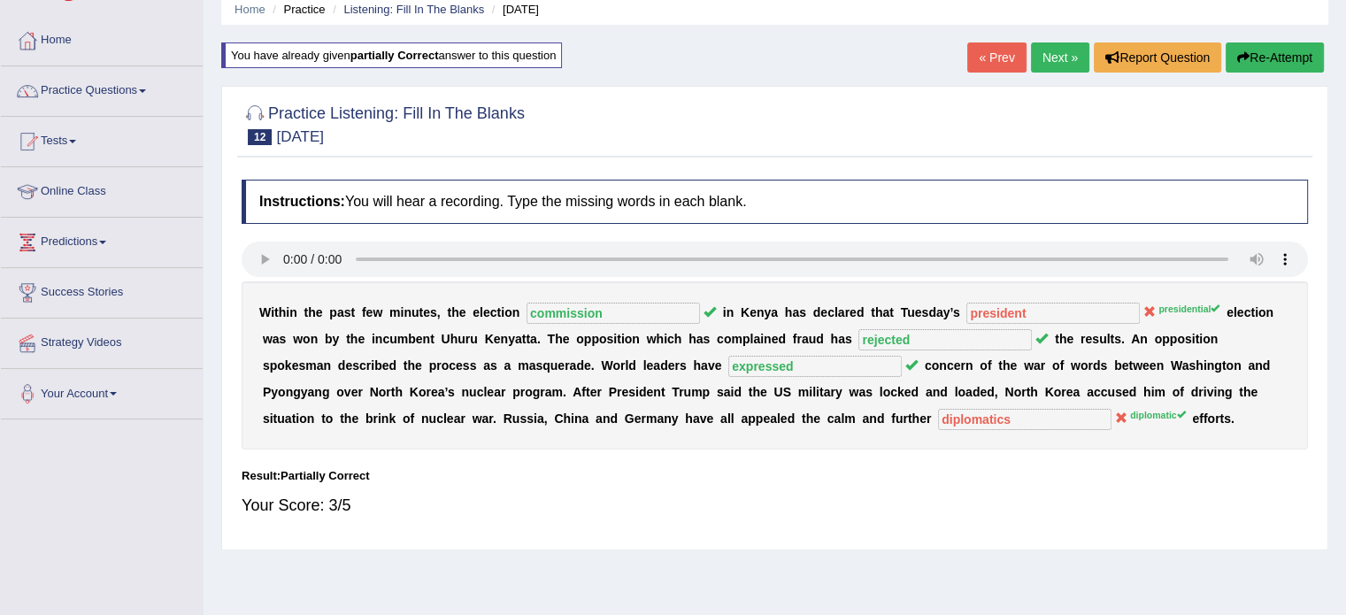
scroll to position [71, 0]
click at [1076, 59] on link "Next »" at bounding box center [1060, 58] width 58 height 30
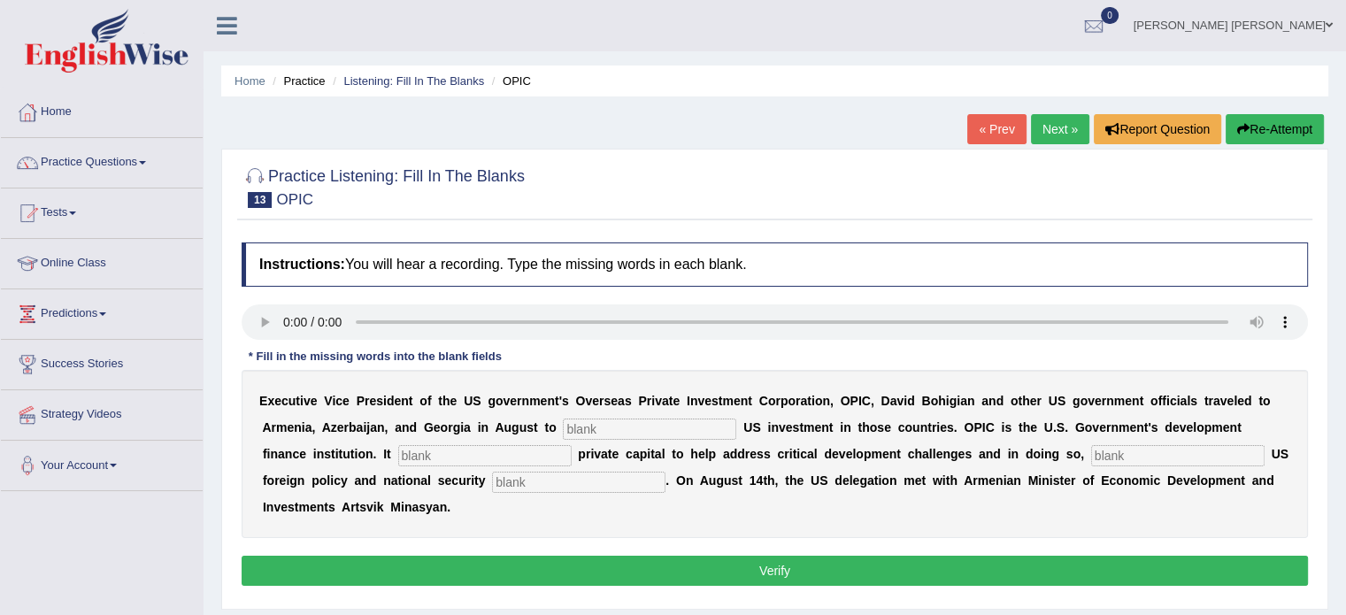
click at [621, 422] on input "text" at bounding box center [649, 429] width 173 height 21
type input "p"
click at [562, 480] on input "text" at bounding box center [578, 482] width 173 height 21
type input "priorities"
click at [1178, 449] on input "text" at bounding box center [1177, 455] width 173 height 21
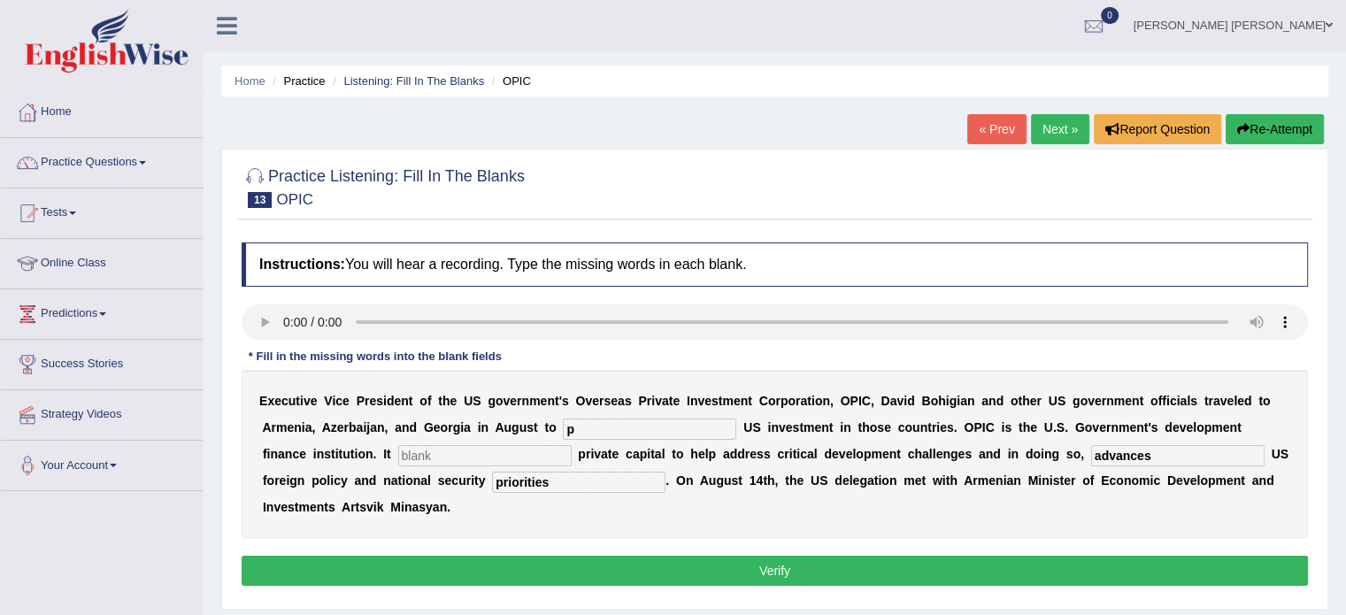
type input "advances"
click at [501, 452] on input "text" at bounding box center [484, 455] width 173 height 21
type input "mobilizing"
click at [584, 429] on input "p" at bounding box center [649, 429] width 173 height 21
type input "promote"
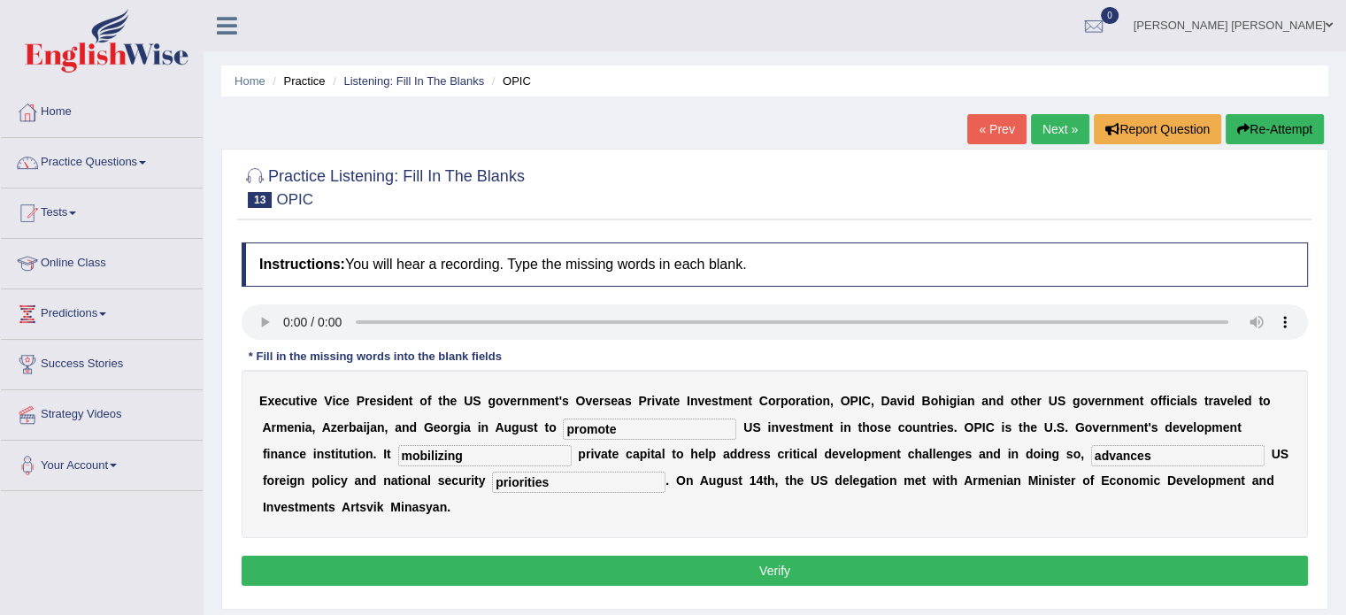
click at [669, 565] on button "Verify" at bounding box center [775, 571] width 1066 height 30
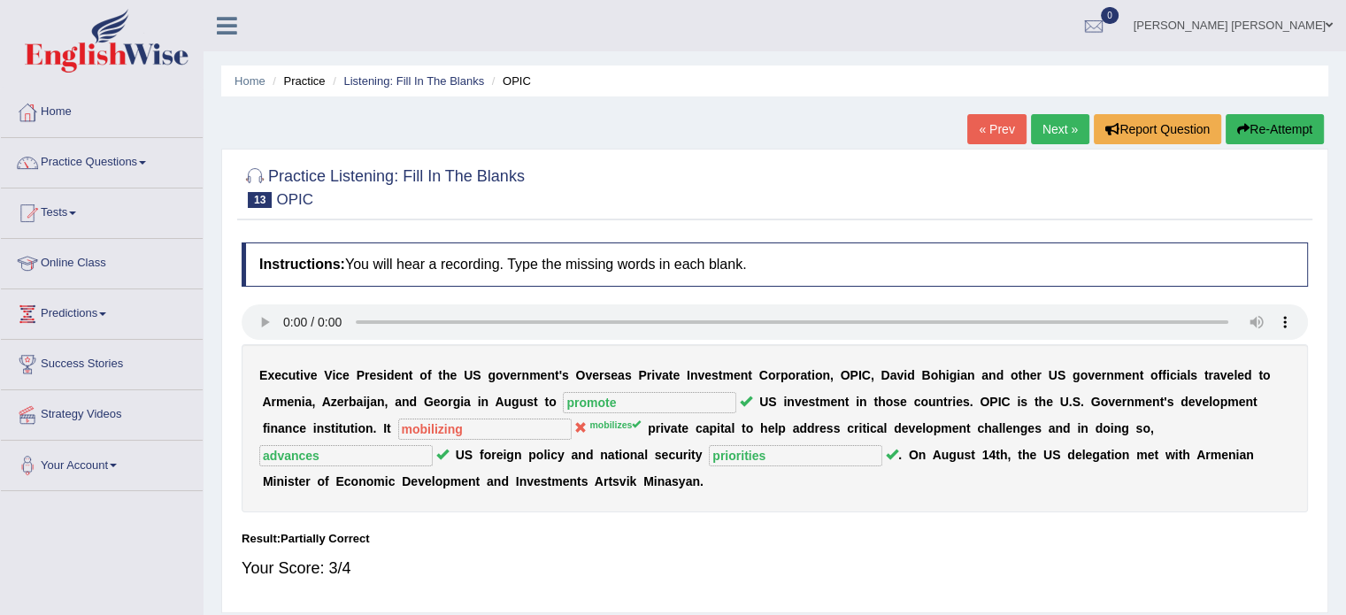
click at [1294, 130] on button "Re-Attempt" at bounding box center [1274, 129] width 98 height 30
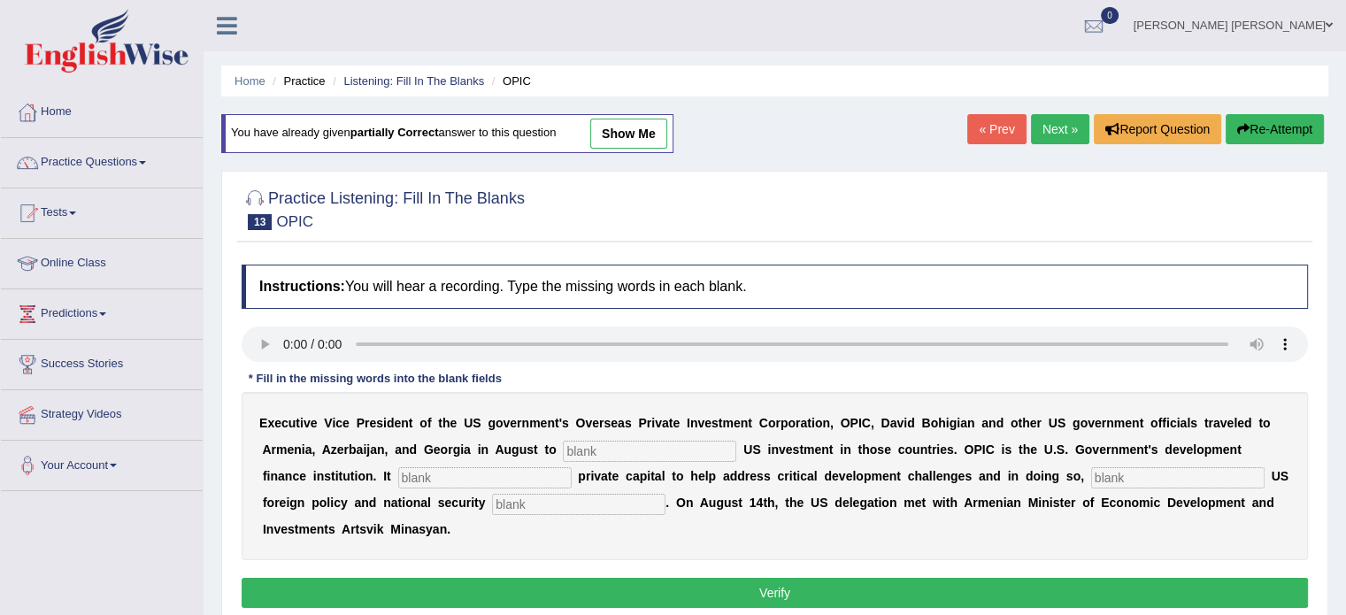
click at [623, 441] on input "text" at bounding box center [649, 451] width 173 height 21
type input "promote"
click at [485, 473] on input "text" at bounding box center [484, 477] width 173 height 21
type input "mobilizes"
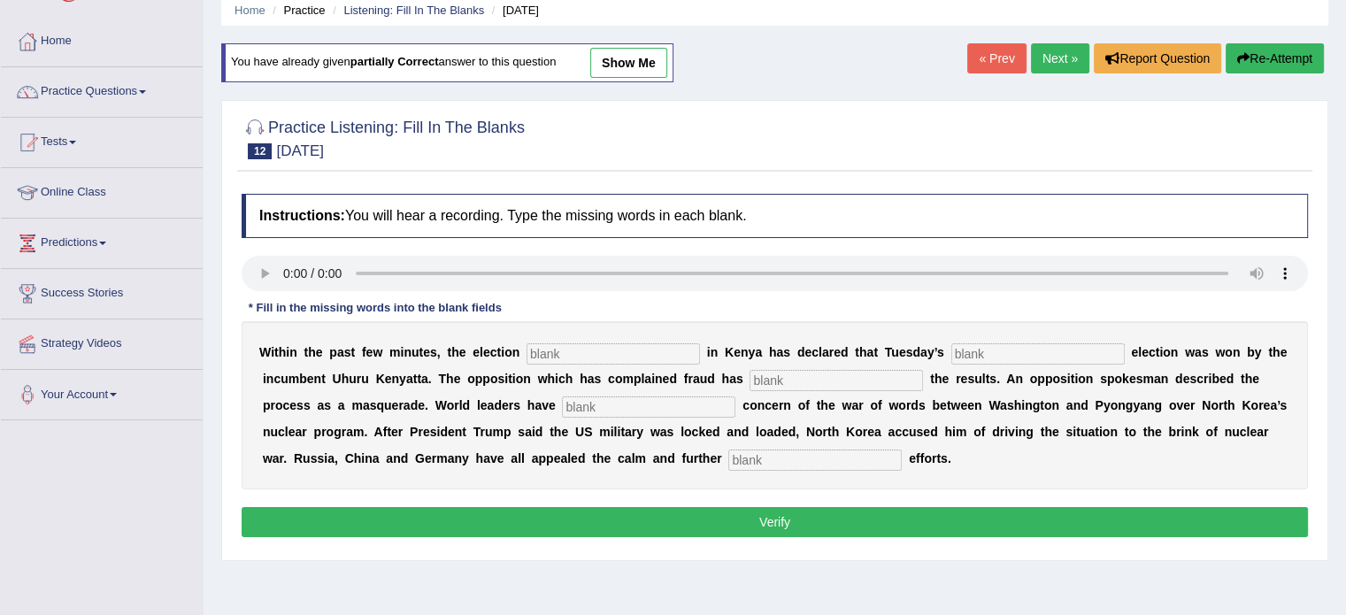
click at [987, 60] on link "« Prev" at bounding box center [996, 58] width 58 height 30
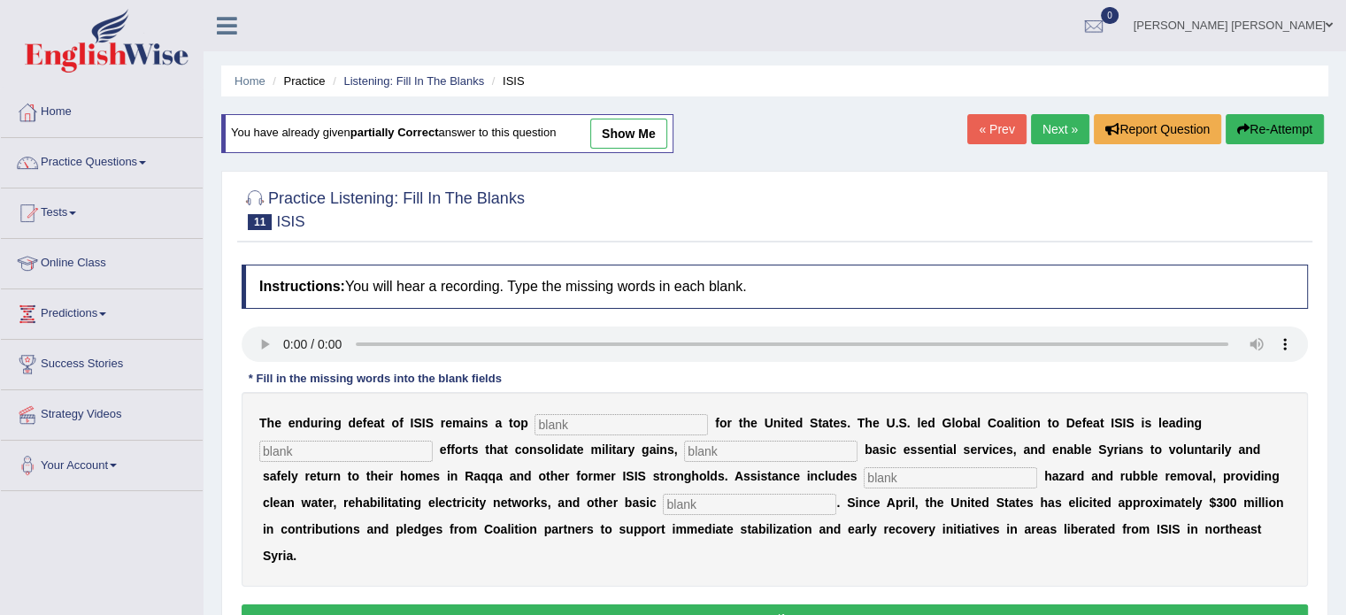
click at [1053, 125] on link "Next »" at bounding box center [1060, 129] width 58 height 30
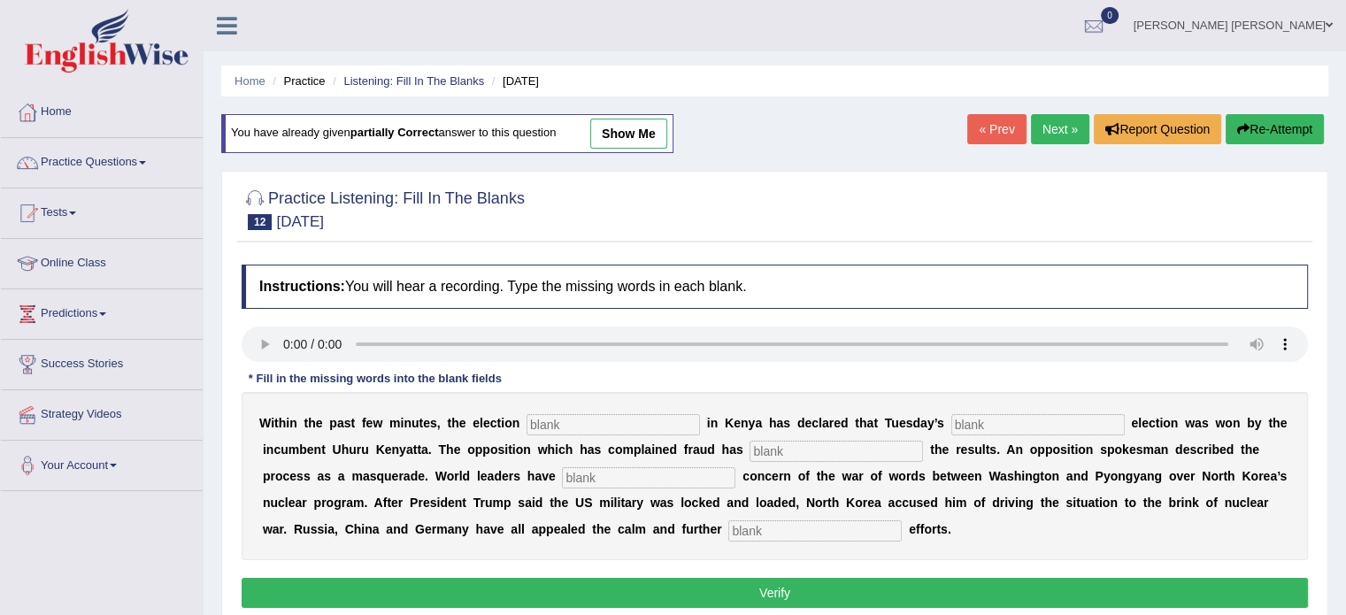
click at [1037, 133] on link "Next »" at bounding box center [1060, 129] width 58 height 30
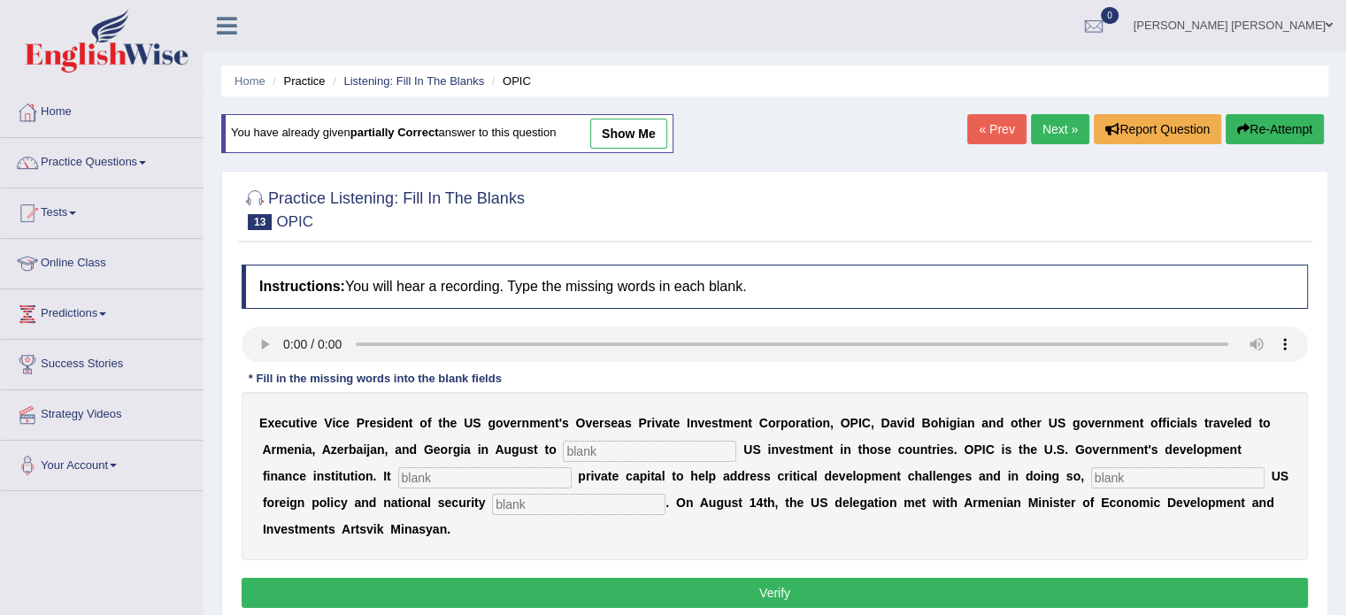
click at [1037, 133] on link "Next »" at bounding box center [1060, 129] width 58 height 30
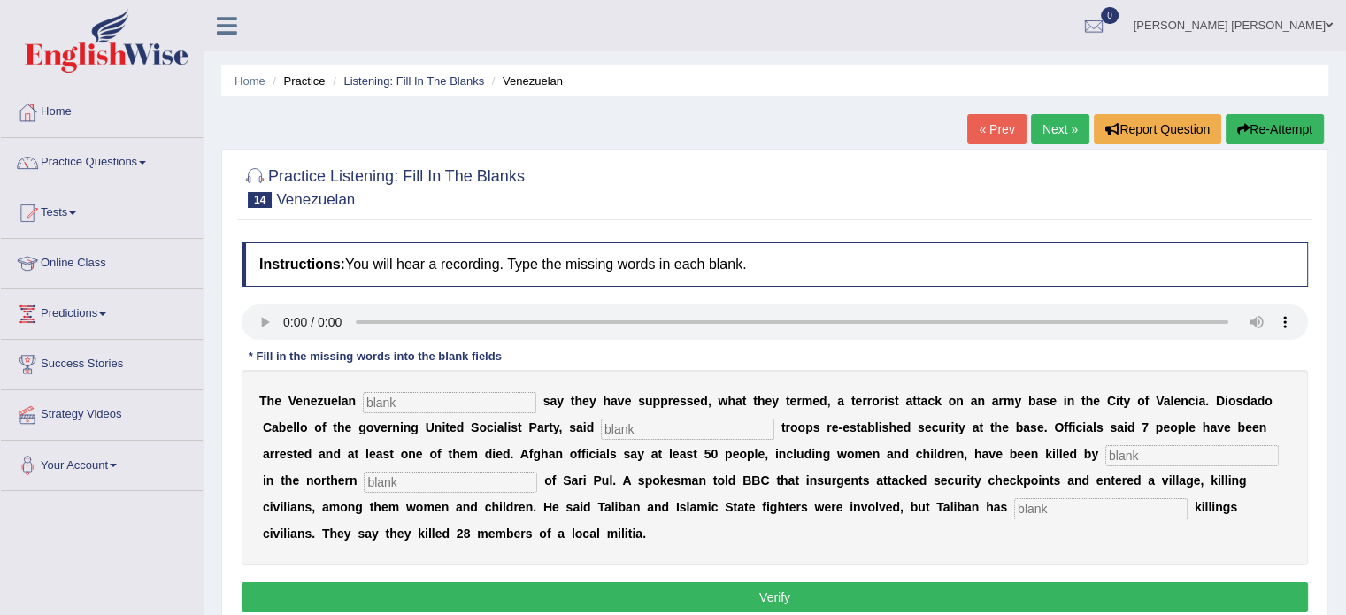
click at [984, 123] on link "« Prev" at bounding box center [996, 129] width 58 height 30
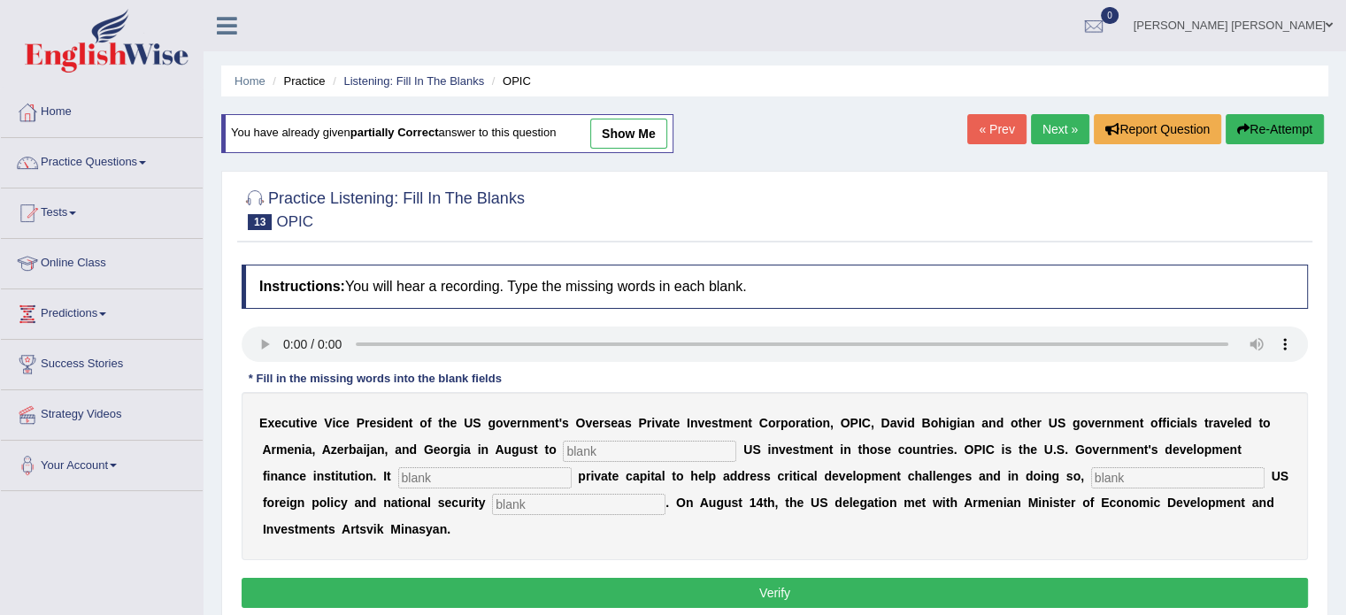
click at [626, 444] on input "text" at bounding box center [649, 451] width 173 height 21
type input "promote"
click at [520, 471] on input "text" at bounding box center [484, 477] width 173 height 21
click at [1158, 480] on input "text" at bounding box center [1177, 477] width 173 height 21
type input "advances"
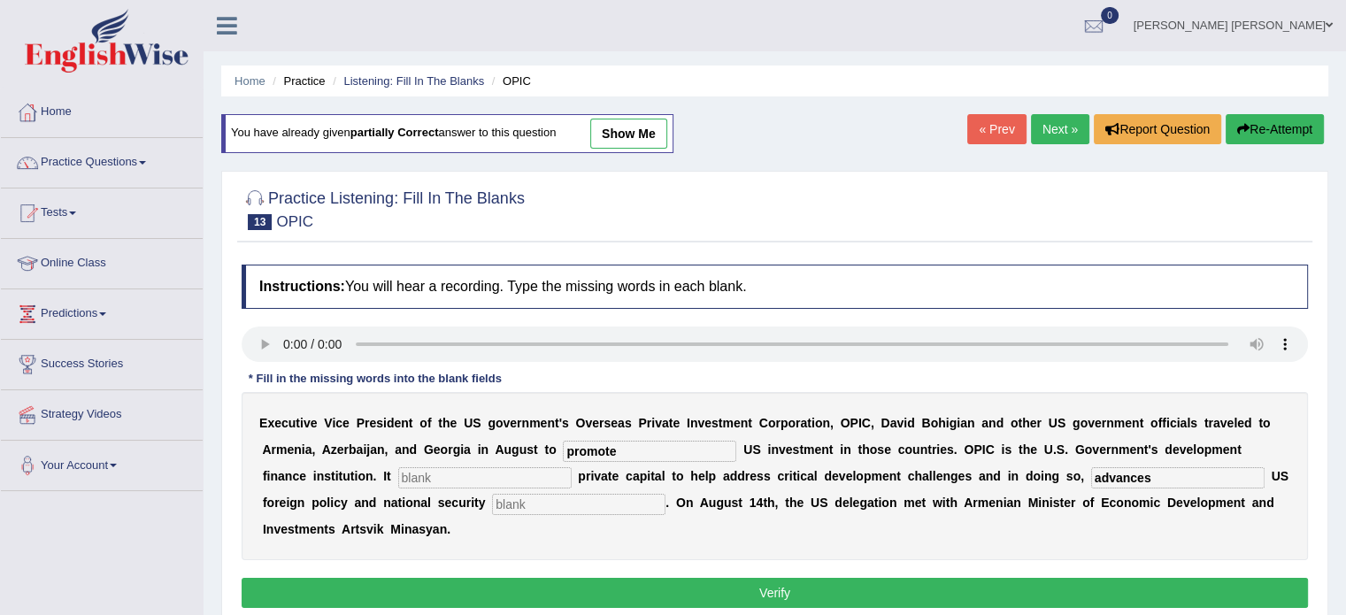
click at [648, 495] on input "text" at bounding box center [578, 504] width 173 height 21
type input "priorities"
click at [442, 472] on input "text" at bounding box center [484, 477] width 173 height 21
type input "mobilization"
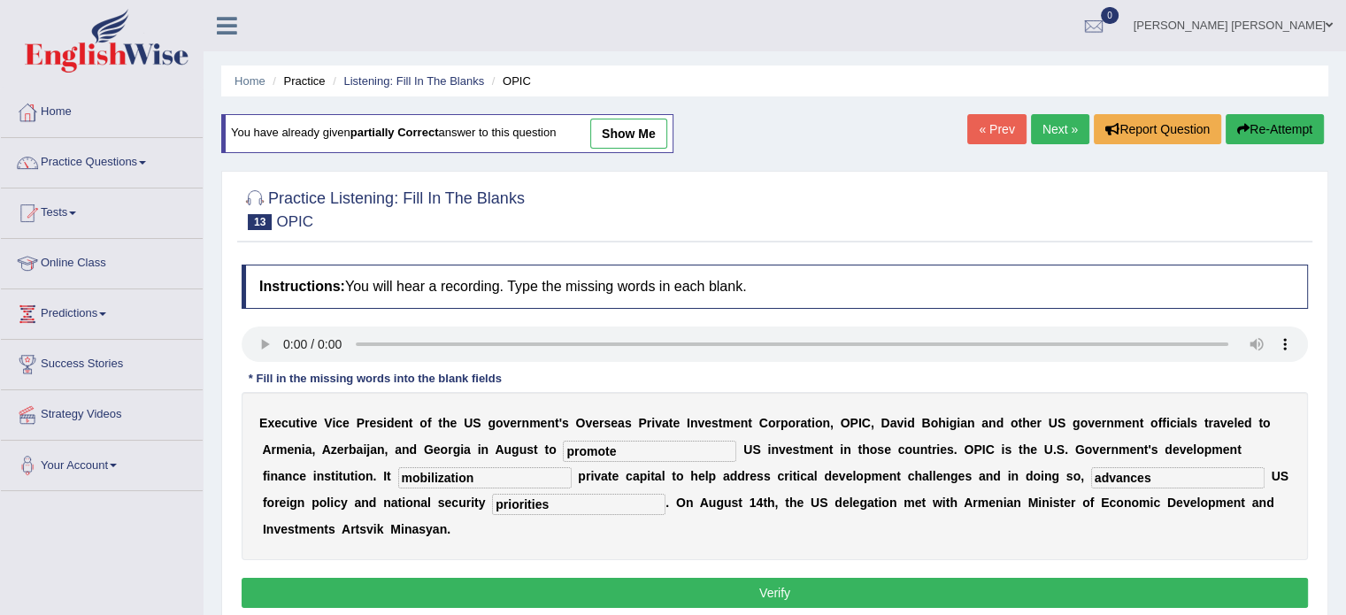
click at [446, 583] on button "Verify" at bounding box center [775, 593] width 1066 height 30
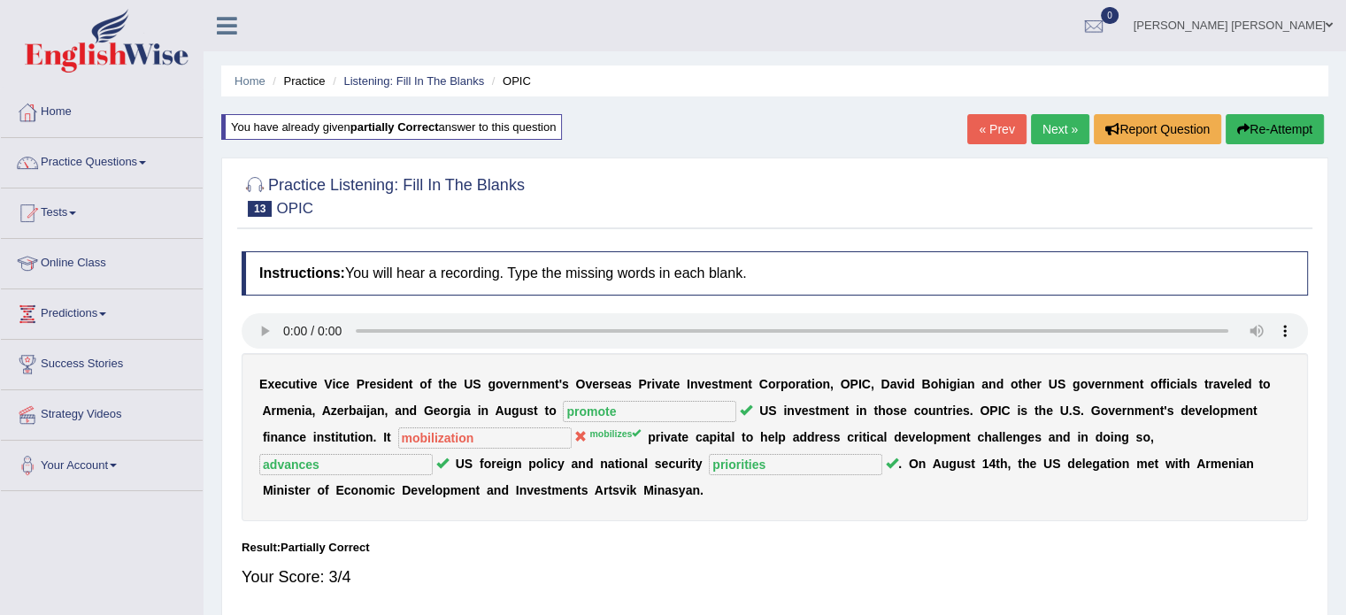
click at [1048, 119] on link "Next »" at bounding box center [1060, 129] width 58 height 30
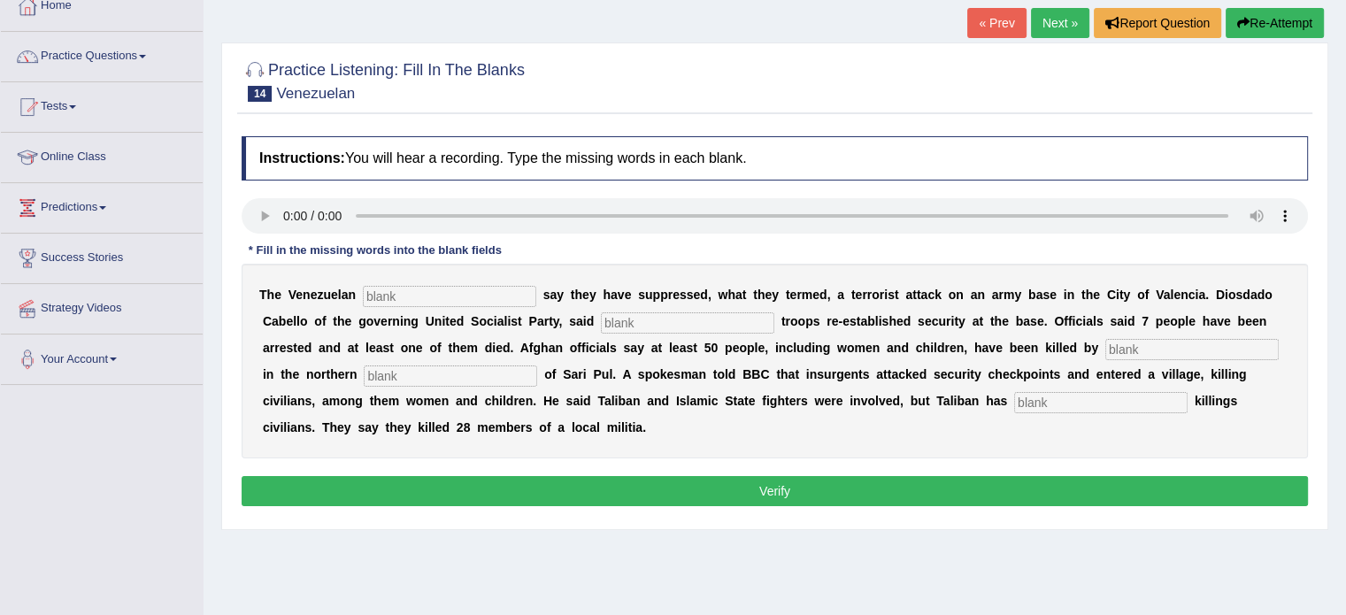
click at [495, 293] on input "text" at bounding box center [449, 296] width 173 height 21
type input "o"
type input "authorities"
click at [708, 325] on input "text" at bounding box center [687, 322] width 173 height 21
type input "loyal"
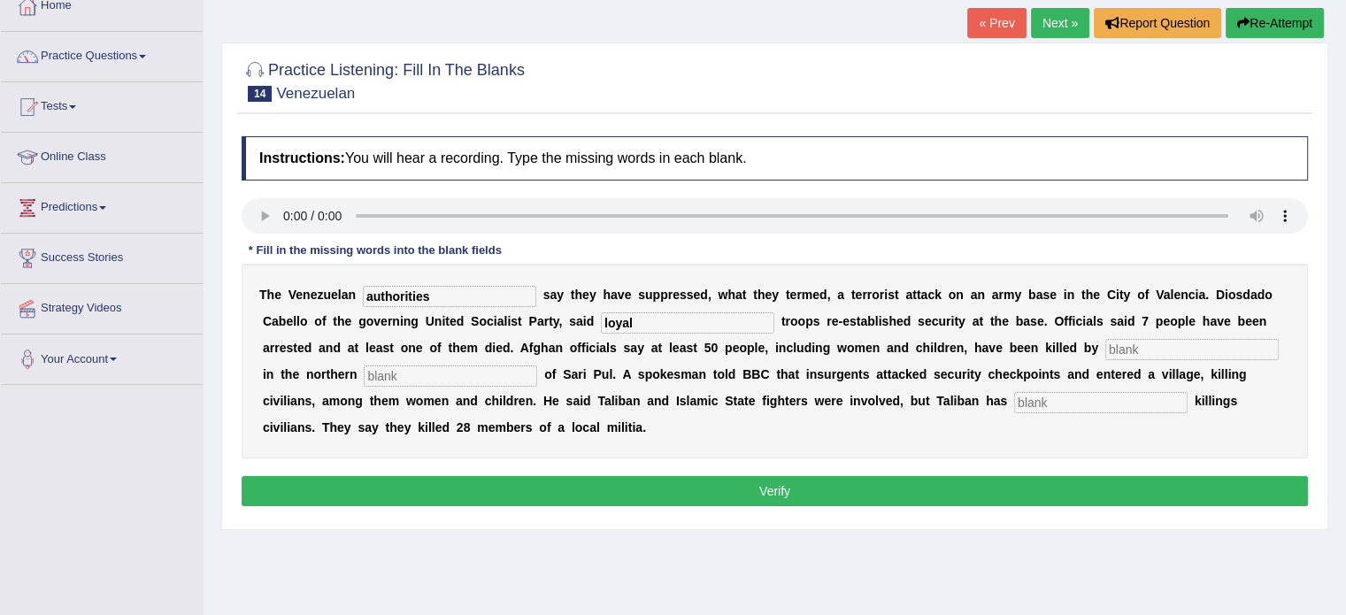
click at [390, 369] on input "text" at bounding box center [450, 375] width 173 height 21
click at [1203, 350] on input "text" at bounding box center [1191, 349] width 173 height 21
type input "millitence"
click at [489, 373] on input "text" at bounding box center [450, 375] width 173 height 21
type input "provitional"
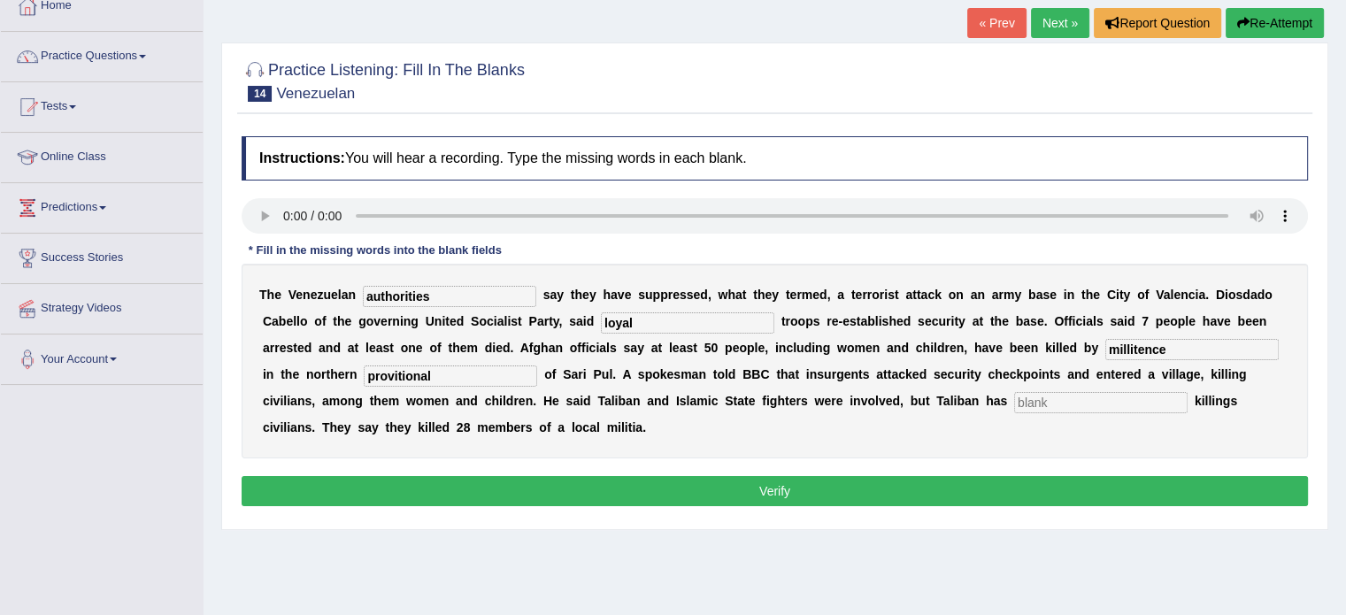
click at [1060, 398] on input "text" at bounding box center [1100, 402] width 173 height 21
type input "deniend"
click at [798, 498] on button "Verify" at bounding box center [775, 491] width 1066 height 30
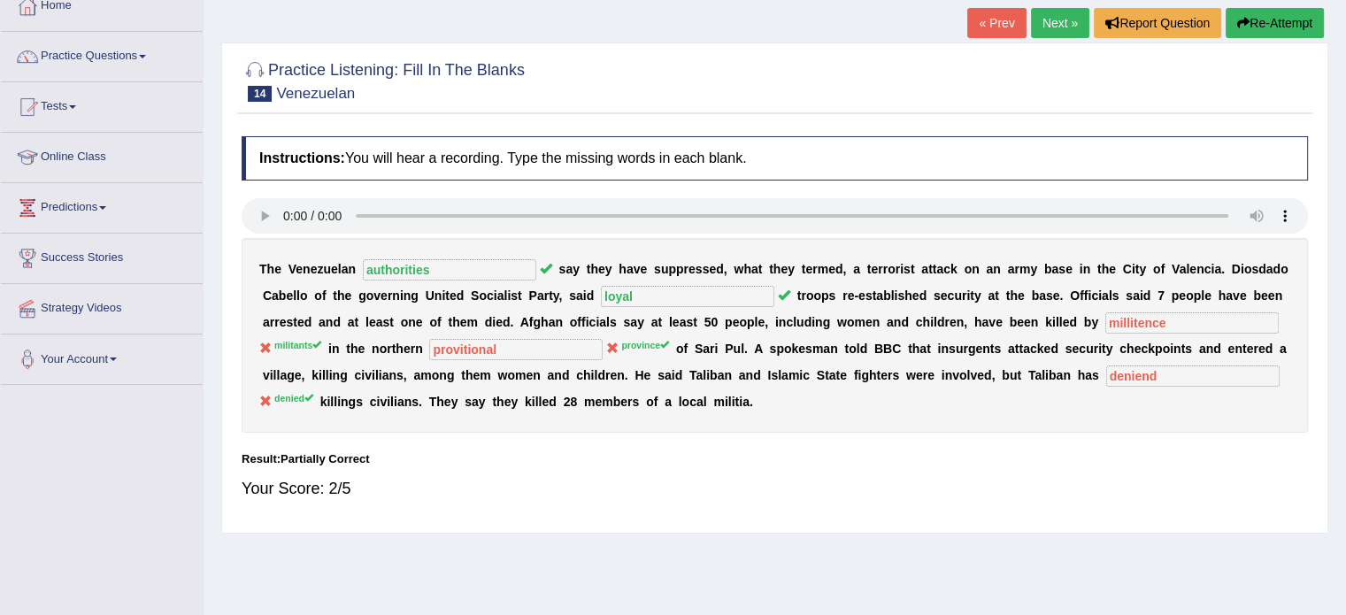
click at [1262, 24] on button "Re-Attempt" at bounding box center [1274, 23] width 98 height 30
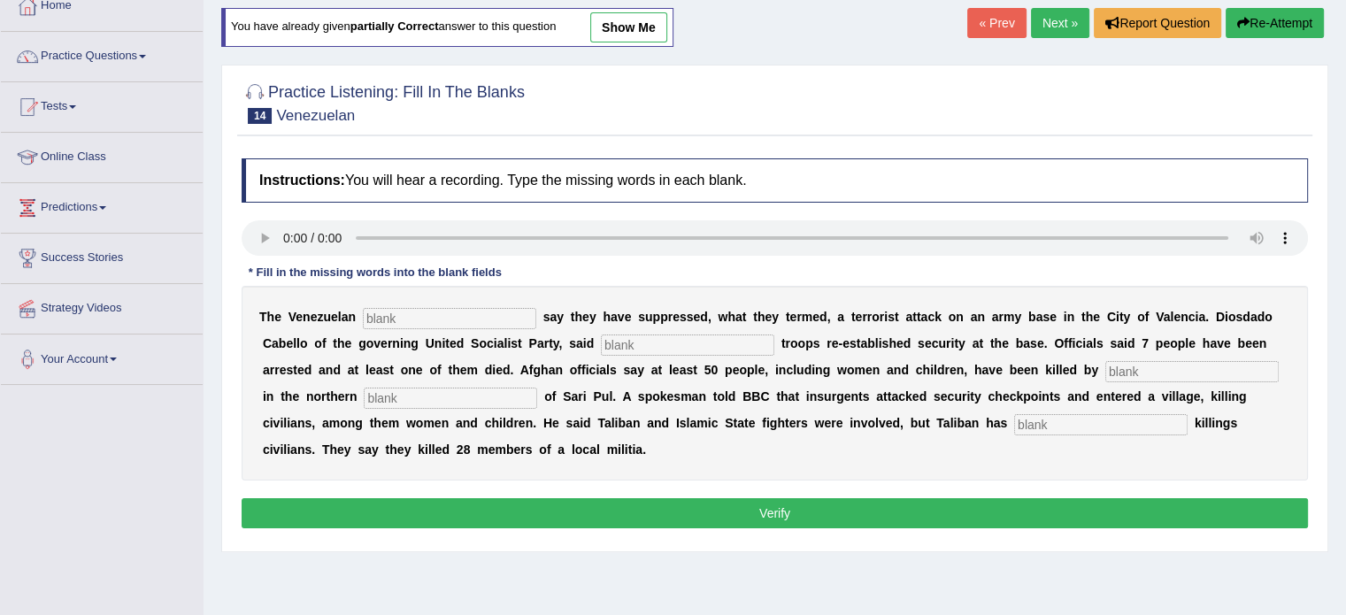
click at [475, 316] on input "text" at bounding box center [449, 318] width 173 height 21
type input "authorities"
click at [630, 344] on input "text" at bounding box center [687, 344] width 173 height 21
type input "loyal"
click at [1152, 374] on input "text" at bounding box center [1191, 371] width 173 height 21
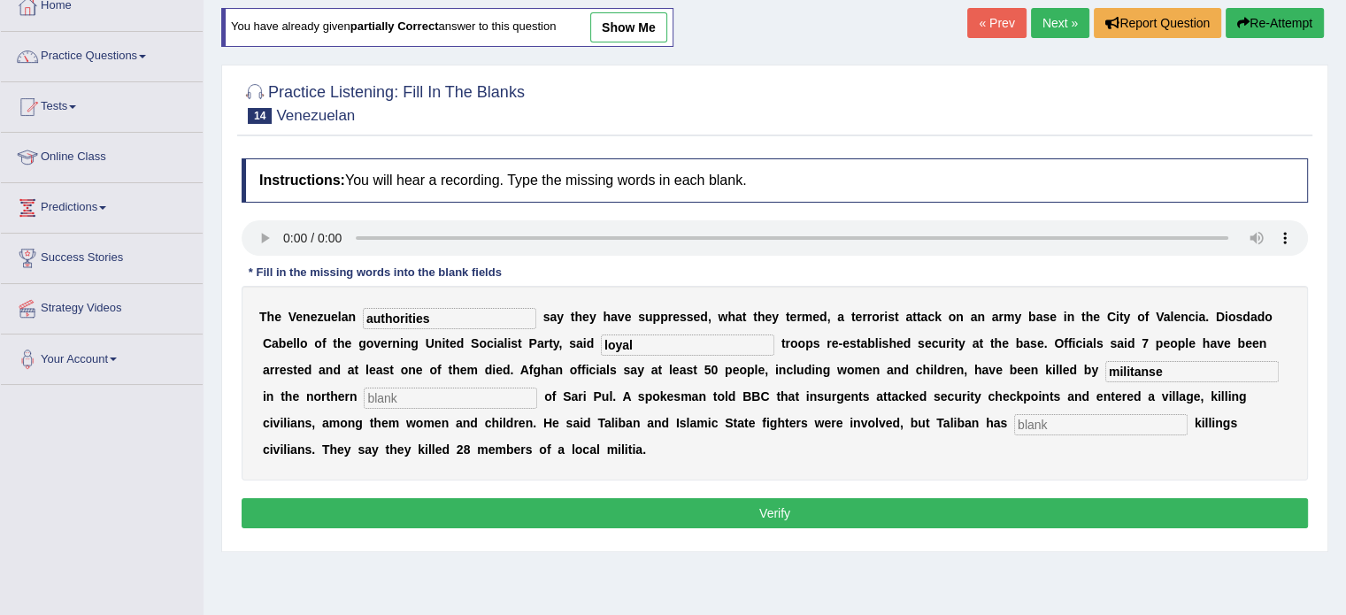
type input "militanse"
click at [418, 388] on input "text" at bounding box center [450, 398] width 173 height 21
type input "provision"
click at [1089, 416] on input "text" at bounding box center [1100, 424] width 173 height 21
type input "denied"
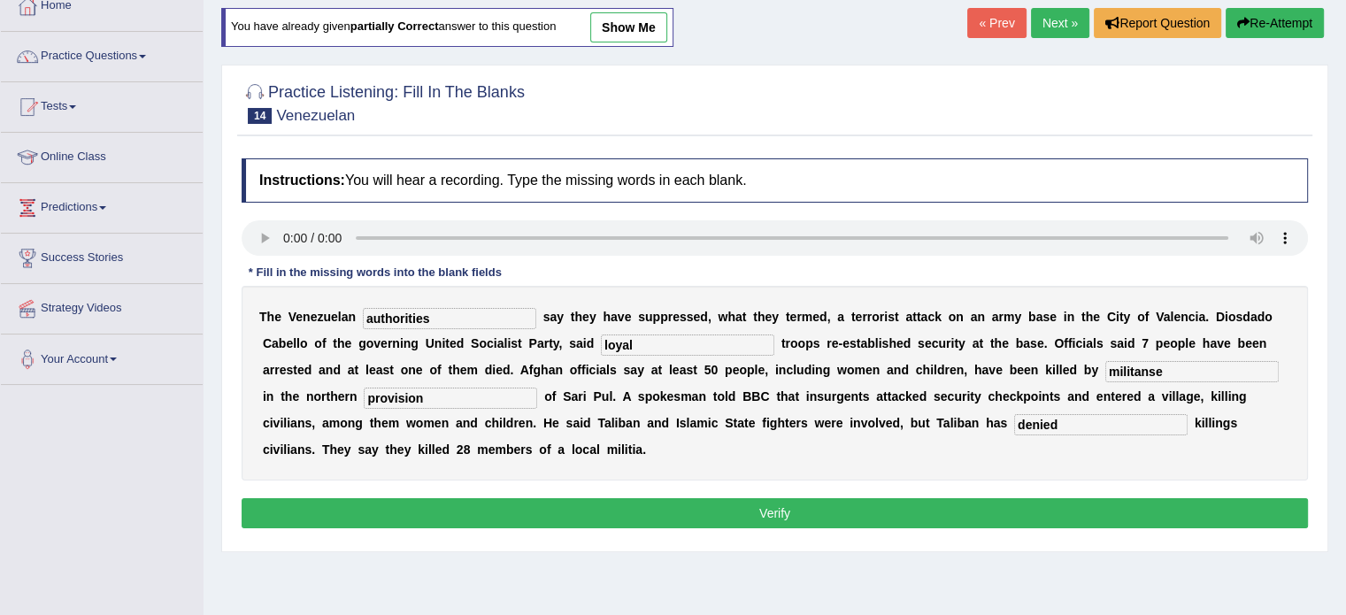
click at [972, 508] on button "Verify" at bounding box center [775, 513] width 1066 height 30
